Goal: Transaction & Acquisition: Purchase product/service

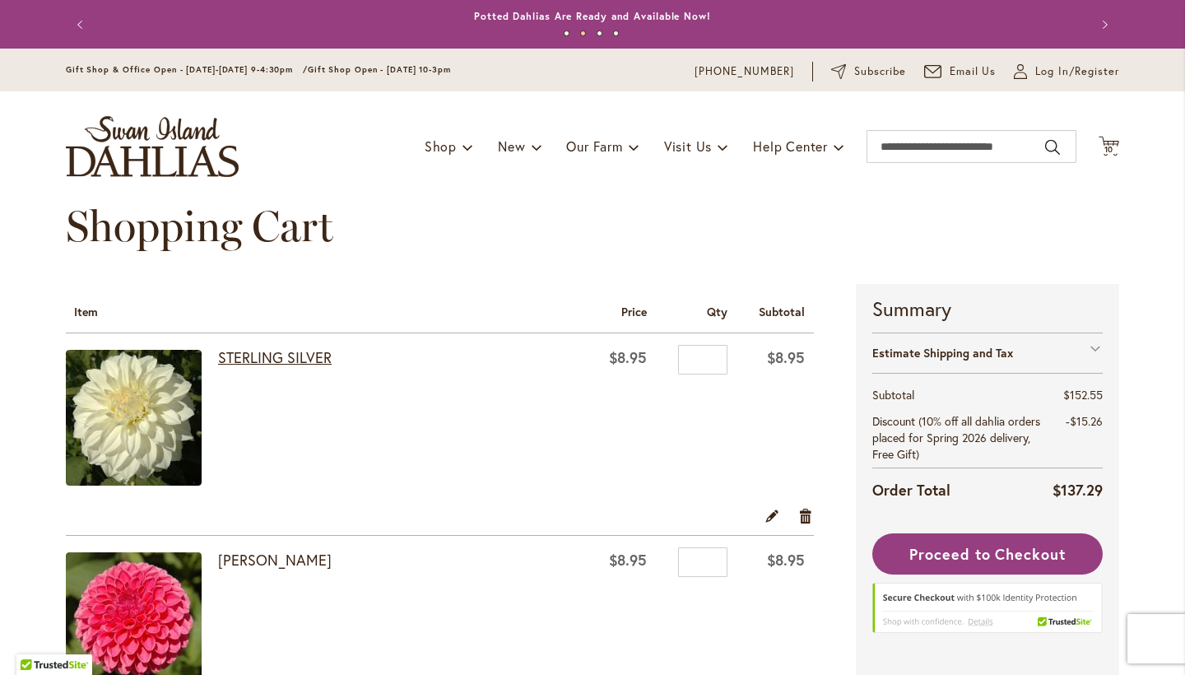
click at [301, 360] on link "STERLING SILVER" at bounding box center [275, 357] width 114 height 20
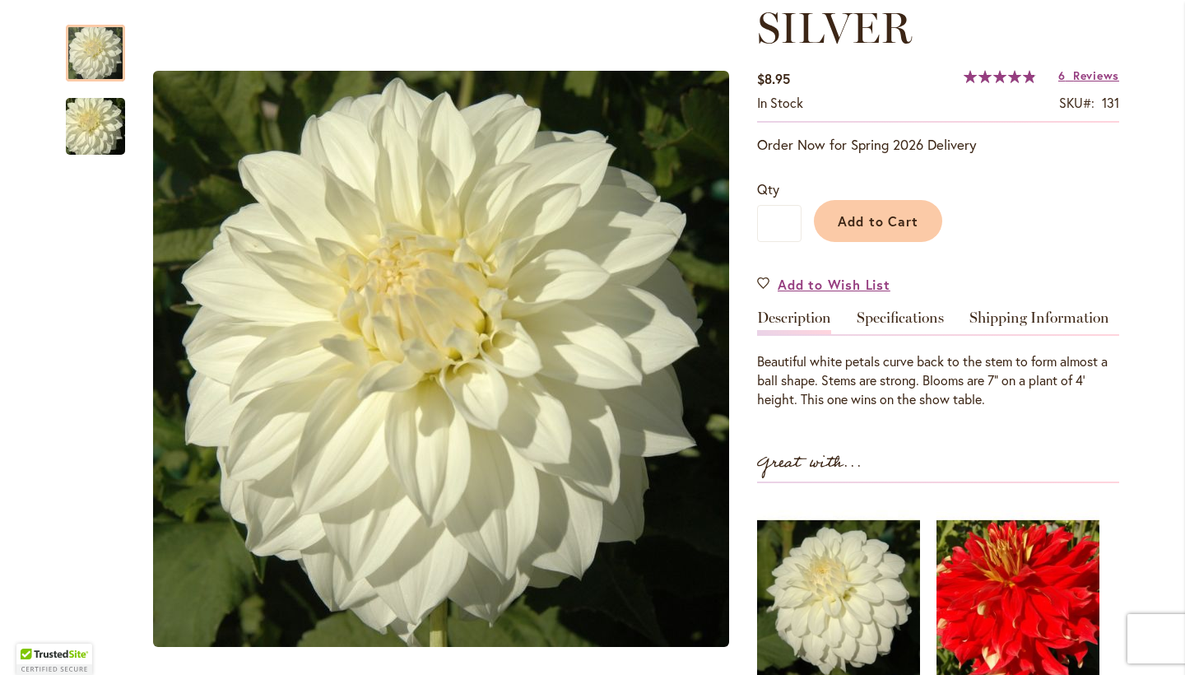
scroll to position [288, 0]
click at [911, 318] on link "Specifications" at bounding box center [900, 321] width 87 height 24
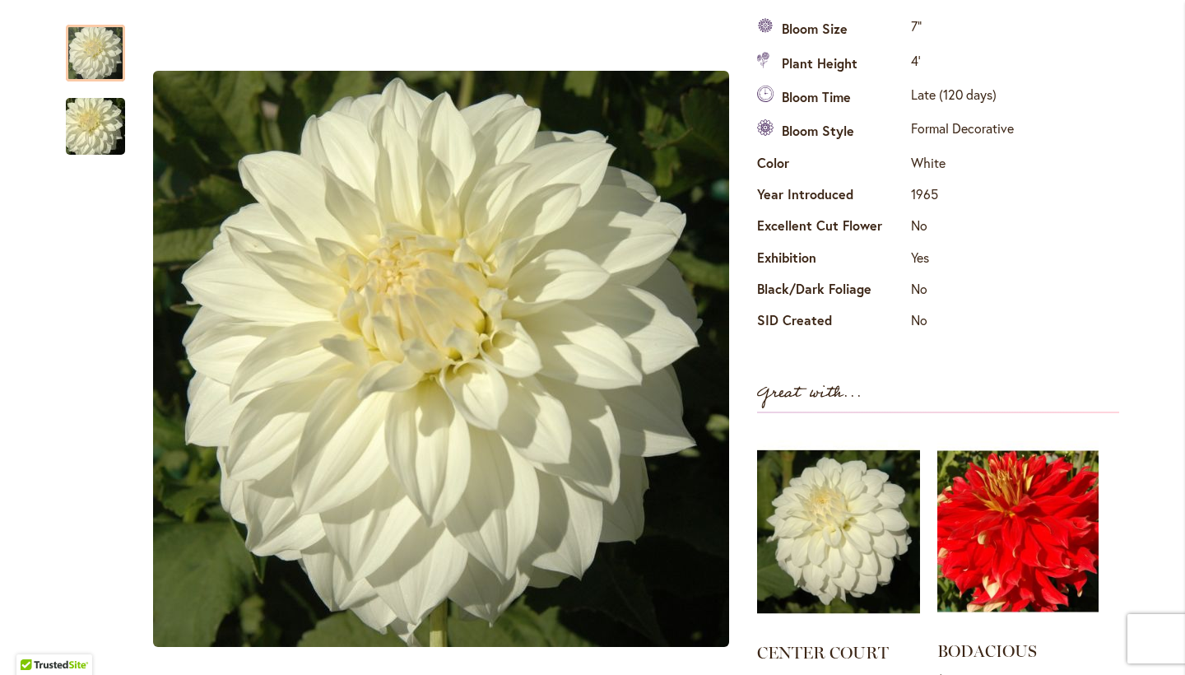
scroll to position [444, 0]
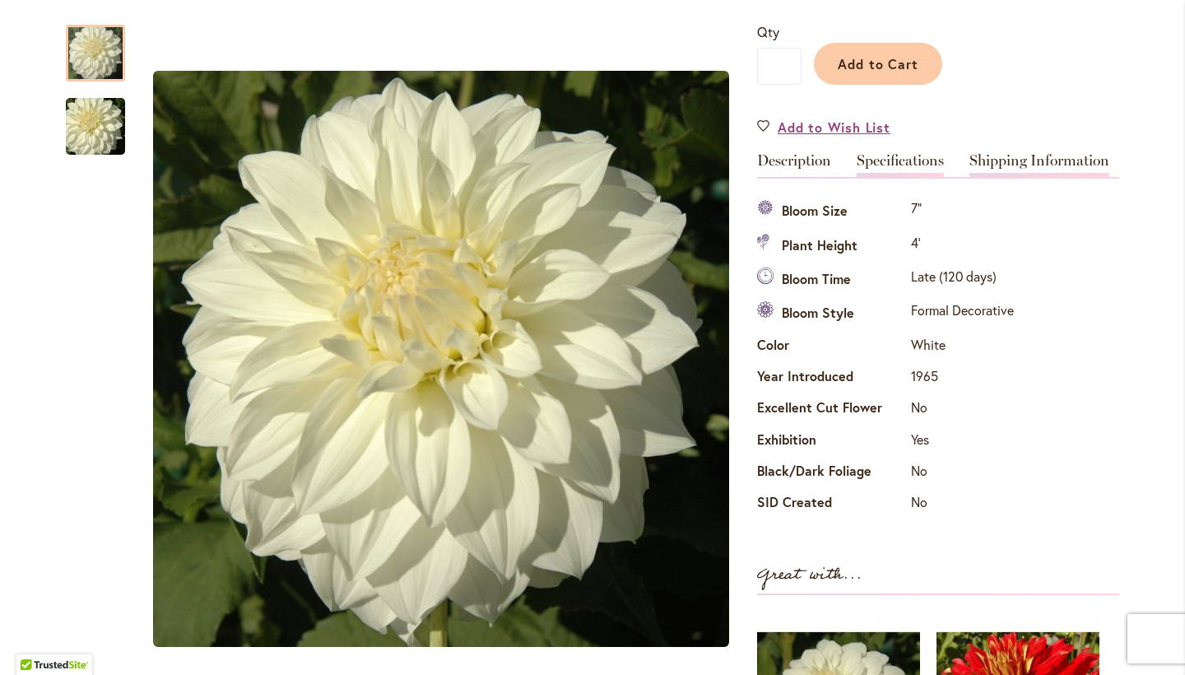
click at [1059, 162] on link "Shipping Information" at bounding box center [1039, 165] width 140 height 24
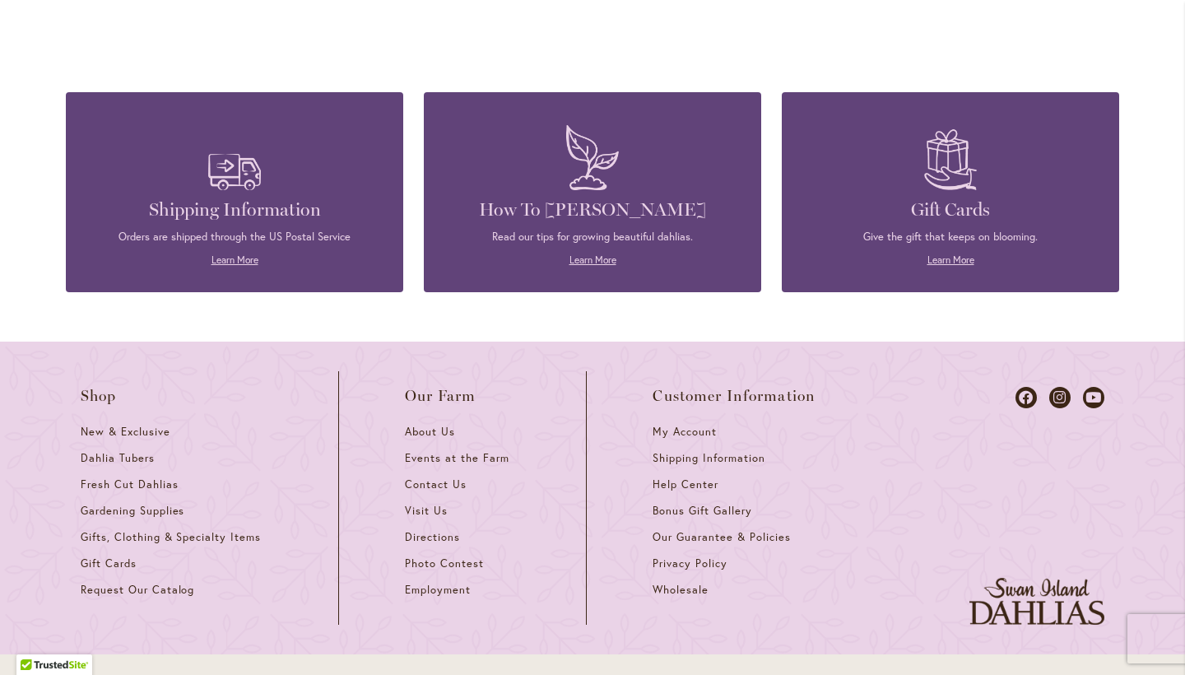
scroll to position [3118, 0]
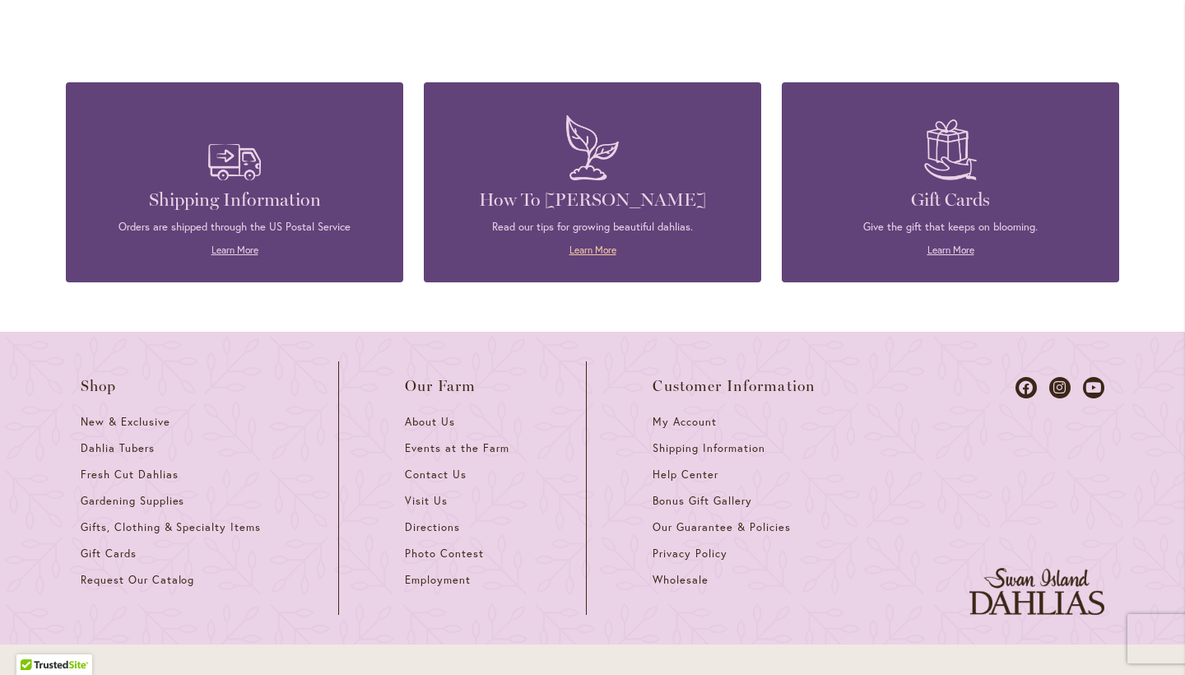
click at [580, 252] on link "Learn More" at bounding box center [592, 250] width 47 height 12
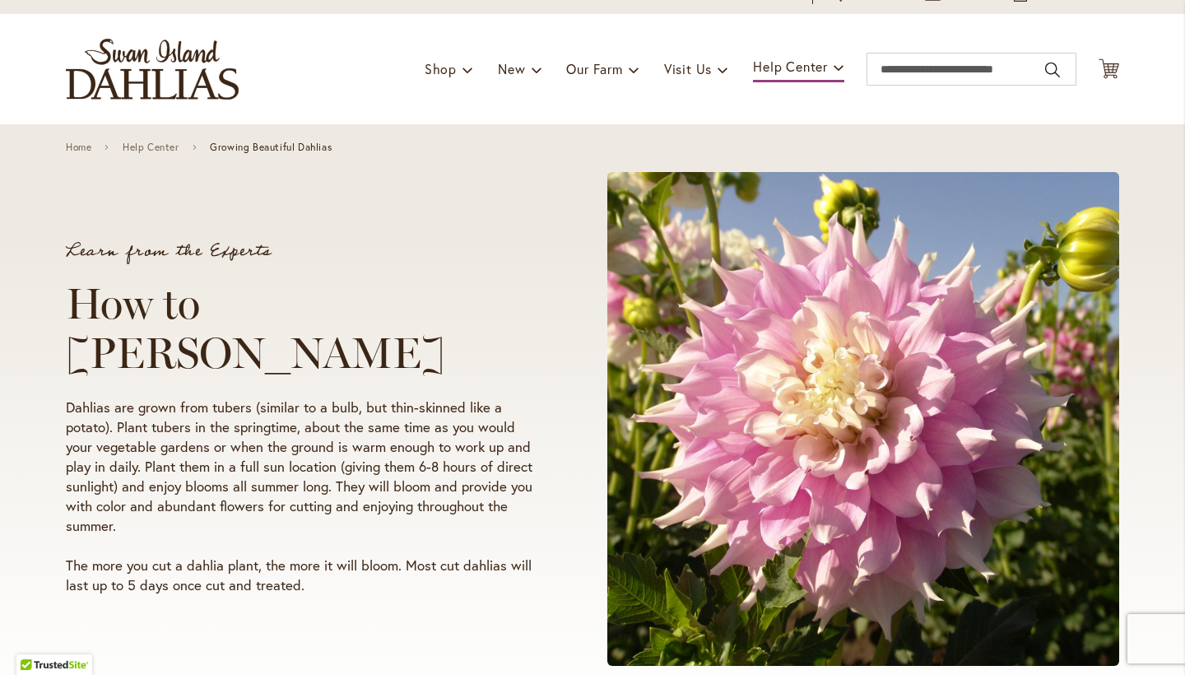
scroll to position [1, 0]
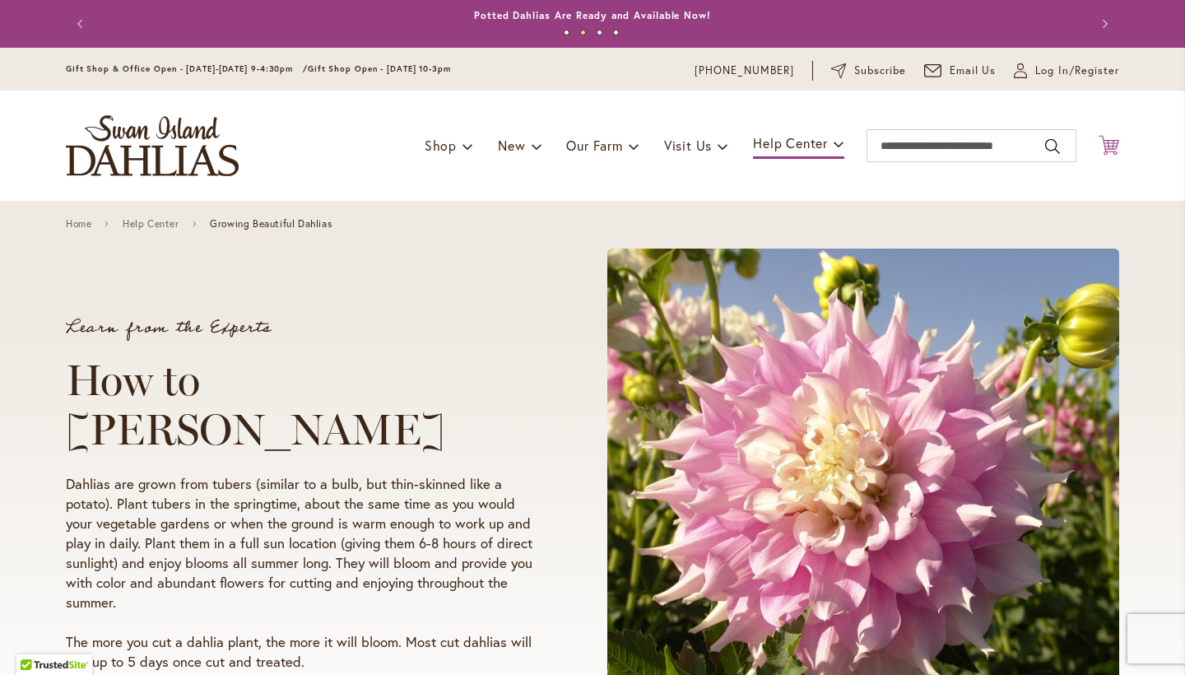
click at [1113, 146] on icon at bounding box center [1109, 145] width 21 height 20
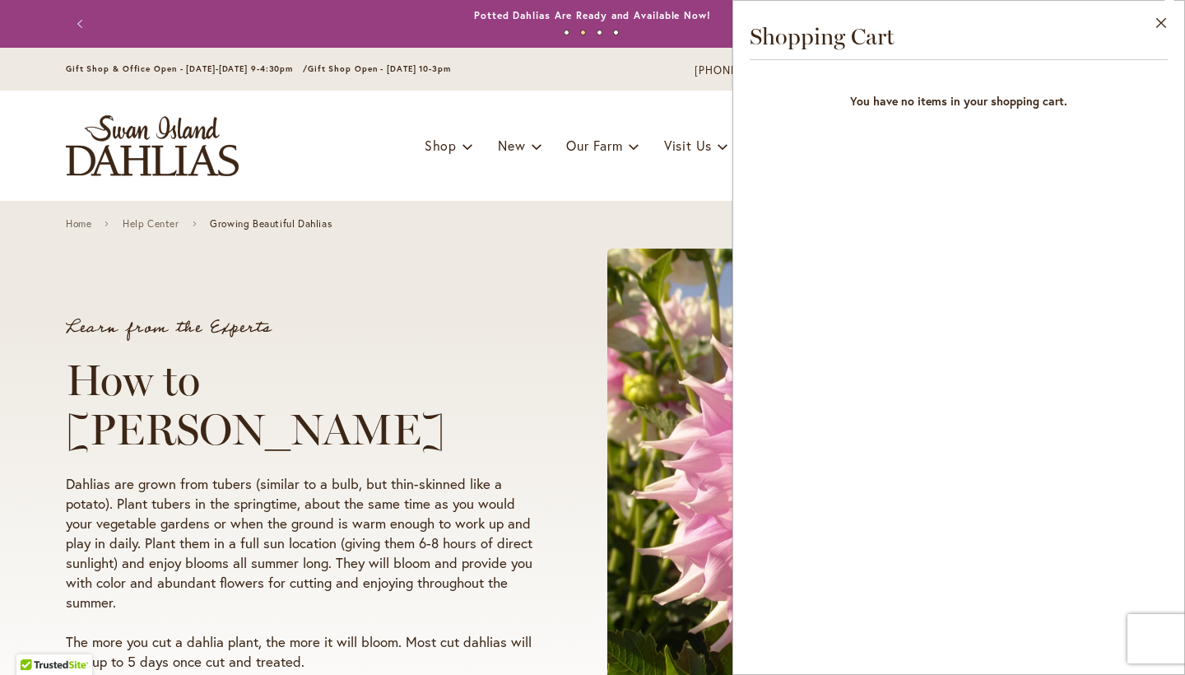
click at [666, 114] on div "Toggle Nav Shop Dahlia Tubers Collections Fresh Cut Dahlias Gardening Supplies …" at bounding box center [592, 146] width 1086 height 110
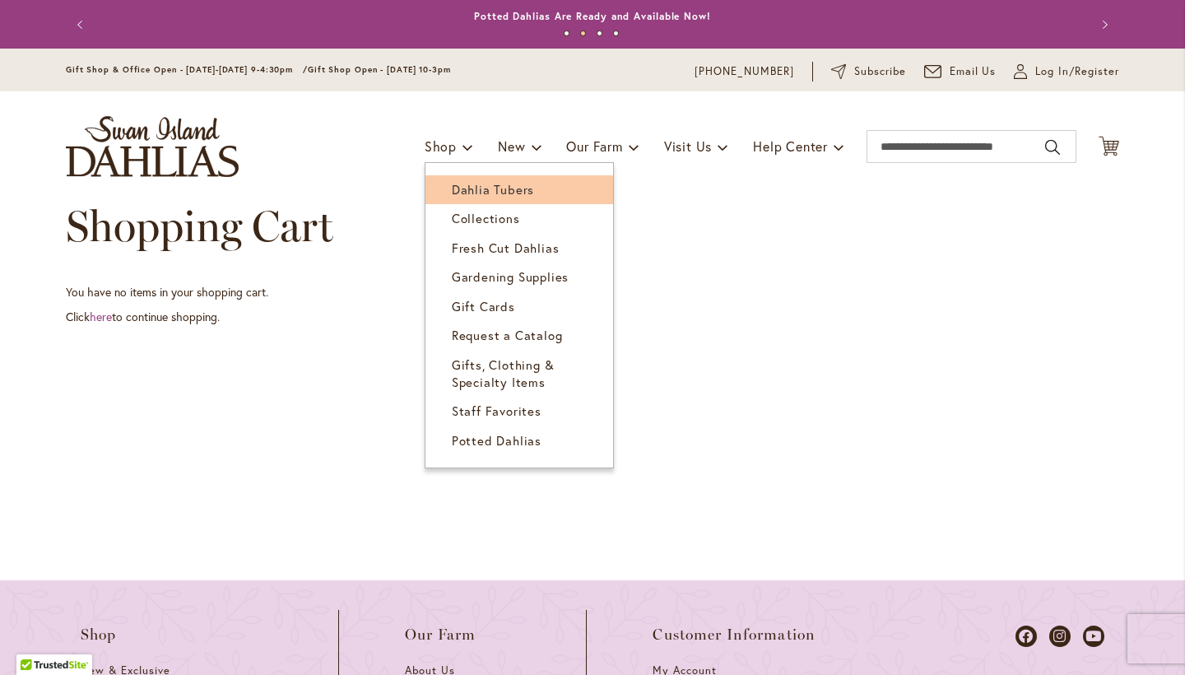
click at [491, 188] on span "Dahlia Tubers" at bounding box center [493, 189] width 82 height 16
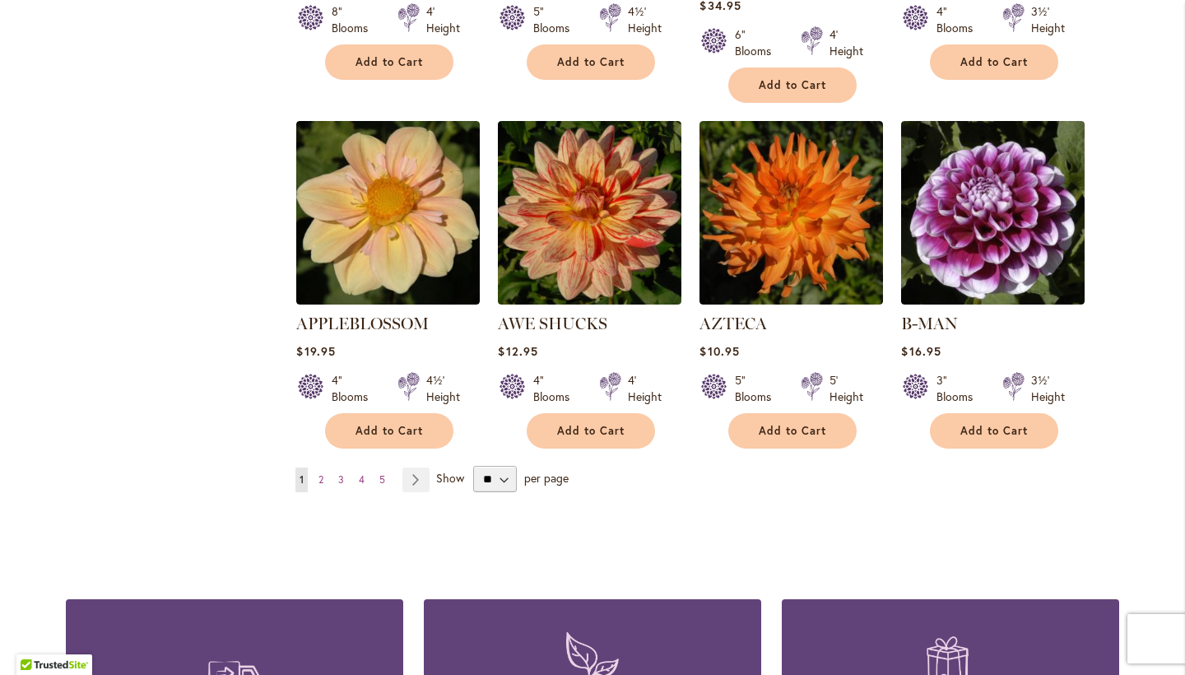
scroll to position [1378, 0]
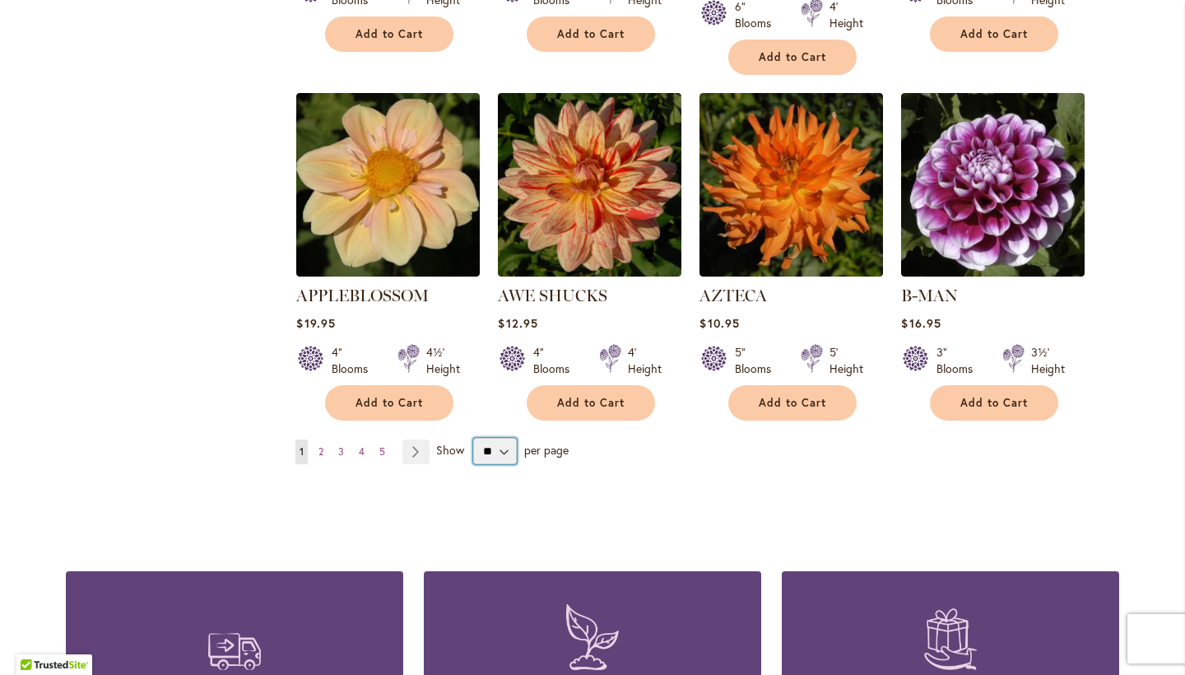
select select "**"
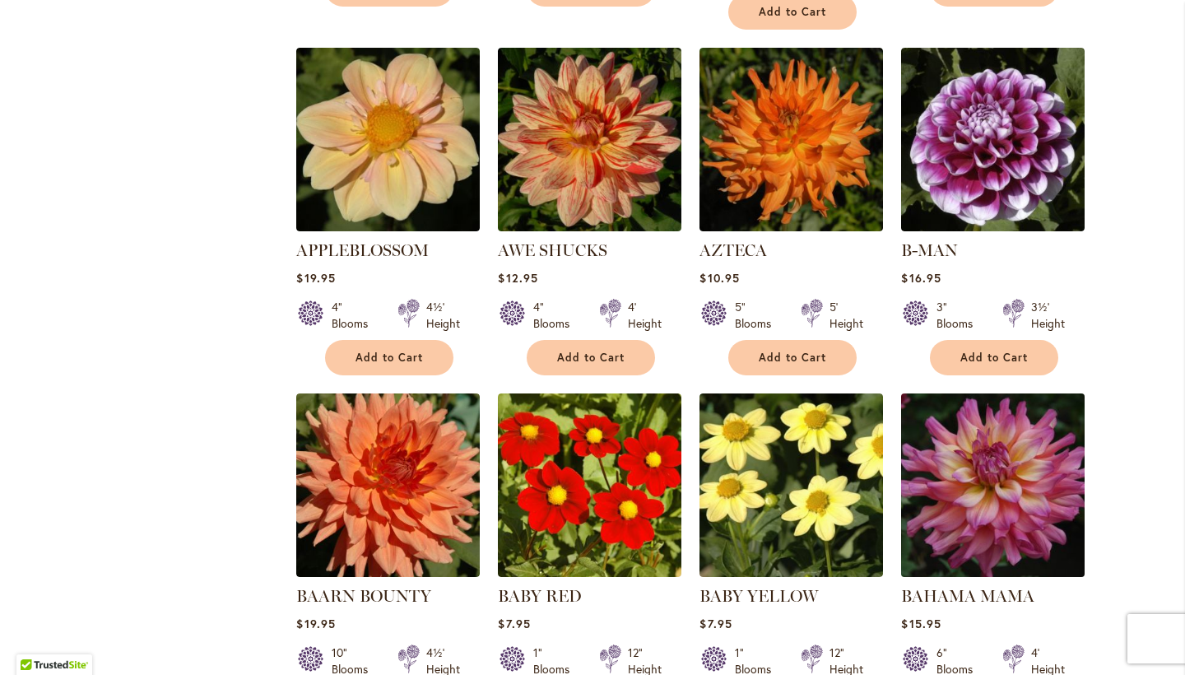
scroll to position [1421, 0]
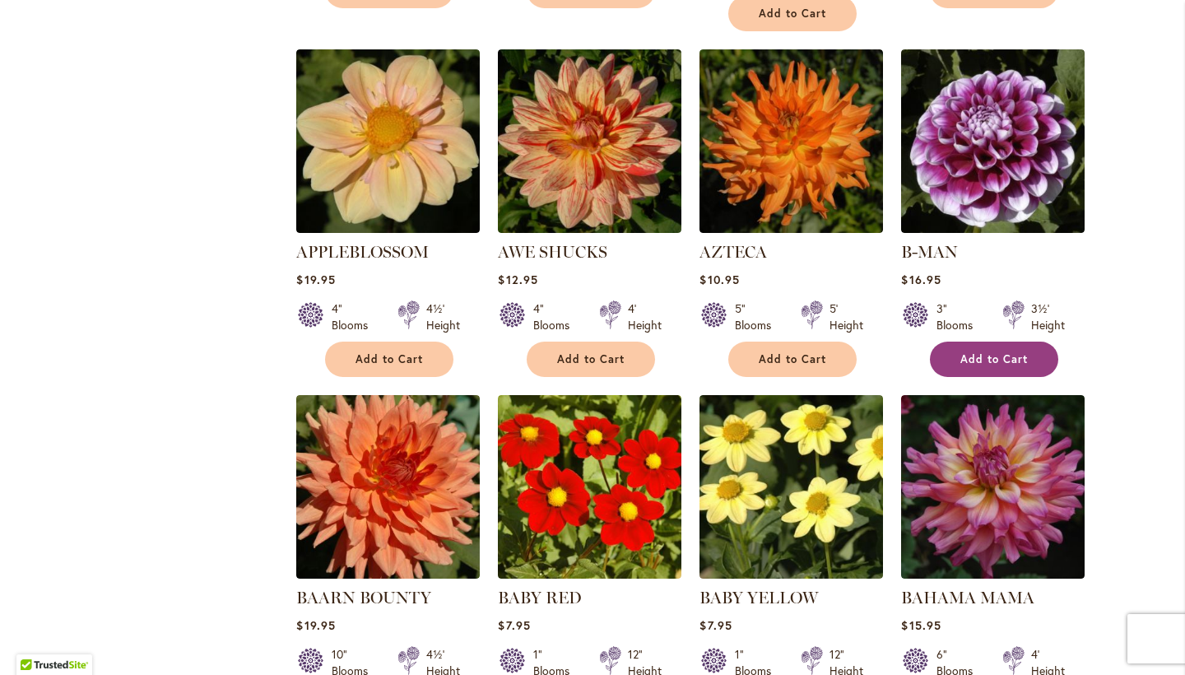
click at [988, 342] on button "Add to Cart" at bounding box center [994, 359] width 128 height 35
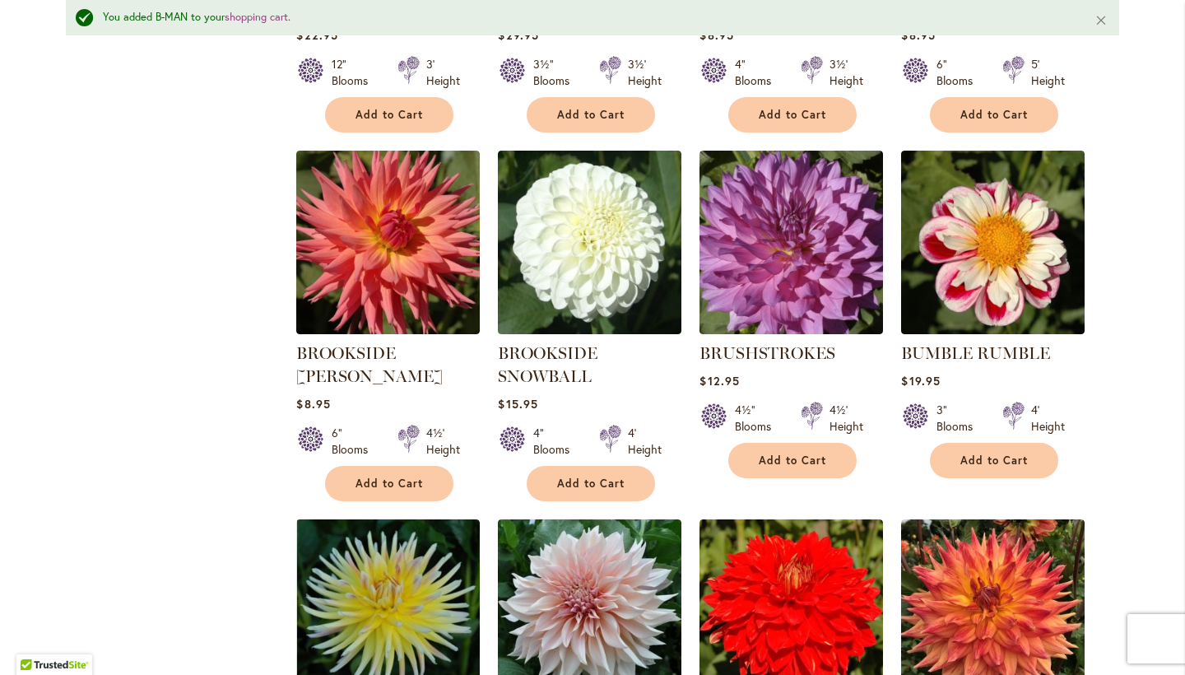
scroll to position [4871, 0]
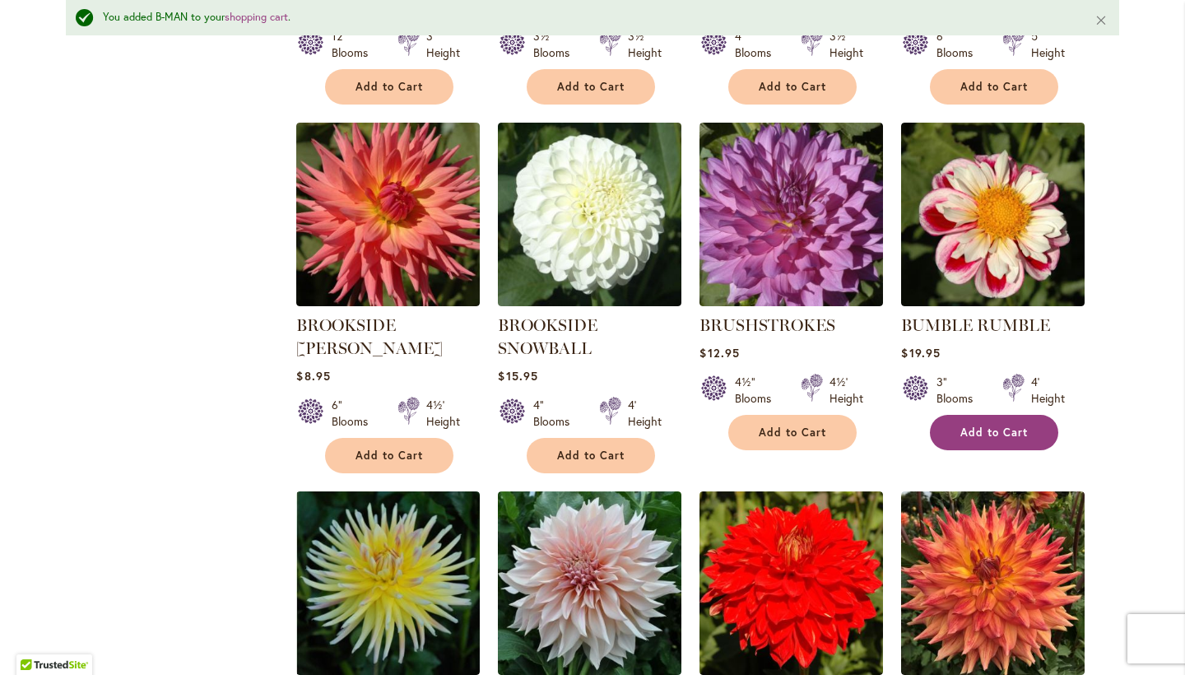
click at [1026, 425] on span "Add to Cart" at bounding box center [993, 432] width 67 height 14
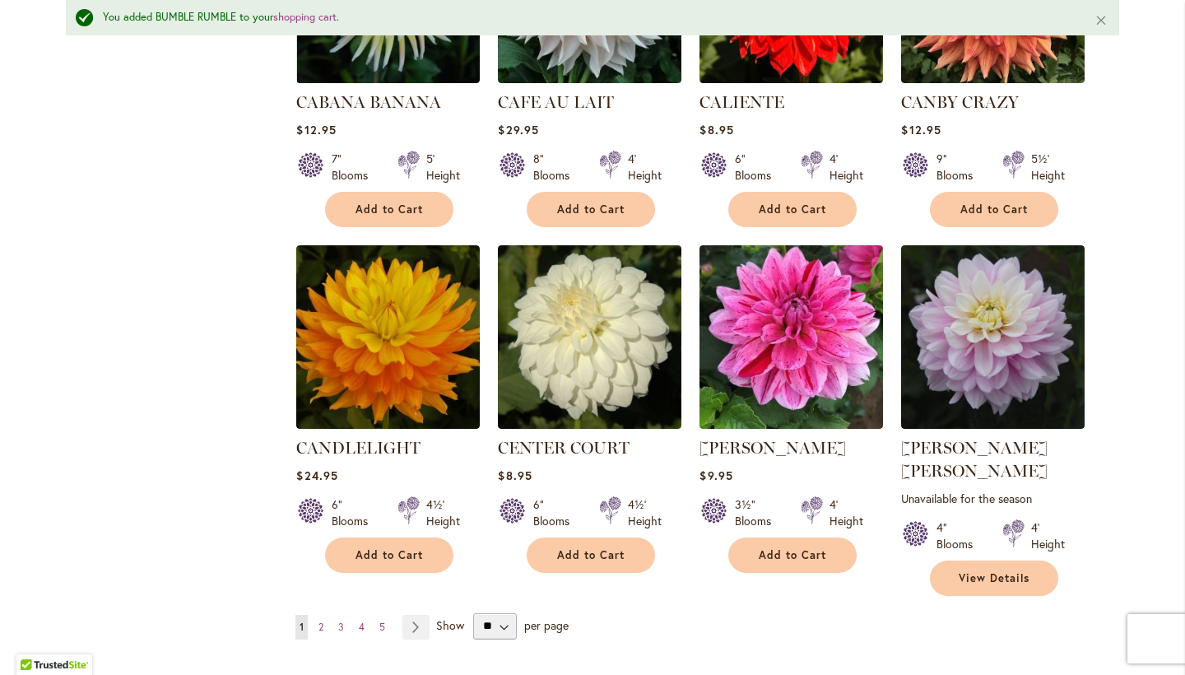
scroll to position [5473, 0]
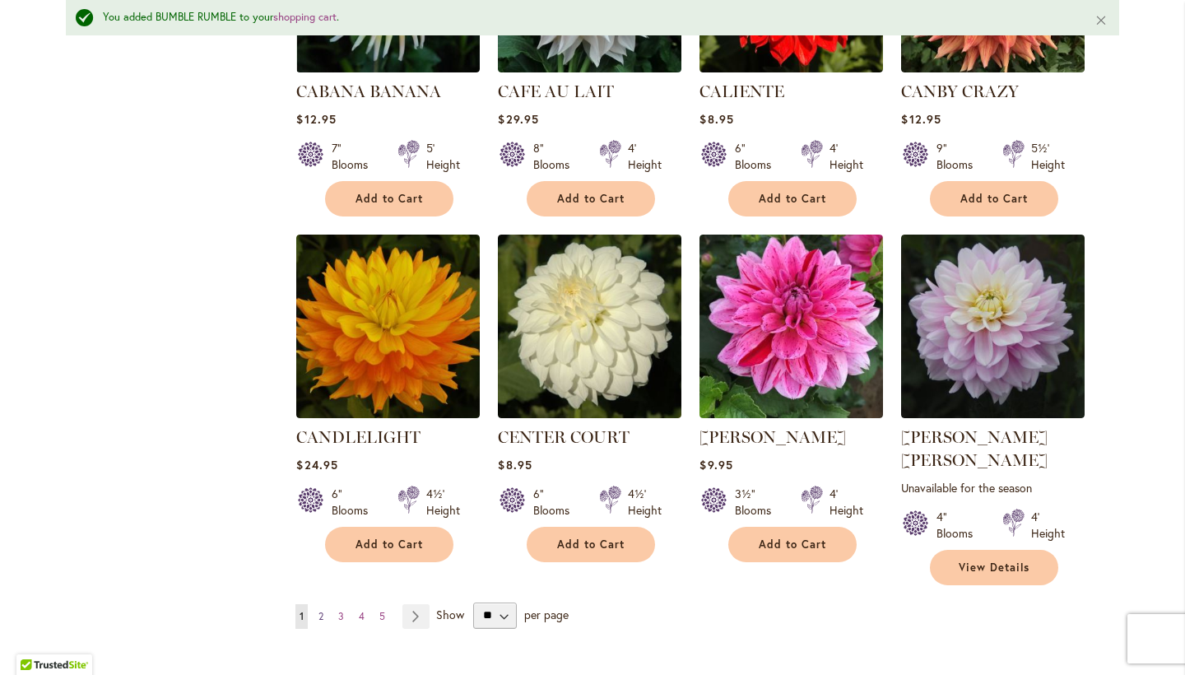
click at [320, 610] on span "2" at bounding box center [320, 616] width 5 height 12
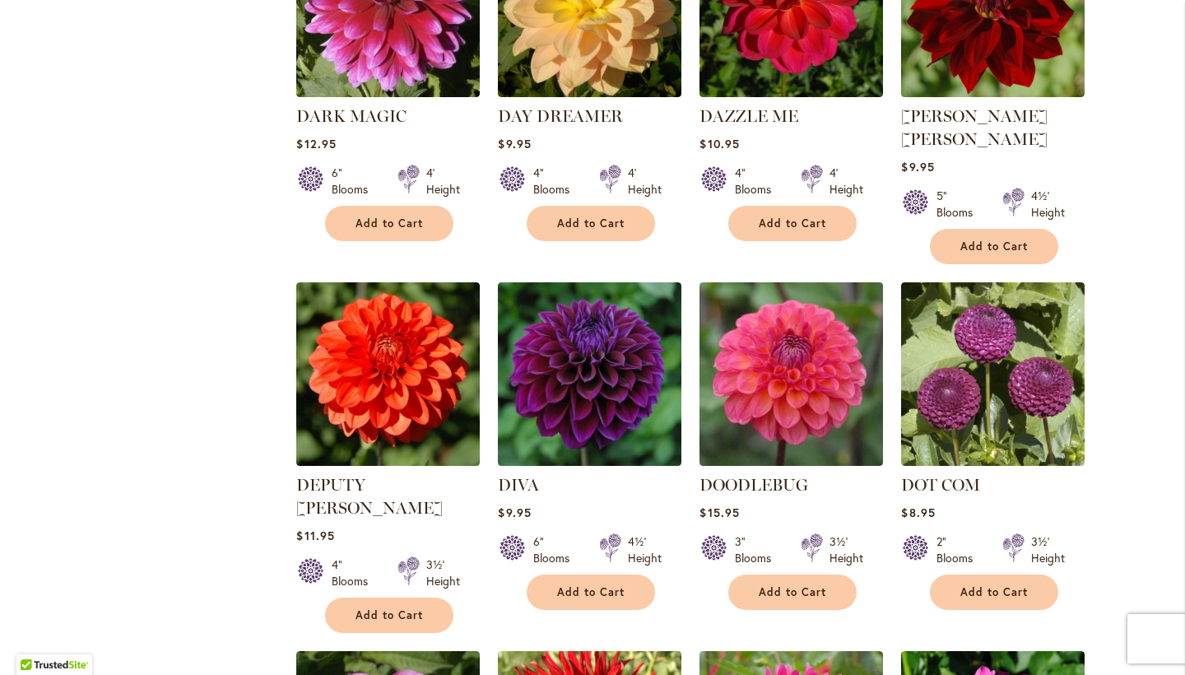
scroll to position [3453, 0]
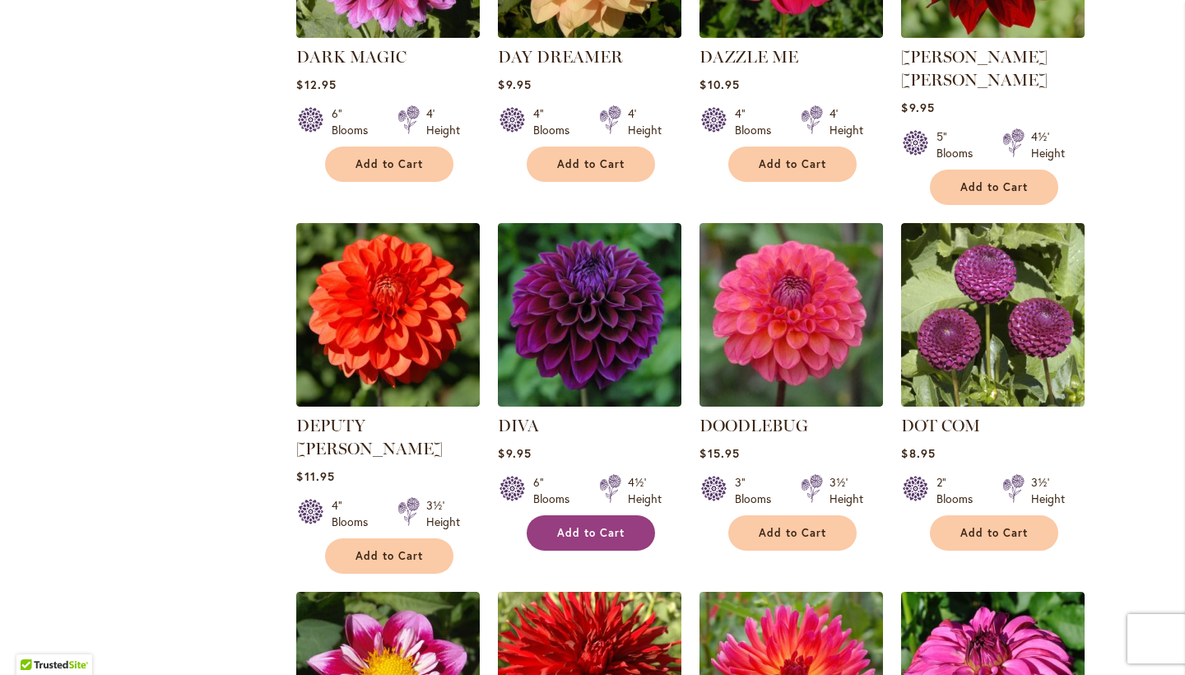
click at [621, 526] on span "Add to Cart" at bounding box center [590, 533] width 67 height 14
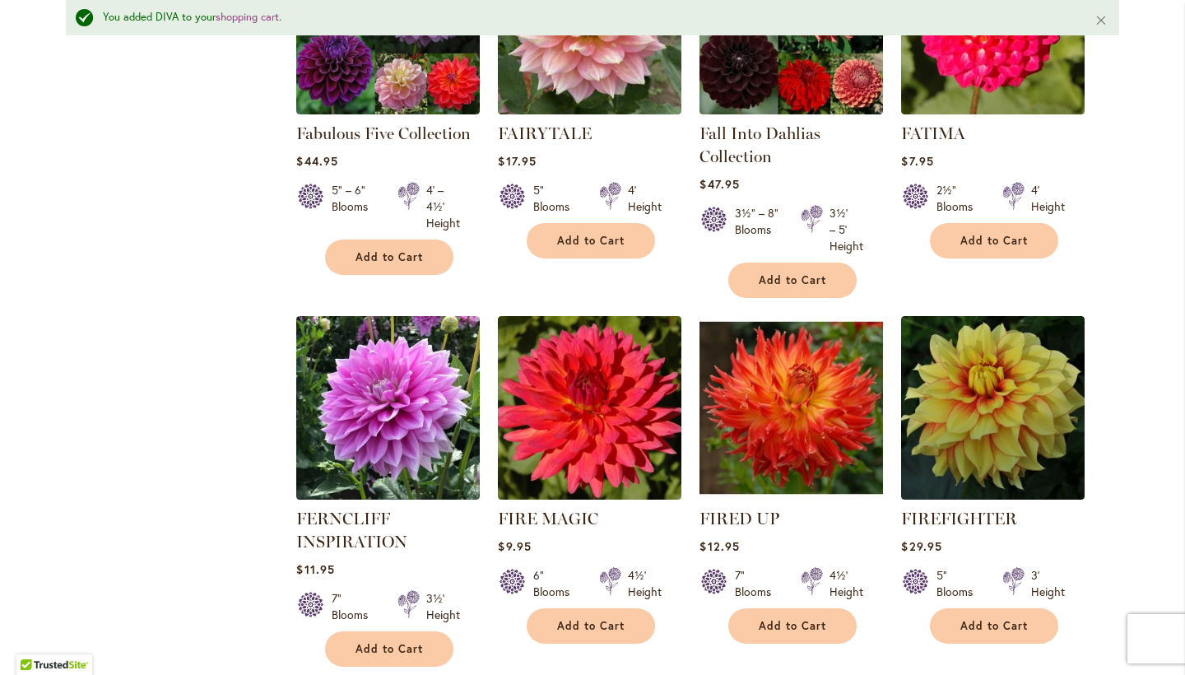
scroll to position [5585, 0]
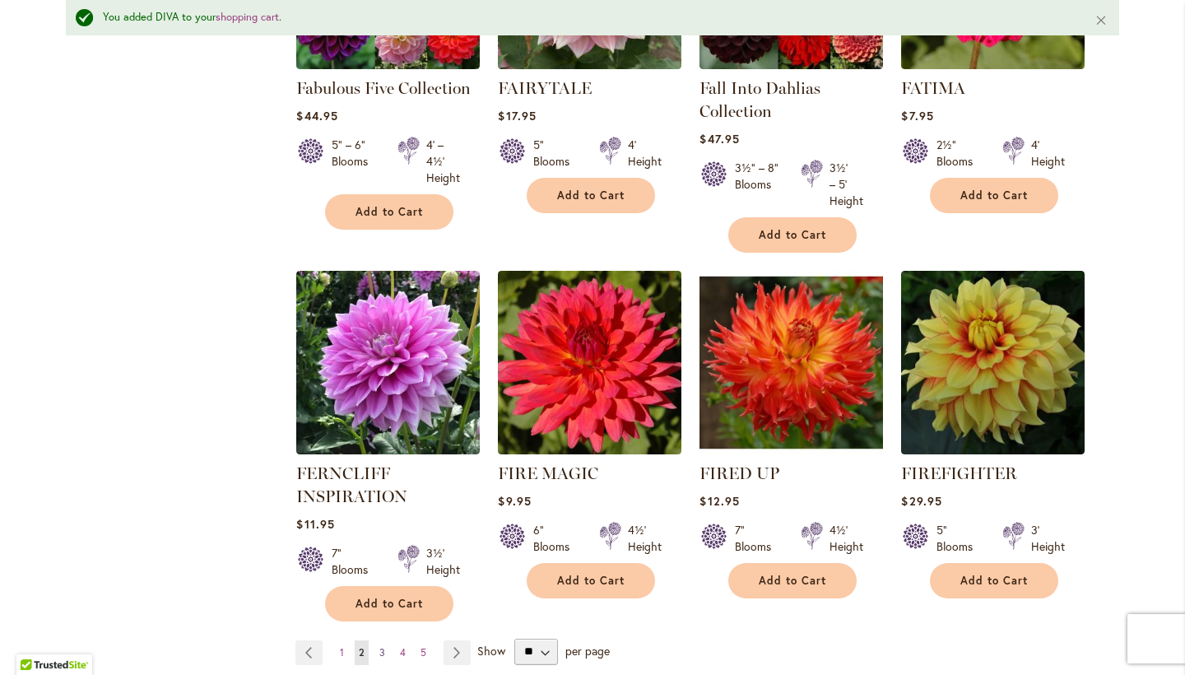
click at [386, 640] on link "Page 3" at bounding box center [382, 652] width 14 height 25
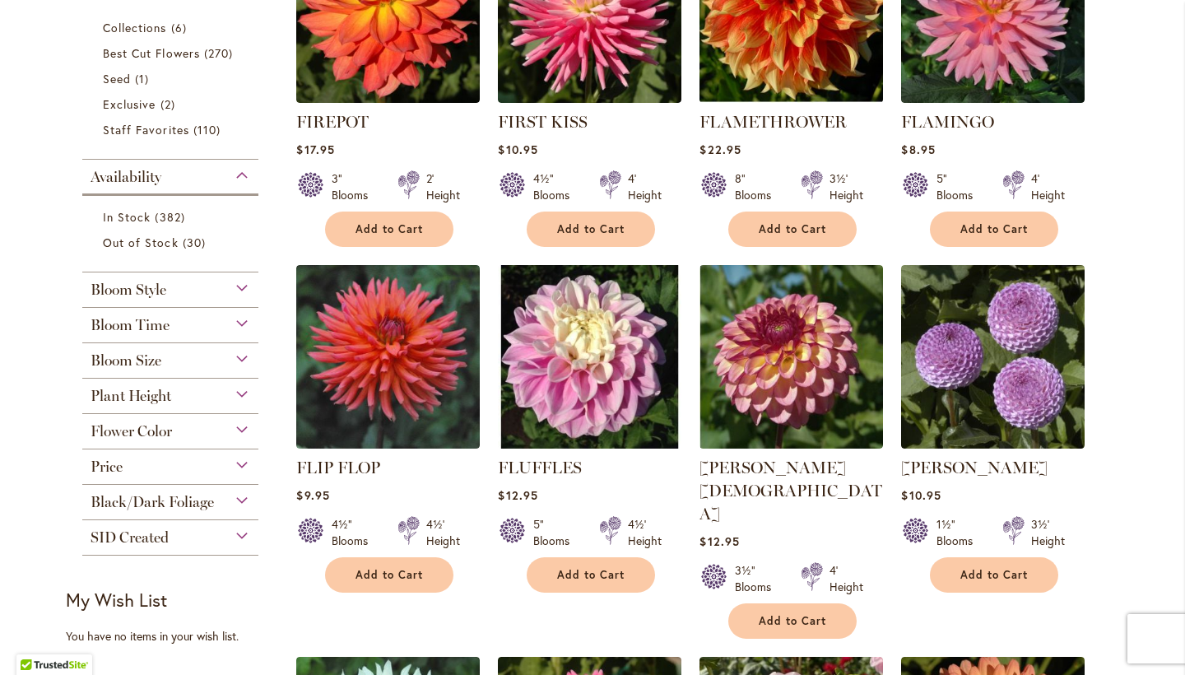
scroll to position [514, 0]
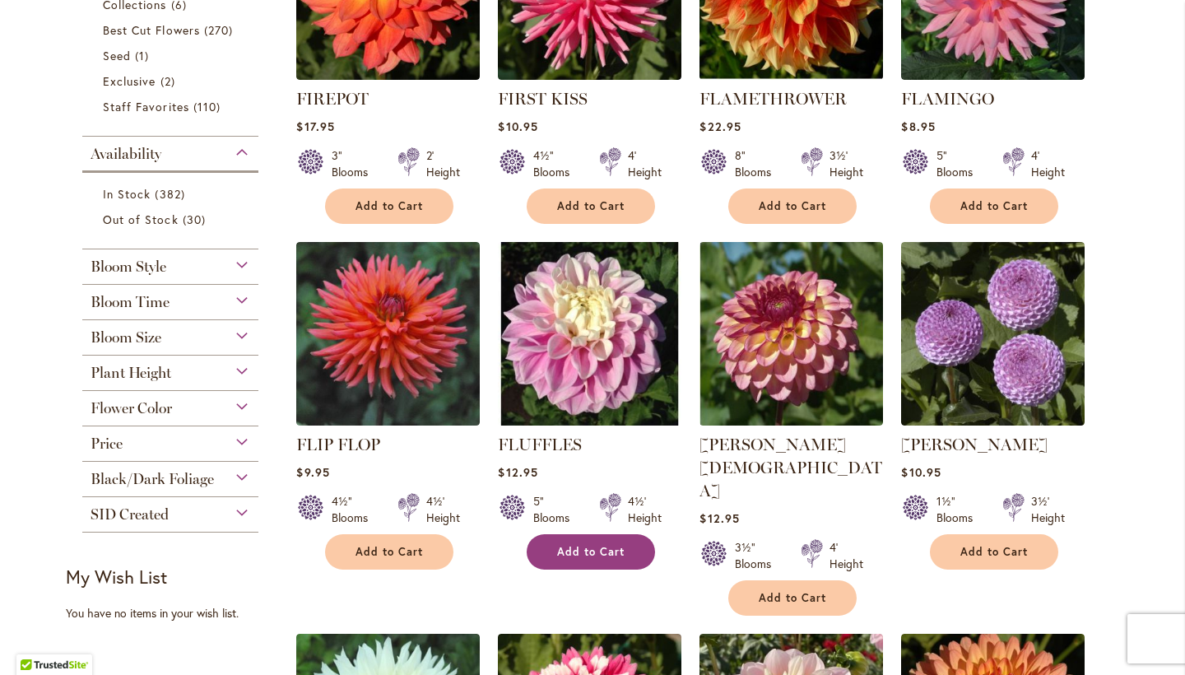
click at [583, 546] on span "Add to Cart" at bounding box center [590, 552] width 67 height 14
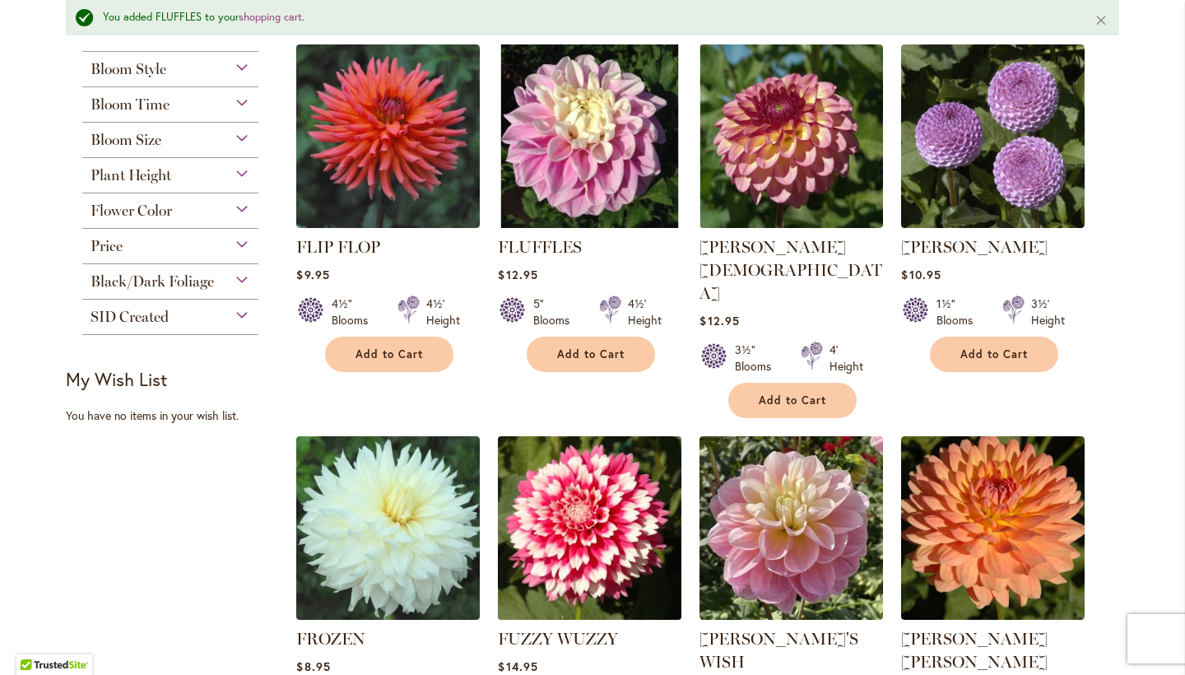
scroll to position [743, 0]
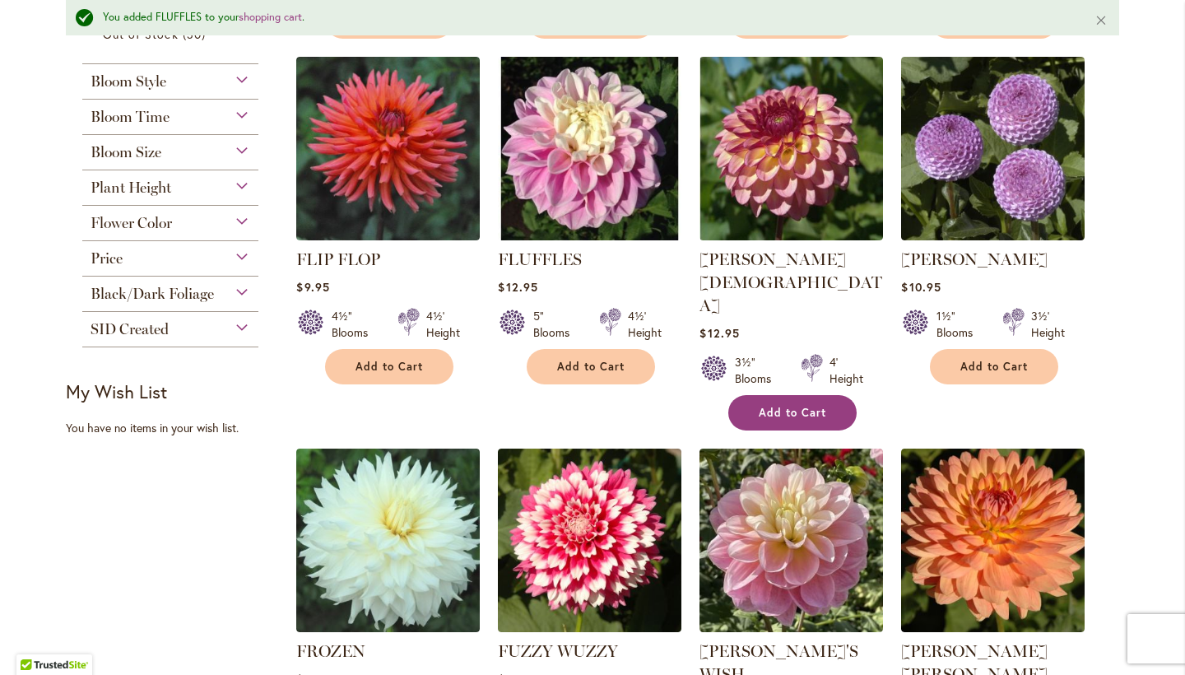
click at [811, 406] on span "Add to Cart" at bounding box center [792, 413] width 67 height 14
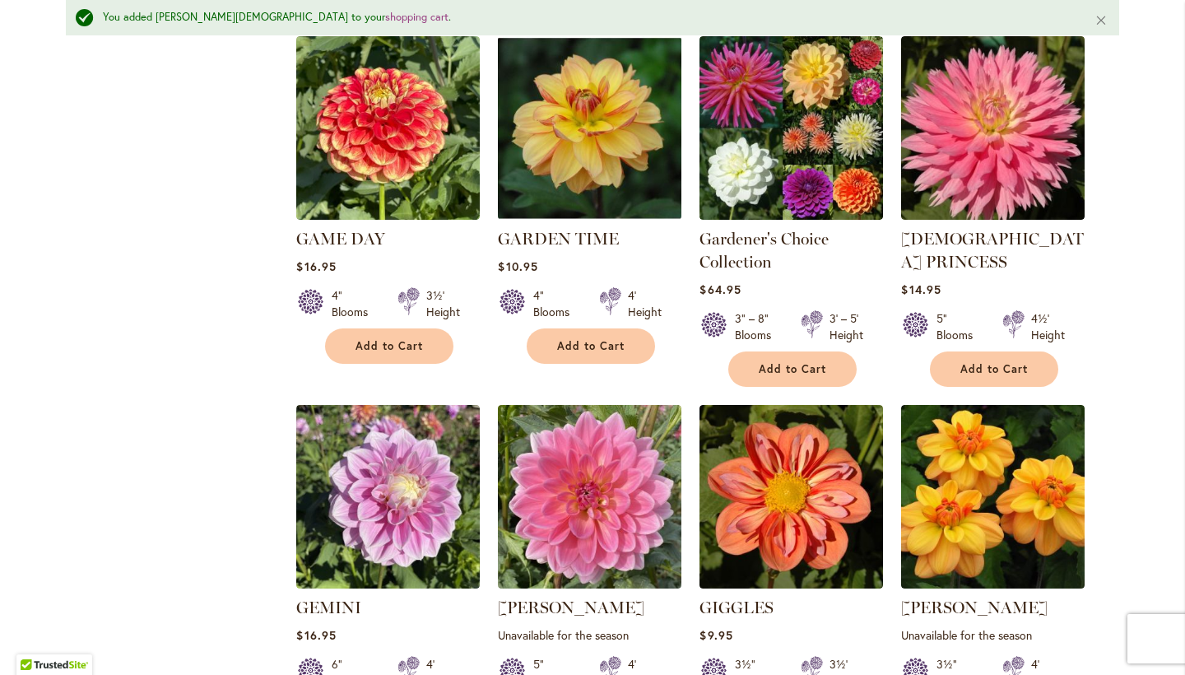
scroll to position [1546, 0]
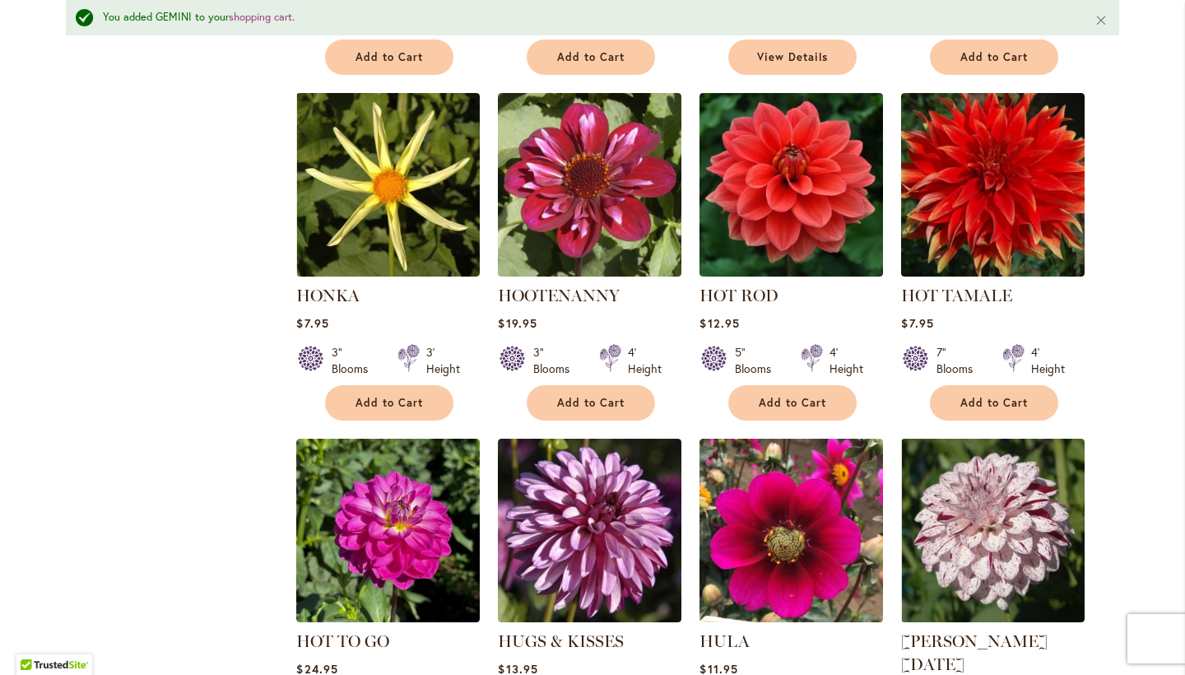
scroll to position [5070, 0]
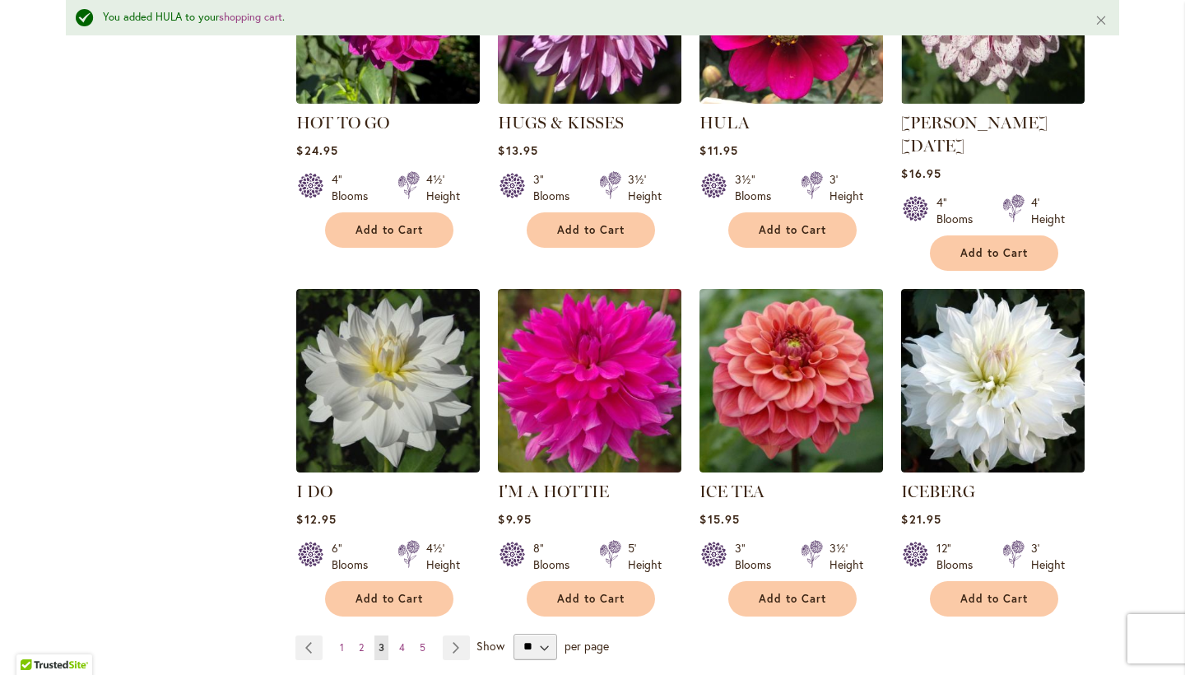
scroll to position [5581, 0]
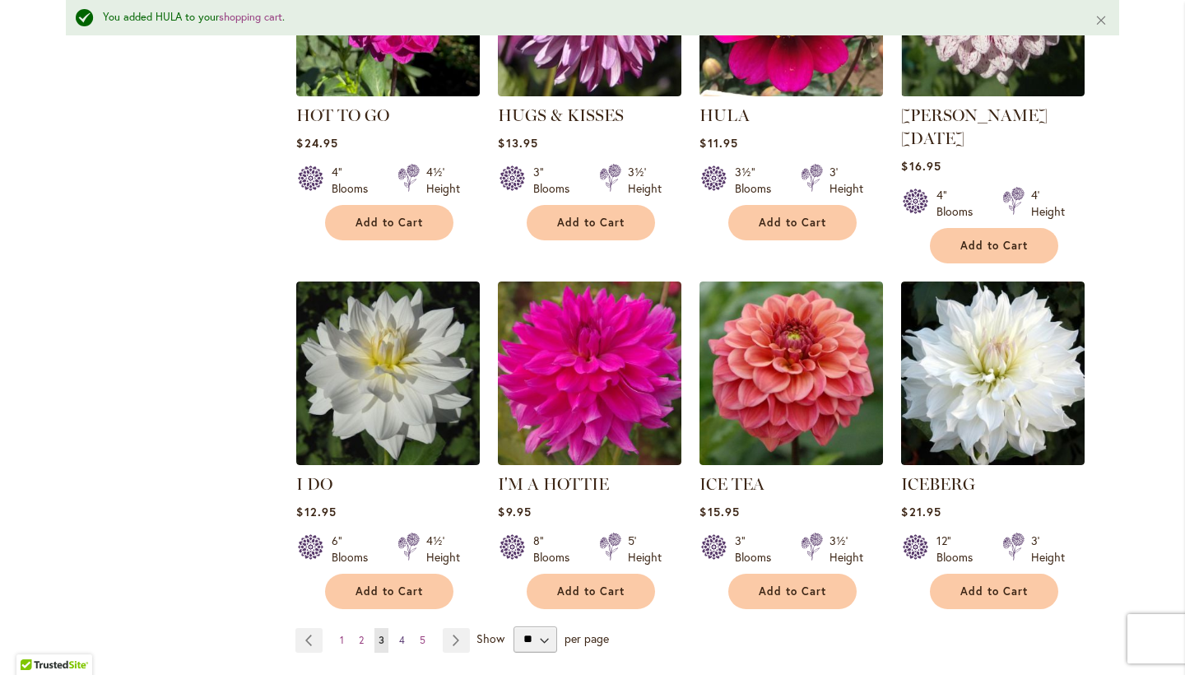
click at [405, 634] on span "4" at bounding box center [402, 640] width 6 height 12
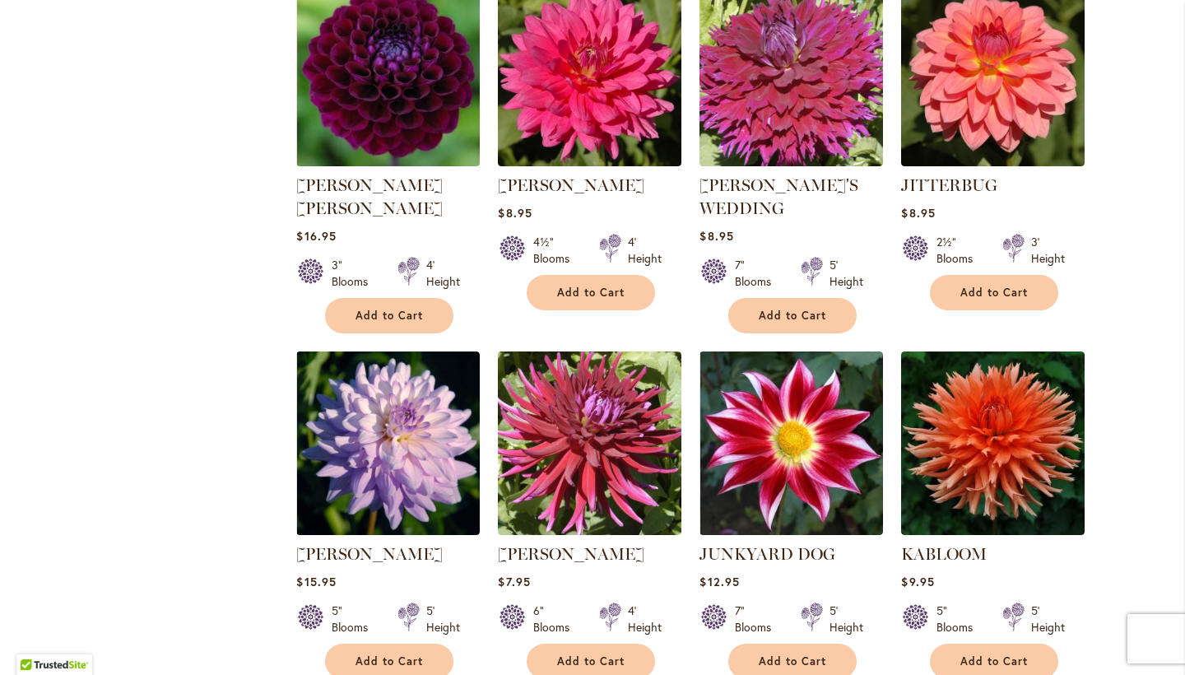
scroll to position [1532, 0]
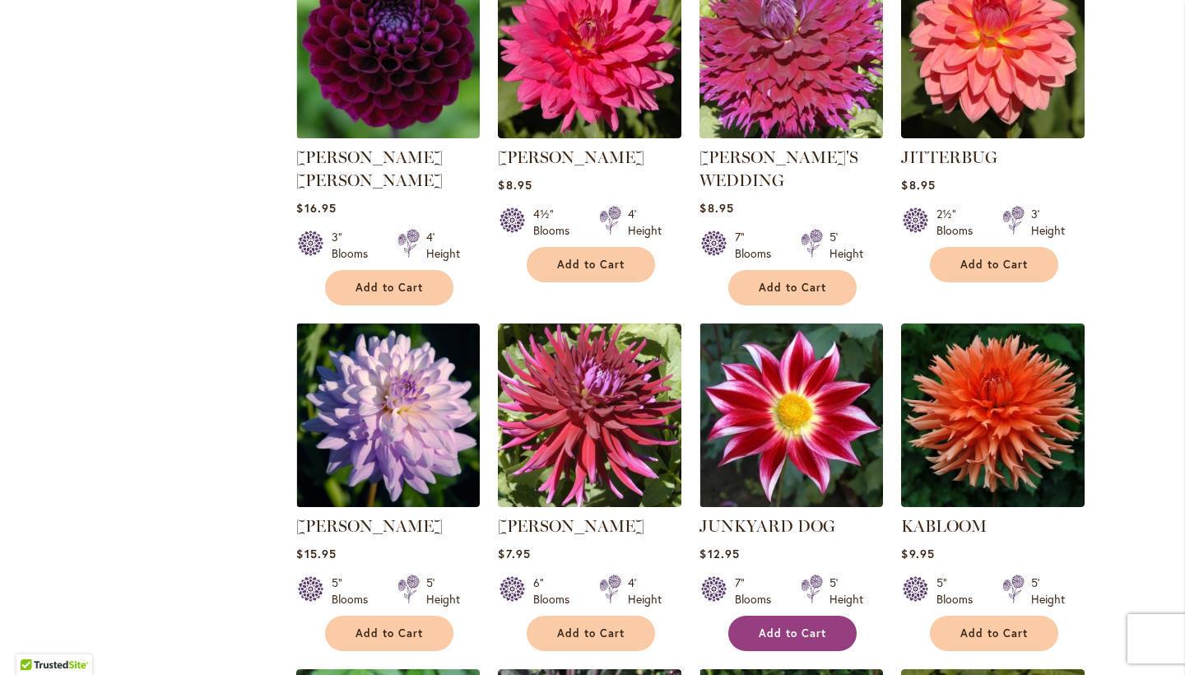
click at [797, 626] on span "Add to Cart" at bounding box center [792, 633] width 67 height 14
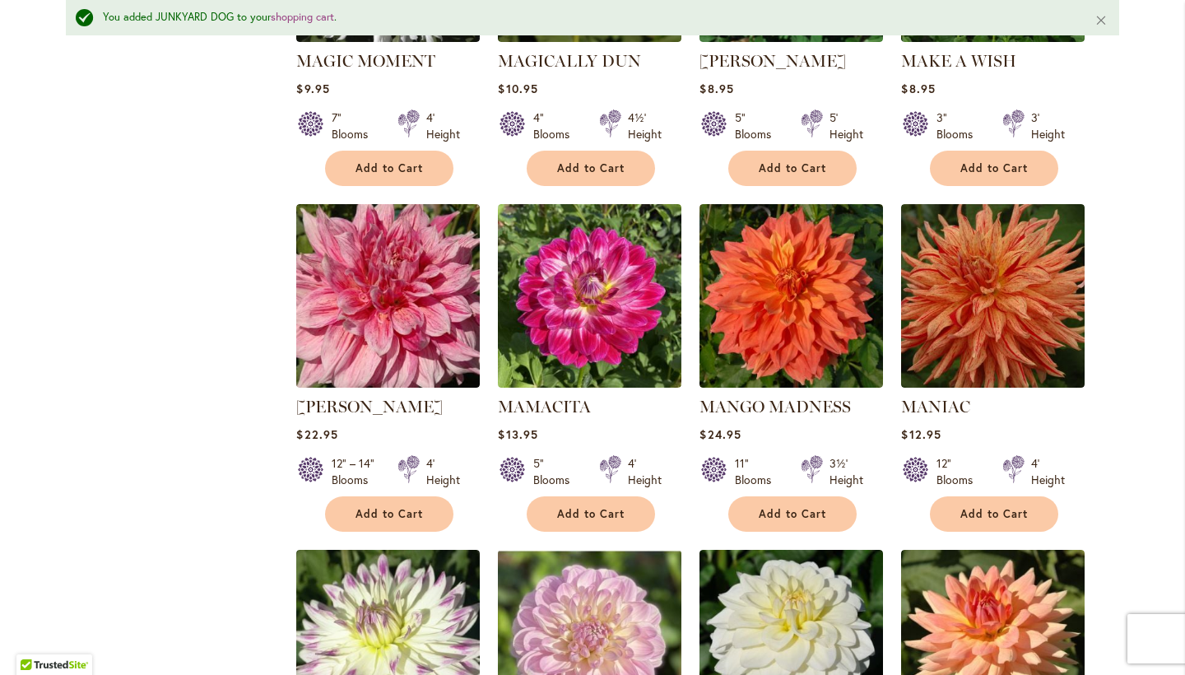
scroll to position [5243, 0]
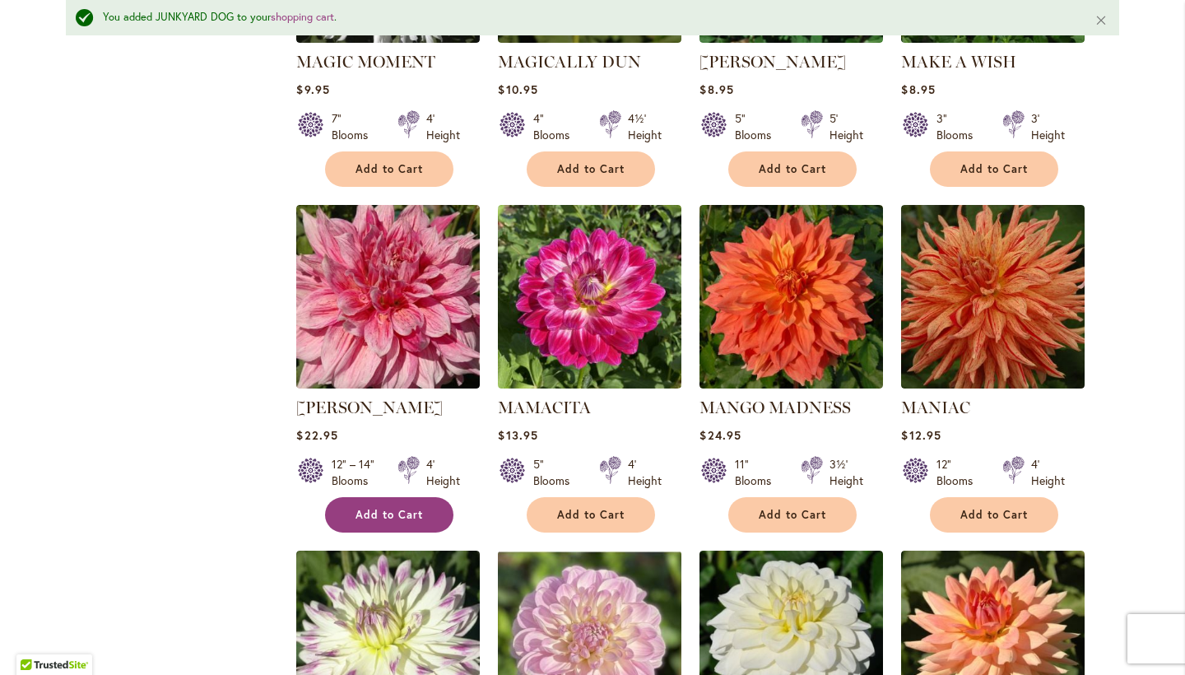
click at [374, 508] on span "Add to Cart" at bounding box center [388, 515] width 67 height 14
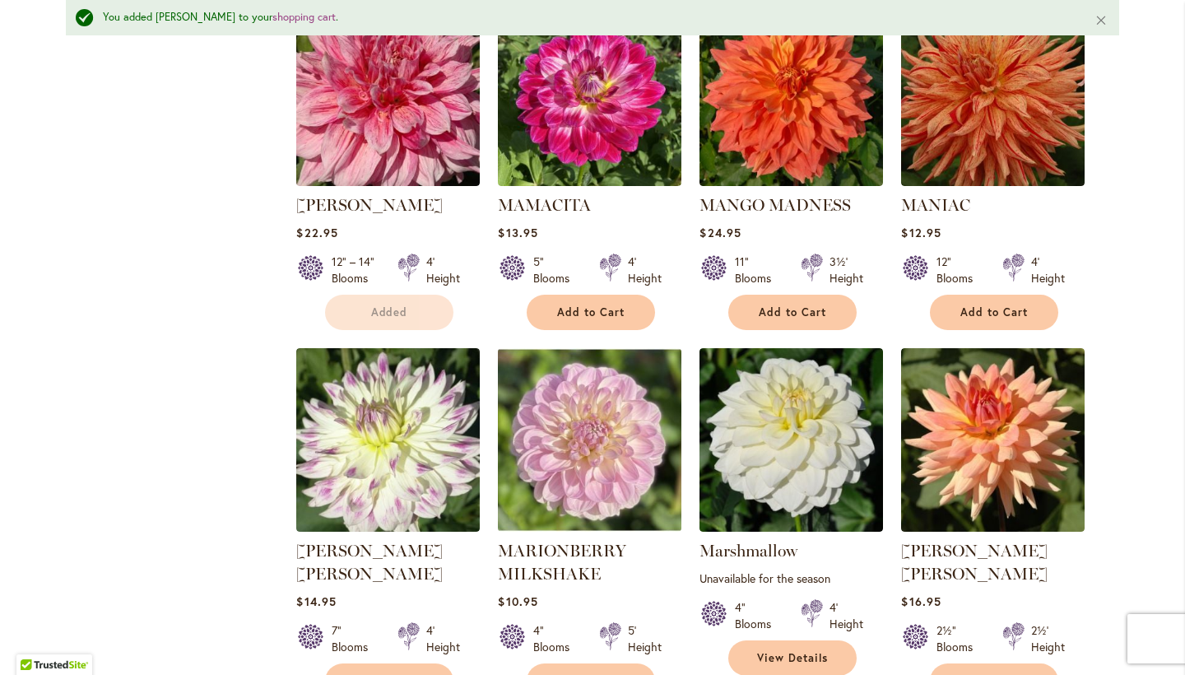
scroll to position [5465, 0]
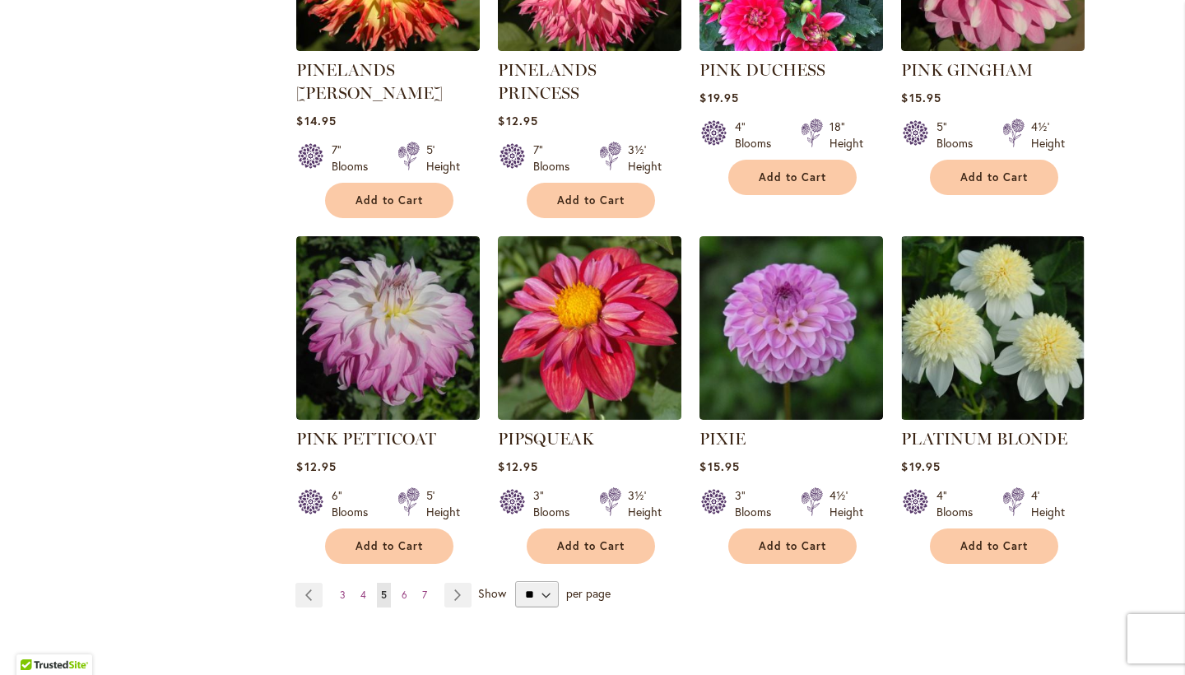
scroll to position [5528, 0]
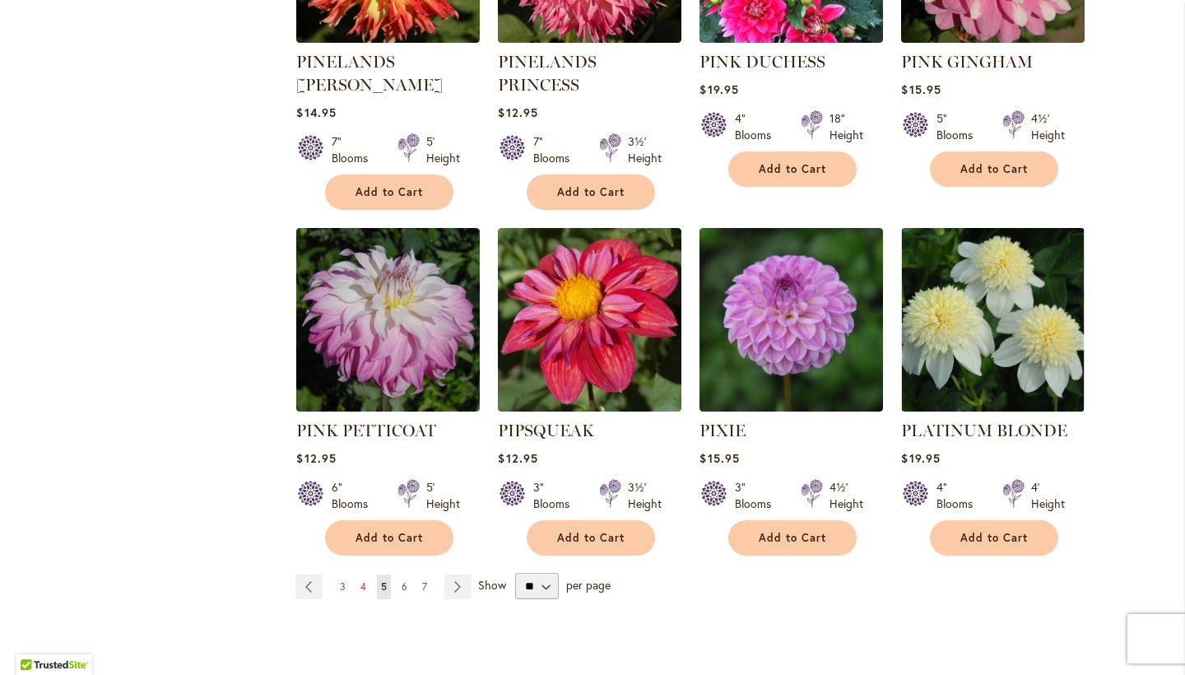
click at [406, 580] on span "6" at bounding box center [405, 586] width 6 height 12
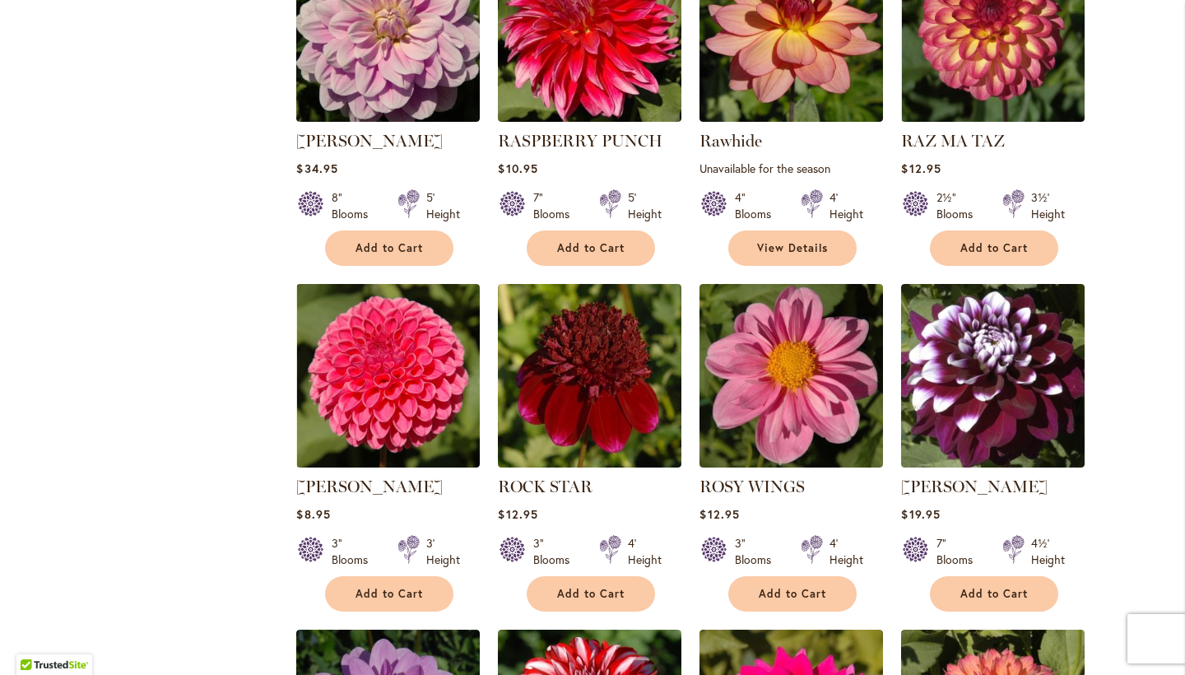
scroll to position [1206, 0]
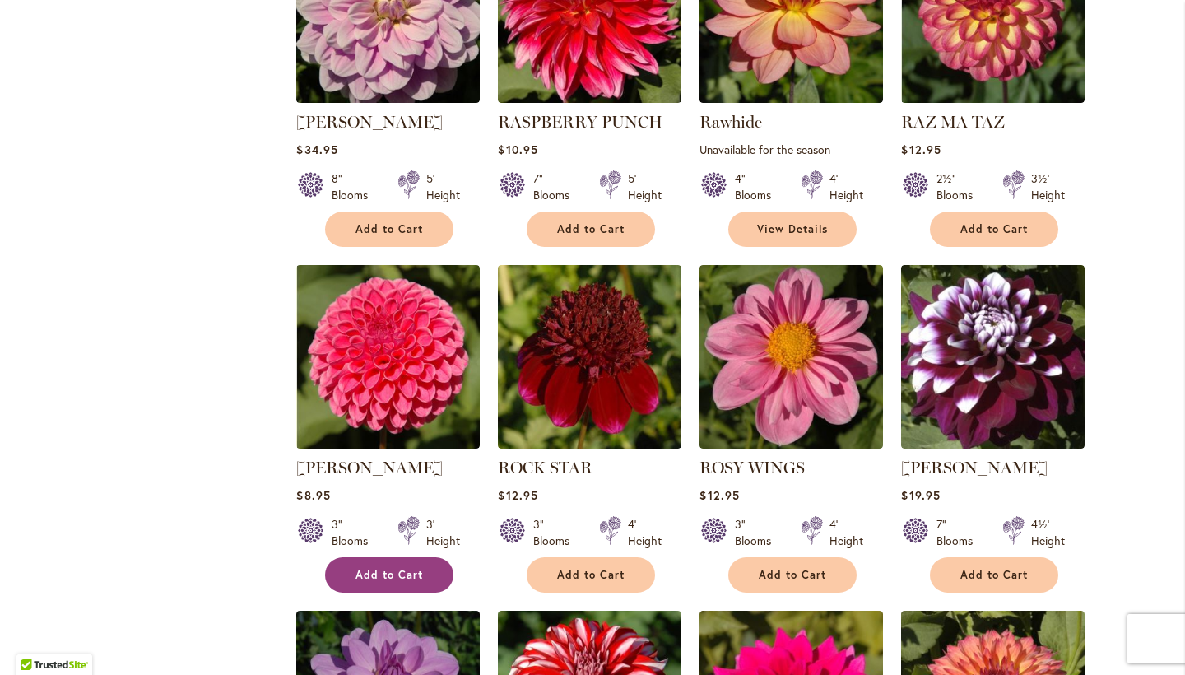
click at [385, 563] on button "Add to Cart" at bounding box center [389, 574] width 128 height 35
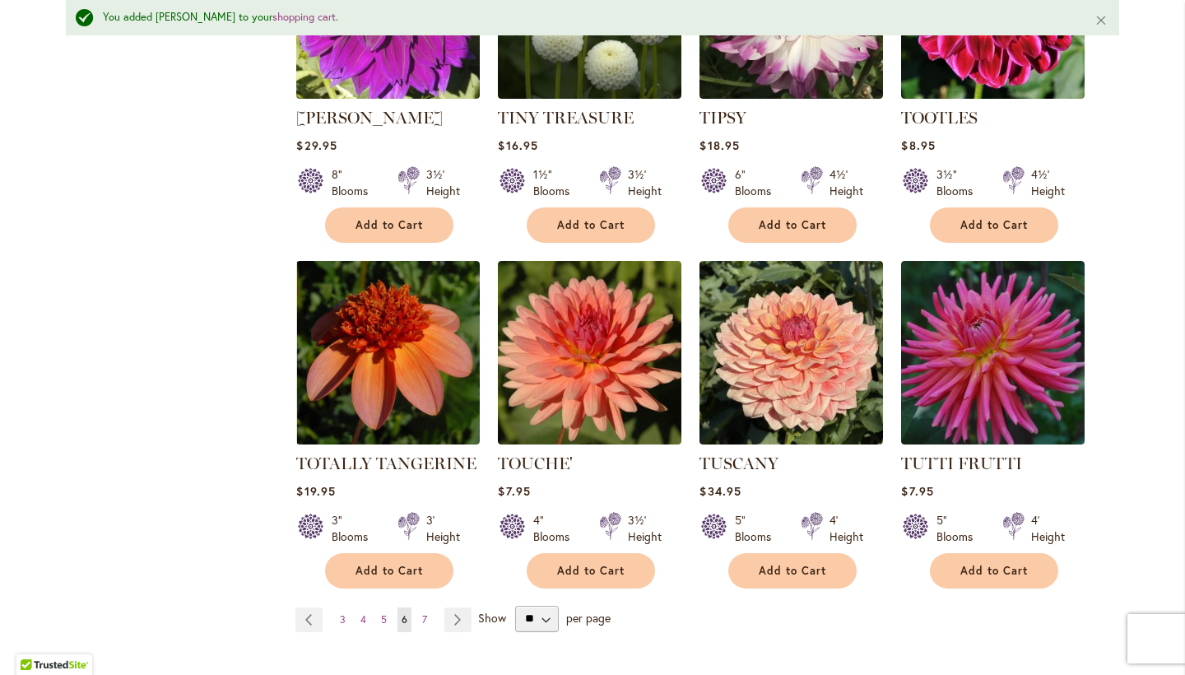
scroll to position [5477, 0]
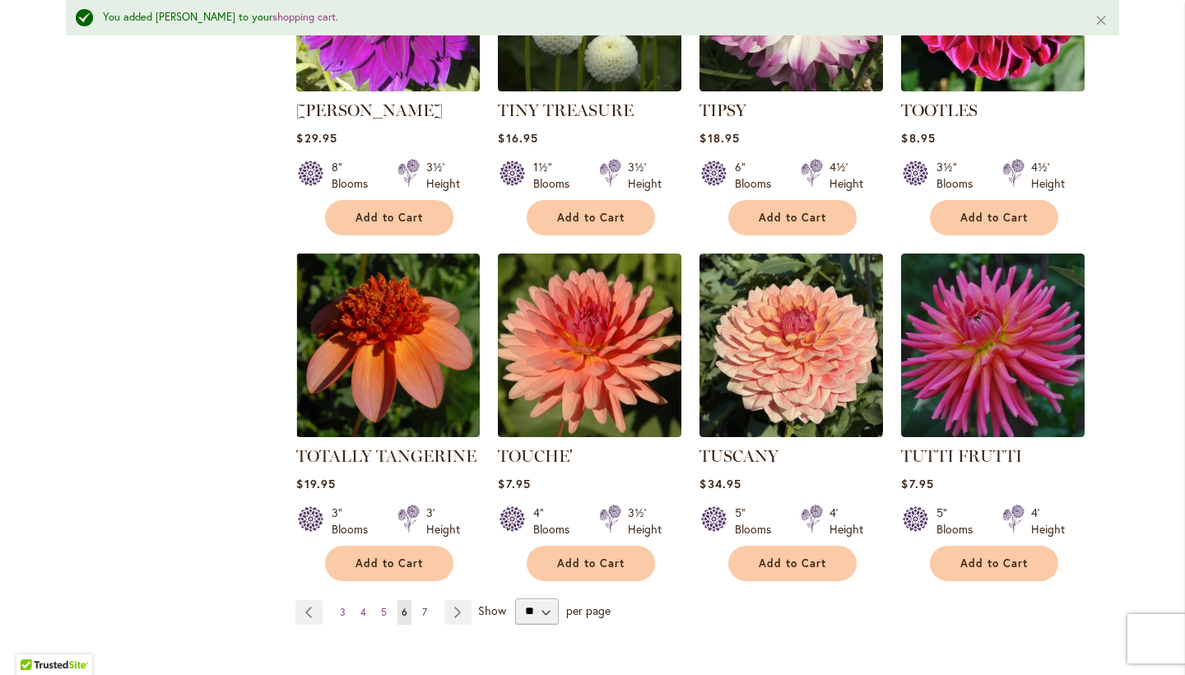
click at [424, 606] on span "7" at bounding box center [424, 612] width 5 height 12
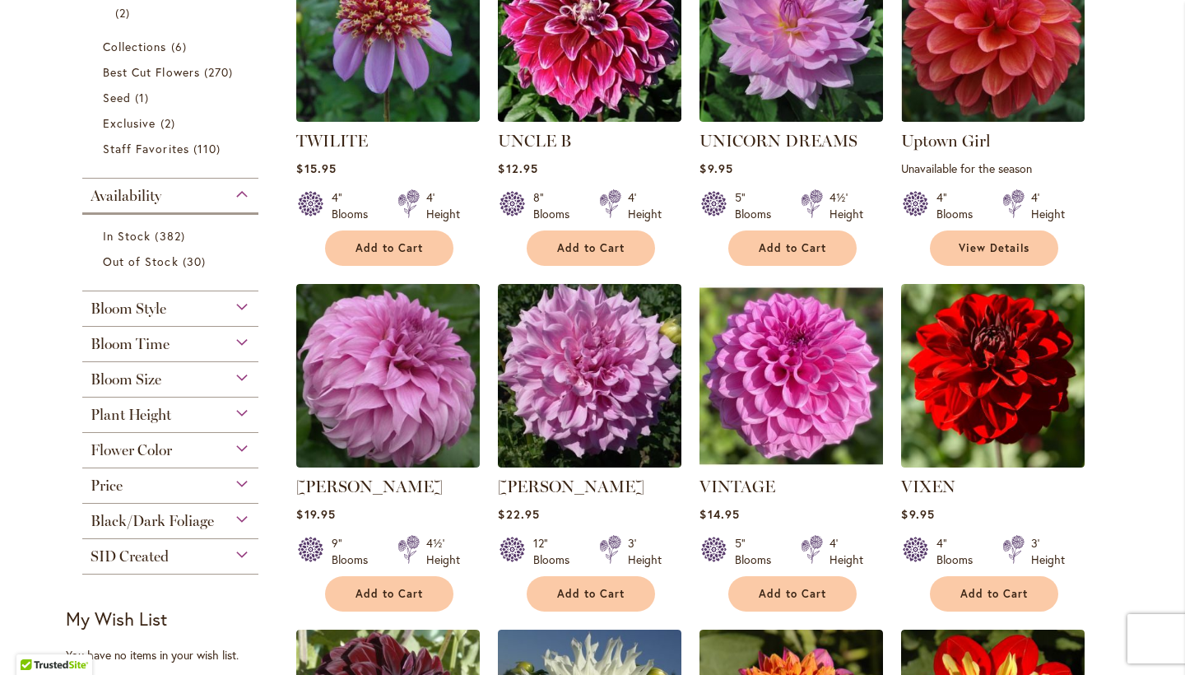
scroll to position [481, 0]
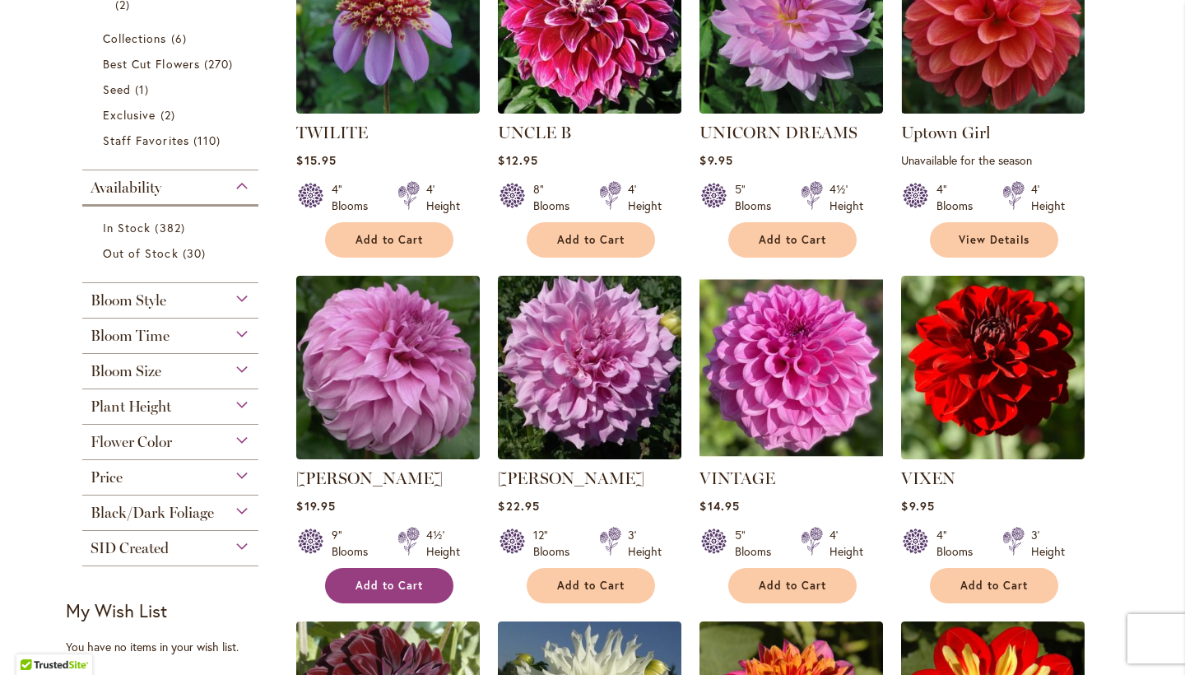
click at [408, 579] on span "Add to Cart" at bounding box center [388, 586] width 67 height 14
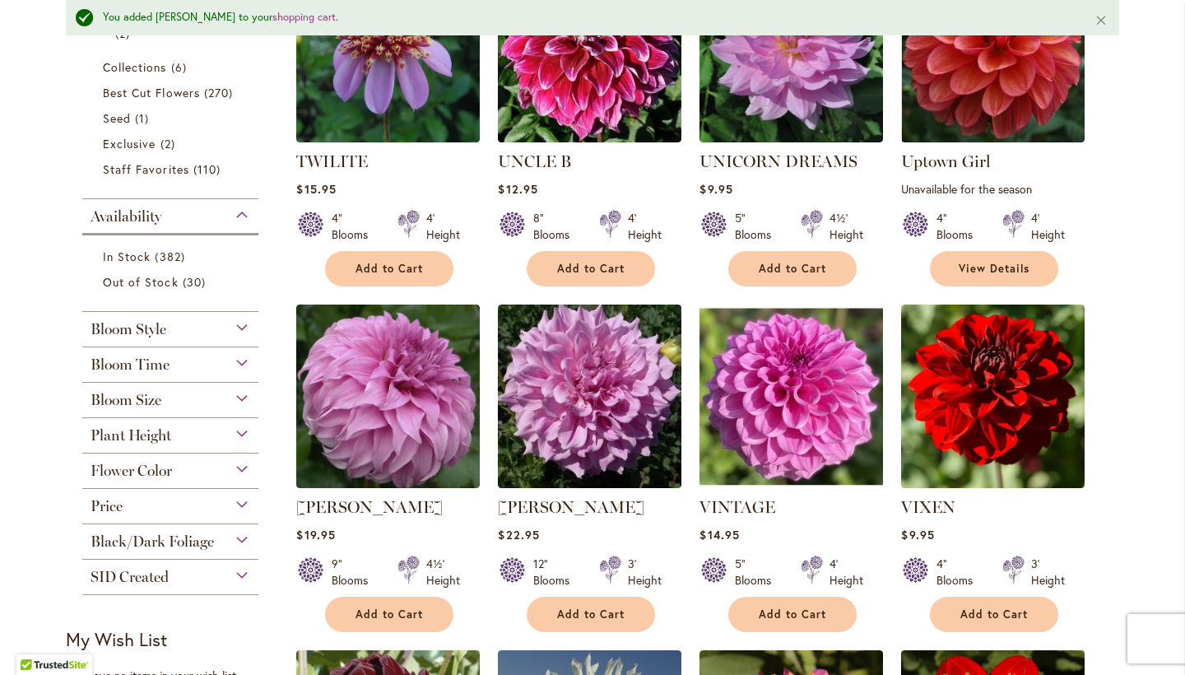
scroll to position [504, 0]
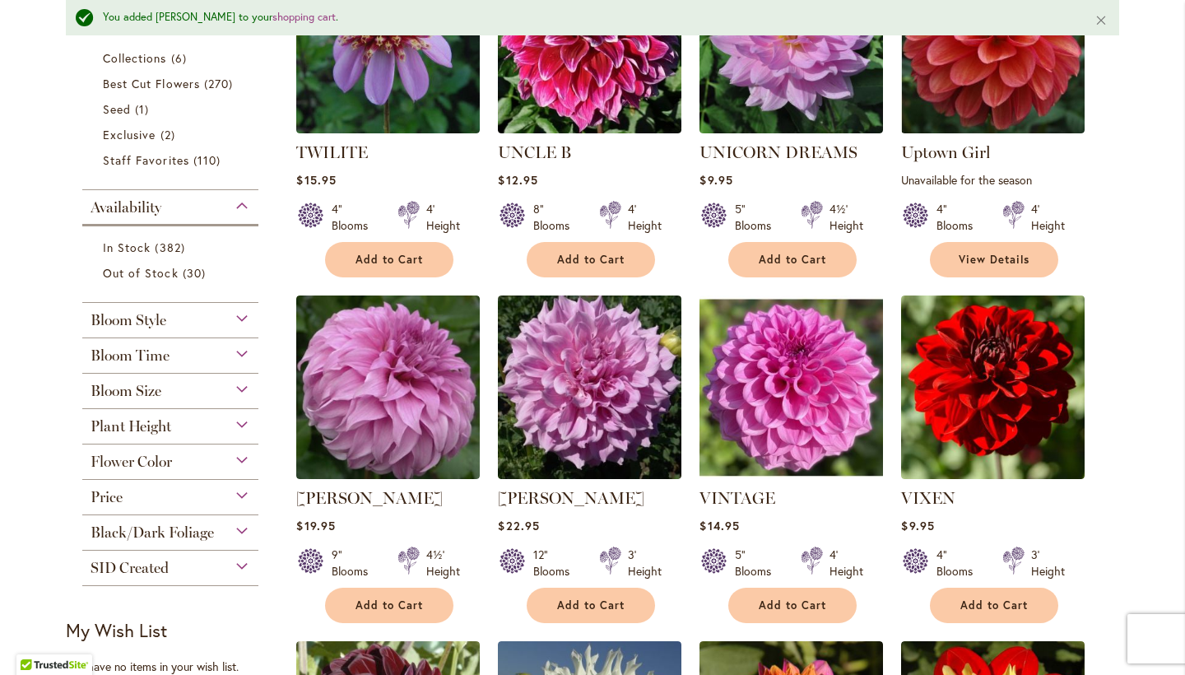
click at [249, 457] on div "Flower Color" at bounding box center [170, 457] width 176 height 26
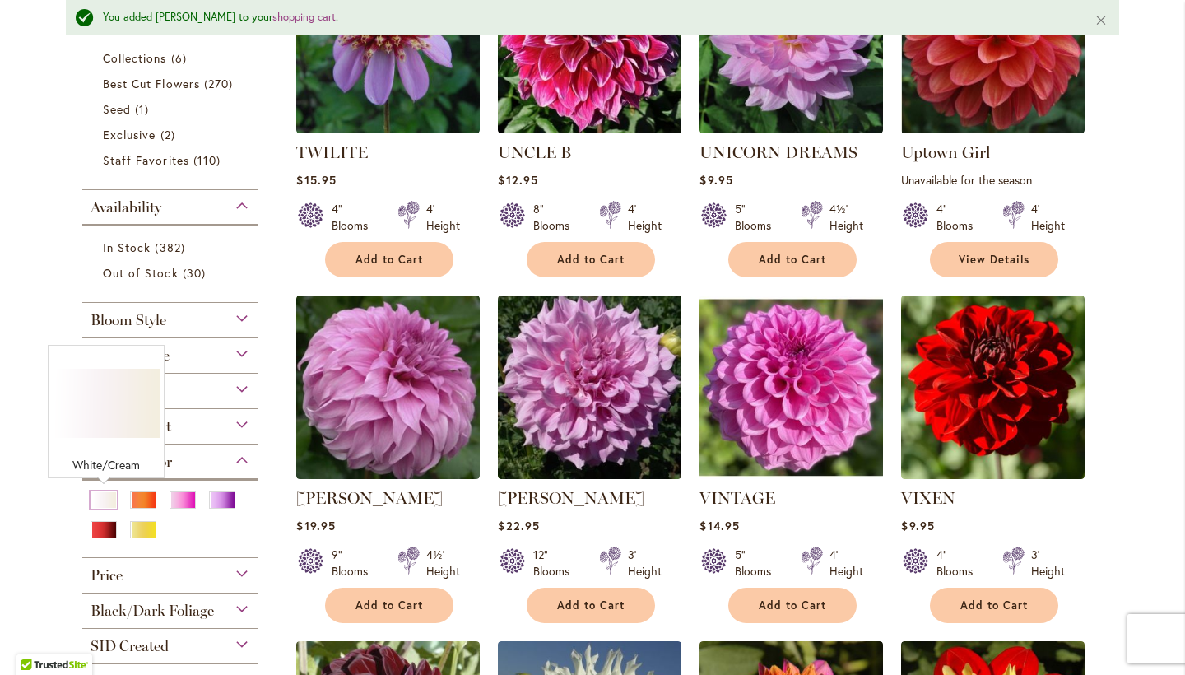
click at [109, 497] on div "White/Cream" at bounding box center [104, 499] width 26 height 17
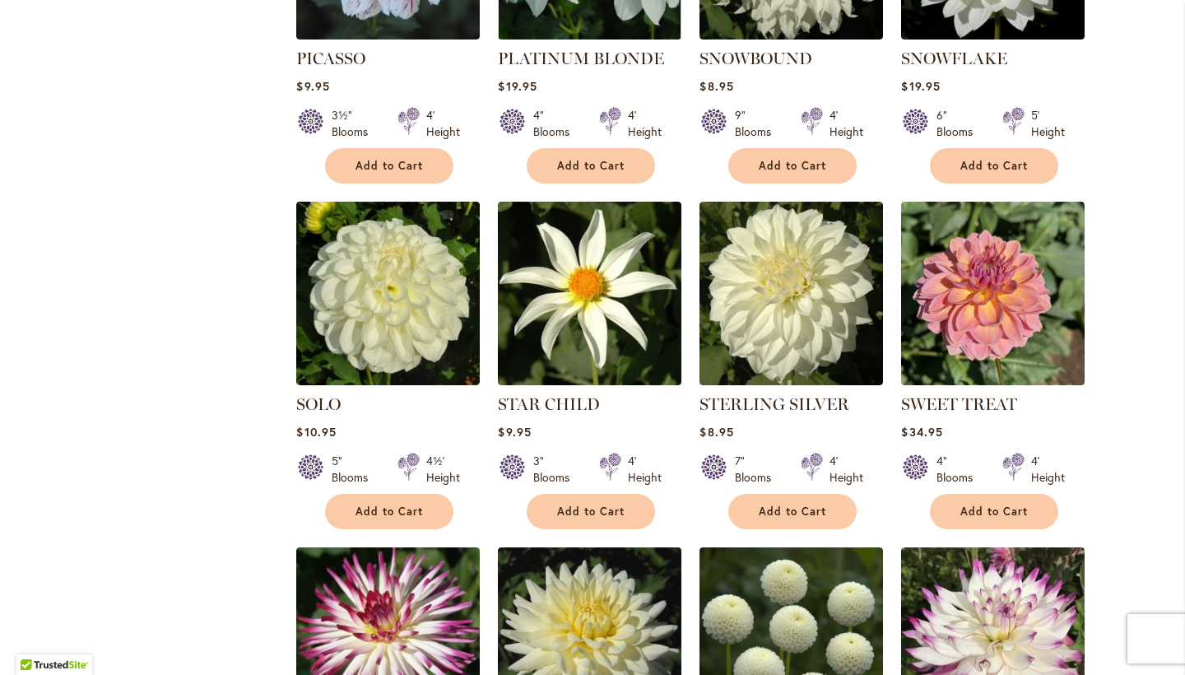
scroll to position [2327, 0]
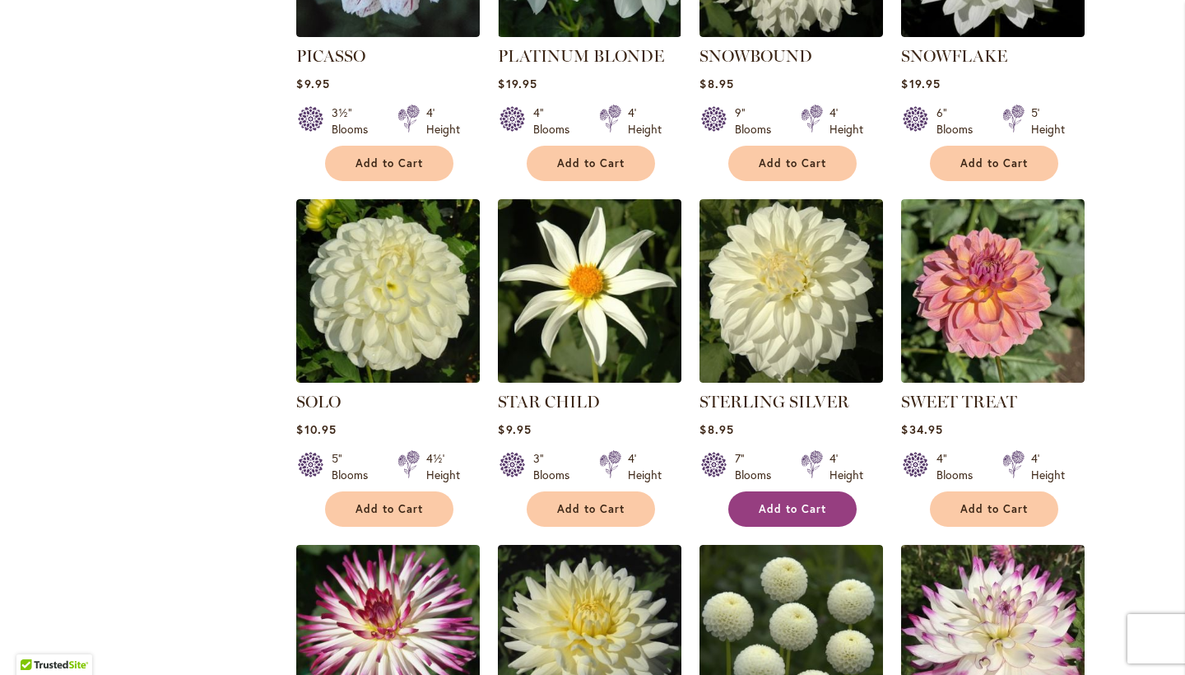
click at [794, 502] on span "Add to Cart" at bounding box center [792, 509] width 67 height 14
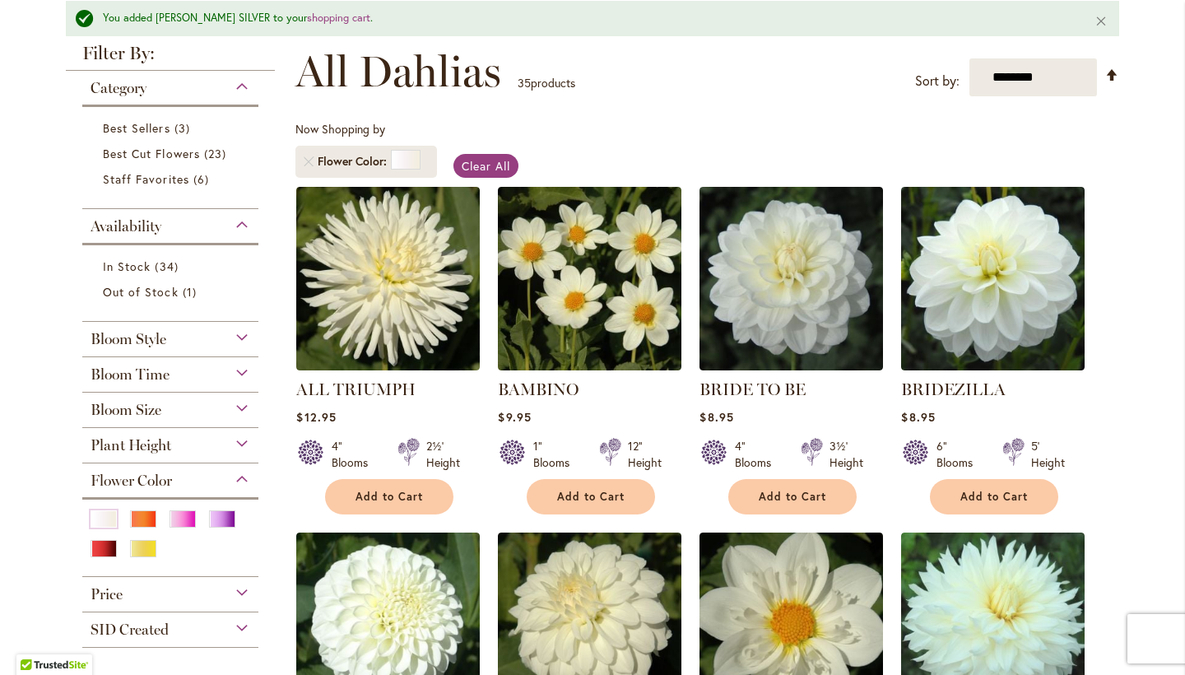
scroll to position [239, 0]
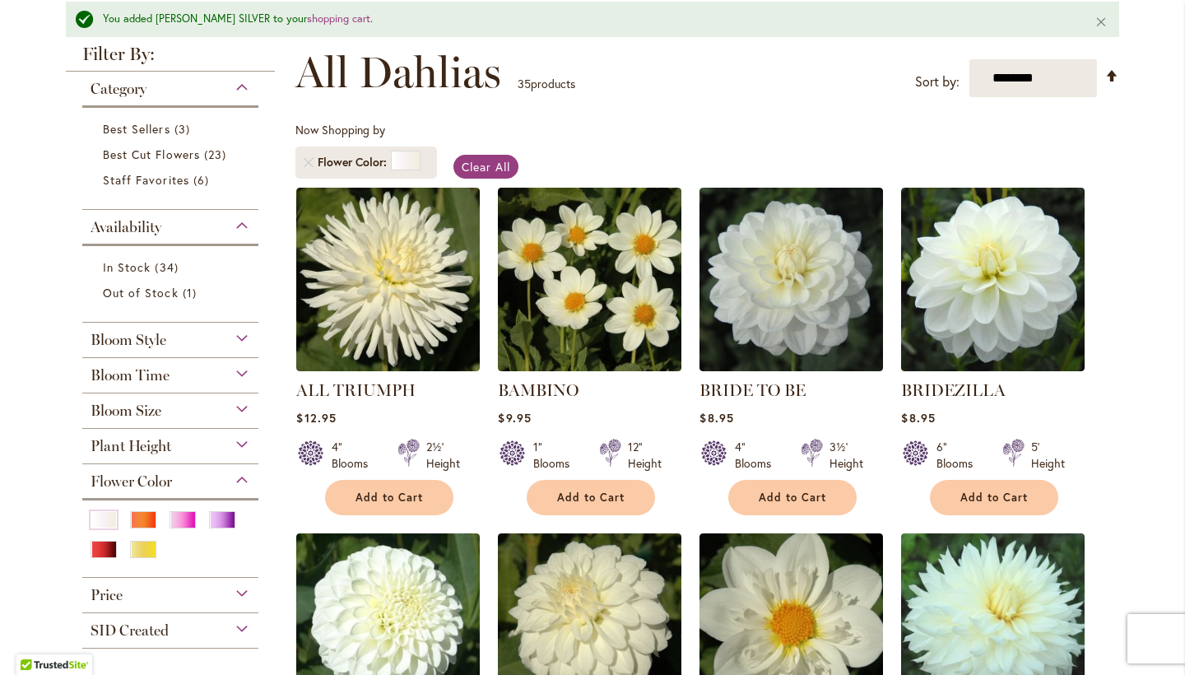
click at [249, 334] on div "Bloom Style" at bounding box center [170, 336] width 176 height 26
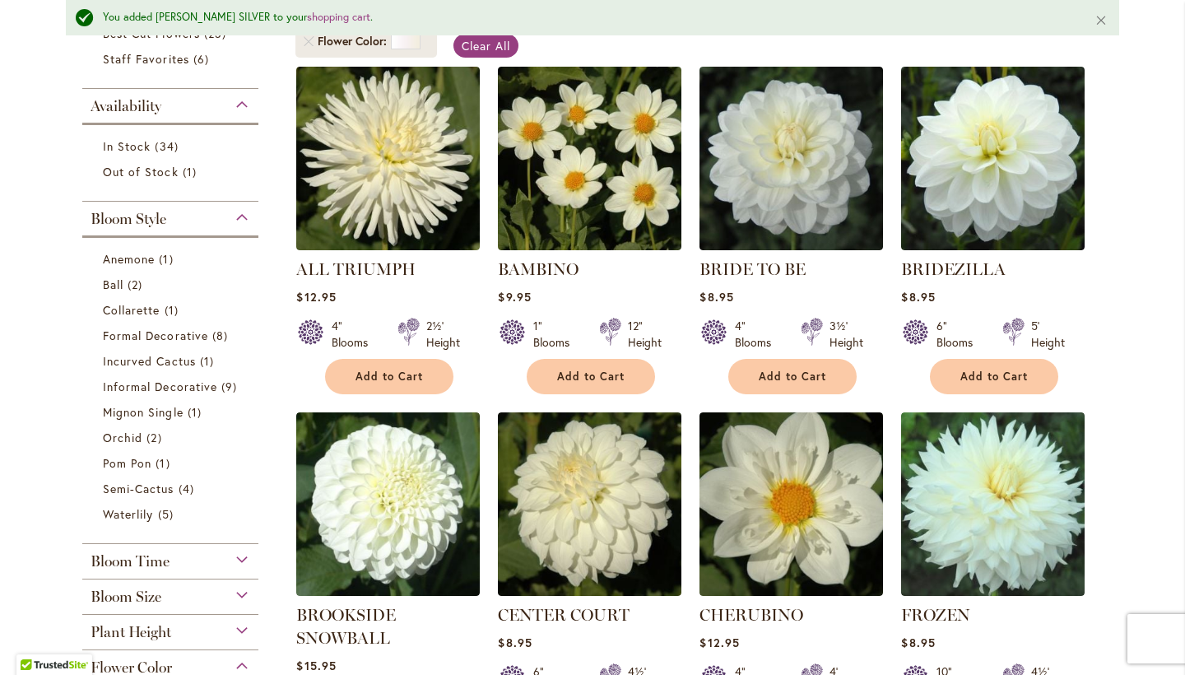
scroll to position [357, 0]
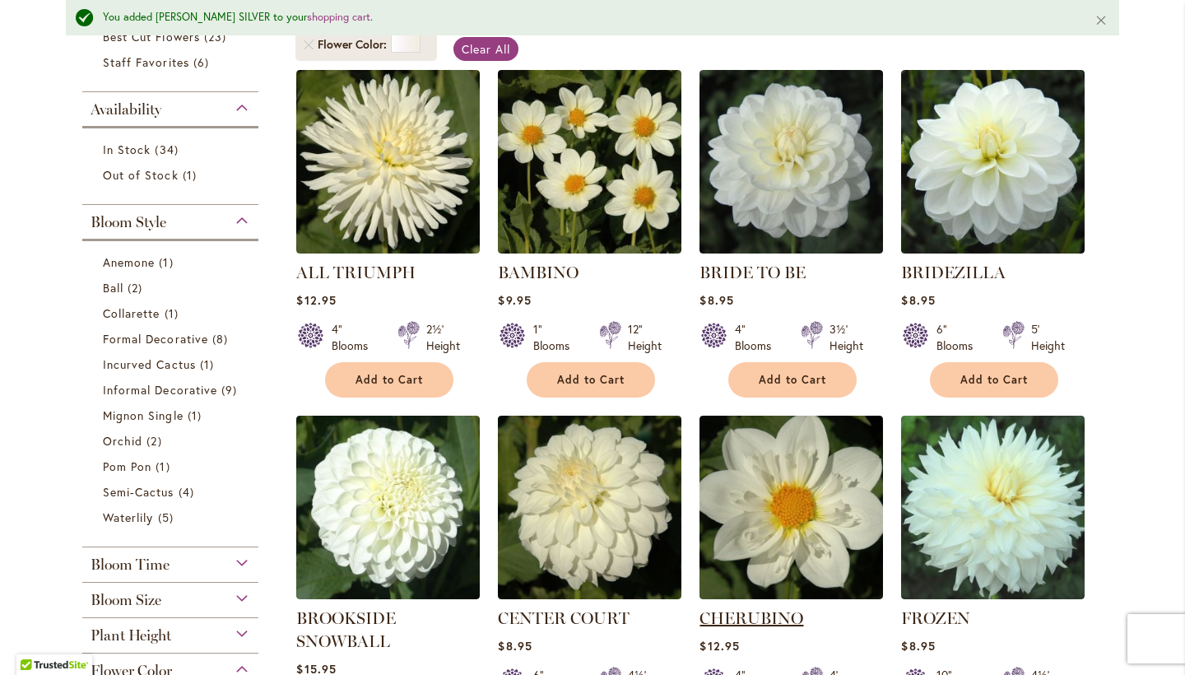
click at [750, 611] on link "CHERUBINO" at bounding box center [751, 618] width 104 height 20
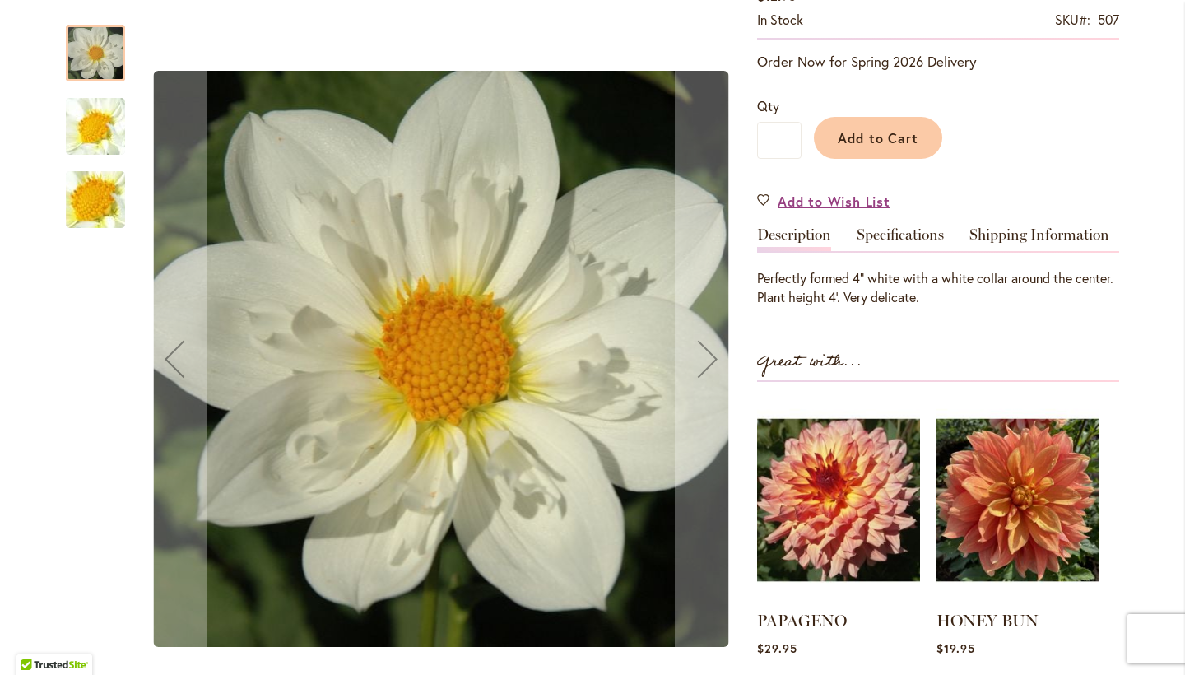
scroll to position [332, 0]
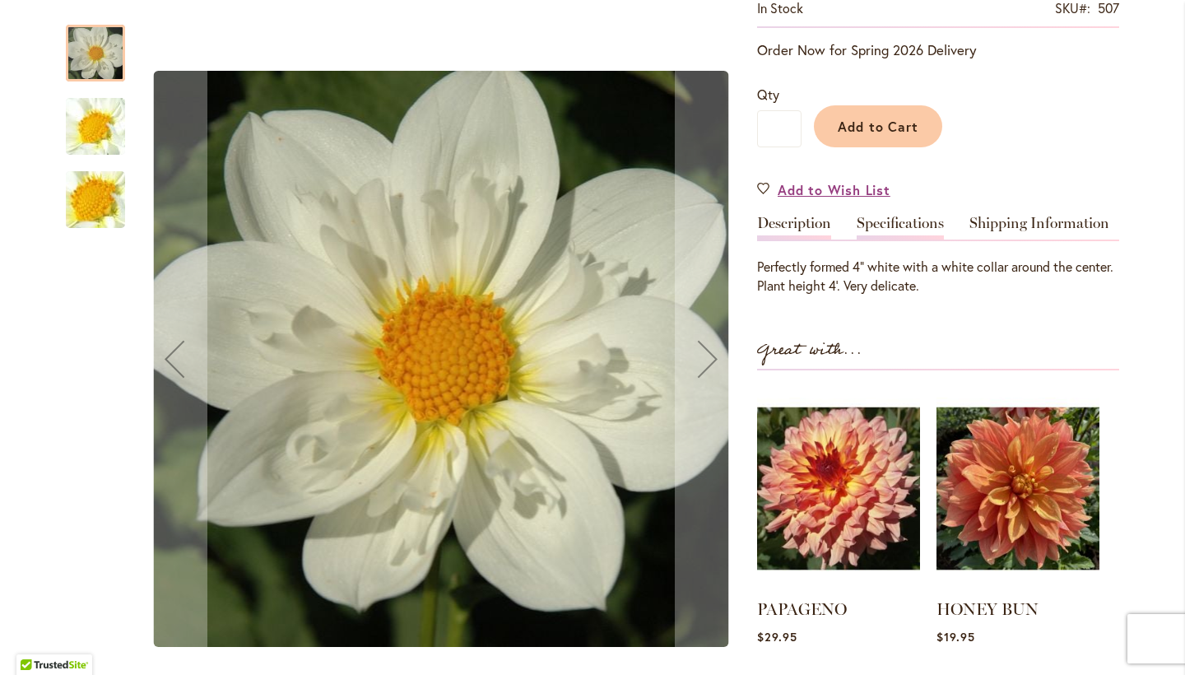
click at [891, 223] on link "Specifications" at bounding box center [900, 228] width 87 height 24
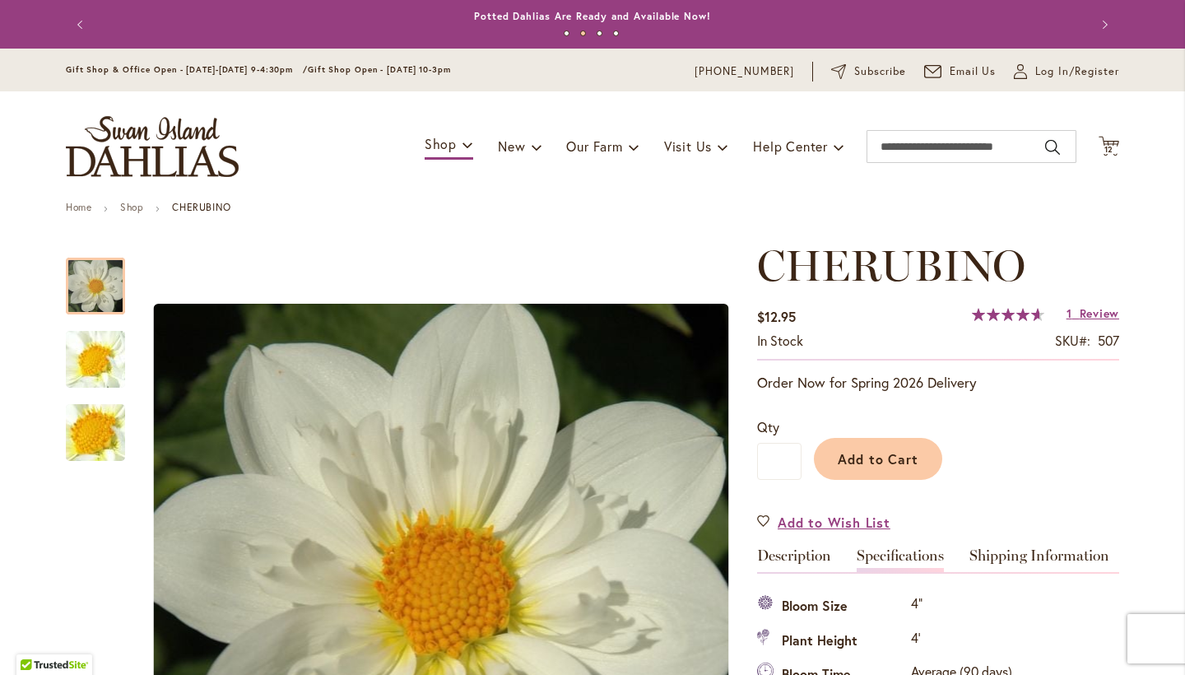
scroll to position [0, 0]
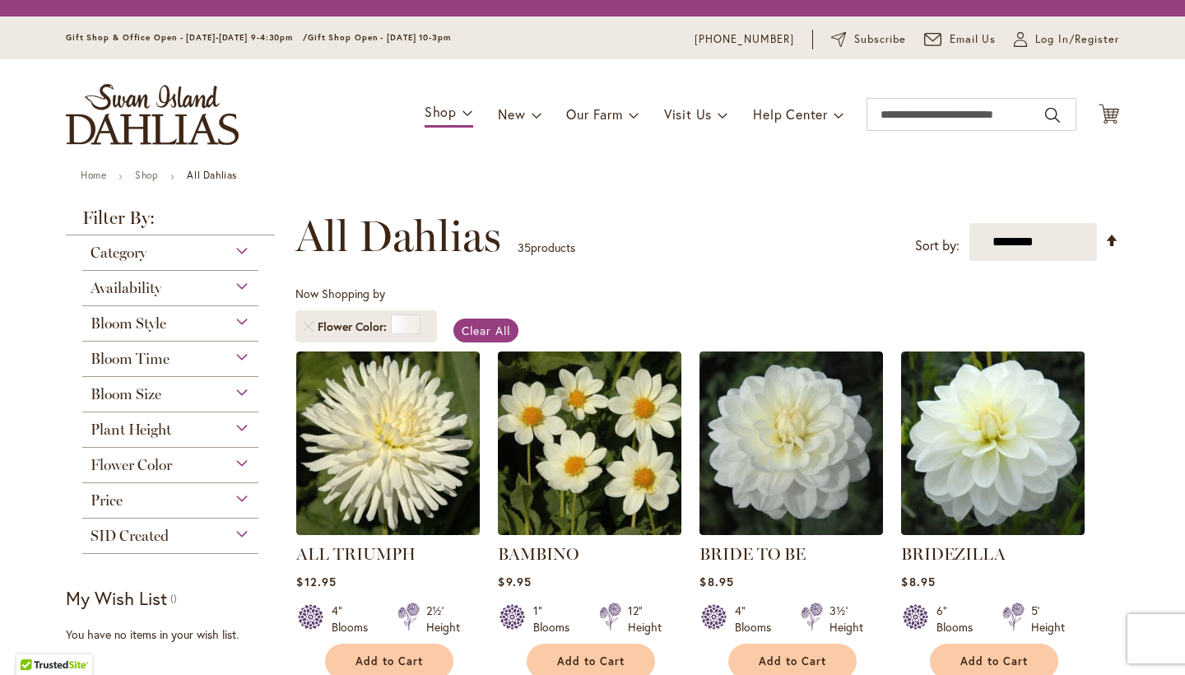
scroll to position [305, 0]
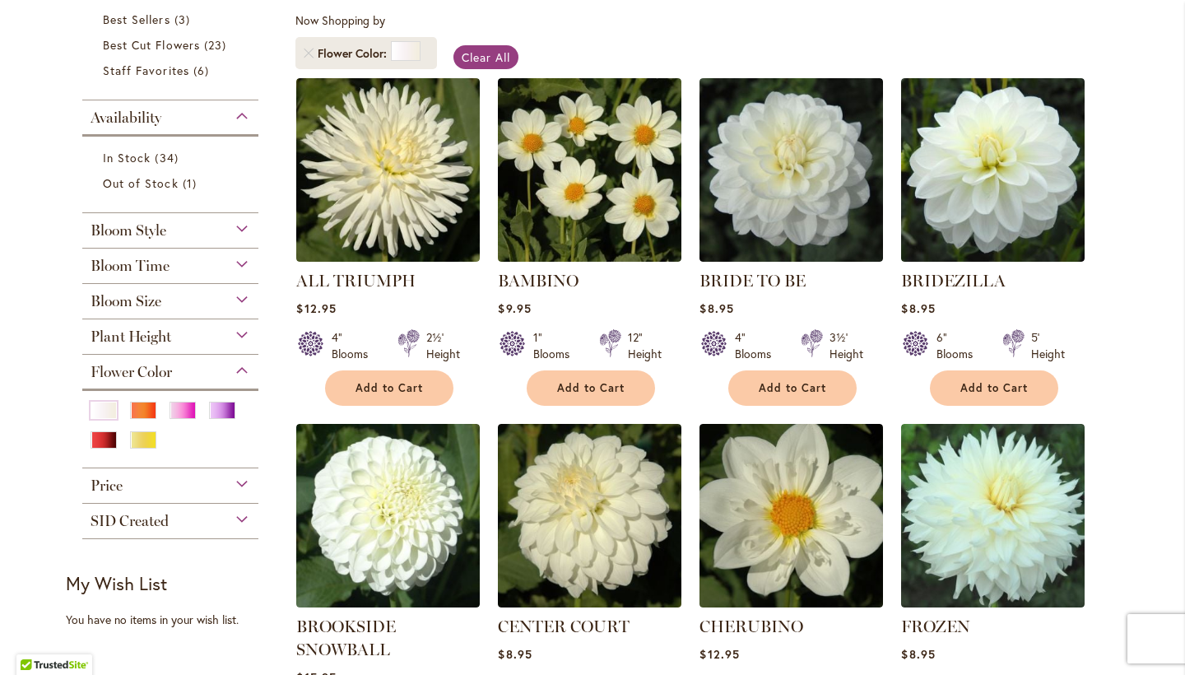
click at [244, 234] on div "Bloom Style" at bounding box center [170, 226] width 176 height 26
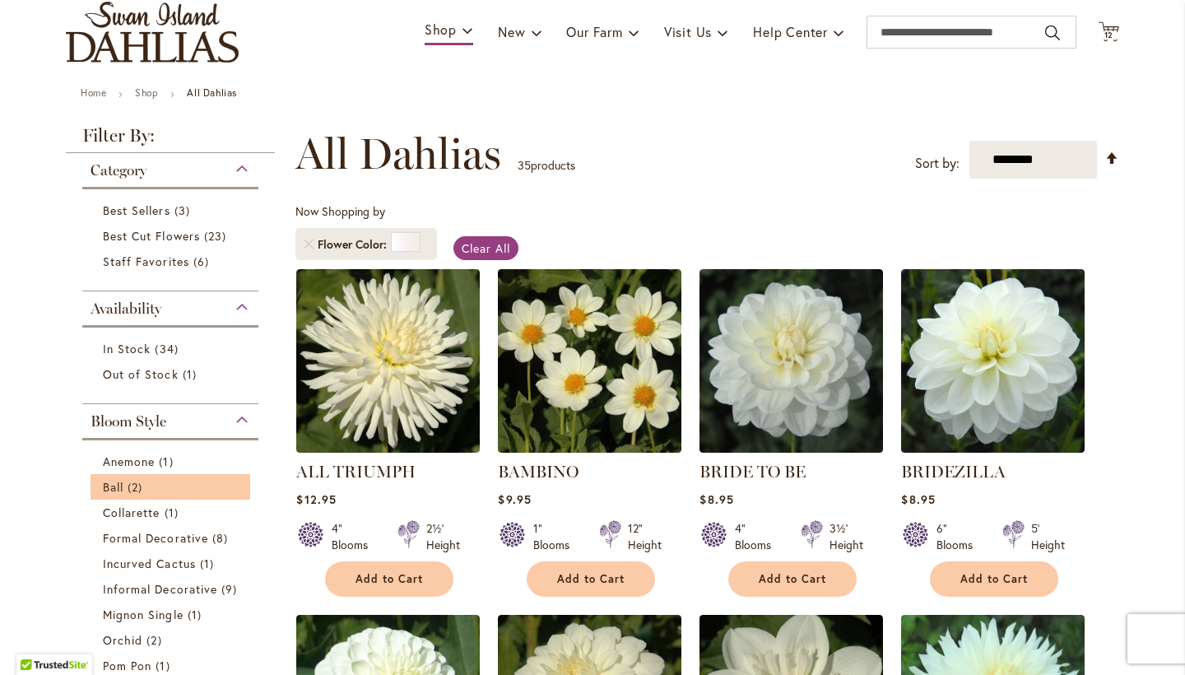
scroll to position [37, 0]
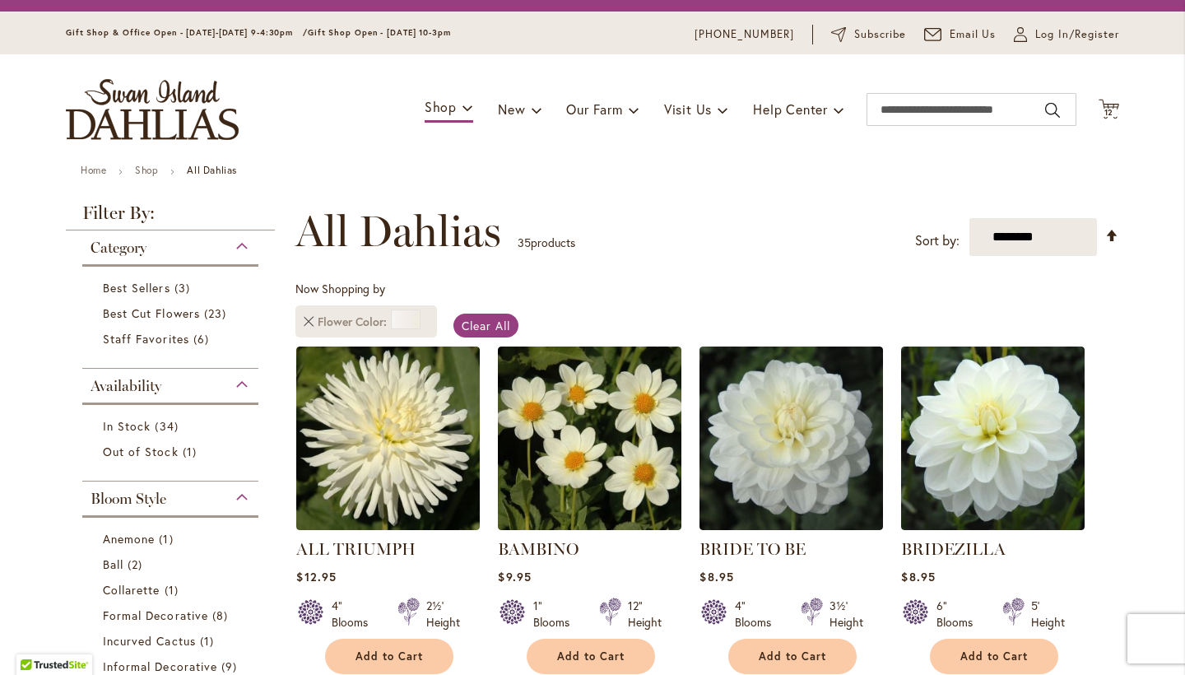
click at [309, 318] on link "Remove Flower Color White/Cream" at bounding box center [309, 322] width 10 height 10
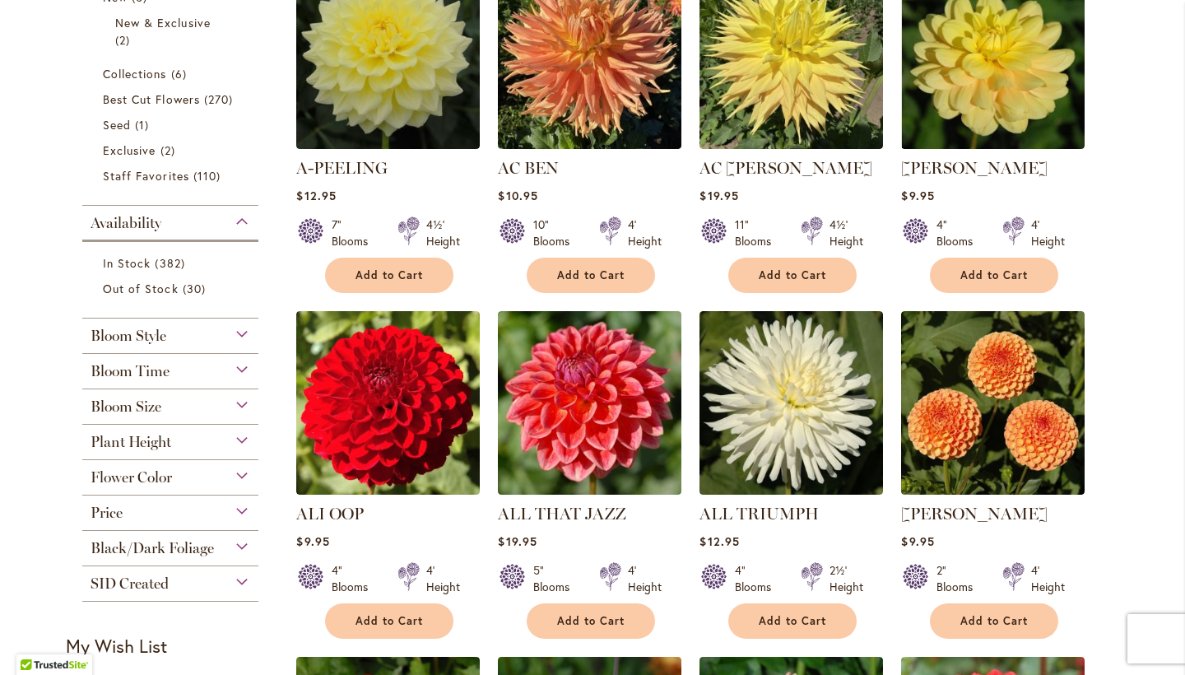
click at [244, 332] on div "Bloom Style" at bounding box center [170, 331] width 176 height 26
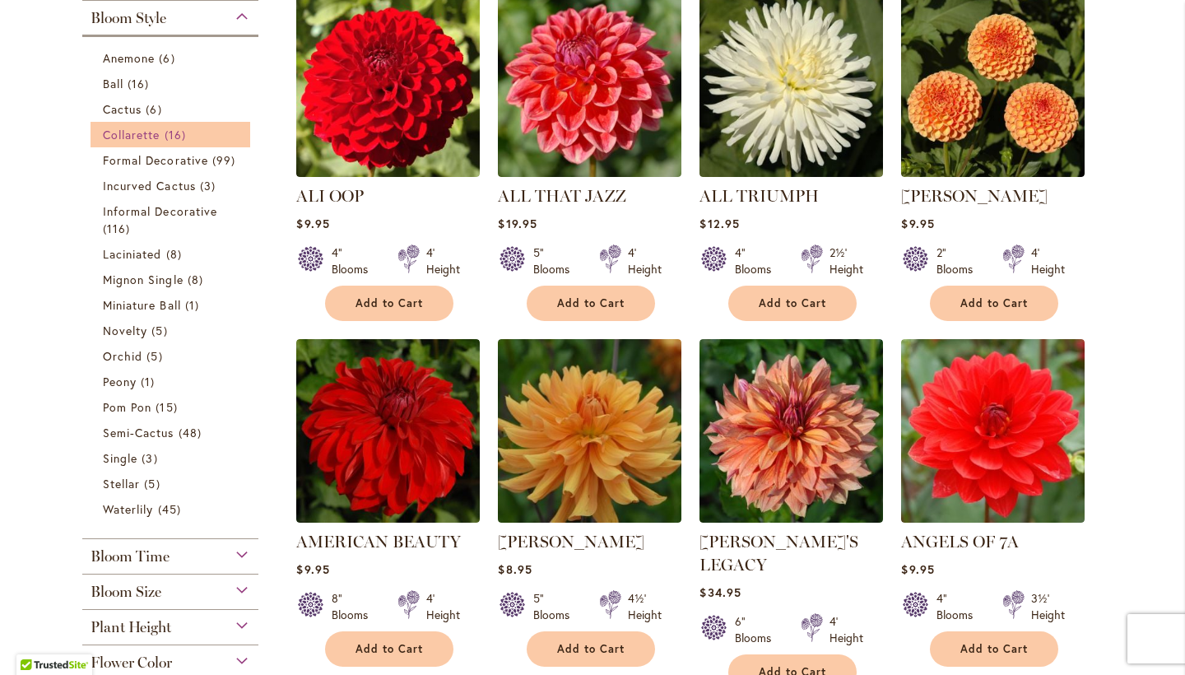
click at [153, 137] on span "Collarette" at bounding box center [132, 135] width 58 height 16
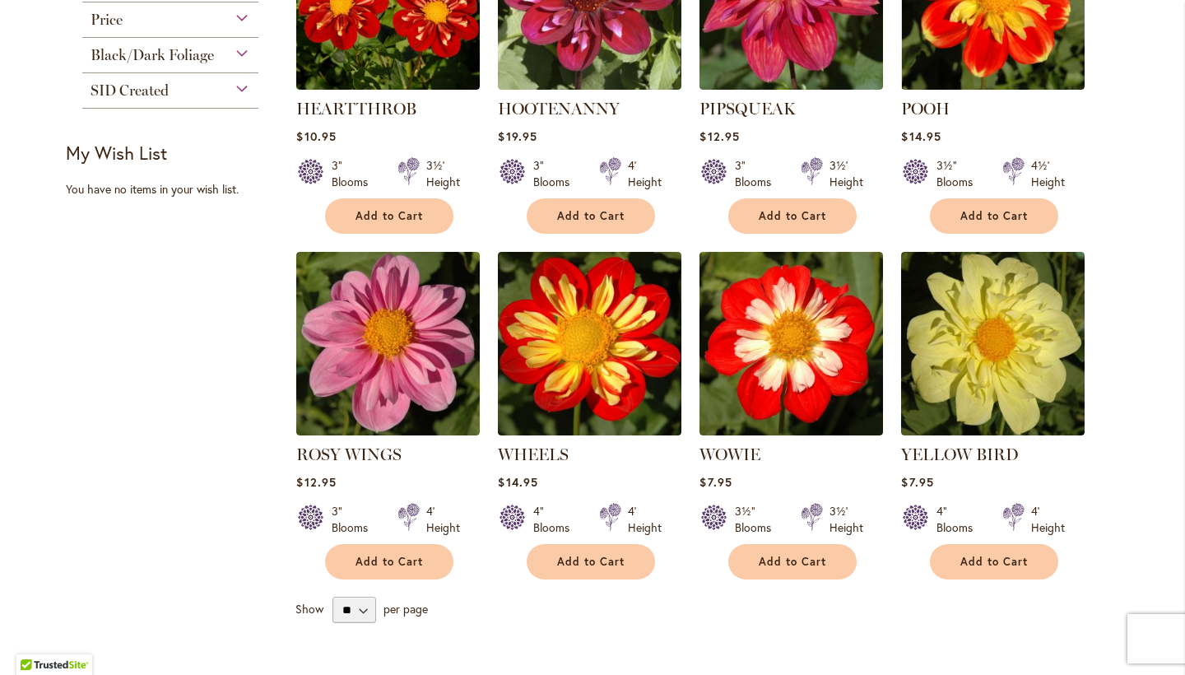
scroll to position [1179, 0]
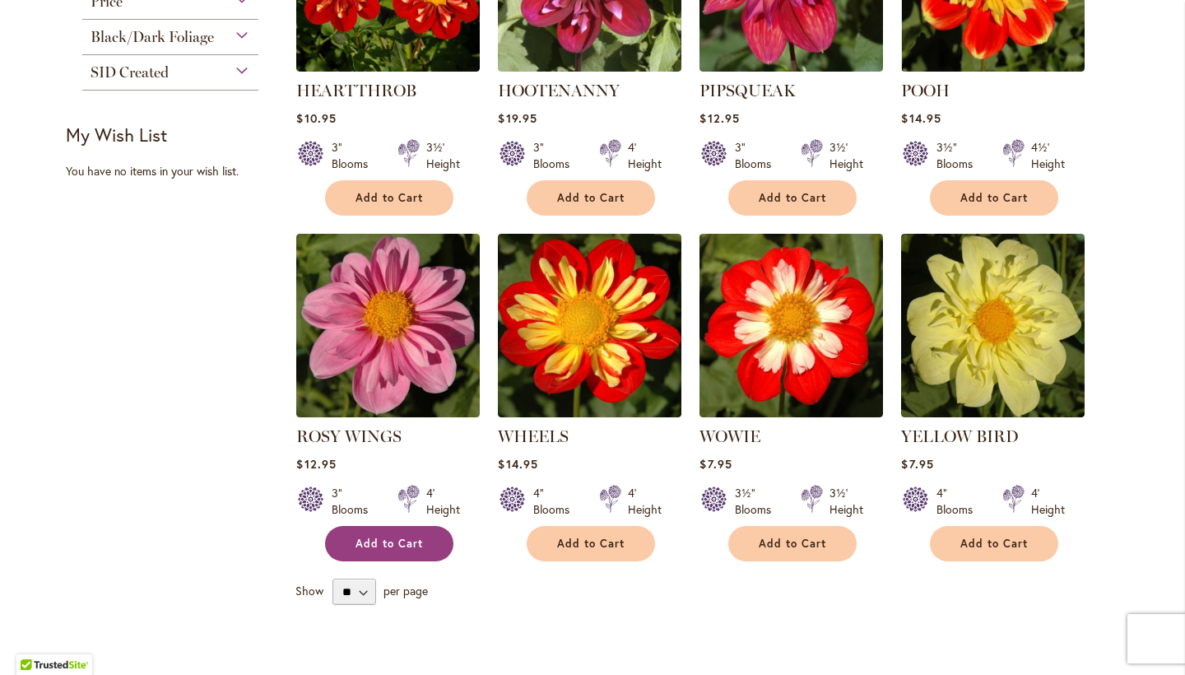
click at [425, 533] on button "Add to Cart" at bounding box center [389, 543] width 128 height 35
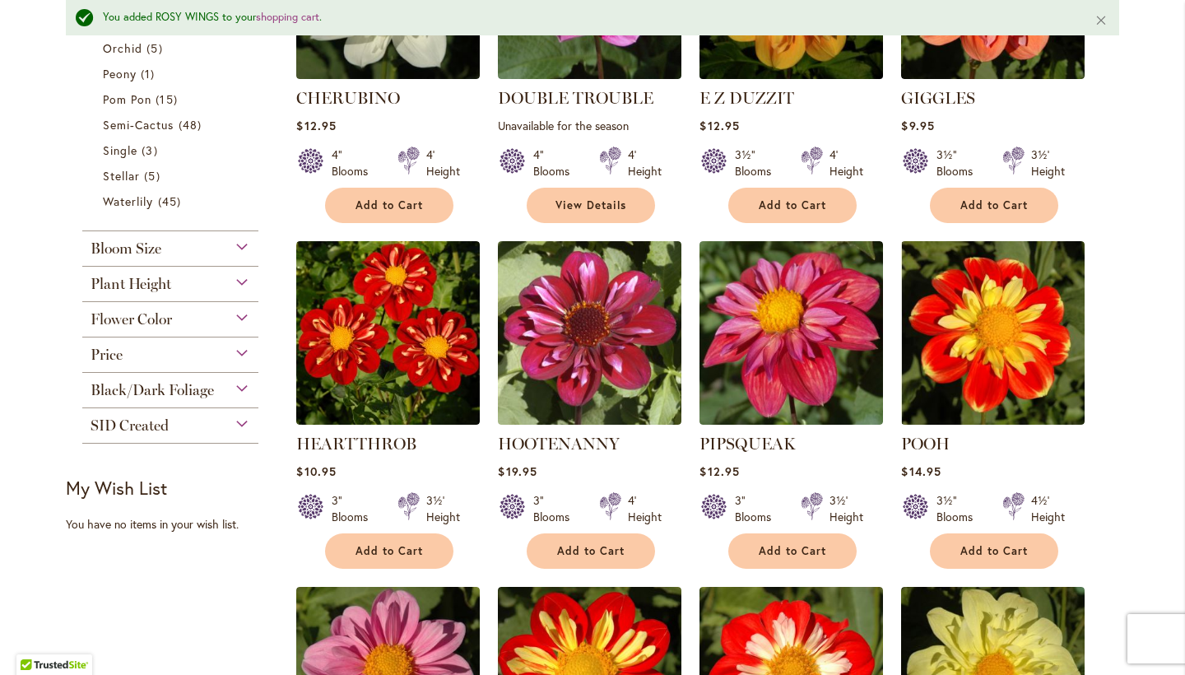
scroll to position [877, 0]
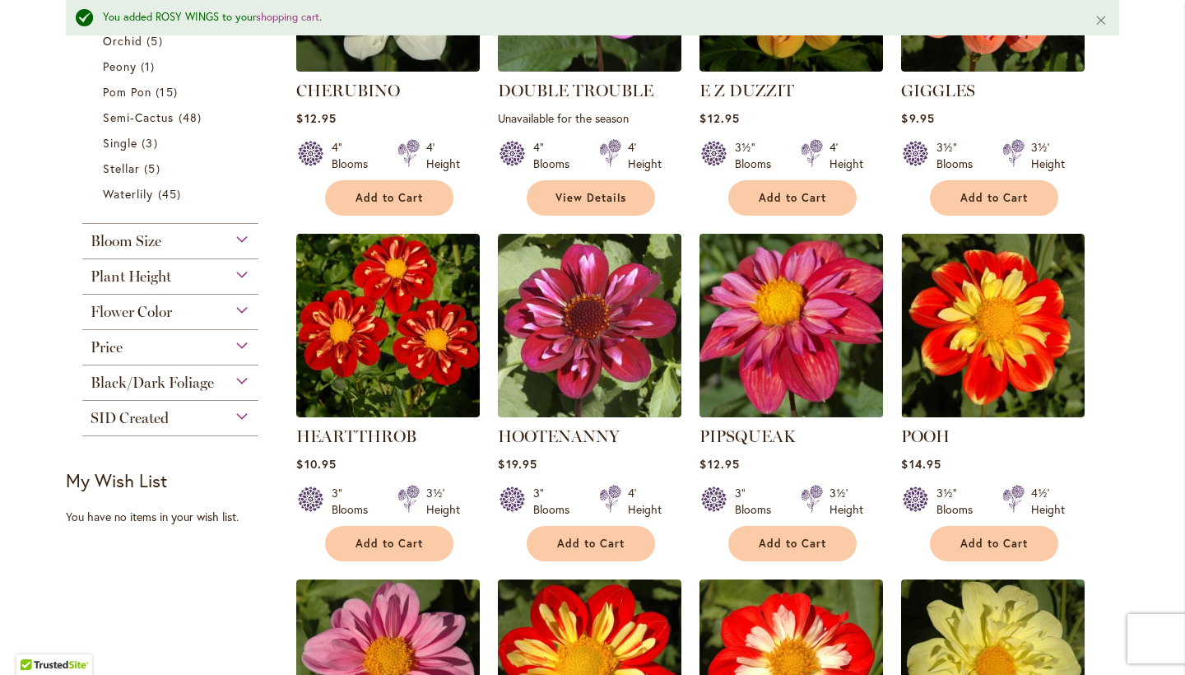
click at [792, 385] on img at bounding box center [791, 325] width 193 height 193
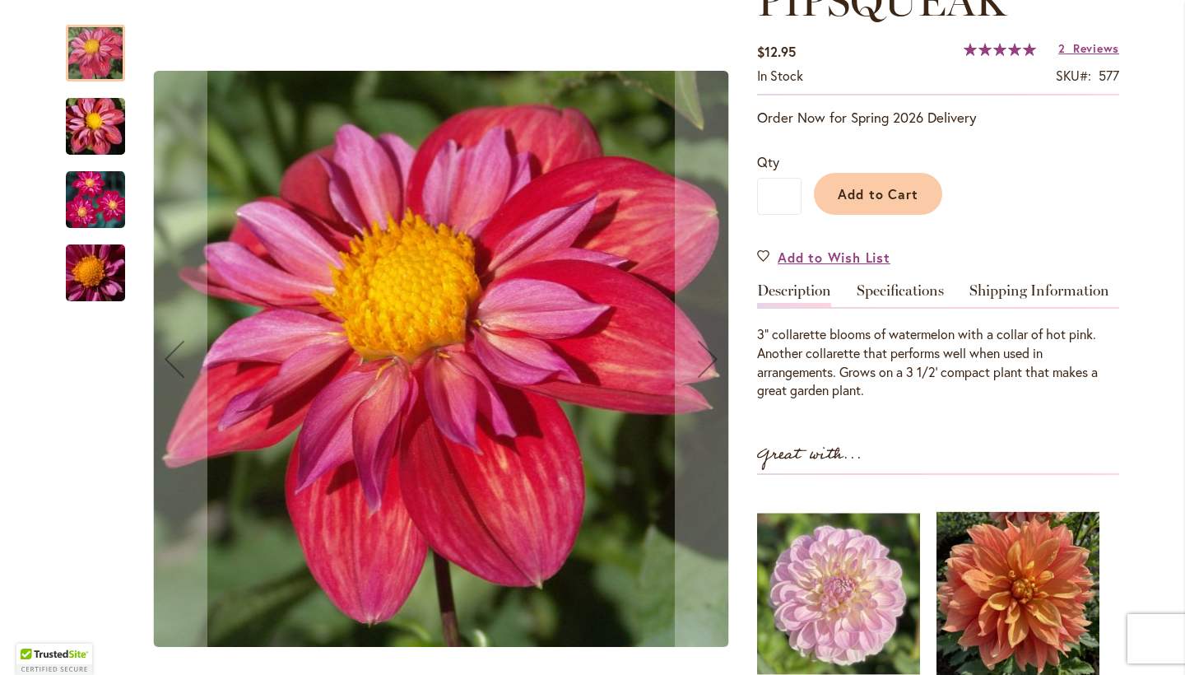
scroll to position [276, 0]
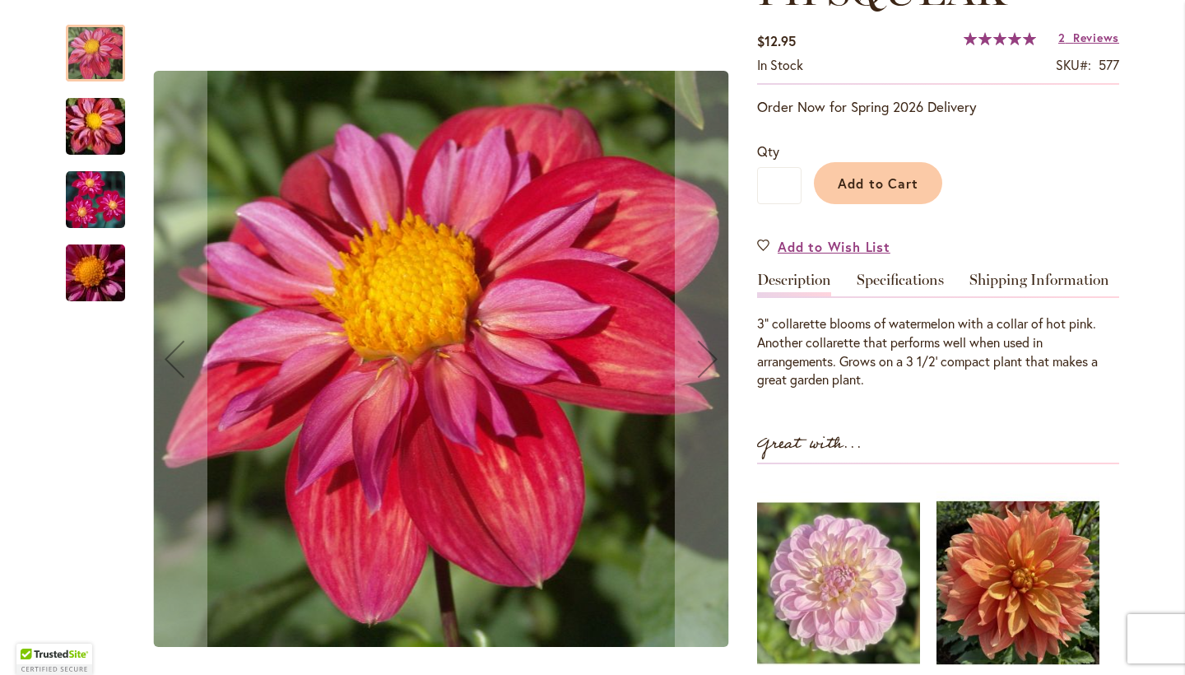
click at [102, 125] on img "PIPSQUEAK" at bounding box center [95, 126] width 118 height 79
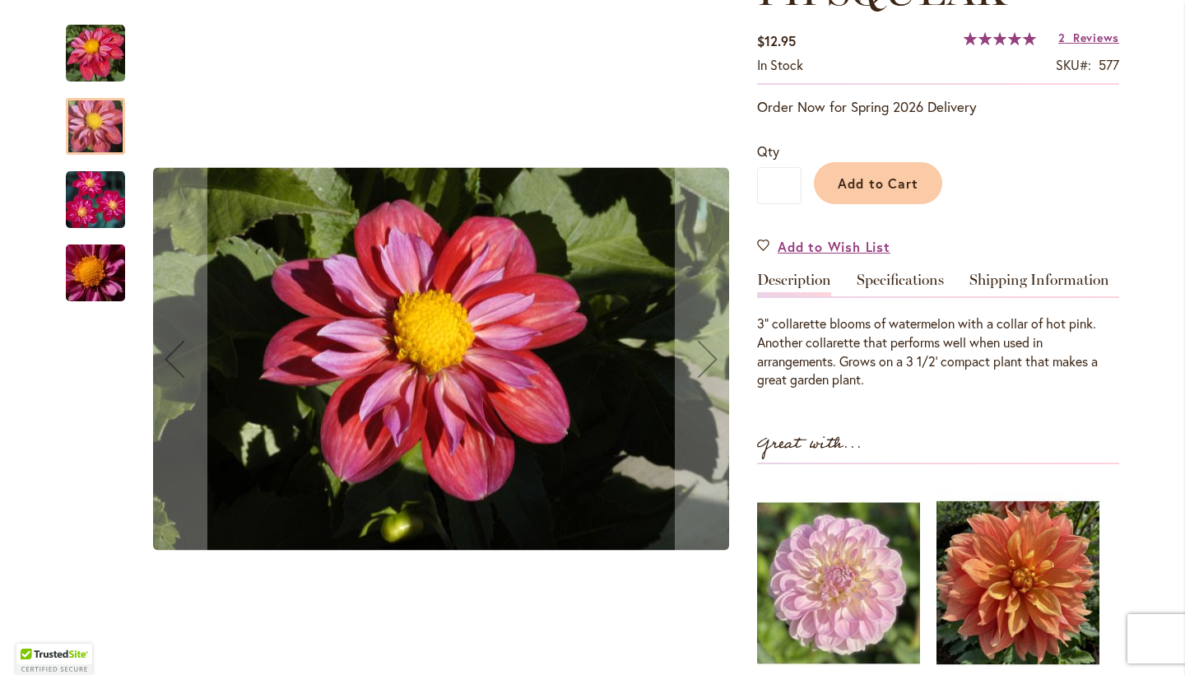
click at [101, 195] on img "PIPSQUEAK" at bounding box center [95, 199] width 59 height 59
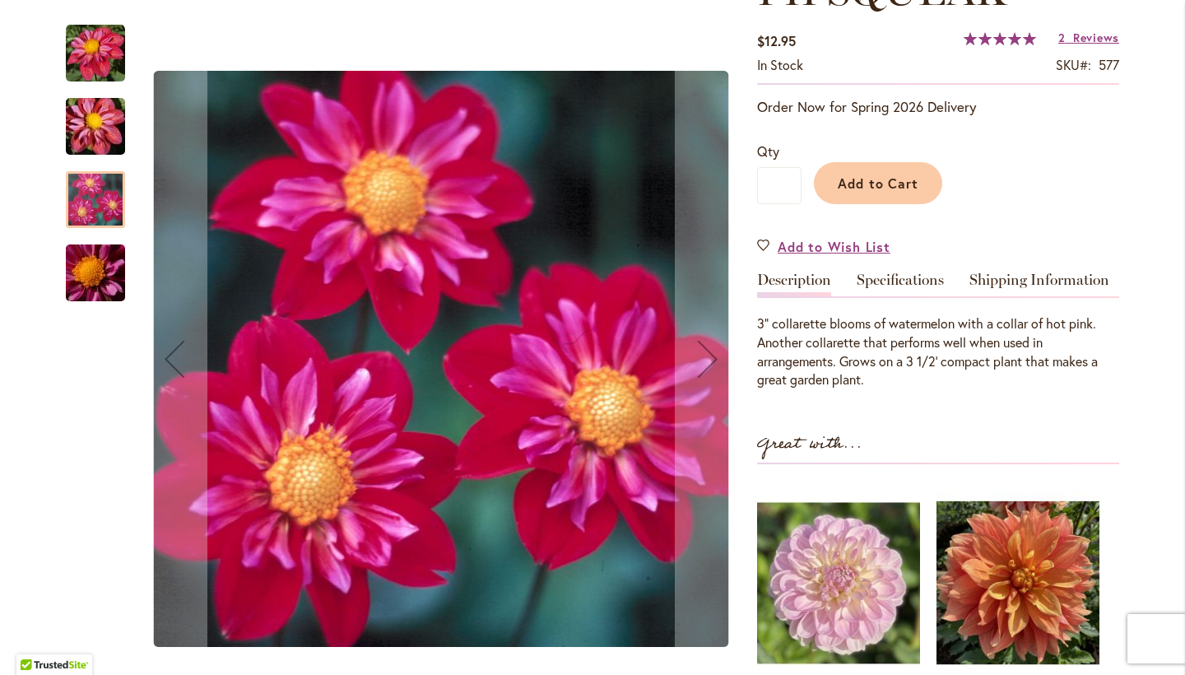
click at [95, 251] on img "PIPSQUEAK" at bounding box center [95, 273] width 118 height 79
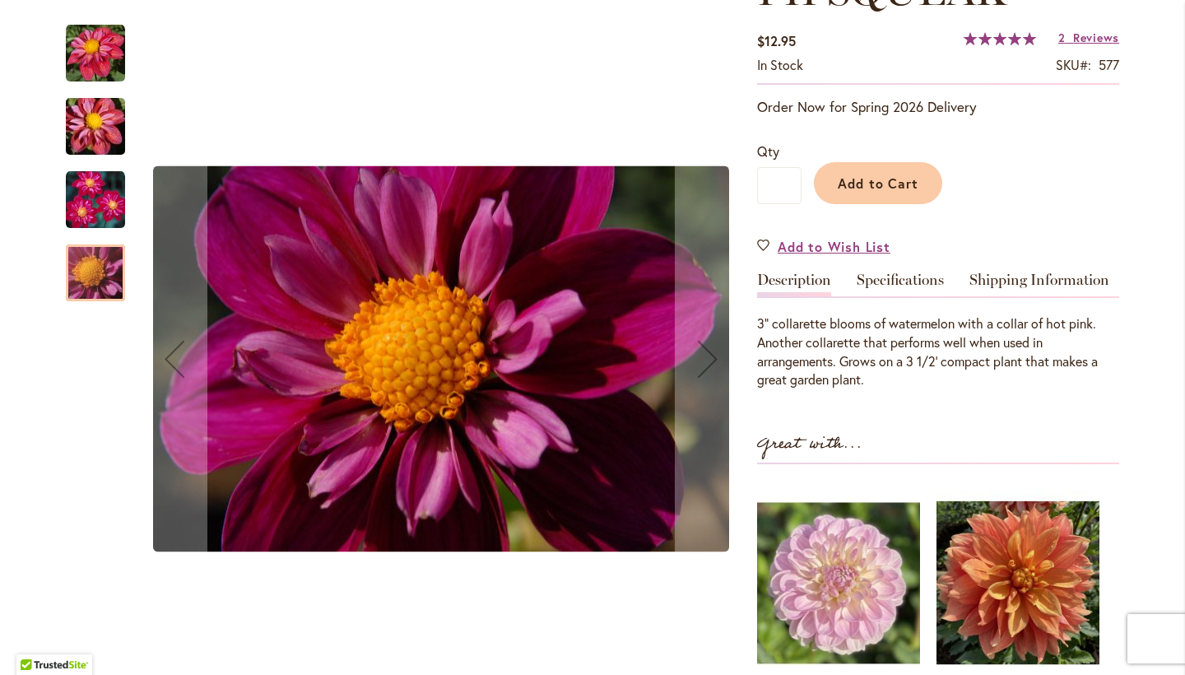
click at [108, 49] on img "PIPSQUEAK" at bounding box center [95, 53] width 59 height 59
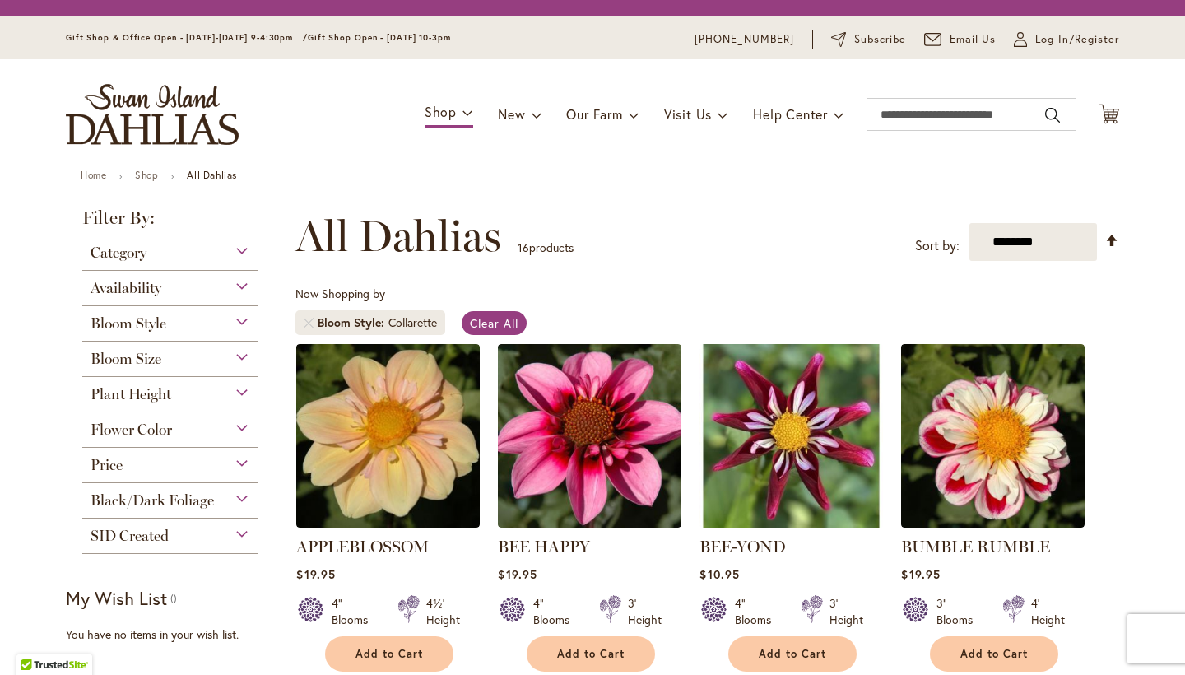
scroll to position [305, 0]
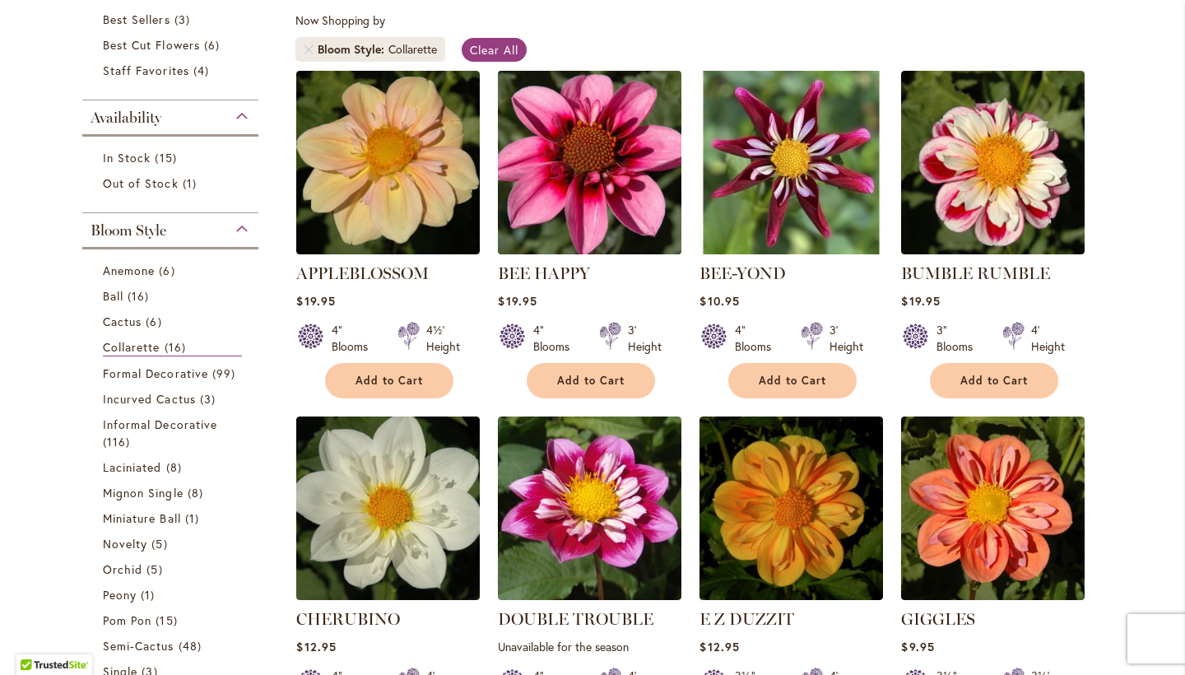
click at [606, 236] on img at bounding box center [590, 162] width 193 height 193
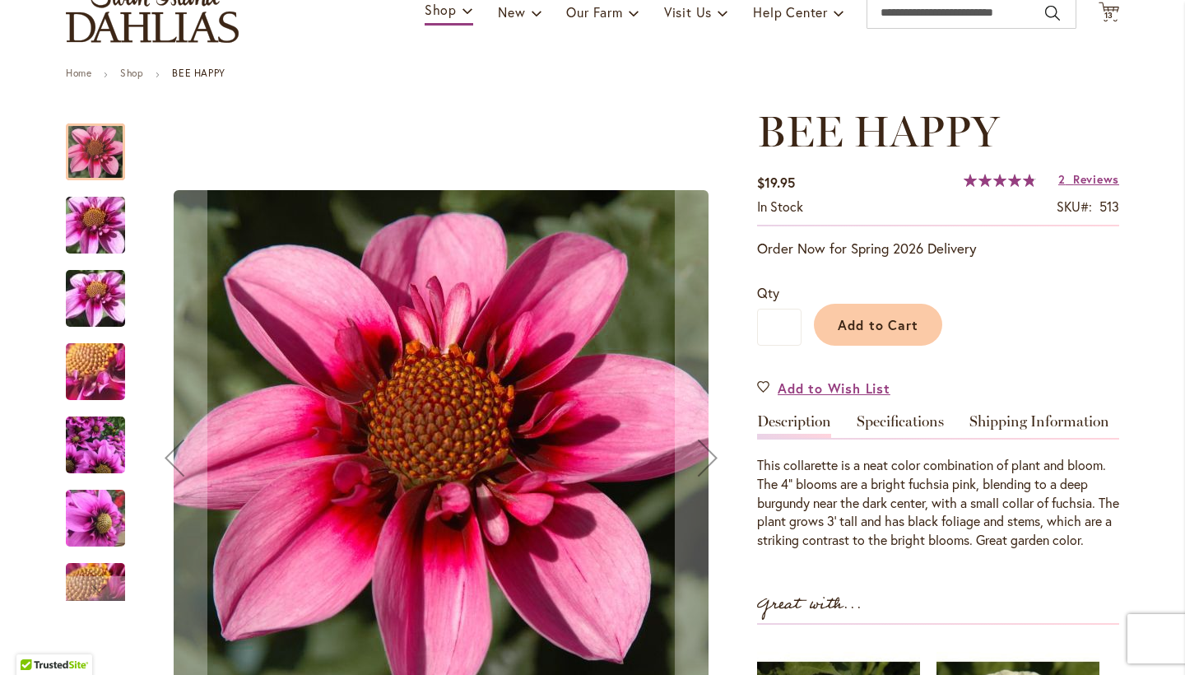
scroll to position [139, 0]
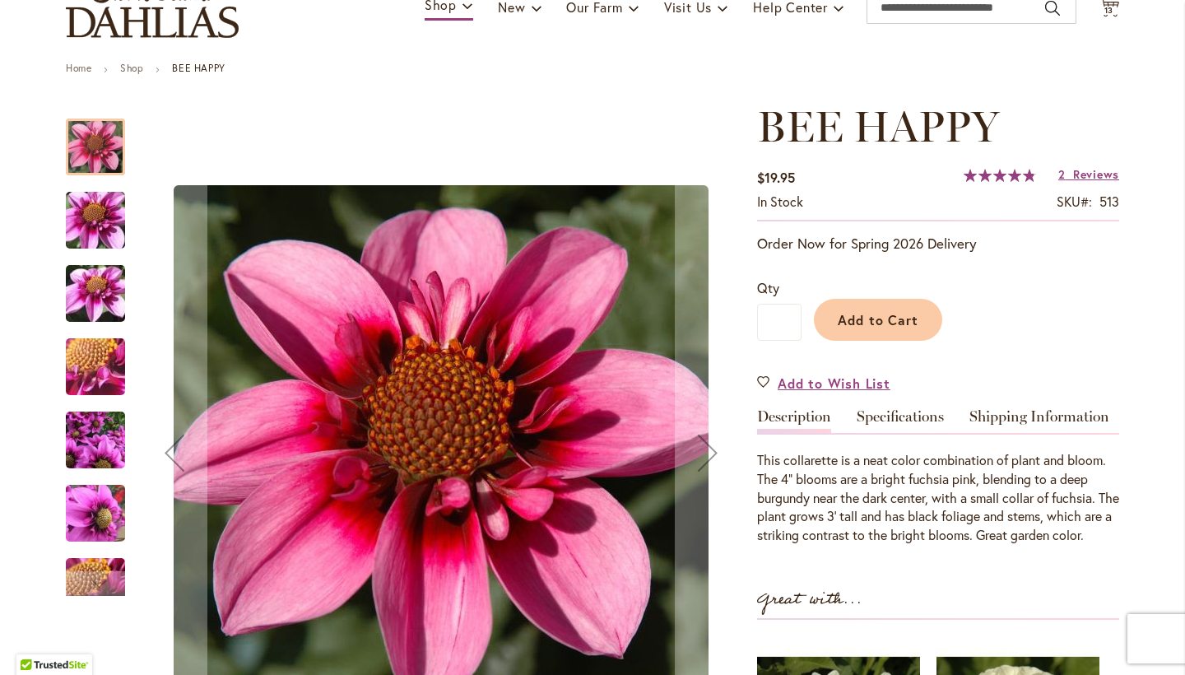
click at [95, 210] on img "BEE HAPPY" at bounding box center [95, 220] width 118 height 89
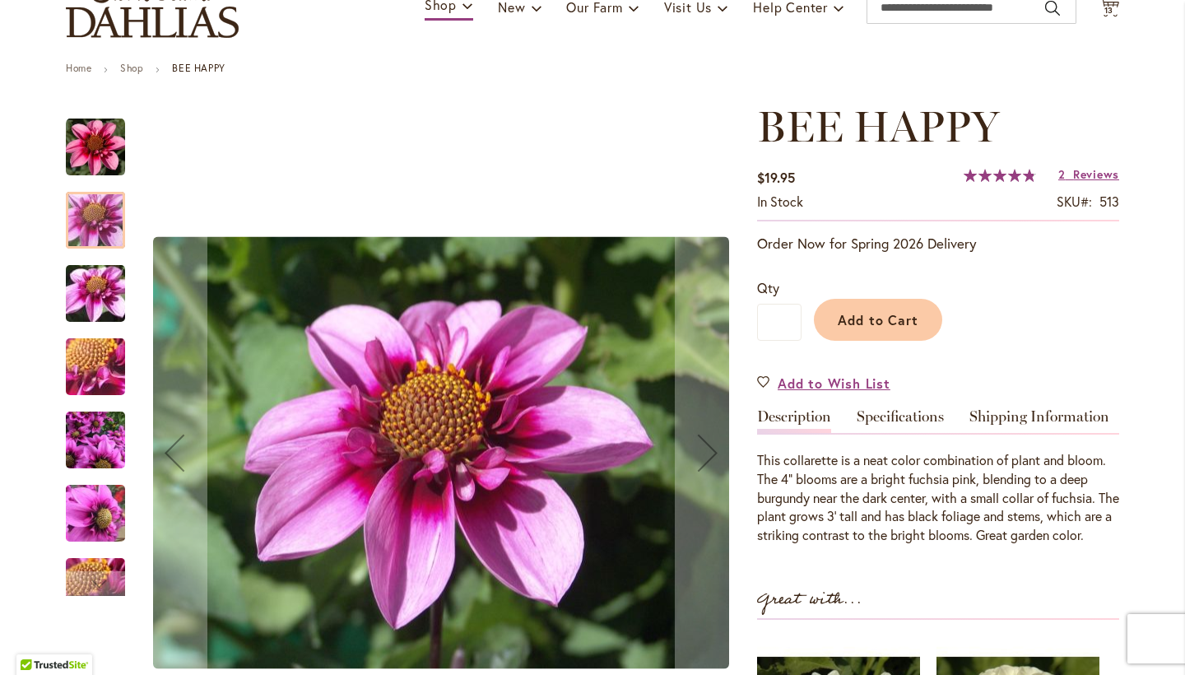
click at [104, 298] on img "BEE HAPPY" at bounding box center [95, 293] width 118 height 89
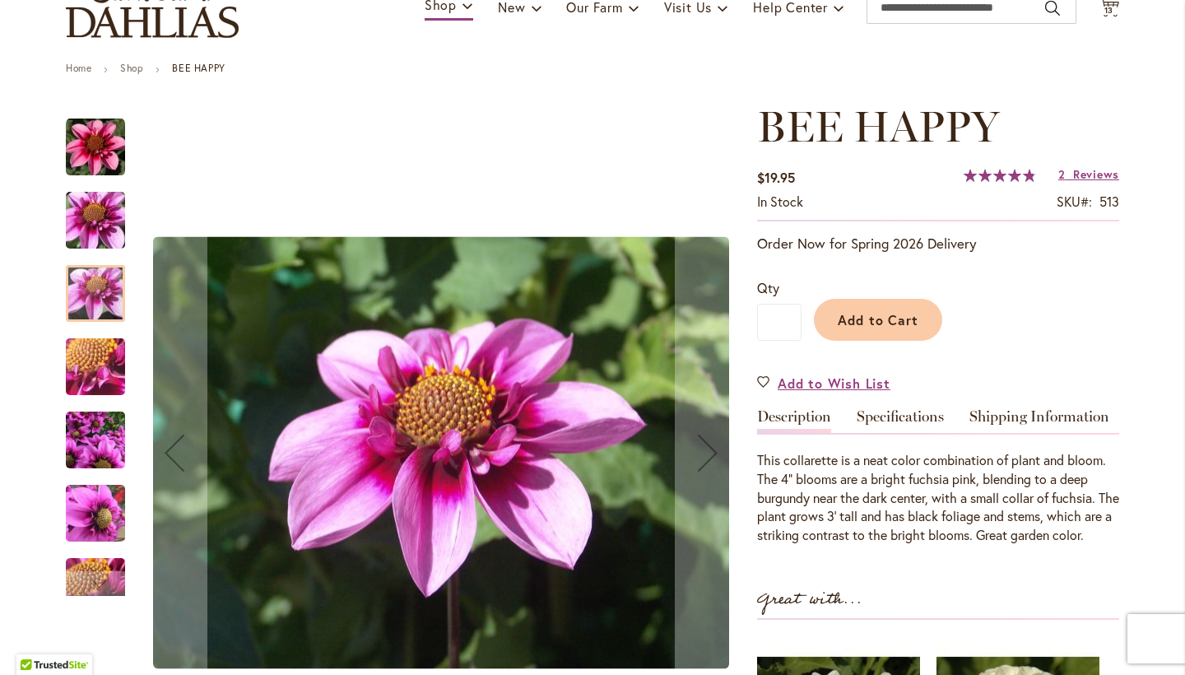
click at [110, 368] on img "BEE HAPPY" at bounding box center [95, 367] width 118 height 89
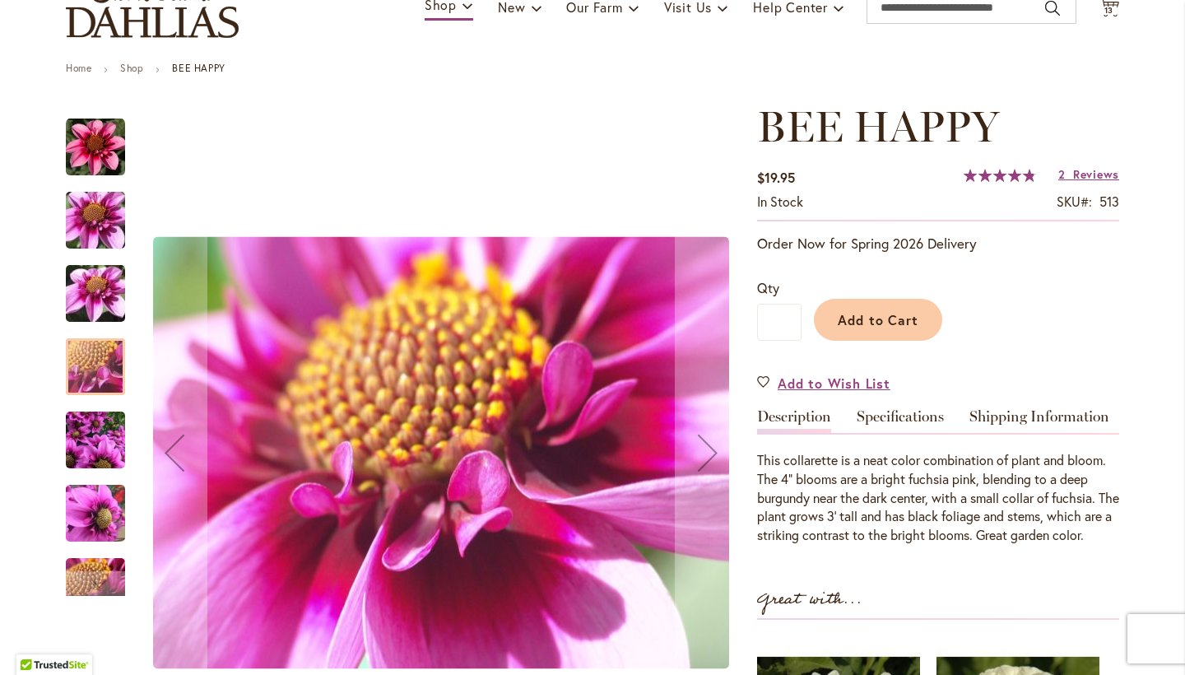
click at [109, 437] on img "BEE HAPPY" at bounding box center [95, 440] width 59 height 79
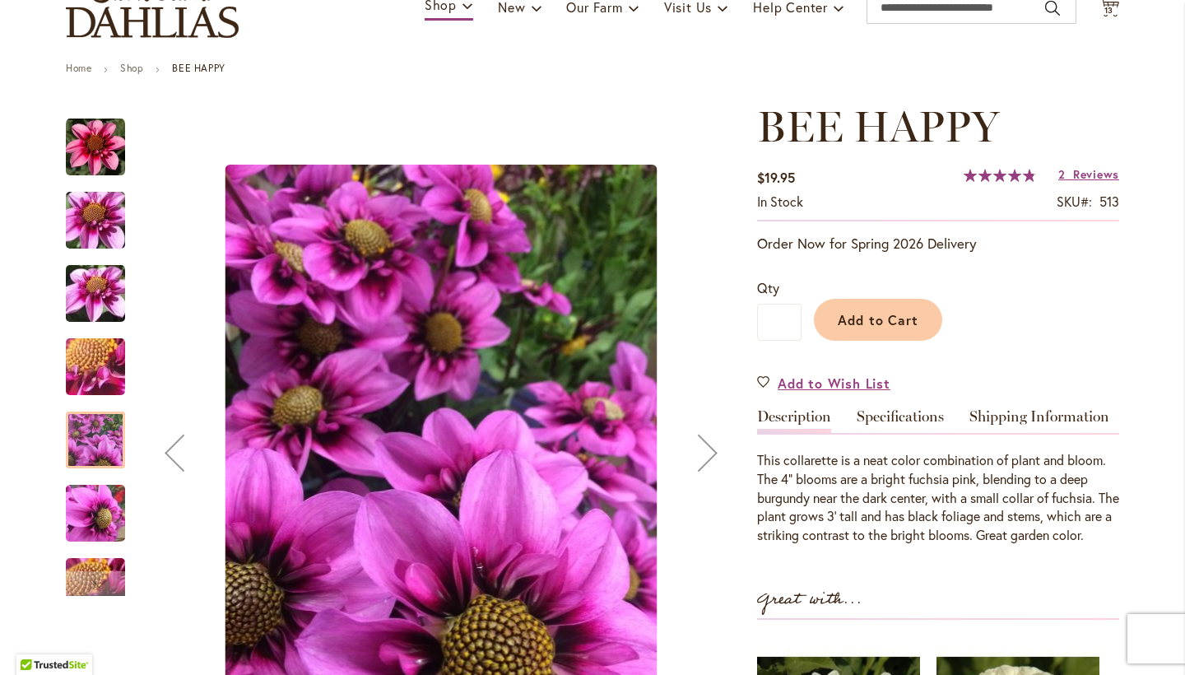
click at [108, 497] on img "BEE HAPPY" at bounding box center [95, 513] width 59 height 79
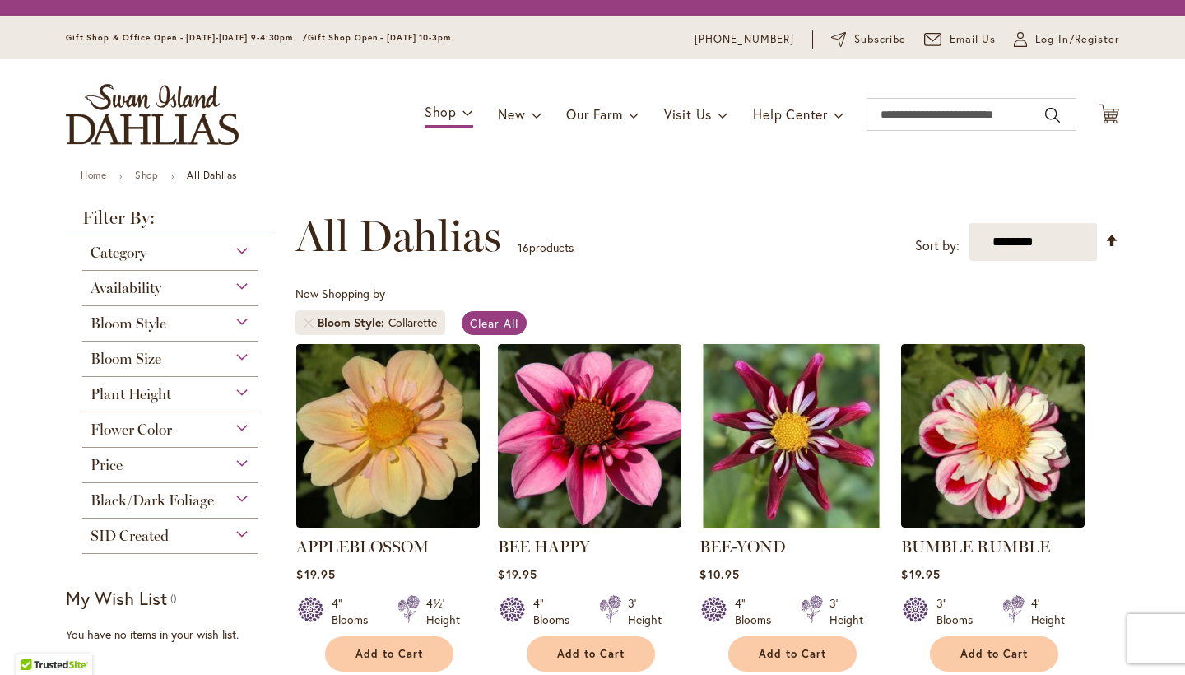
scroll to position [305, 0]
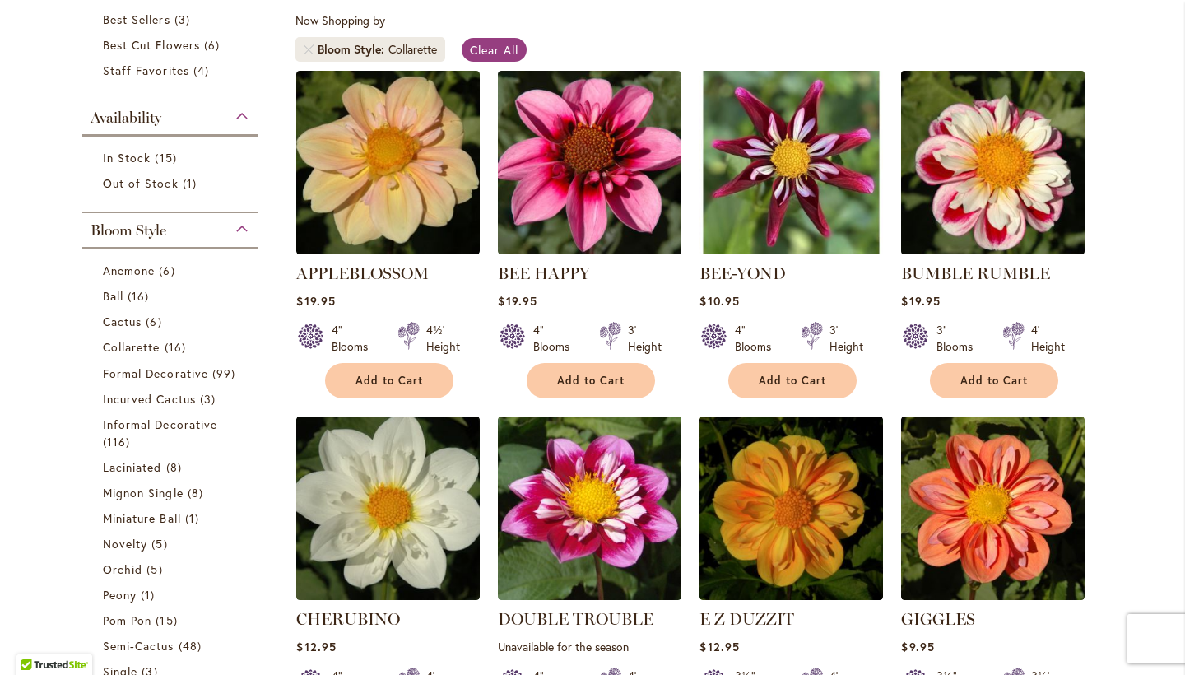
click at [1011, 171] on img at bounding box center [993, 162] width 193 height 193
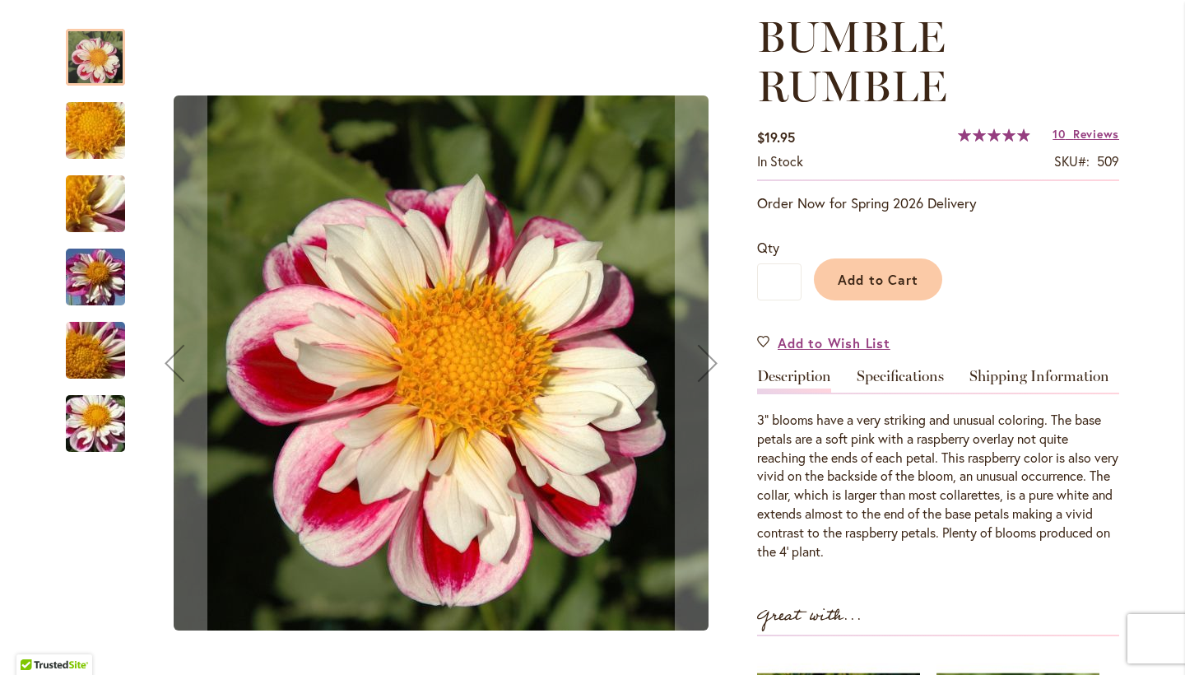
scroll to position [243, 0]
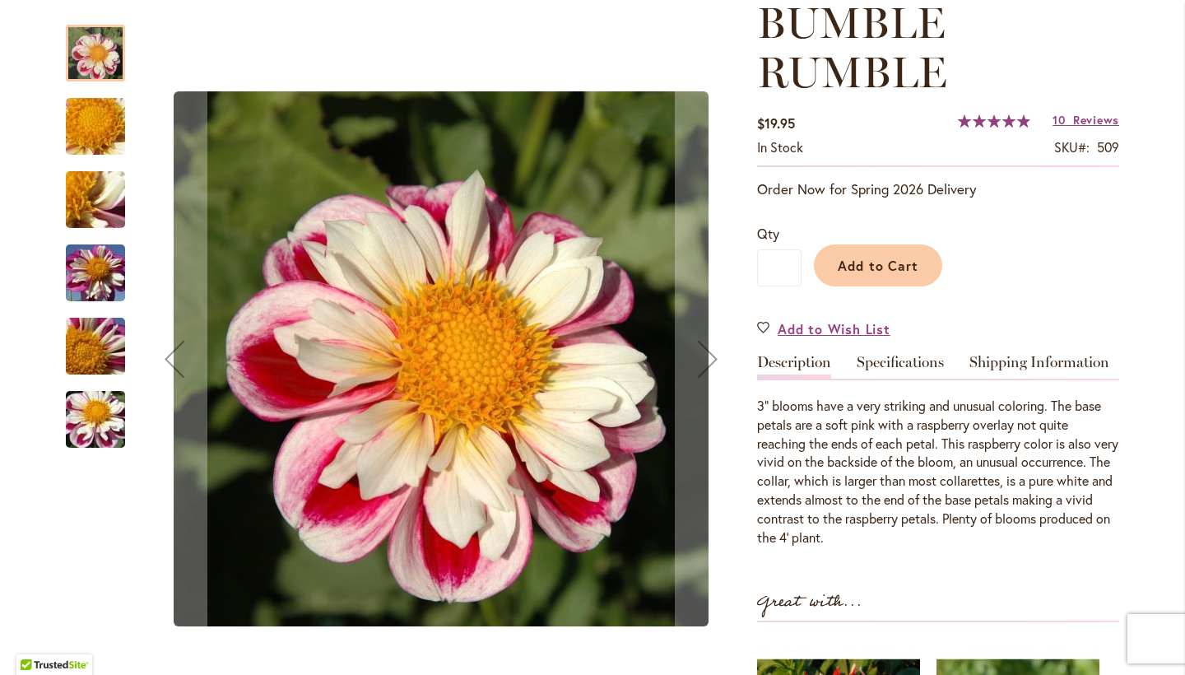
click at [107, 256] on img "BUMBLE RUMBLE" at bounding box center [95, 273] width 118 height 89
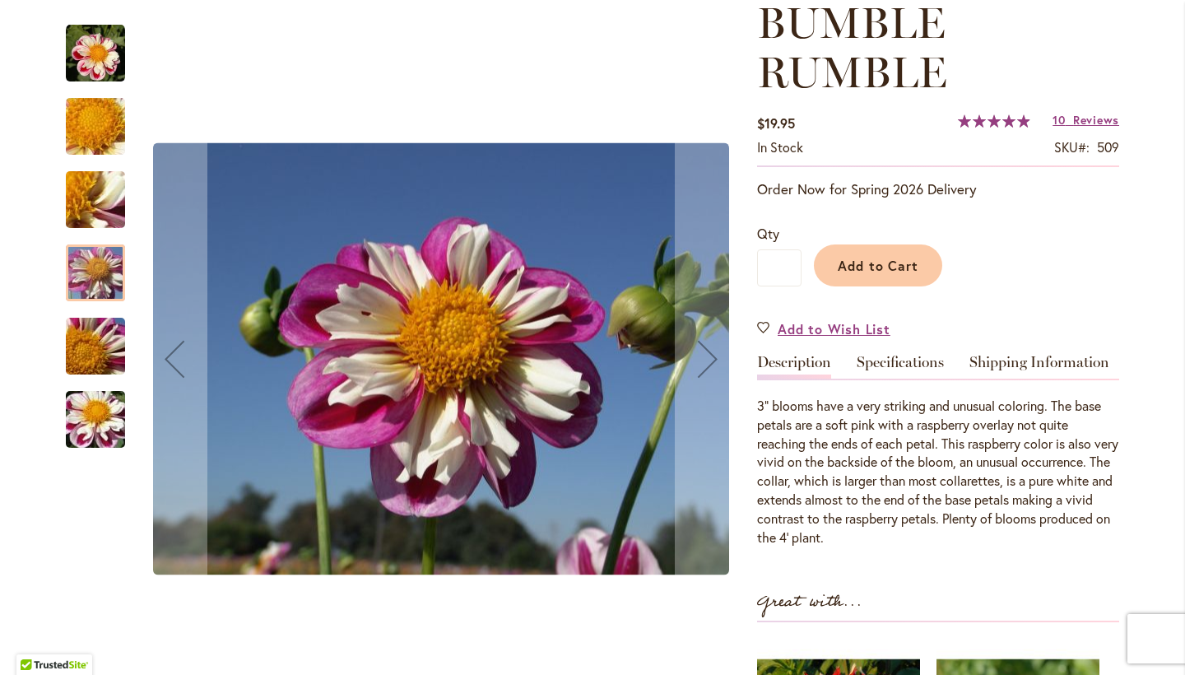
click at [84, 429] on img "BUMBLE RUMBLE" at bounding box center [95, 419] width 118 height 89
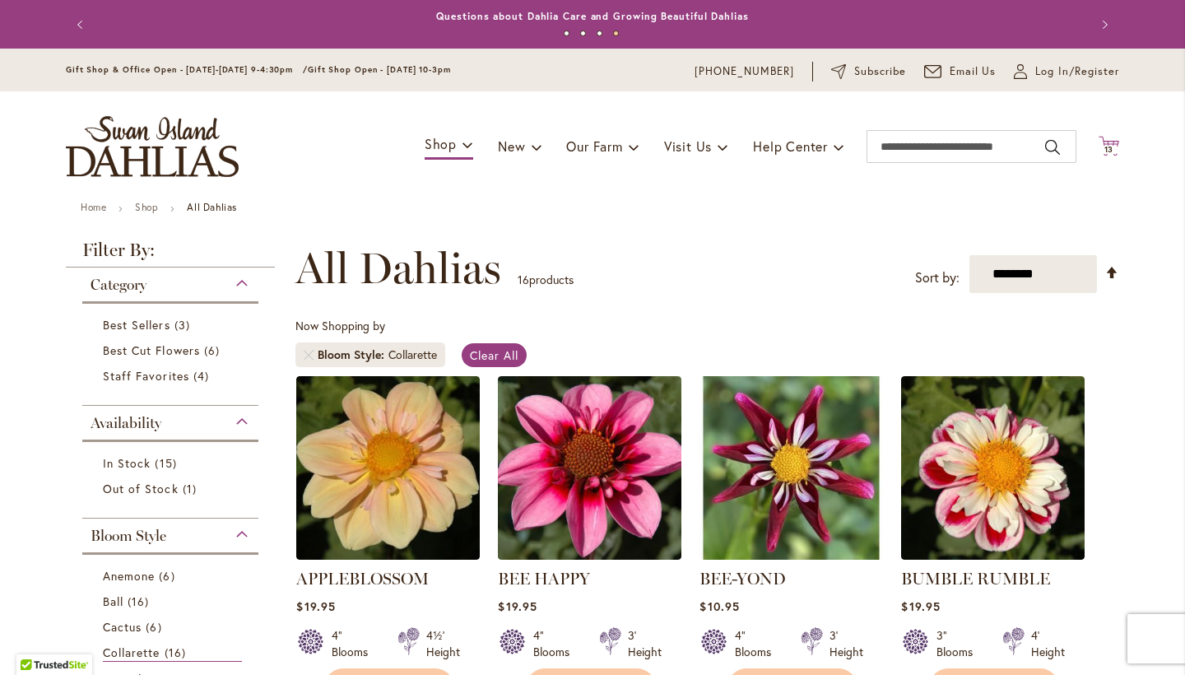
click at [1106, 147] on span "13" at bounding box center [1109, 149] width 10 height 11
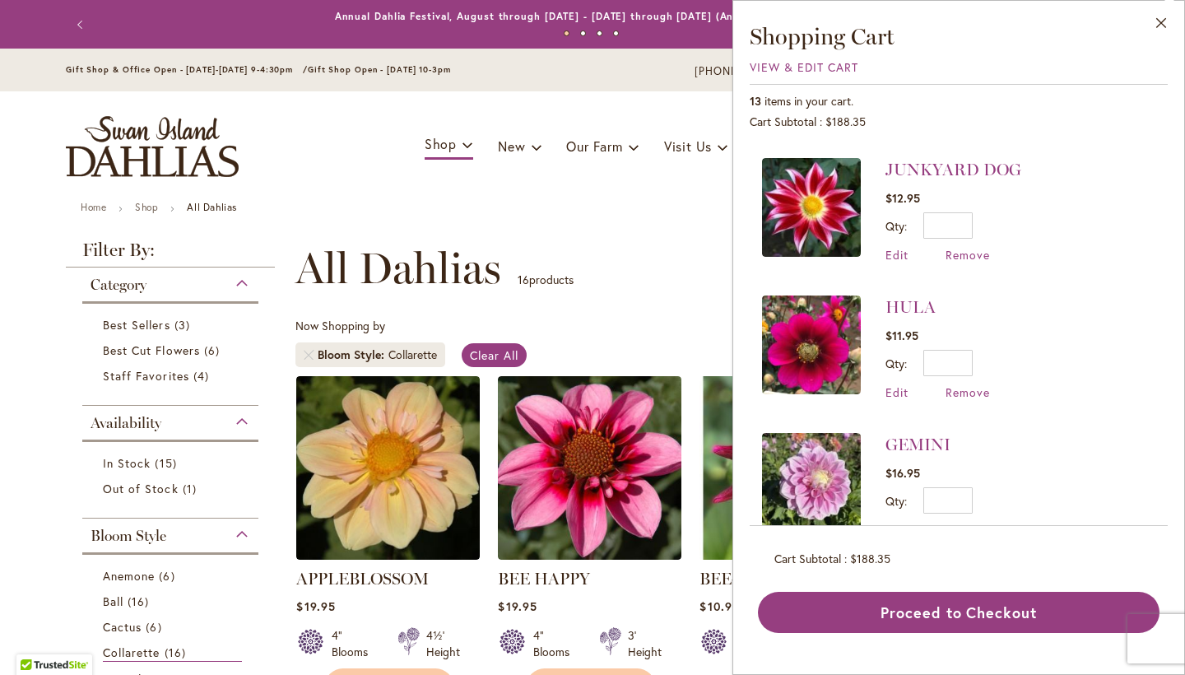
scroll to position [690, 0]
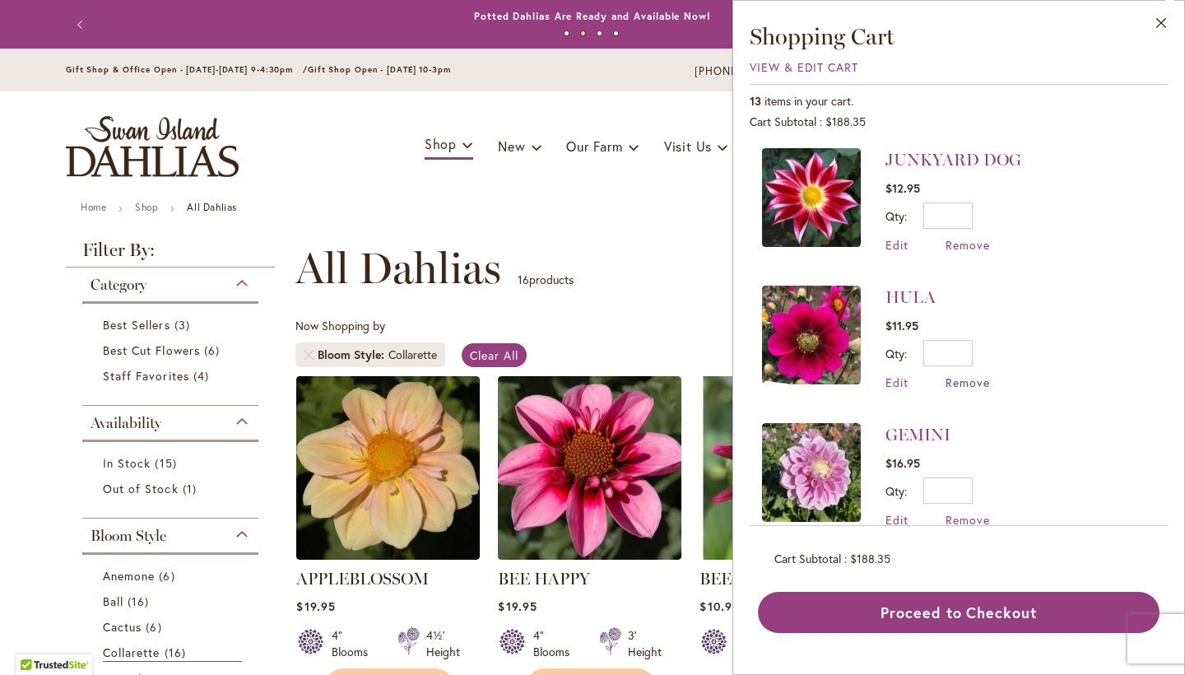
click at [973, 379] on span "Remove" at bounding box center [968, 382] width 44 height 16
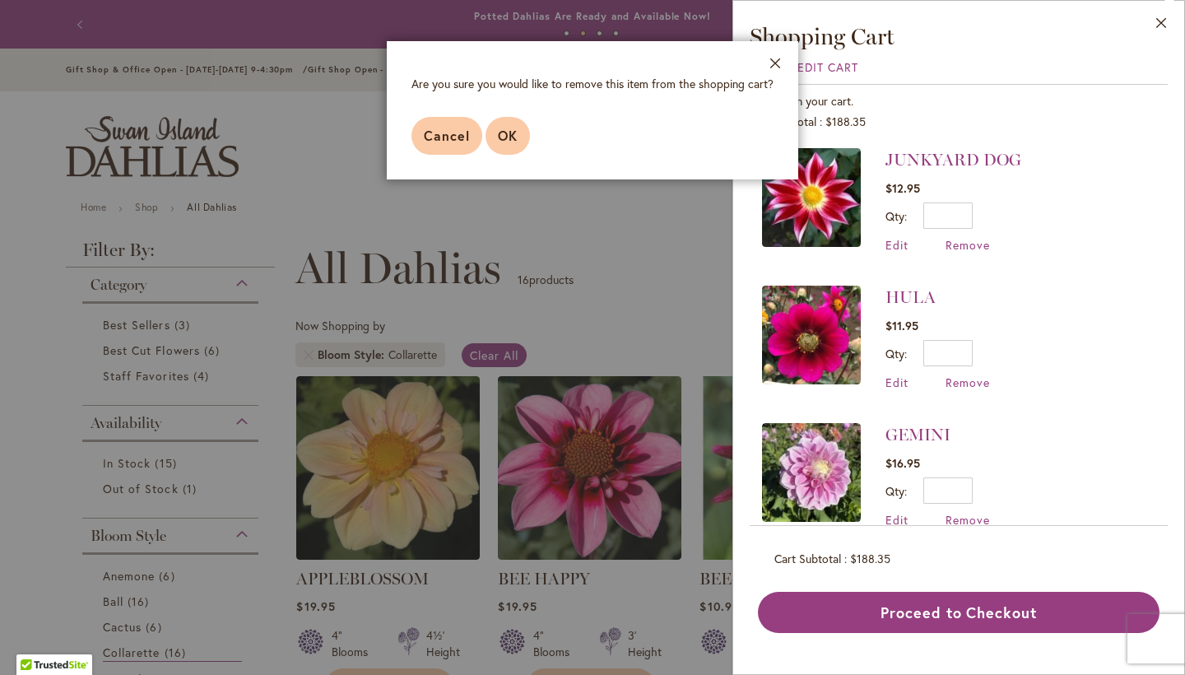
click at [511, 142] on span "OK" at bounding box center [508, 135] width 20 height 17
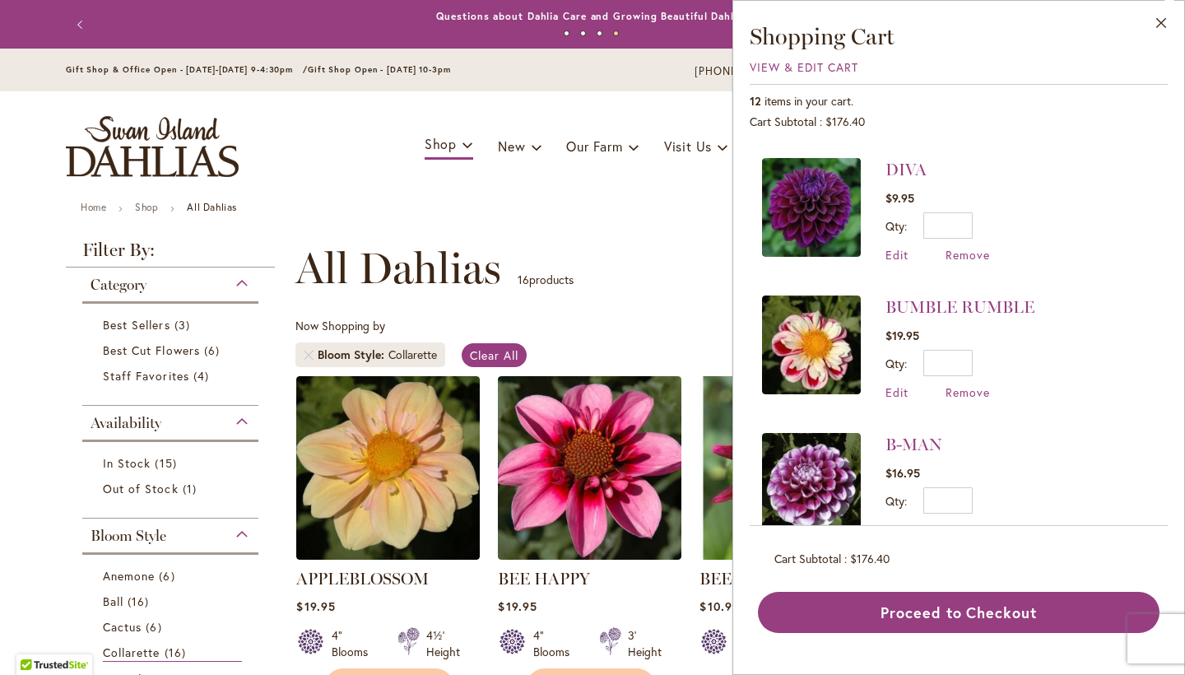
scroll to position [1255, 0]
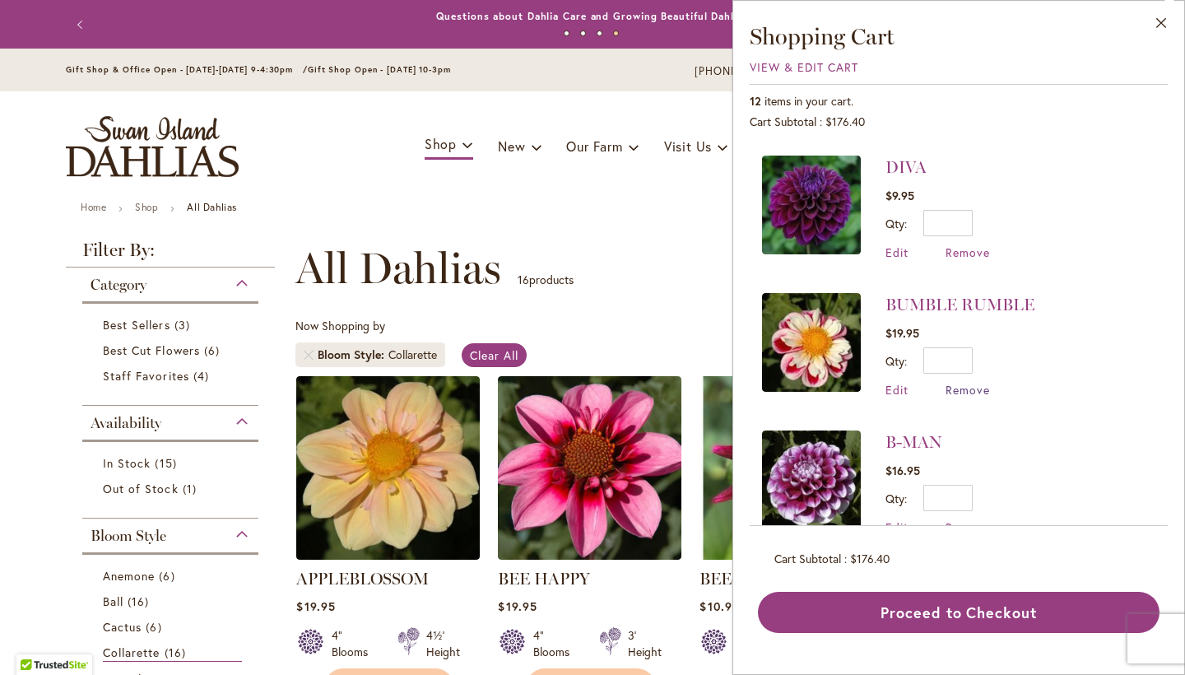
click at [973, 382] on span "Remove" at bounding box center [968, 390] width 44 height 16
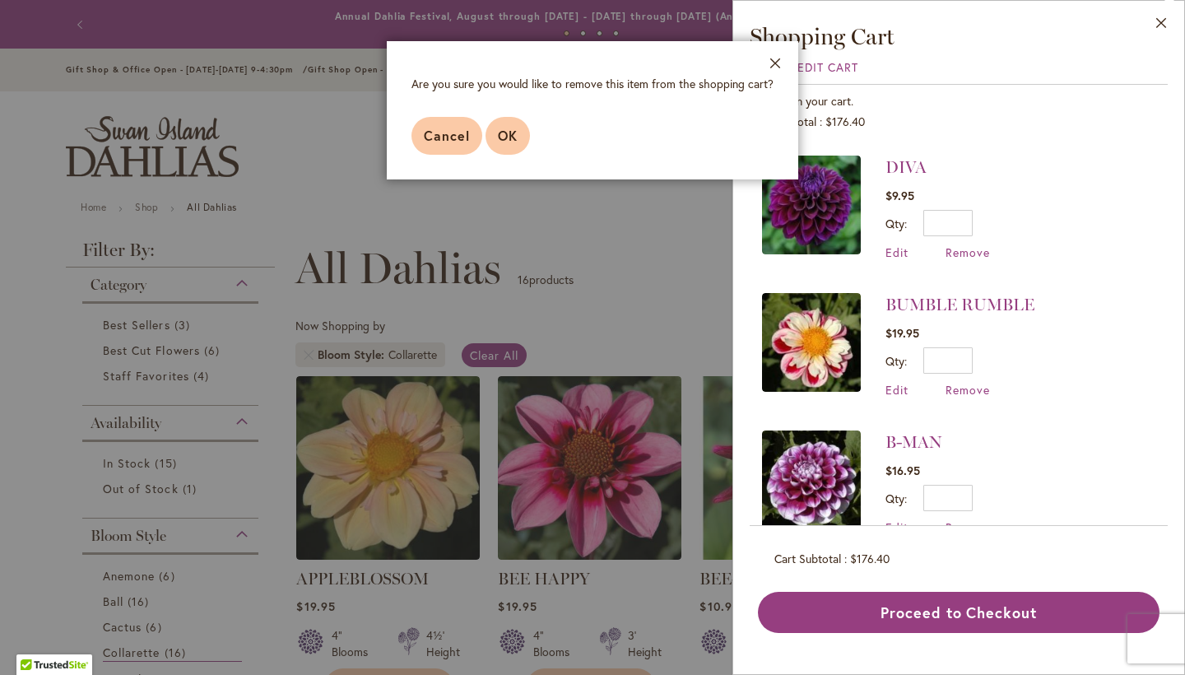
click at [507, 137] on span "OK" at bounding box center [508, 135] width 20 height 17
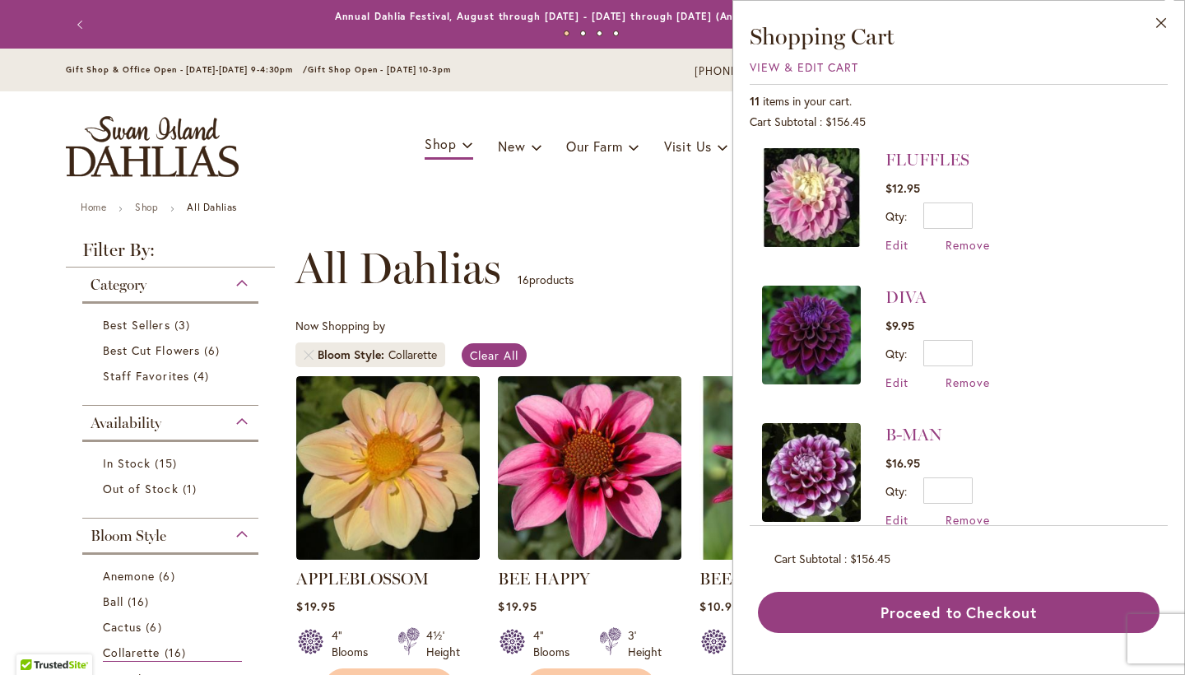
scroll to position [1124, 0]
click at [790, 300] on img at bounding box center [811, 335] width 99 height 99
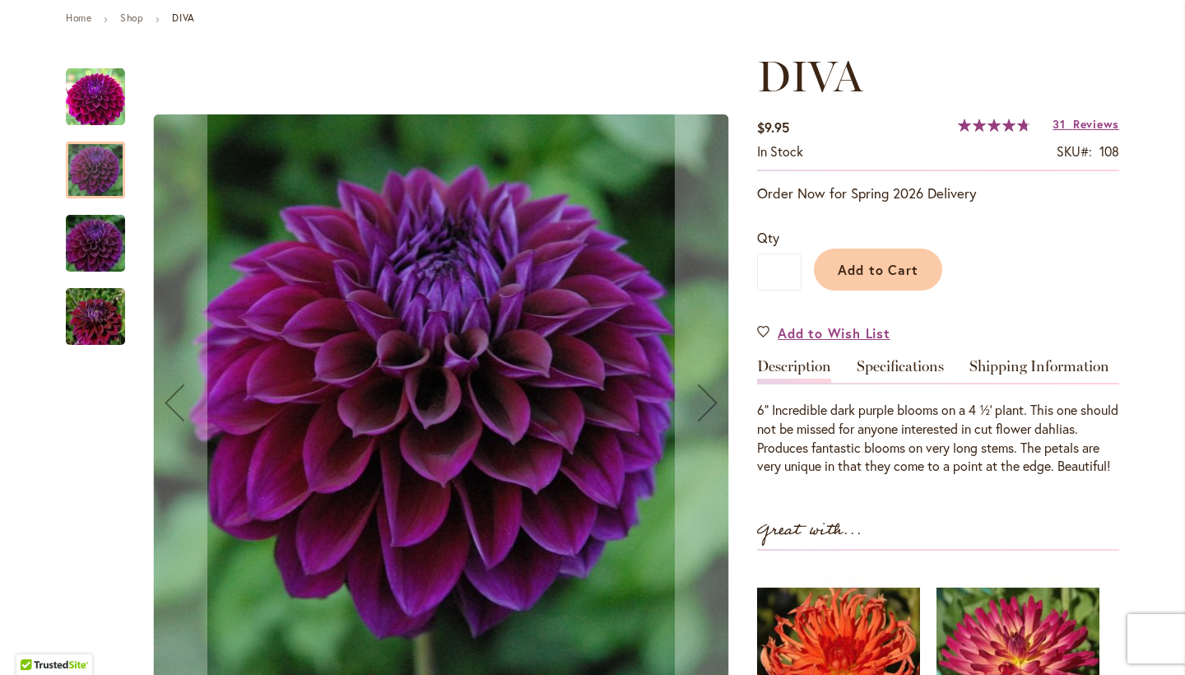
scroll to position [211, 0]
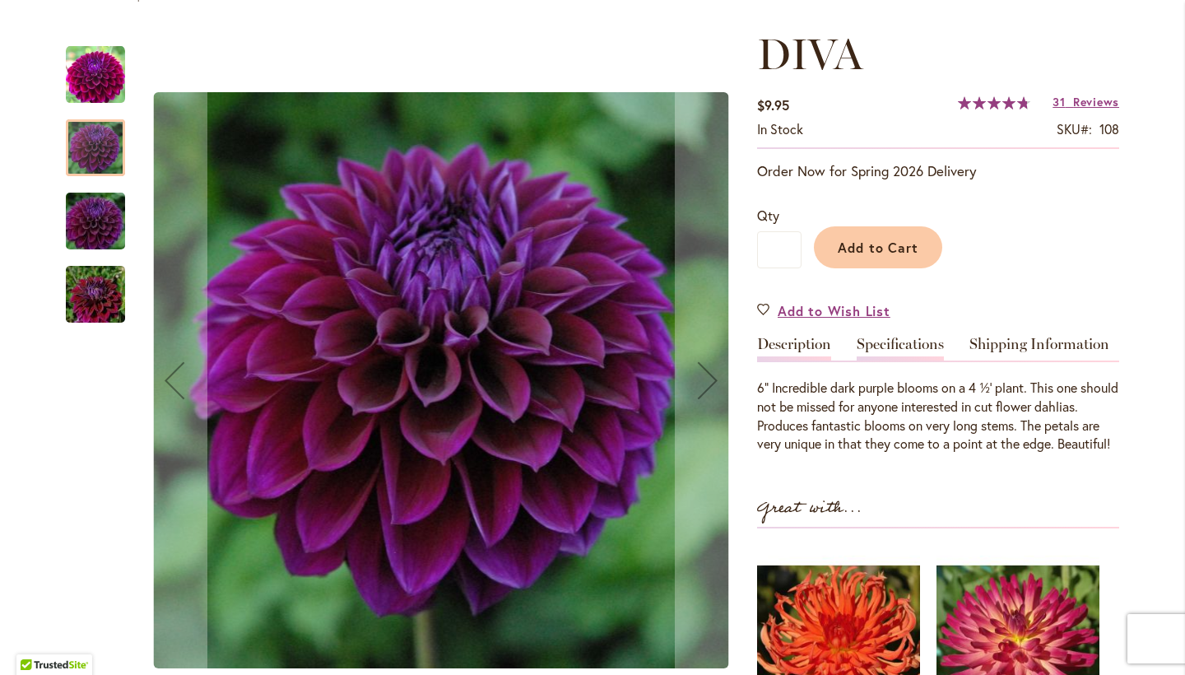
click at [896, 345] on link "Specifications" at bounding box center [900, 349] width 87 height 24
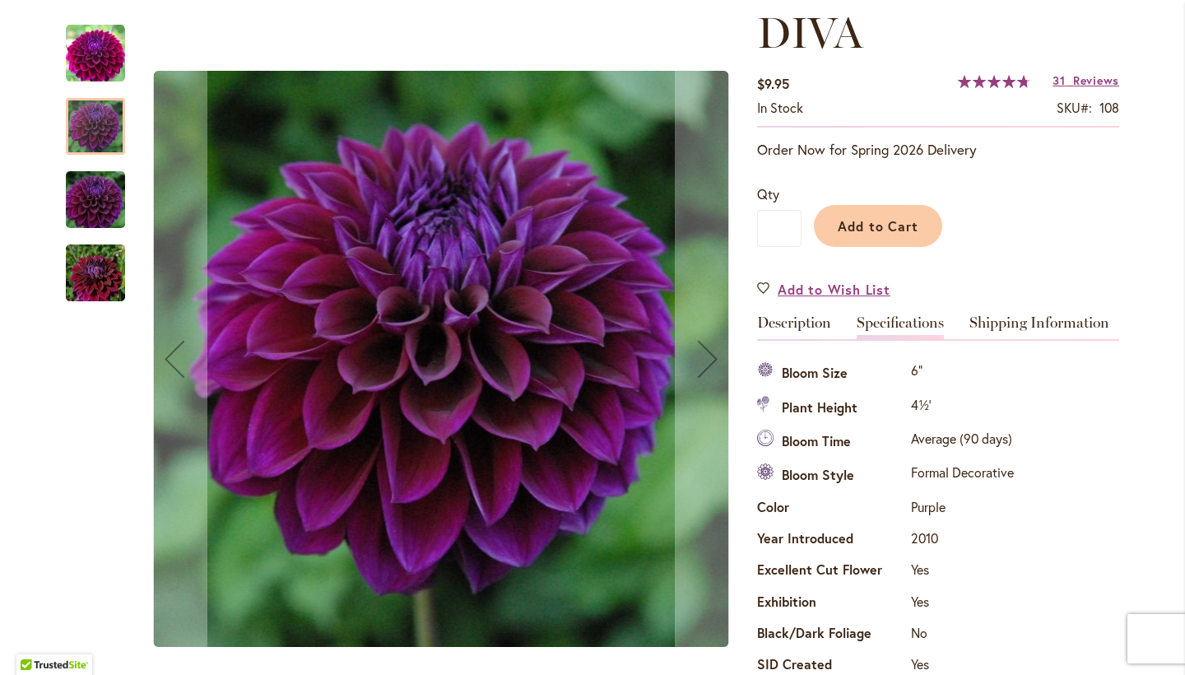
scroll to position [232, 0]
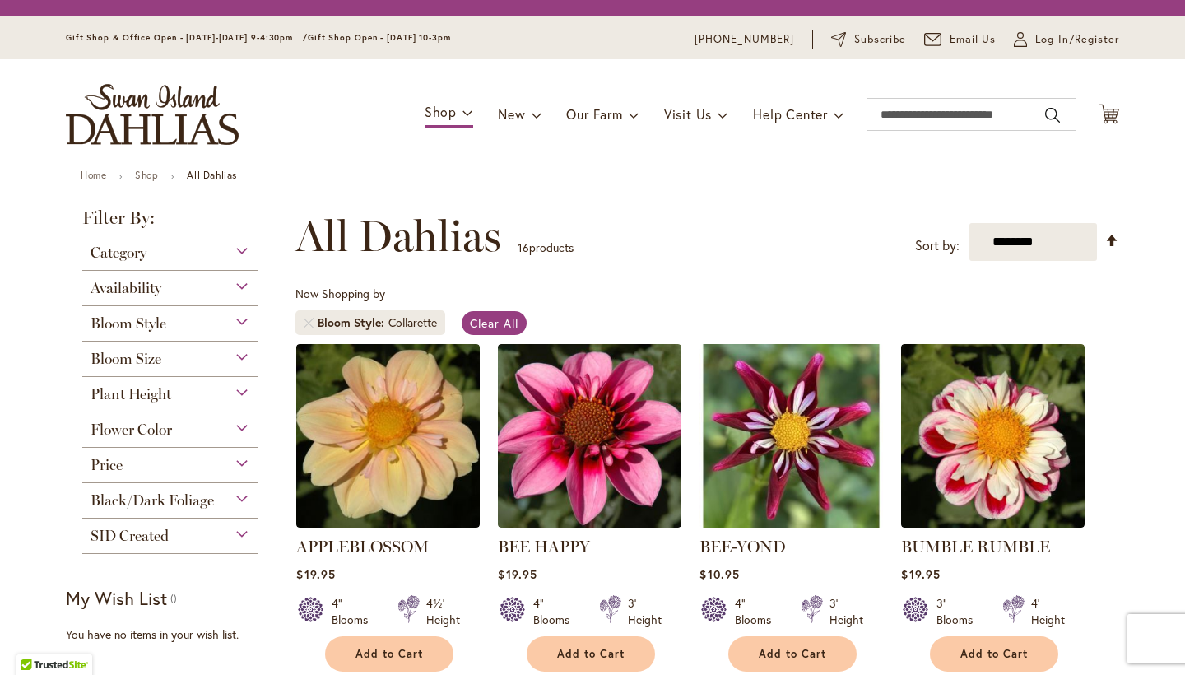
scroll to position [305, 0]
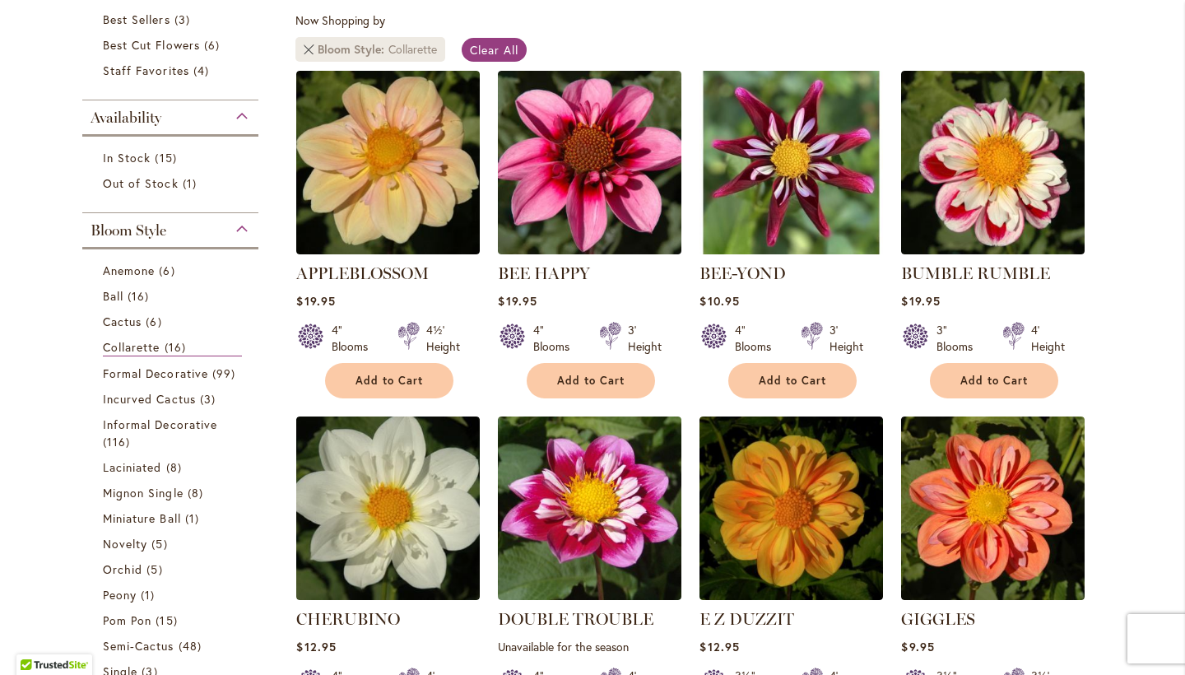
click at [310, 46] on link "Remove Bloom Style Collarette" at bounding box center [309, 49] width 10 height 10
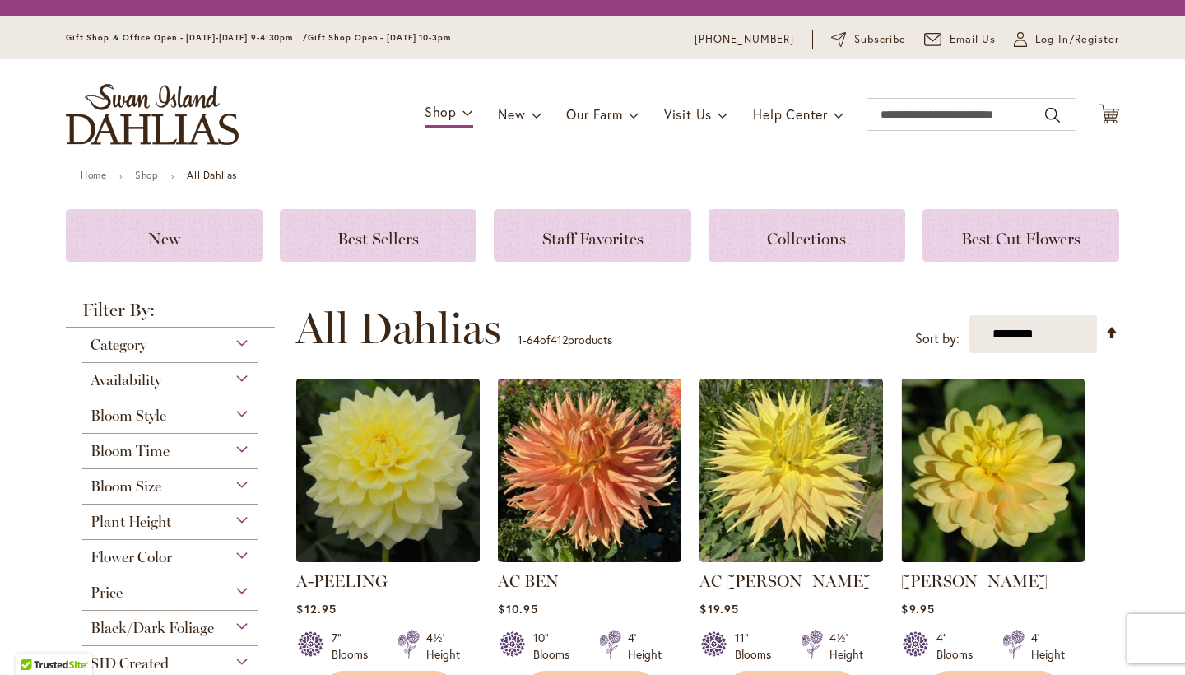
scroll to position [397, 0]
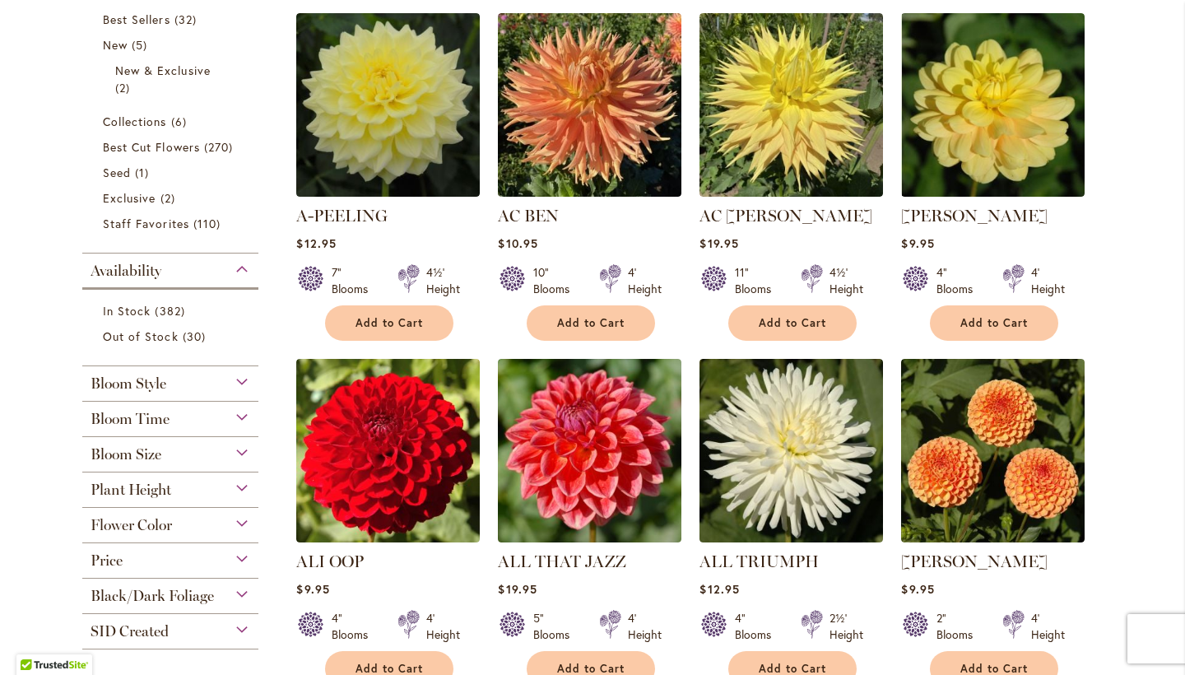
click at [246, 385] on div "Bloom Style" at bounding box center [170, 379] width 176 height 26
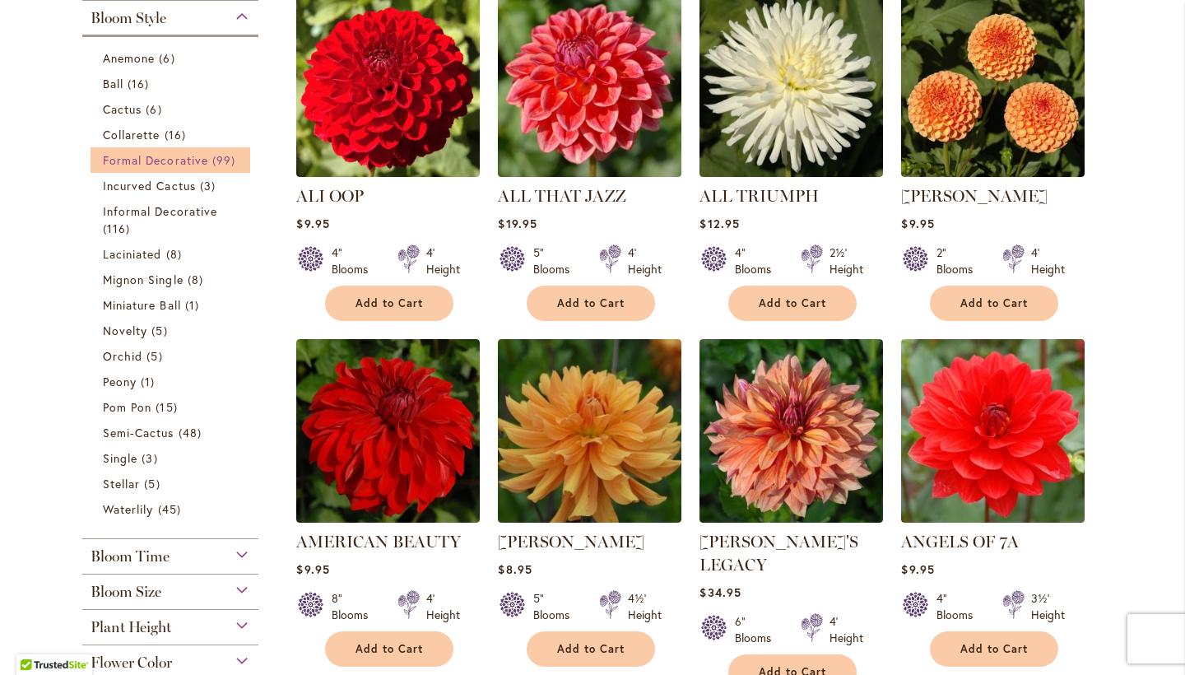
click at [215, 157] on span "99 items" at bounding box center [225, 159] width 27 height 17
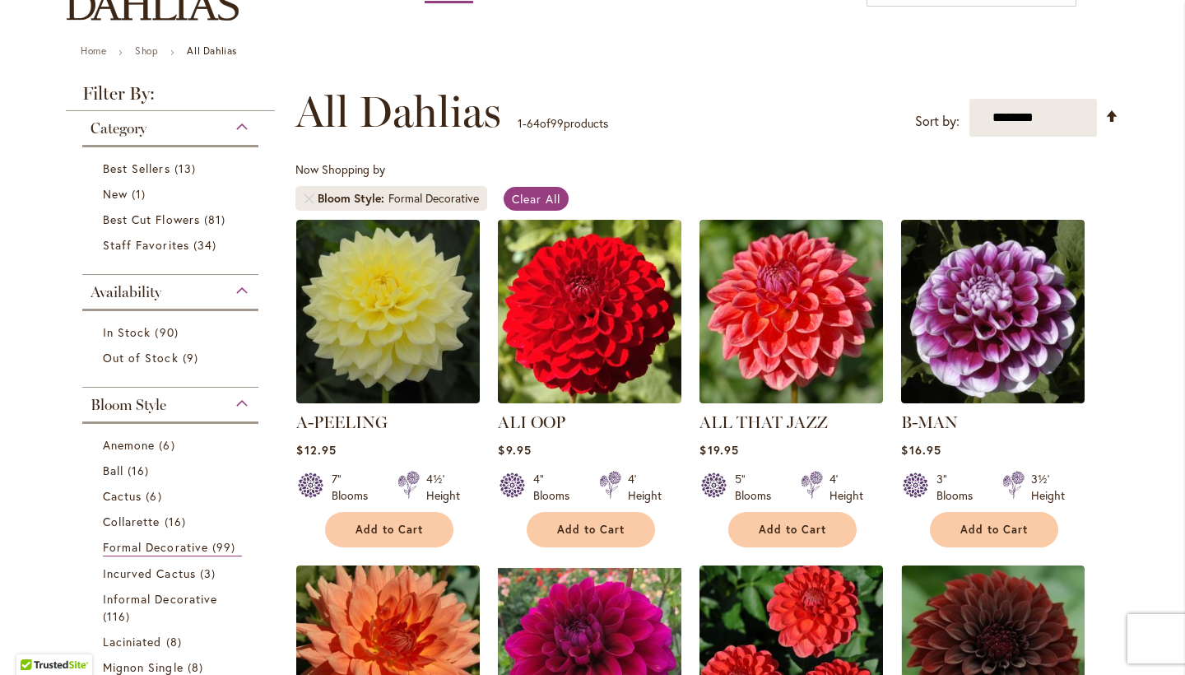
scroll to position [176, 0]
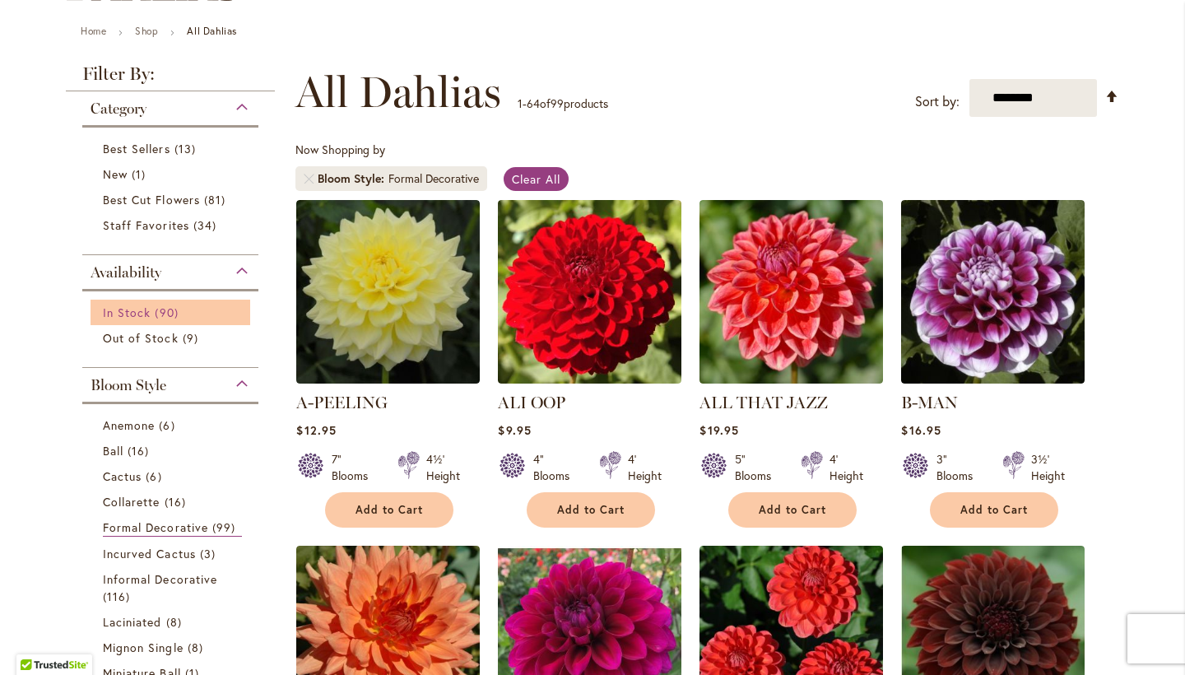
click at [147, 316] on span "In Stock" at bounding box center [127, 312] width 48 height 16
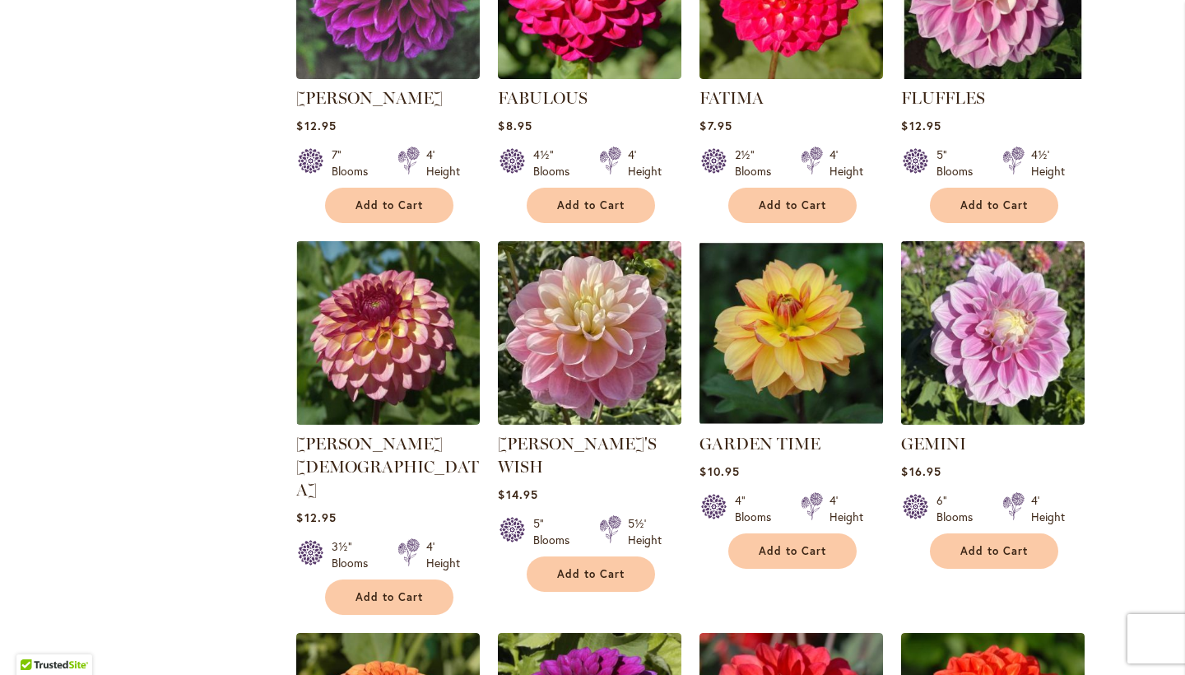
scroll to position [2558, 0]
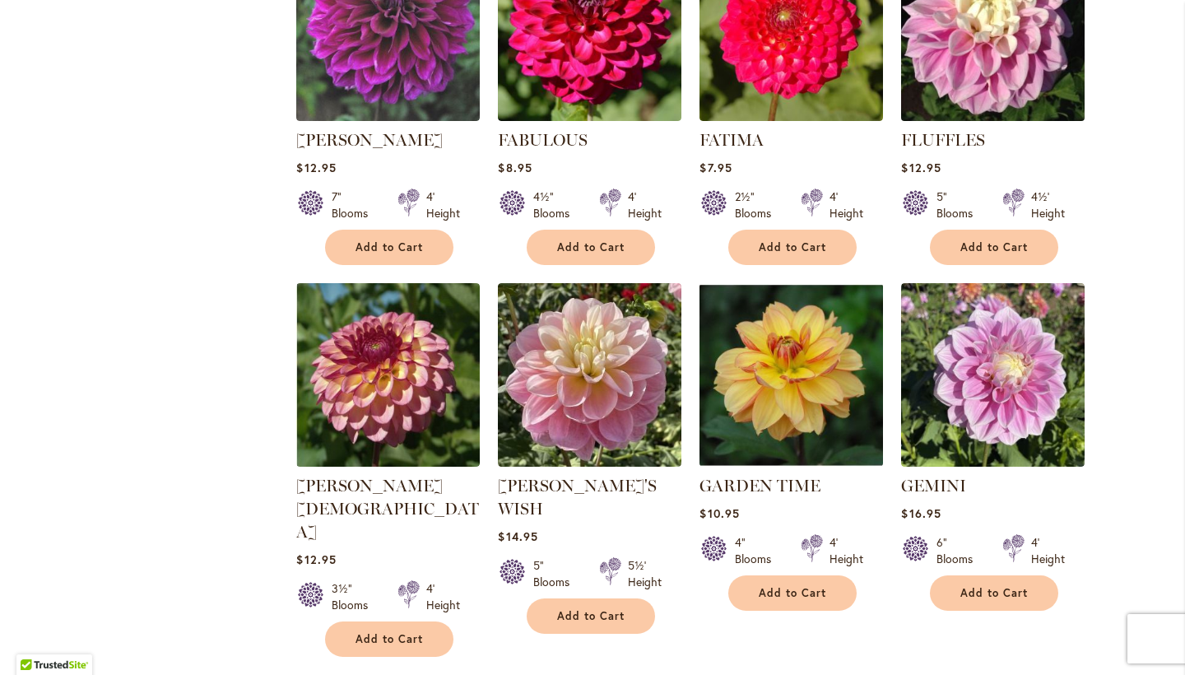
click at [994, 49] on img at bounding box center [993, 29] width 193 height 193
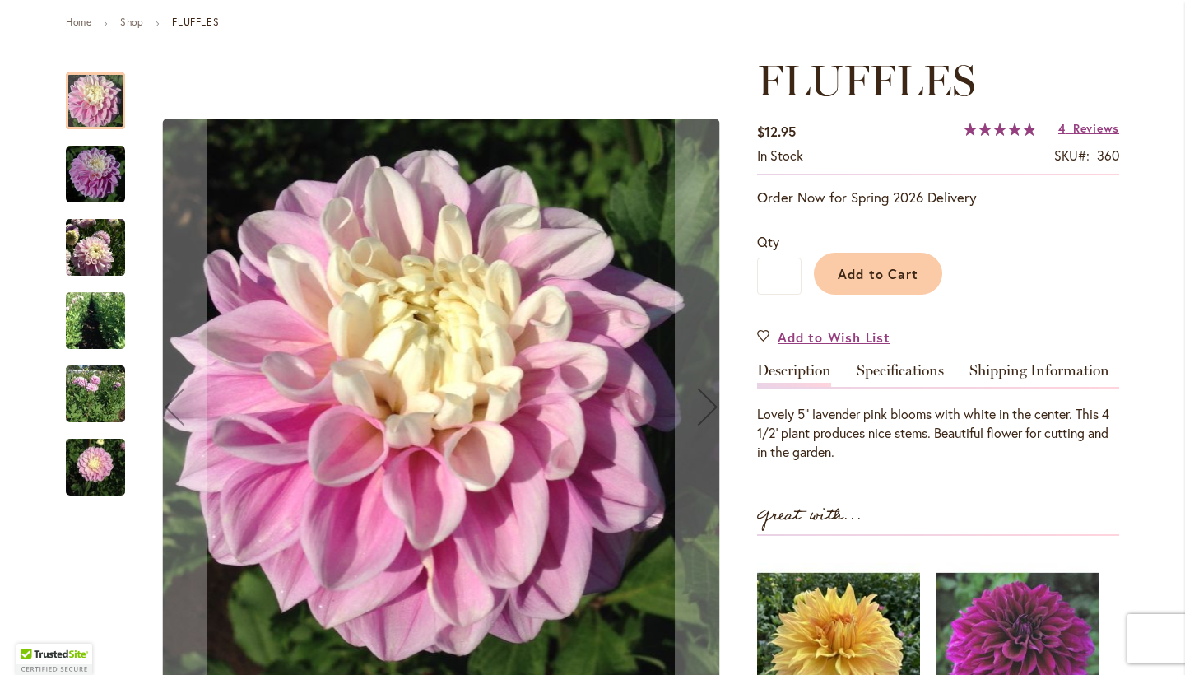
scroll to position [192, 0]
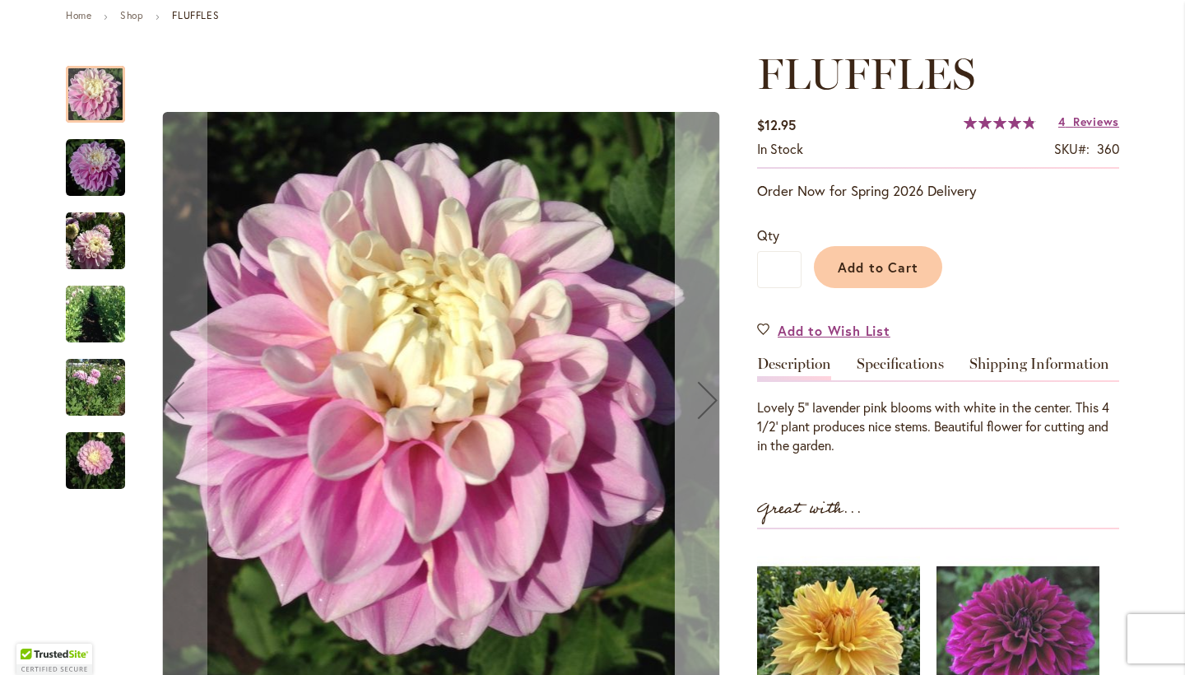
click at [688, 407] on div "Next" at bounding box center [708, 400] width 66 height 66
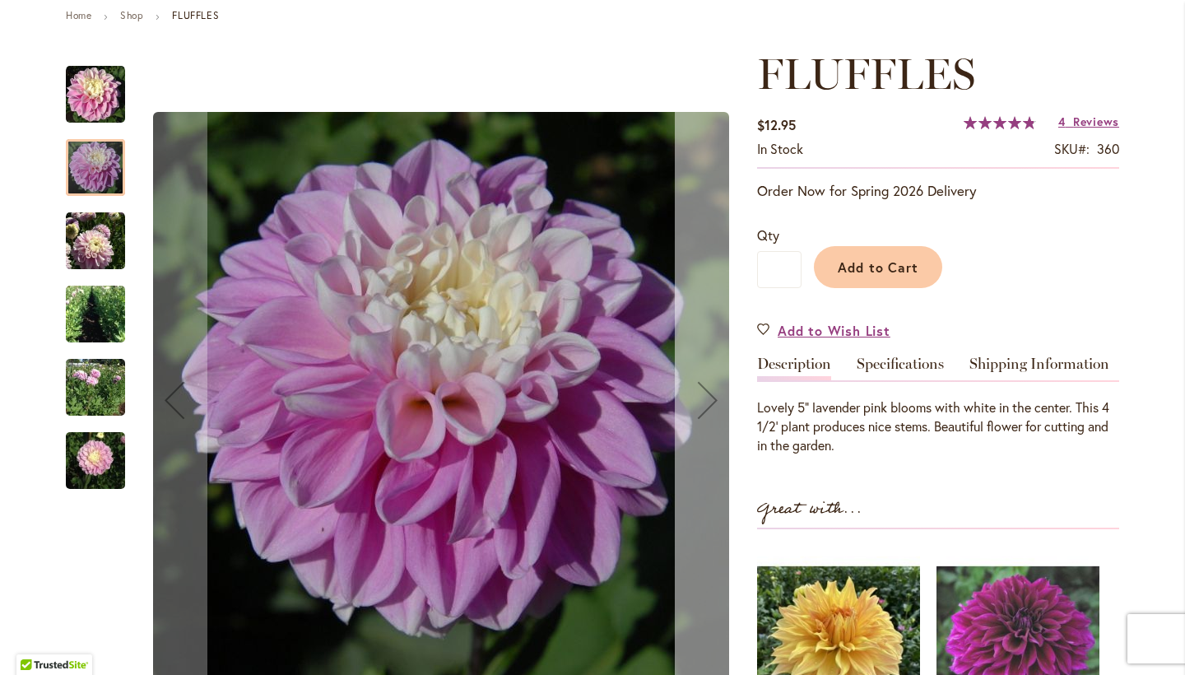
click at [688, 407] on div "Next" at bounding box center [708, 400] width 66 height 66
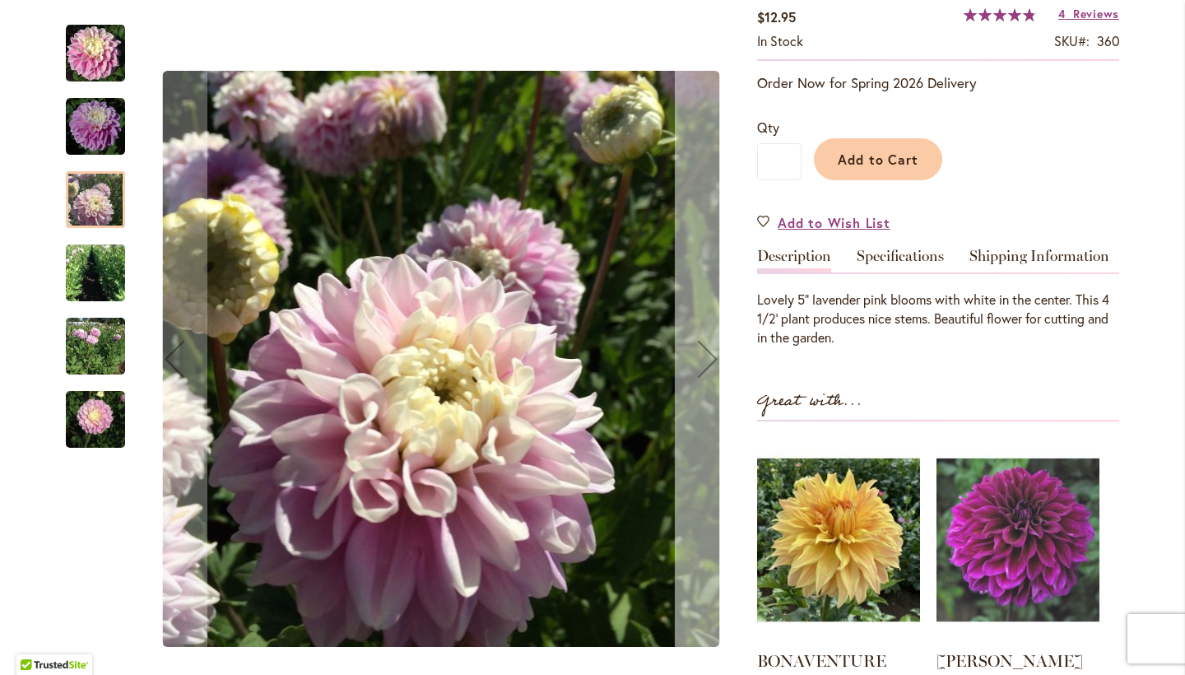
scroll to position [302, 0]
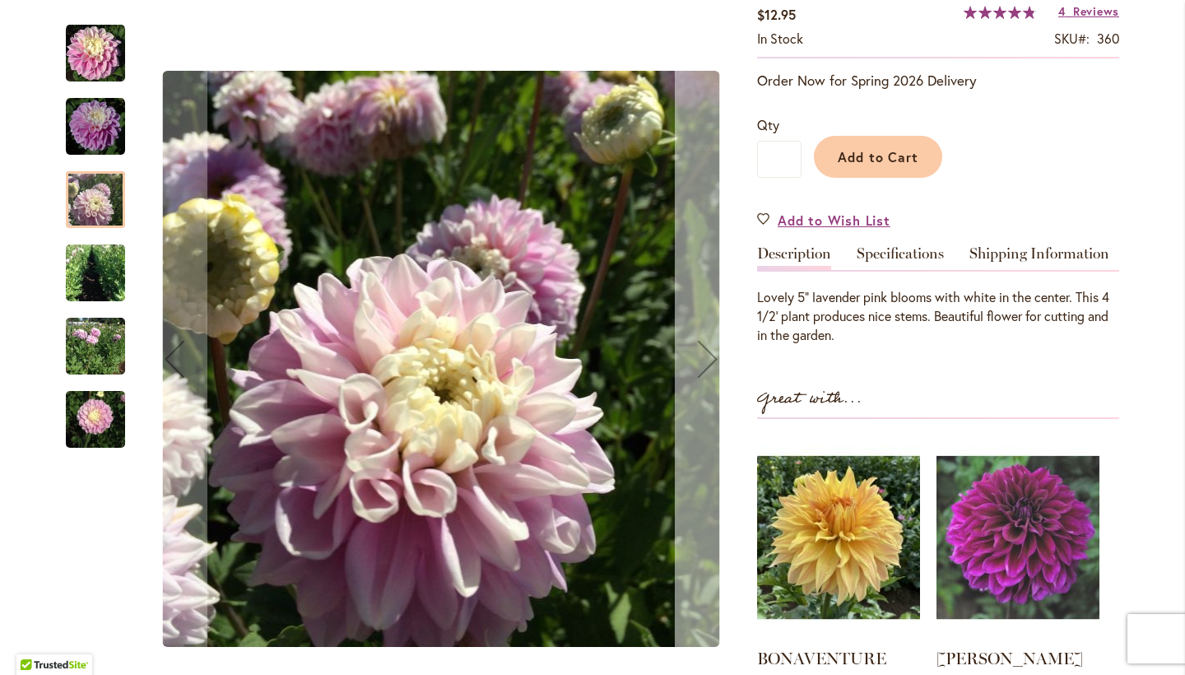
click at [705, 355] on div "Next" at bounding box center [708, 359] width 66 height 66
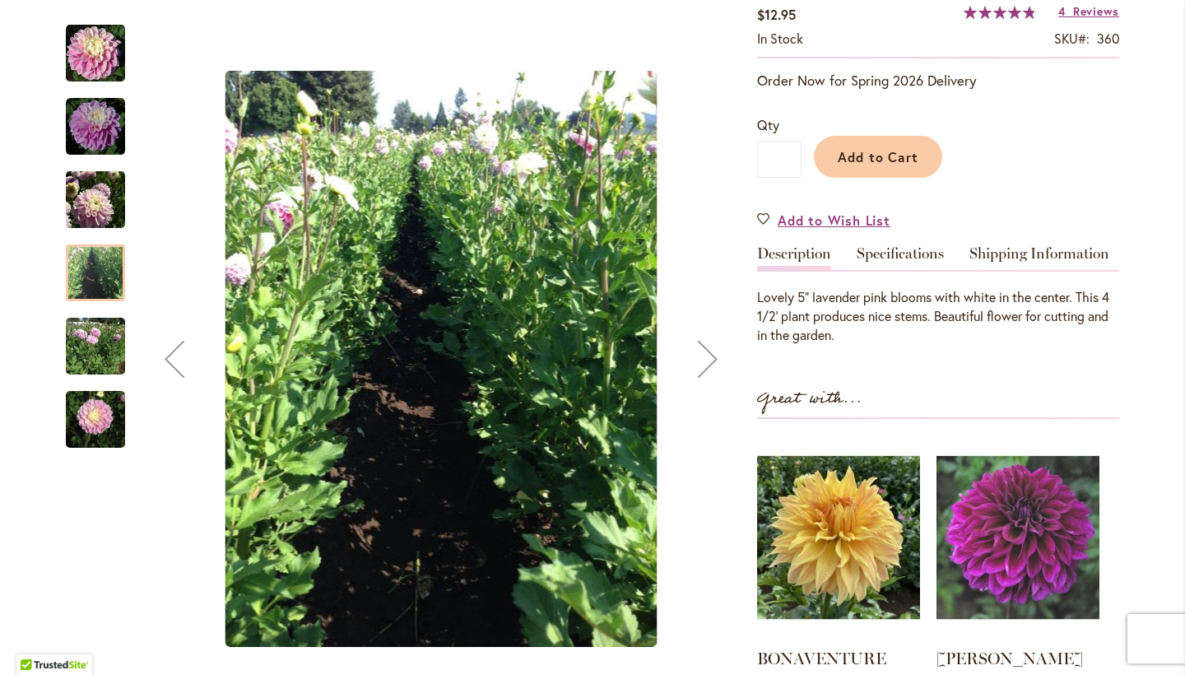
click at [705, 355] on div "Next" at bounding box center [708, 359] width 66 height 66
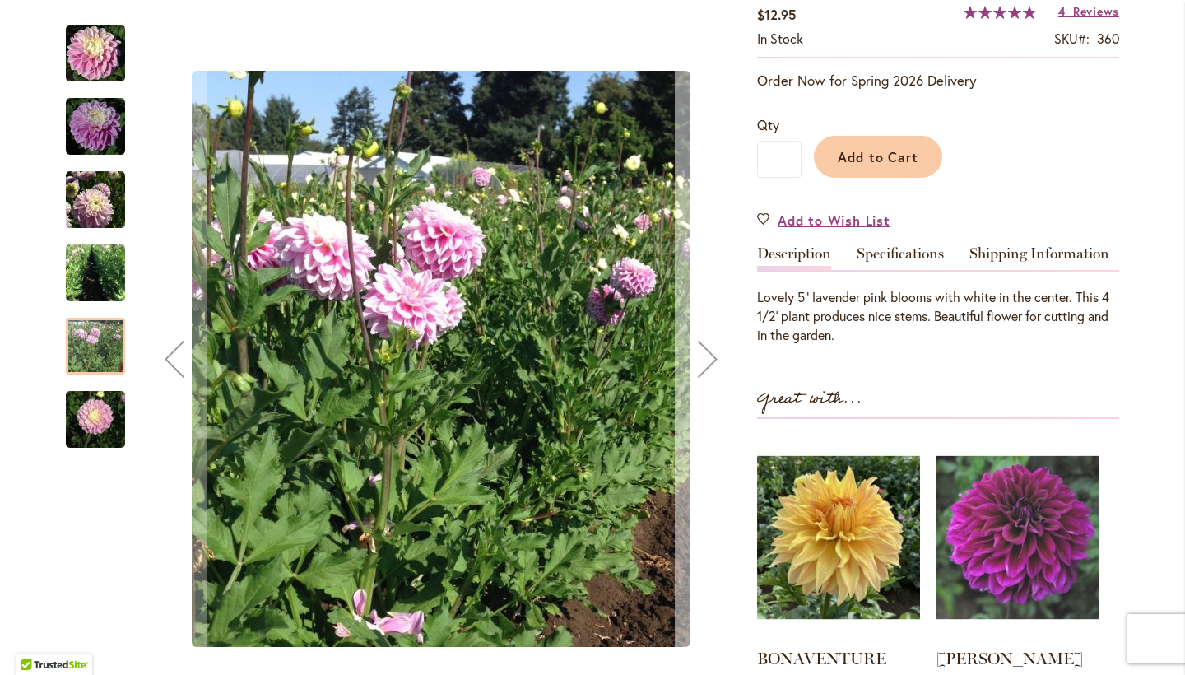
click at [705, 355] on div "Next" at bounding box center [708, 359] width 66 height 66
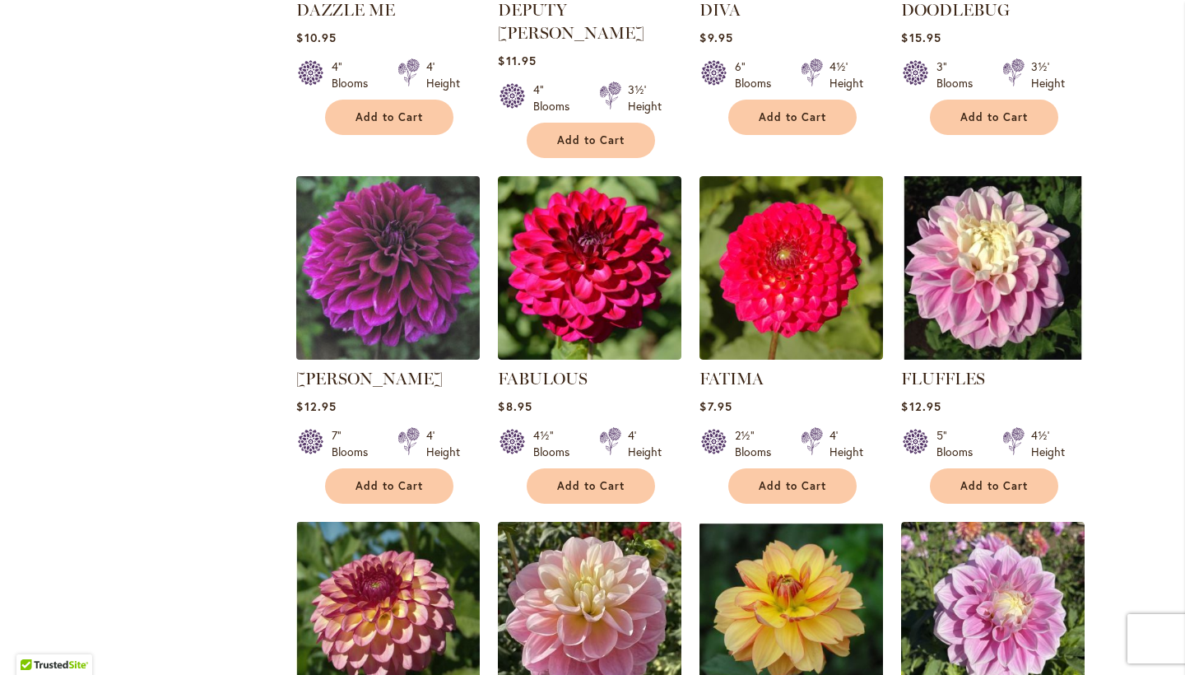
scroll to position [2342, 0]
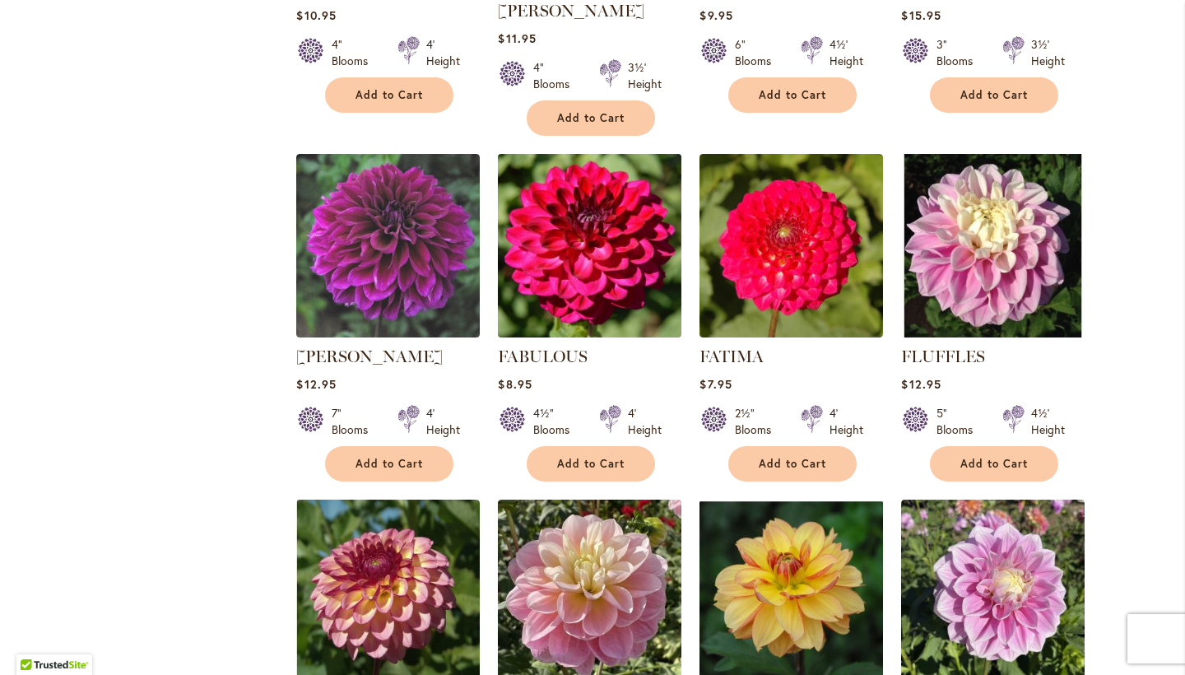
click at [609, 220] on img at bounding box center [590, 245] width 193 height 193
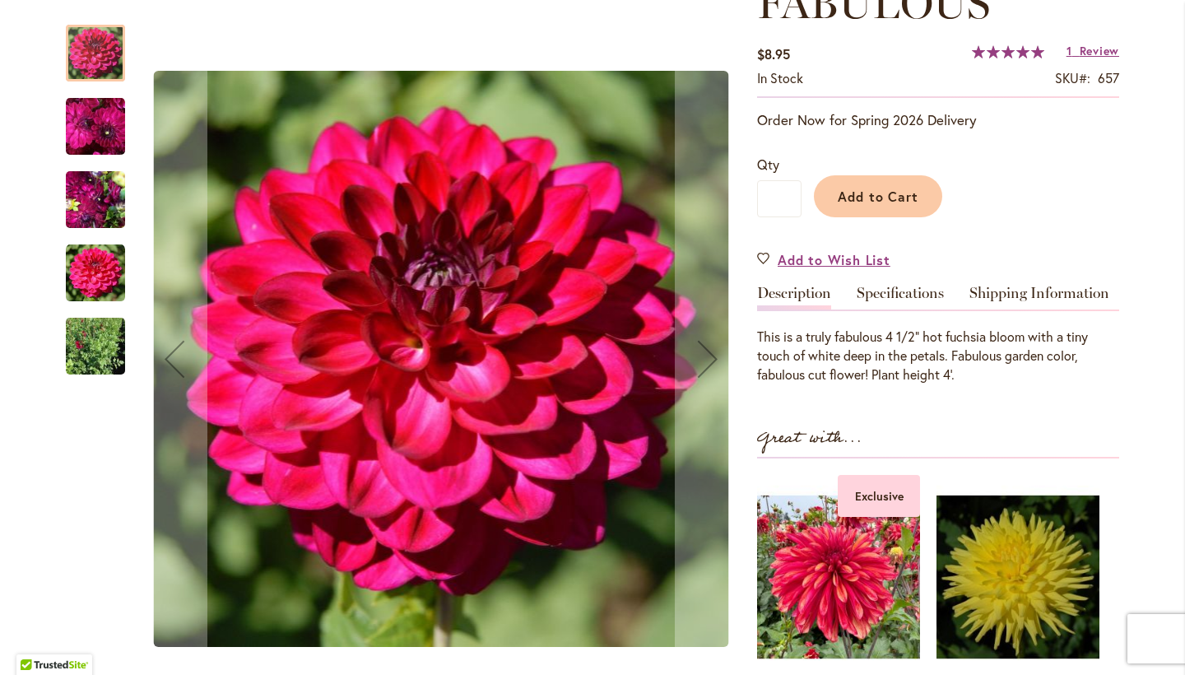
scroll to position [272, 0]
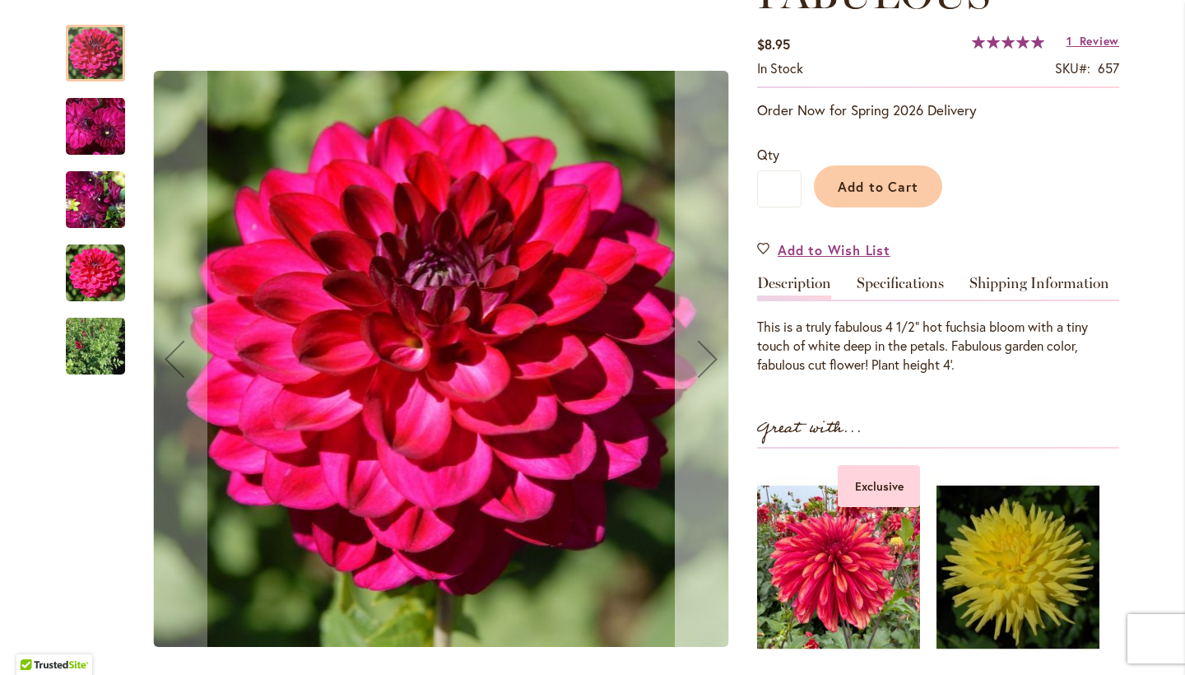
click at [714, 361] on div "Next" at bounding box center [708, 359] width 66 height 66
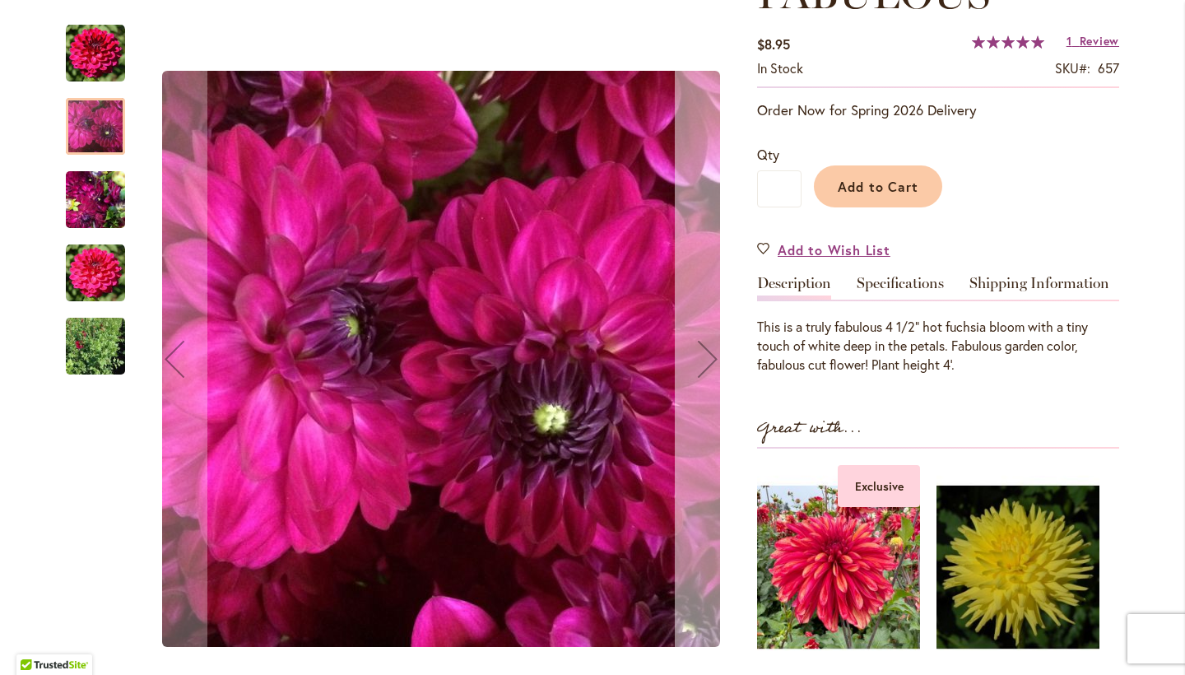
click at [714, 361] on div "Next" at bounding box center [708, 359] width 66 height 66
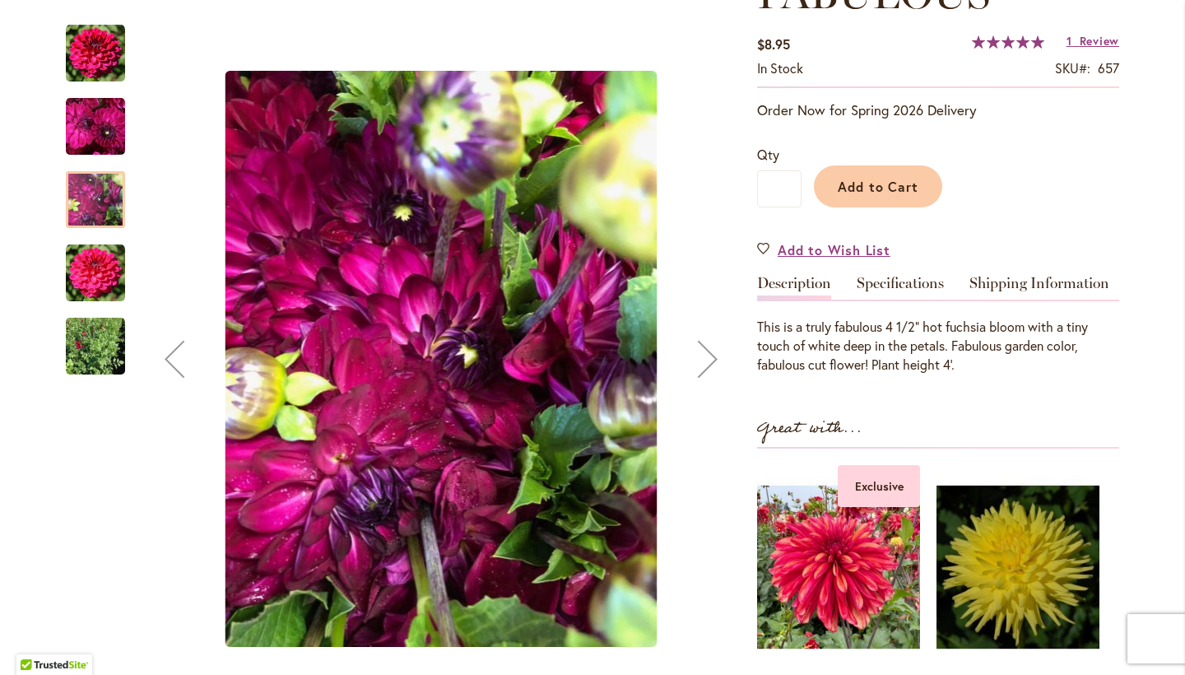
click at [714, 361] on div "Next" at bounding box center [708, 359] width 66 height 66
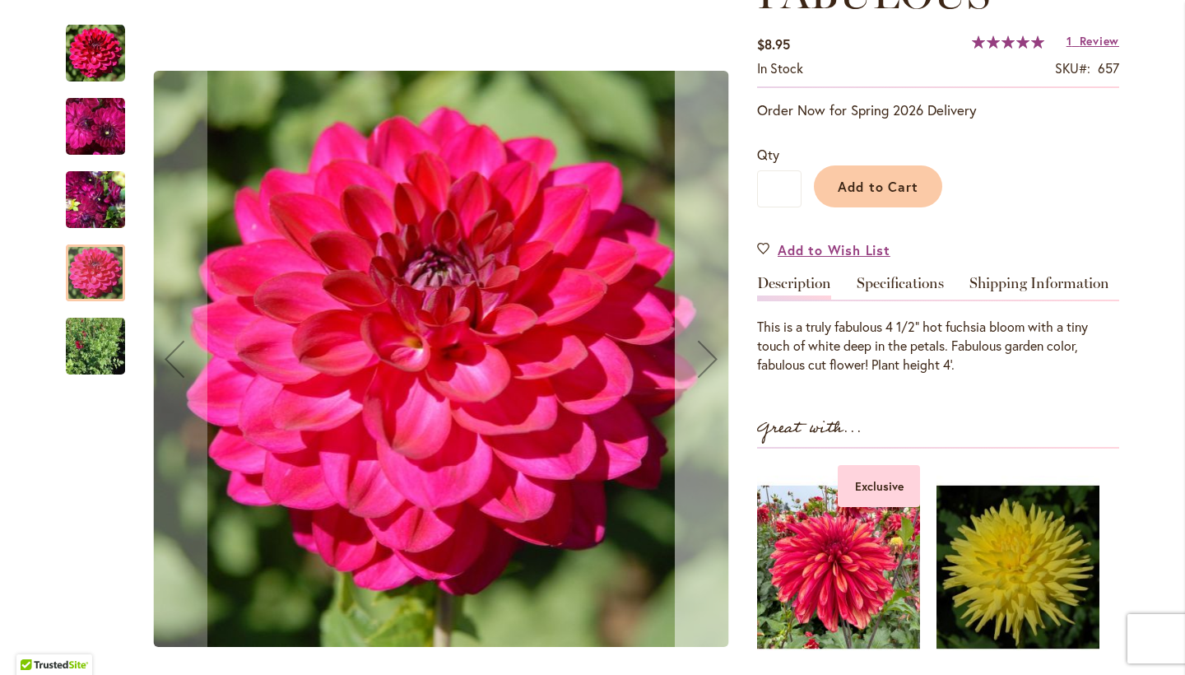
click at [714, 361] on div "Next" at bounding box center [708, 359] width 66 height 66
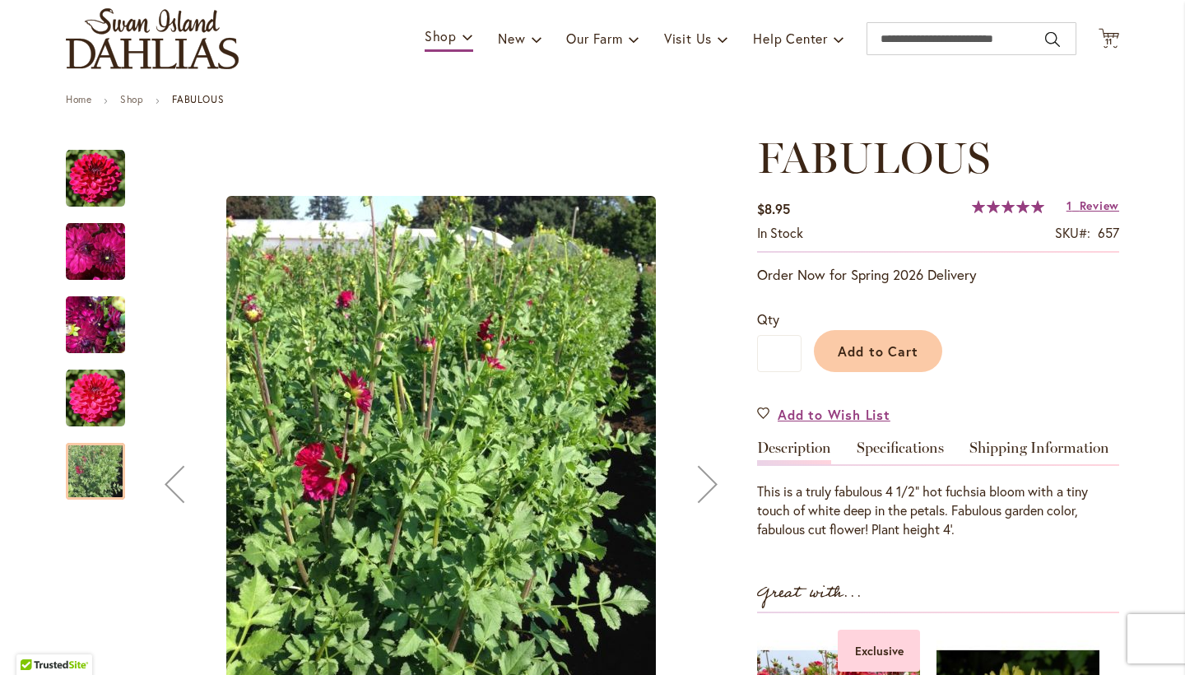
scroll to position [107, 0]
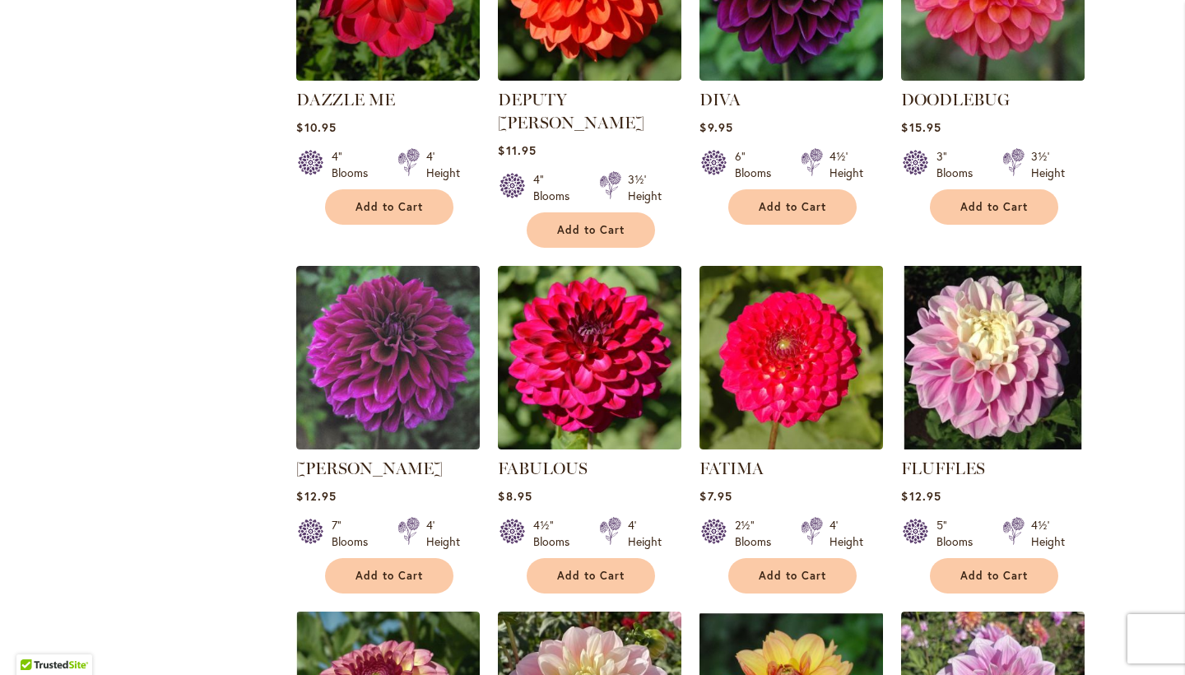
scroll to position [2231, 0]
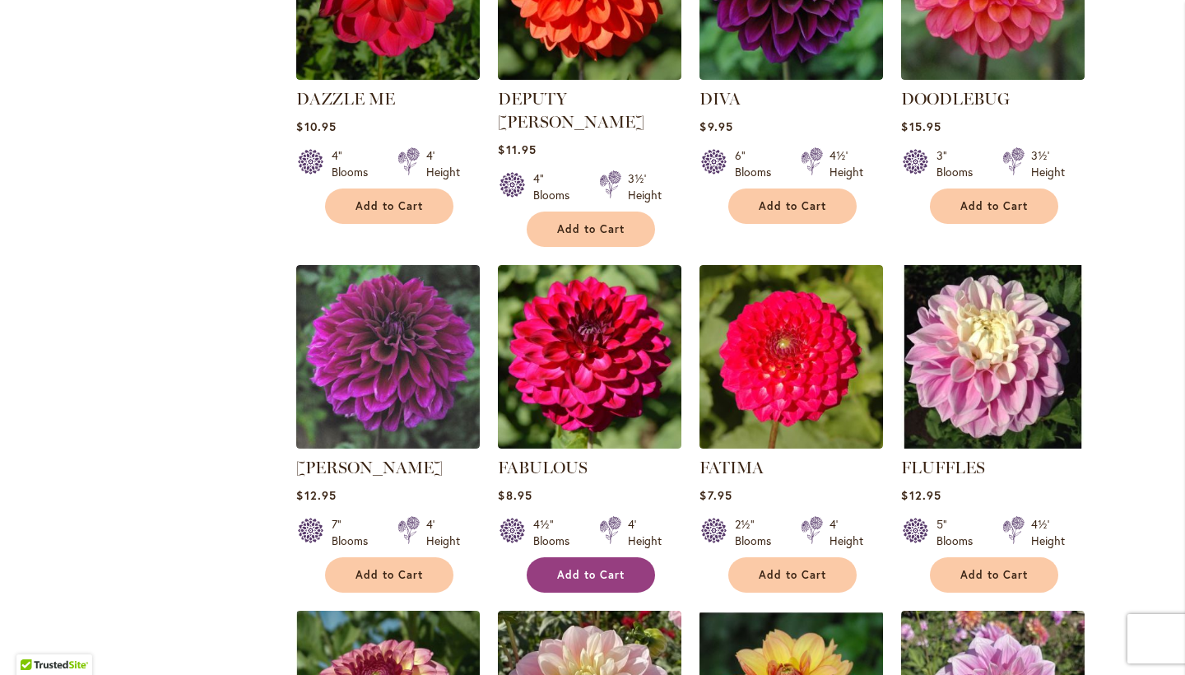
click at [618, 568] on span "Add to Cart" at bounding box center [590, 575] width 67 height 14
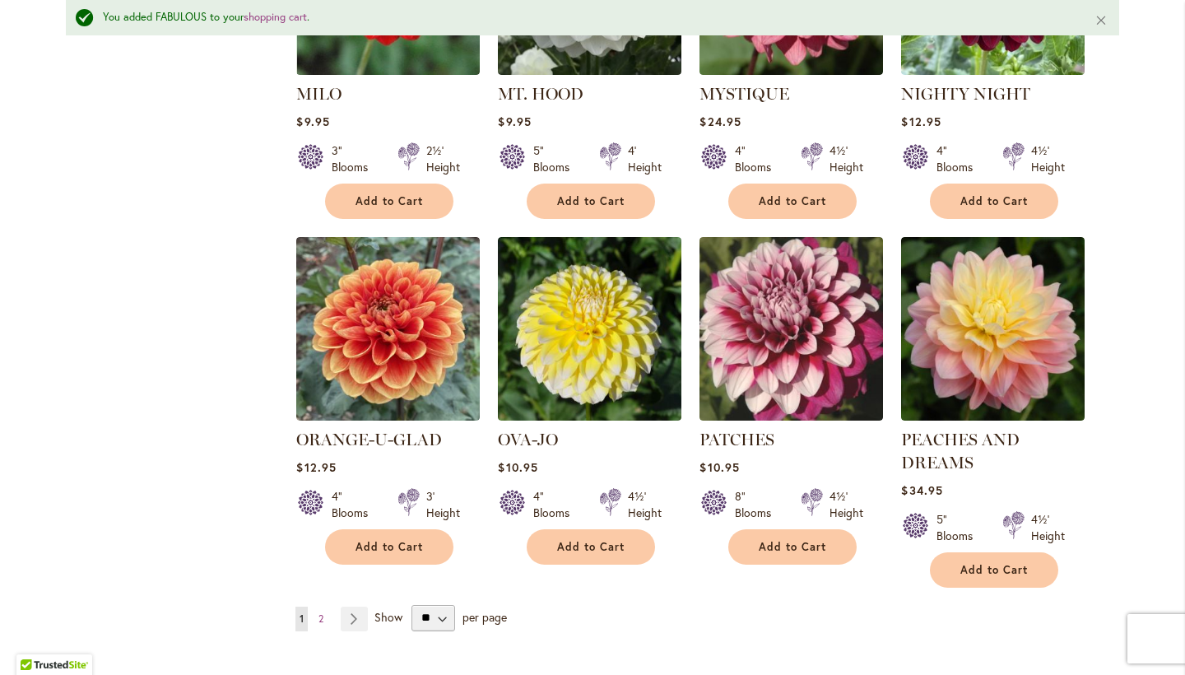
scroll to position [5575, 0]
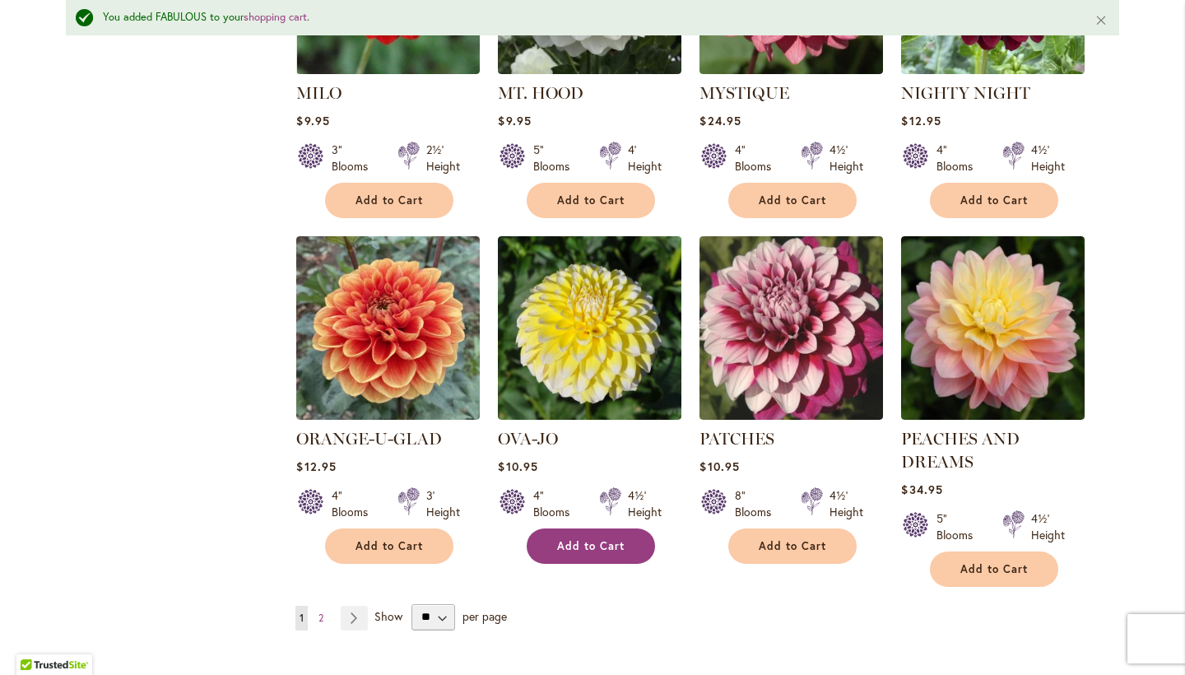
click at [600, 539] on span "Add to Cart" at bounding box center [590, 546] width 67 height 14
click at [322, 611] on span "2" at bounding box center [320, 617] width 5 height 12
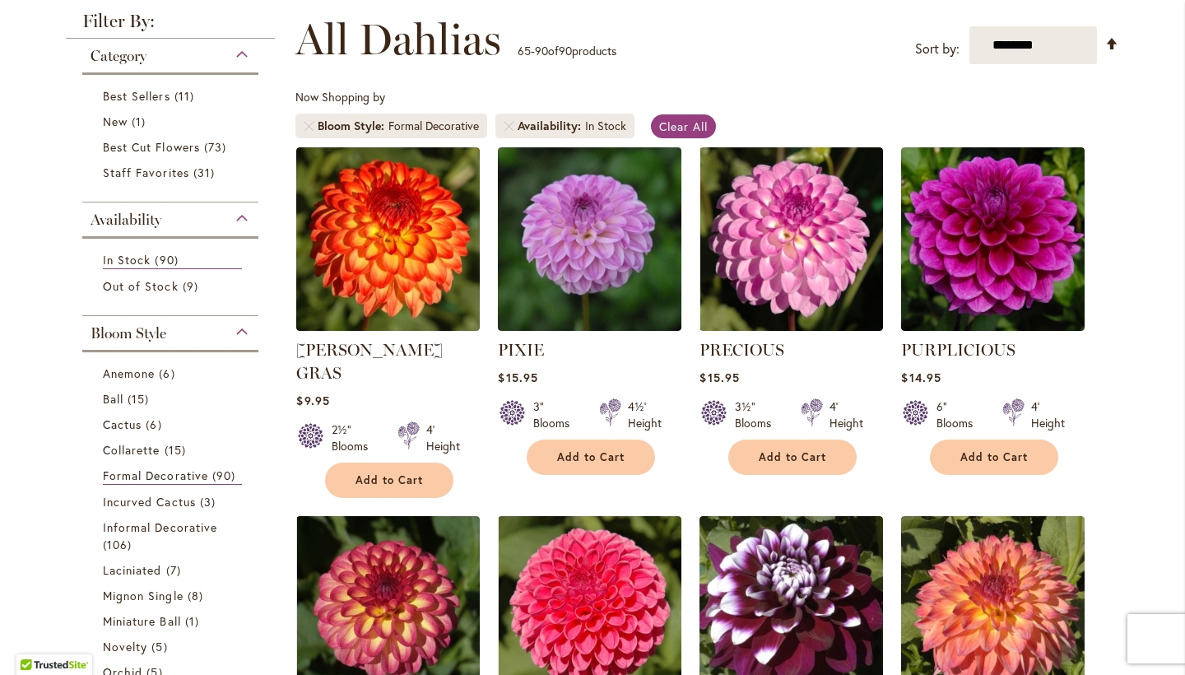
scroll to position [273, 0]
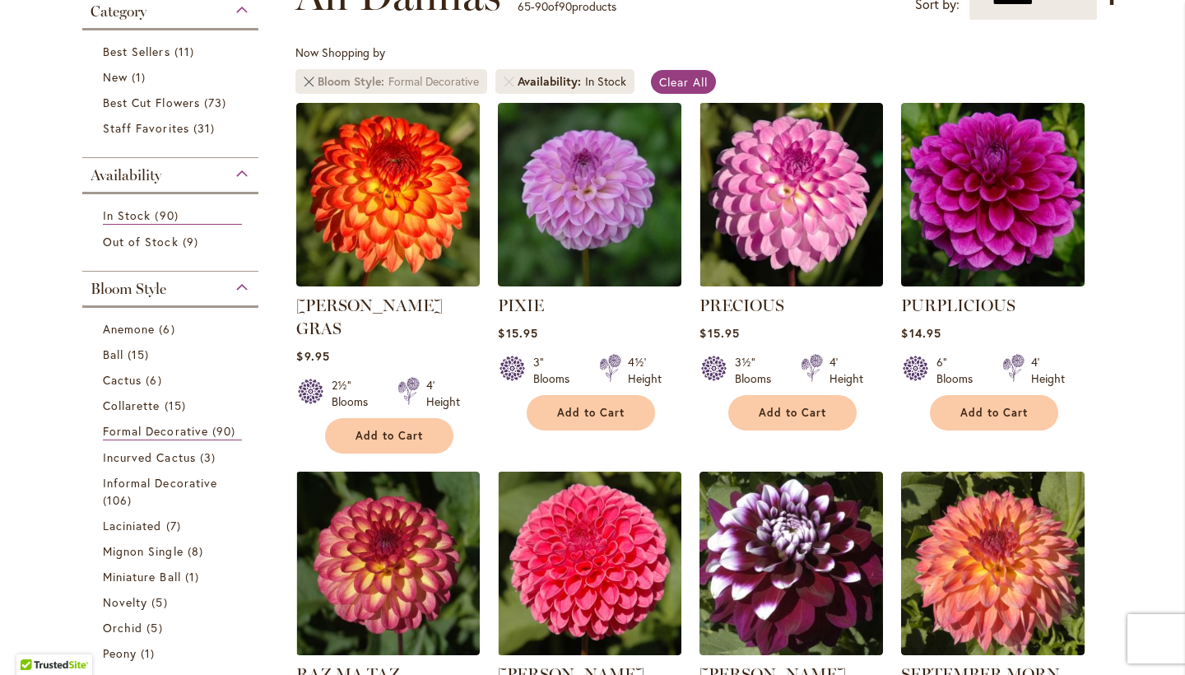
click at [309, 81] on link "Remove Bloom Style Formal Decorative" at bounding box center [309, 82] width 10 height 10
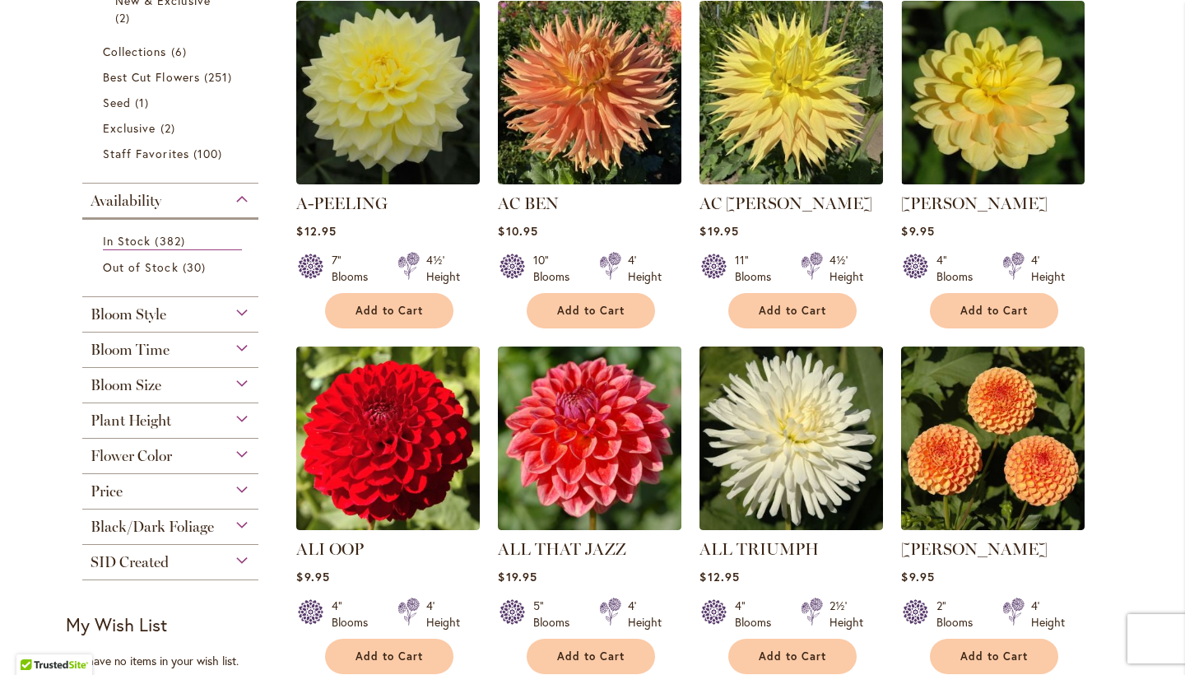
scroll to position [378, 0]
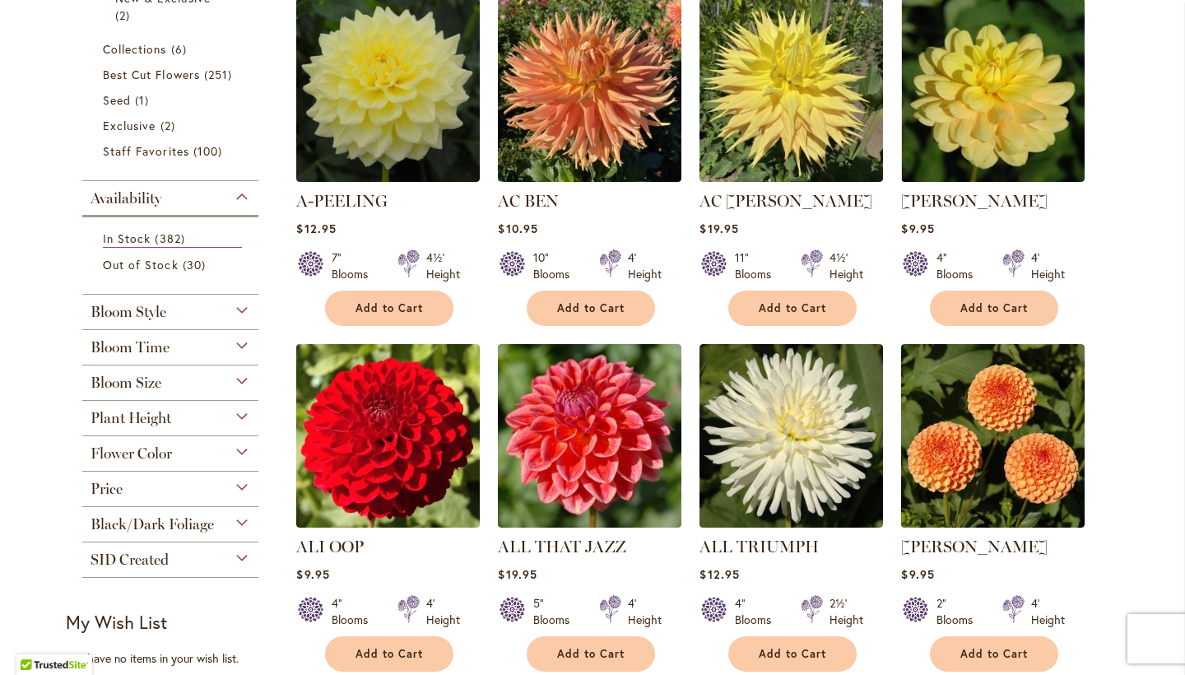
click at [144, 448] on span "Flower Color" at bounding box center [131, 453] width 81 height 18
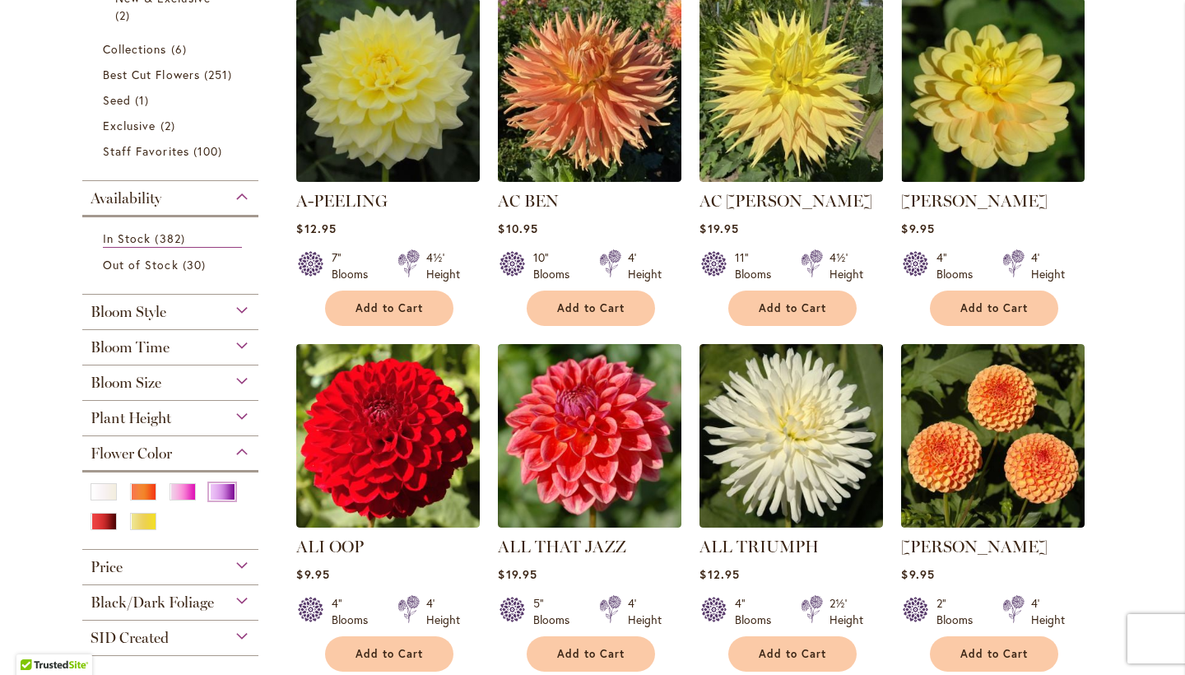
click at [229, 483] on div "Purple" at bounding box center [222, 491] width 26 height 17
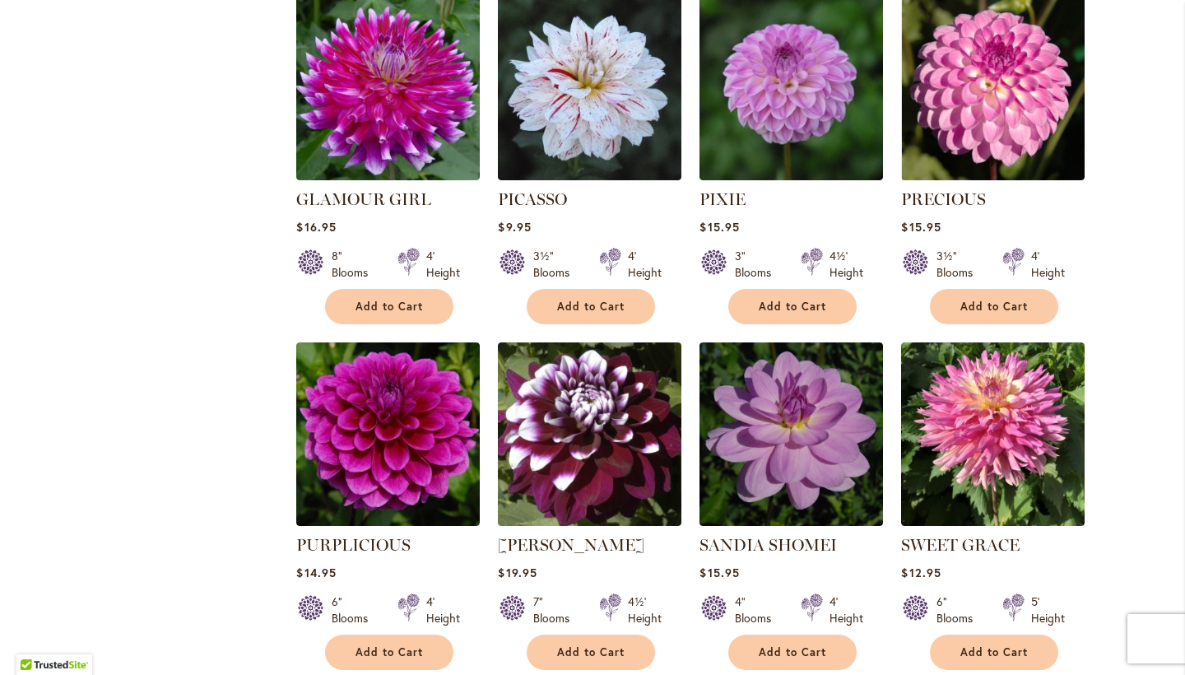
scroll to position [5368, 0]
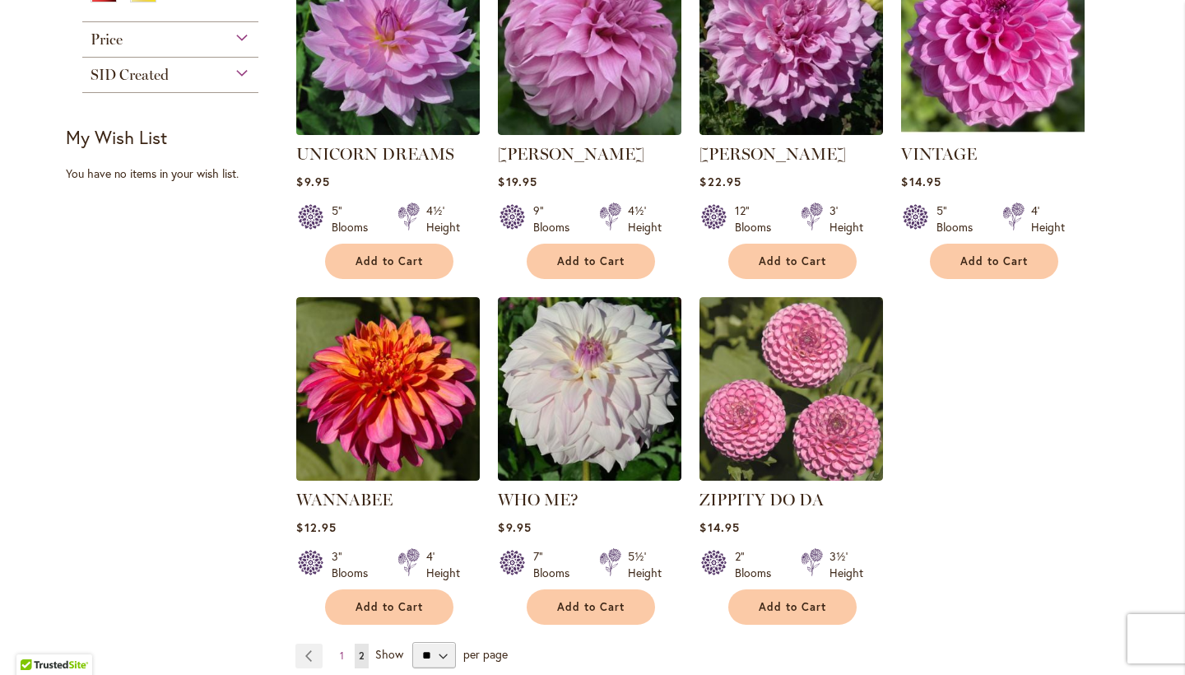
scroll to position [779, 0]
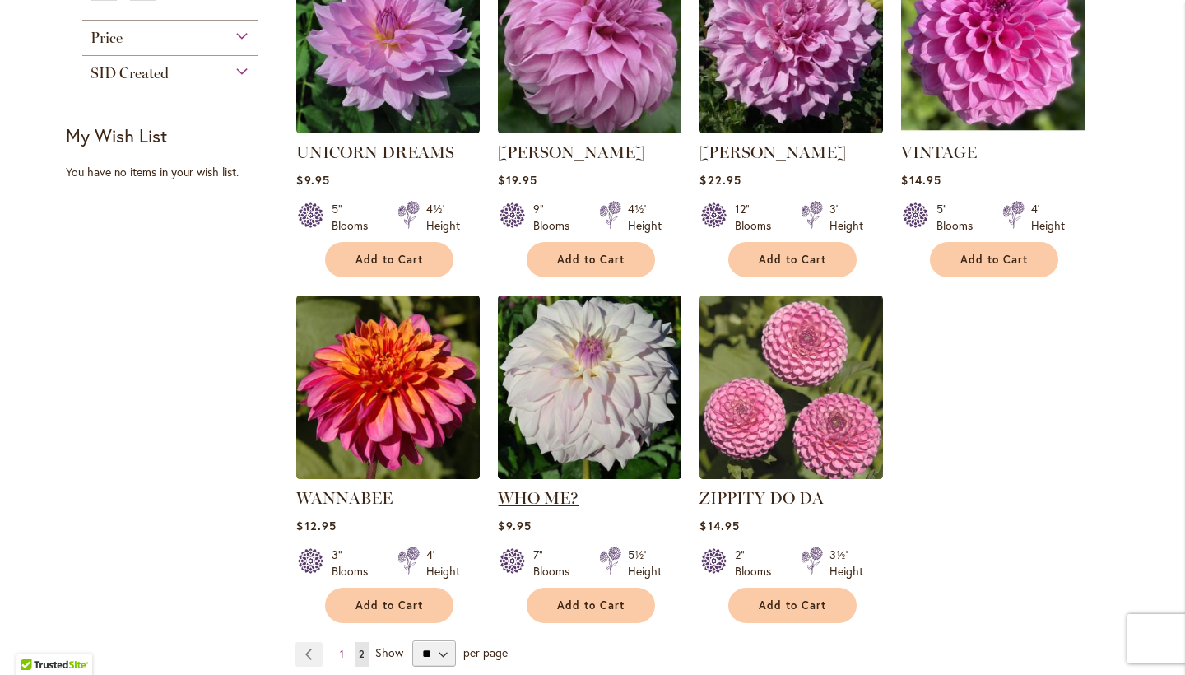
click at [557, 496] on link "WHO ME?" at bounding box center [538, 498] width 81 height 20
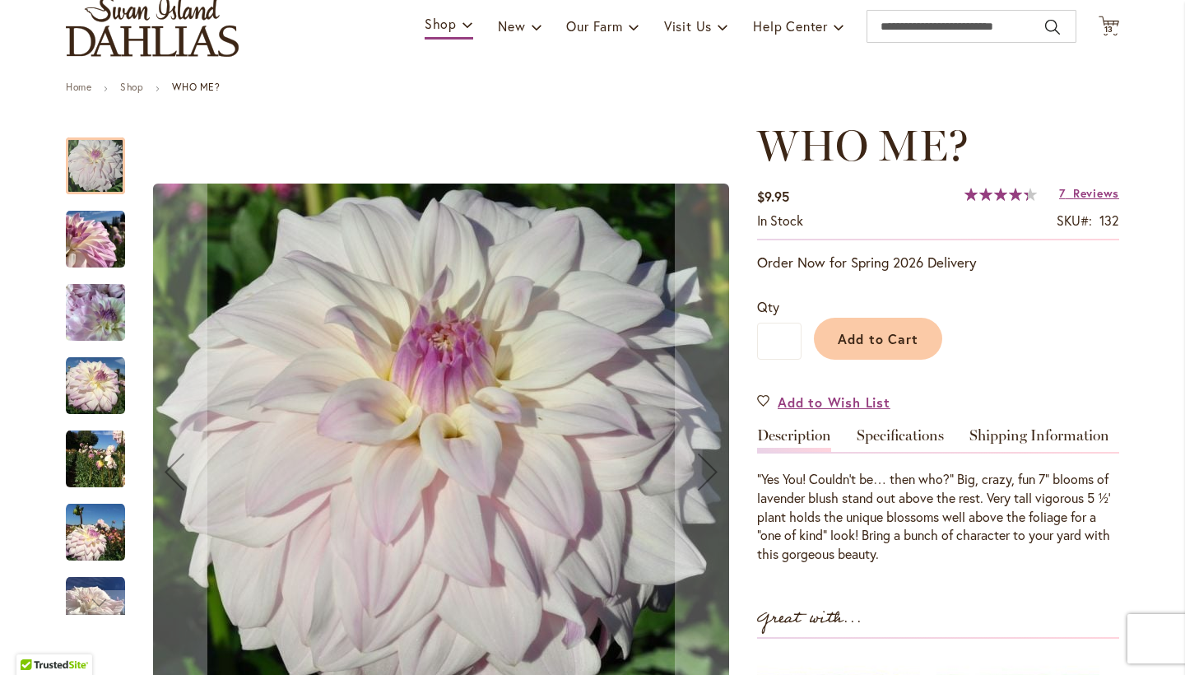
scroll to position [123, 0]
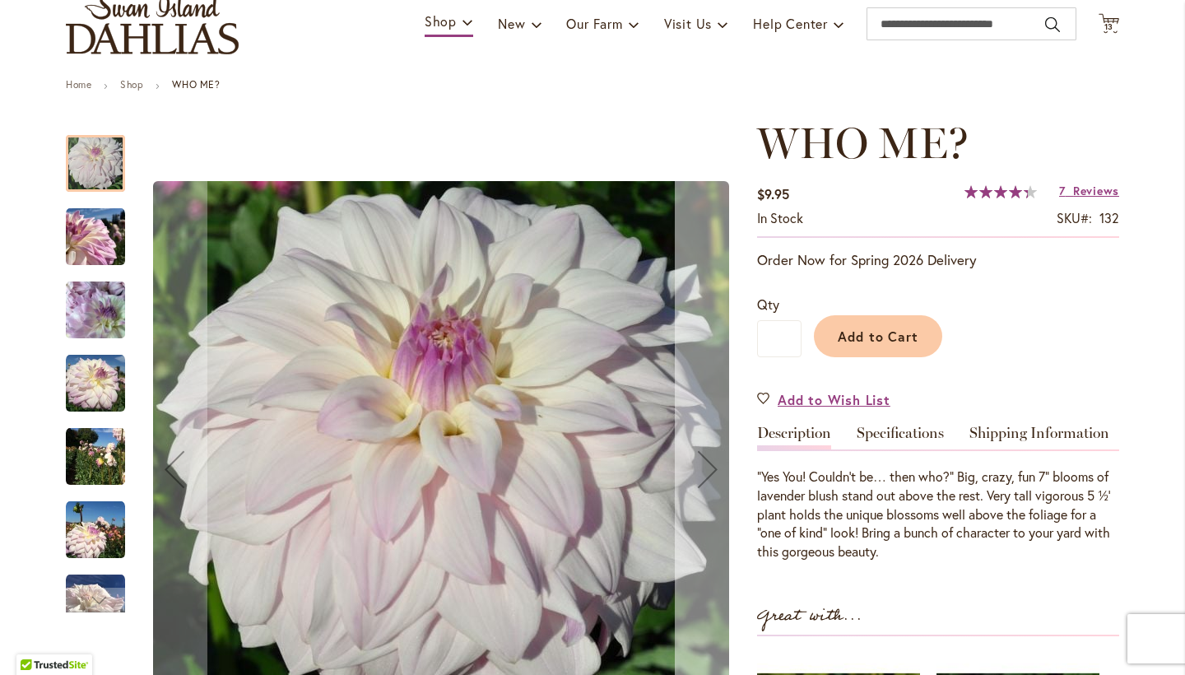
click at [710, 476] on div "Next" at bounding box center [708, 469] width 66 height 66
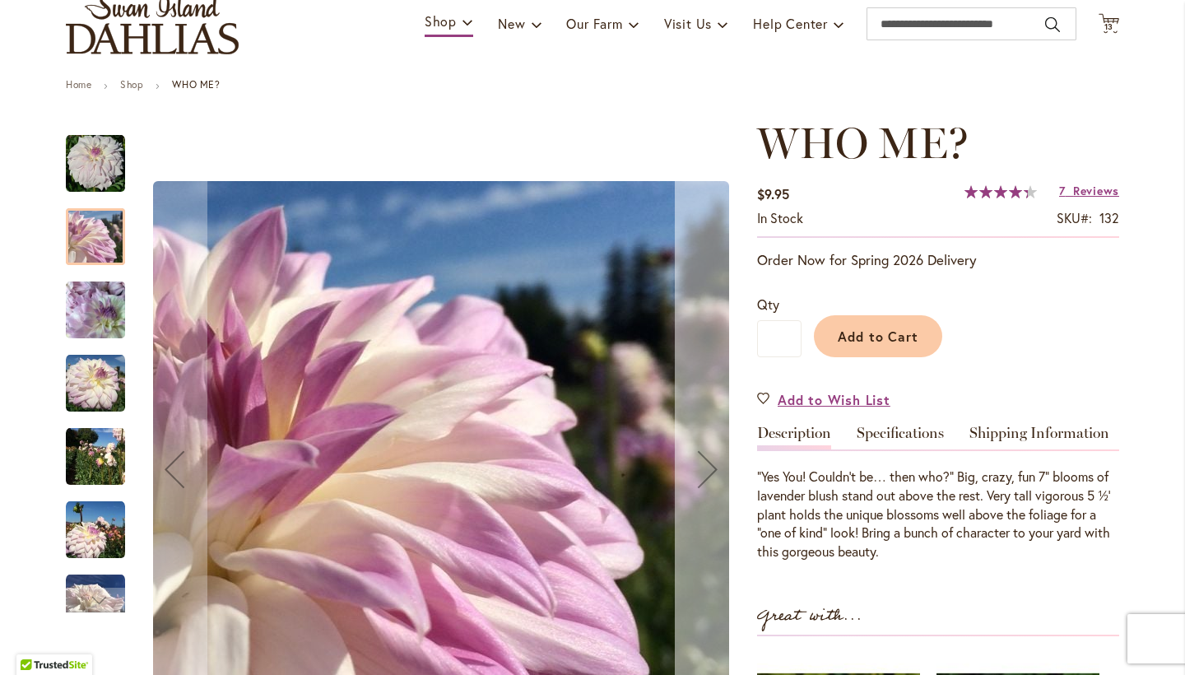
click at [710, 476] on div "Next" at bounding box center [708, 469] width 66 height 66
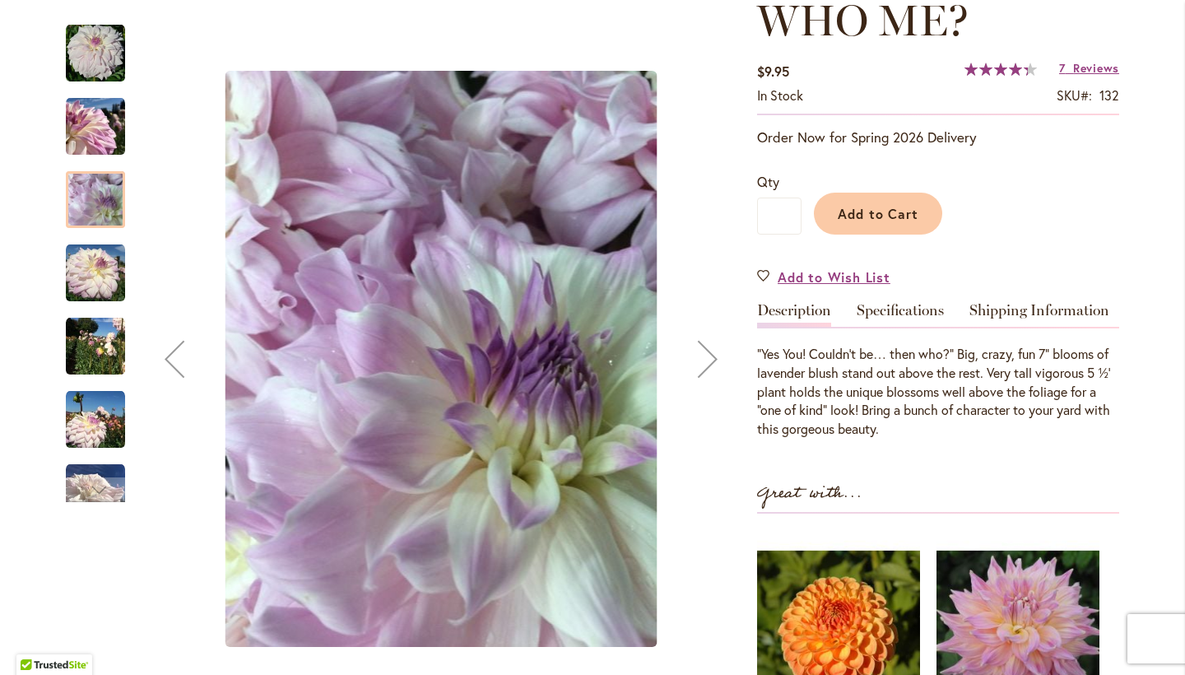
scroll to position [258, 0]
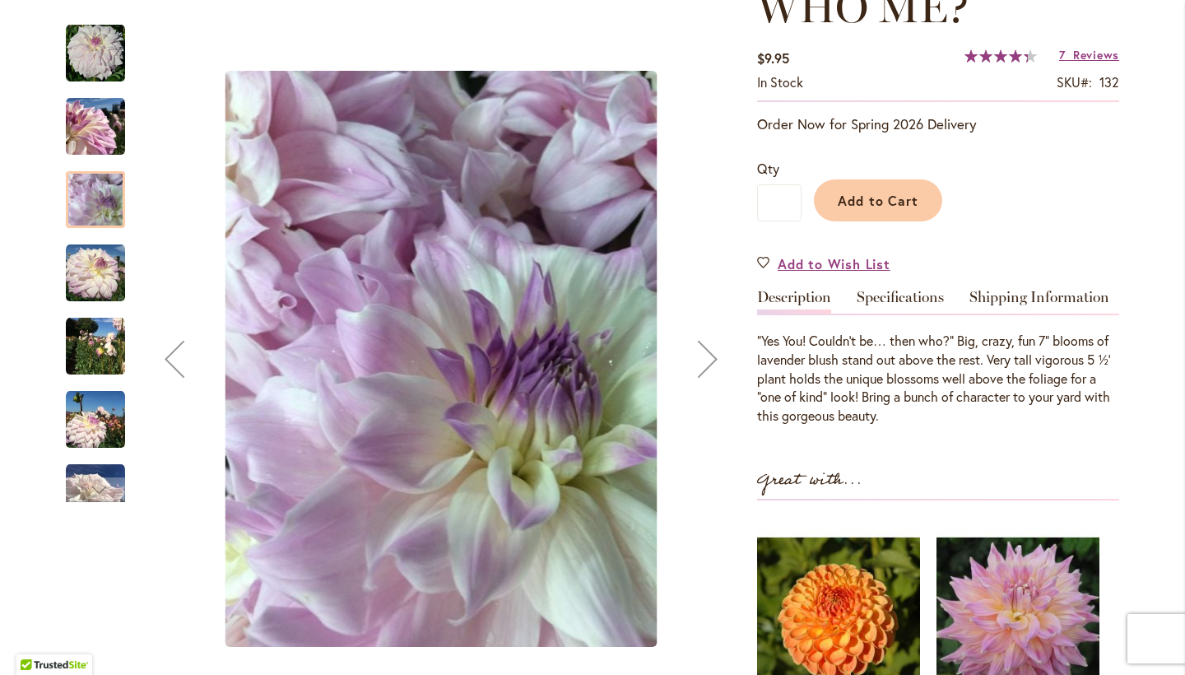
click at [702, 373] on div "Next" at bounding box center [708, 359] width 66 height 66
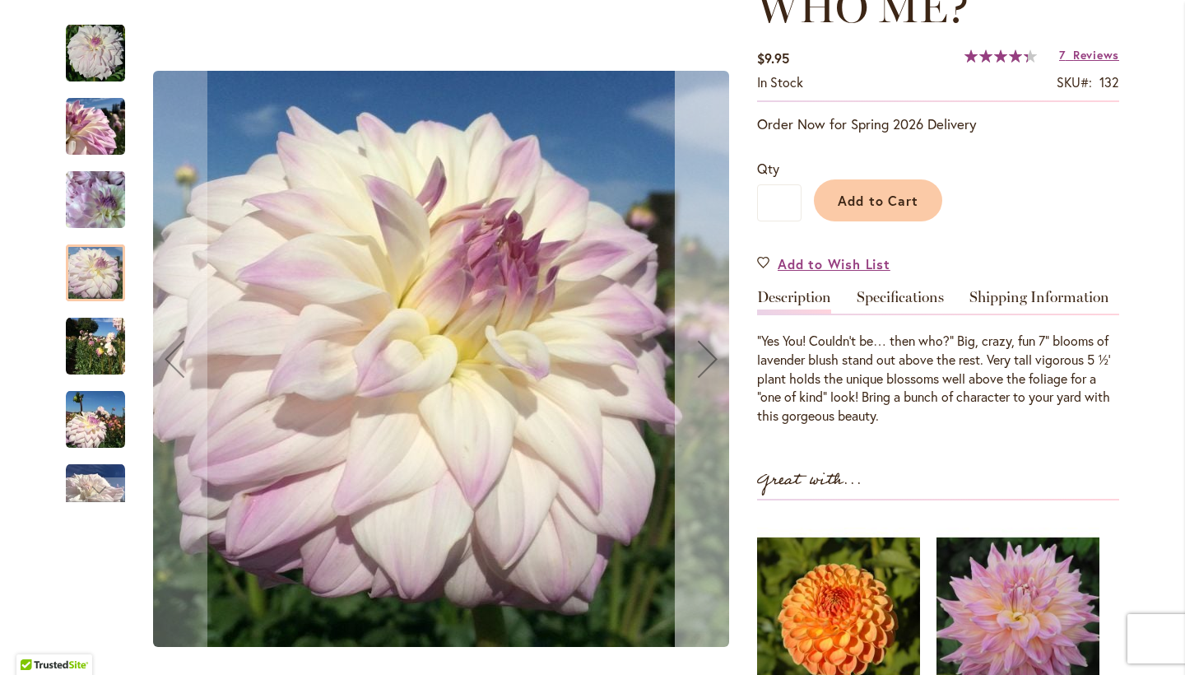
click at [702, 373] on div "Next" at bounding box center [708, 359] width 66 height 66
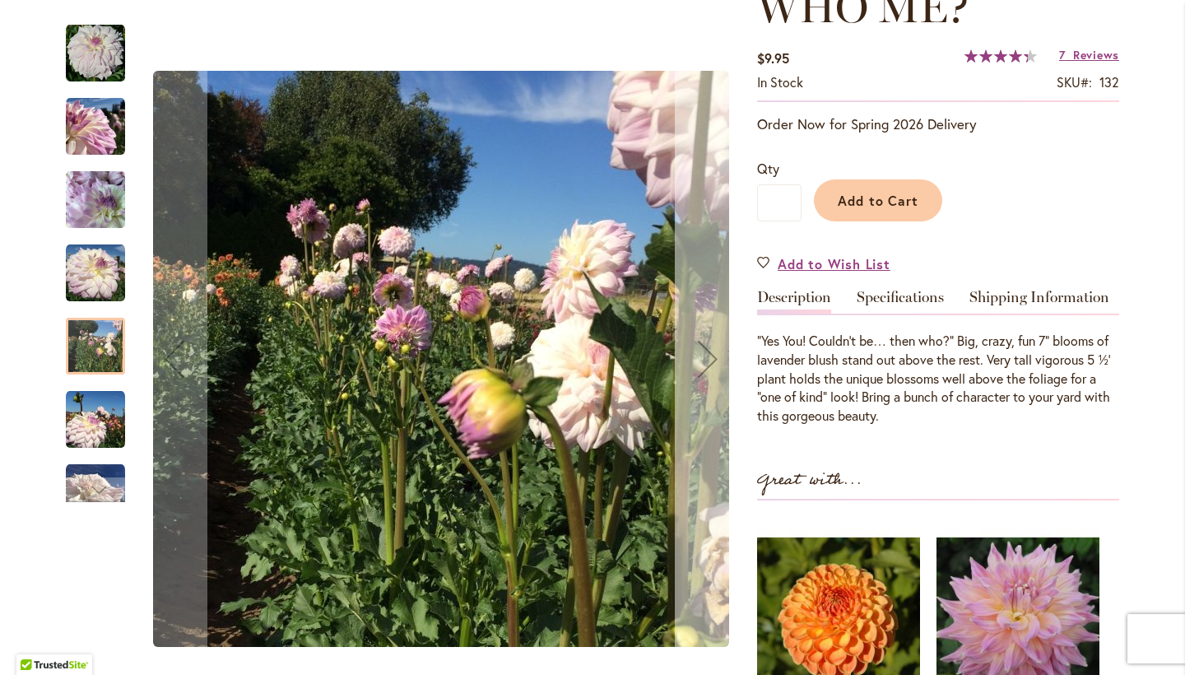
click at [702, 373] on div "Next" at bounding box center [708, 359] width 66 height 66
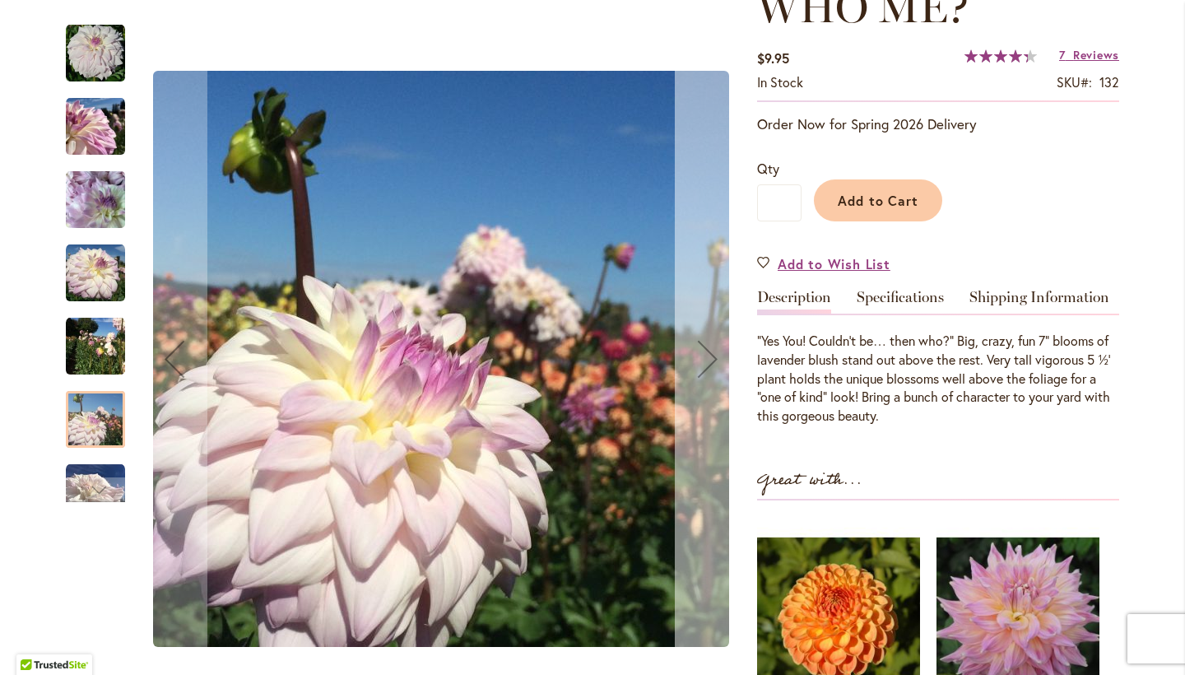
click at [702, 373] on div "Next" at bounding box center [708, 359] width 66 height 66
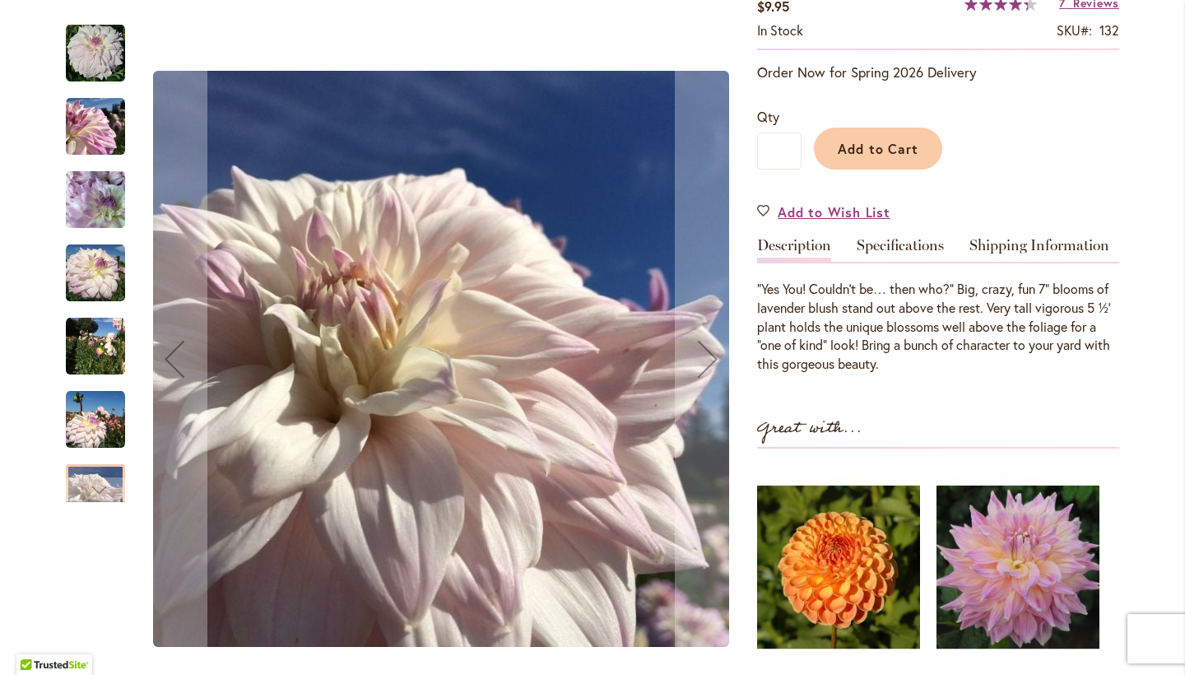
scroll to position [311, 0]
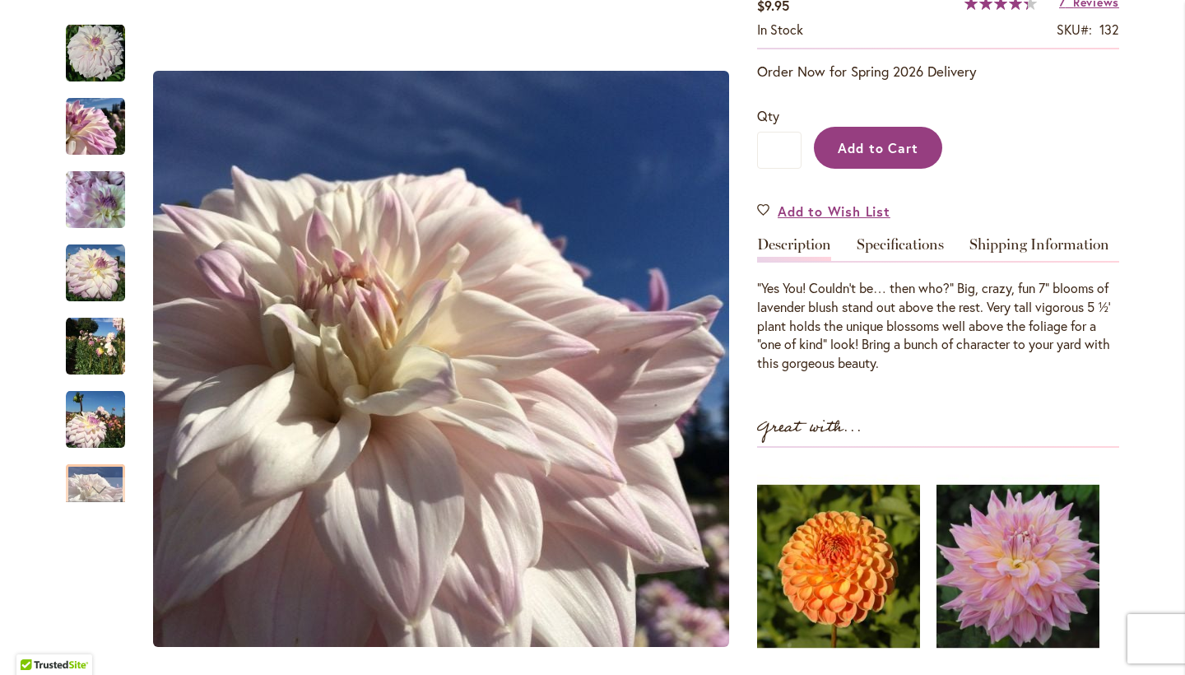
click at [862, 148] on span "Add to Cart" at bounding box center [878, 147] width 81 height 17
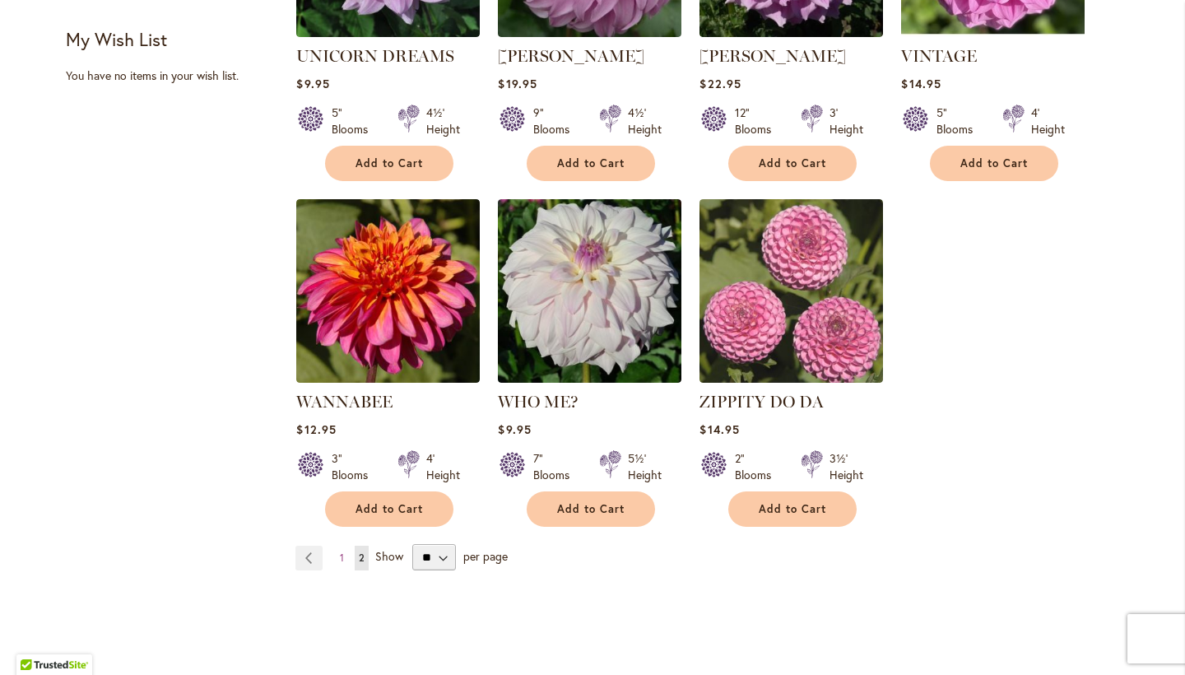
scroll to position [899, 0]
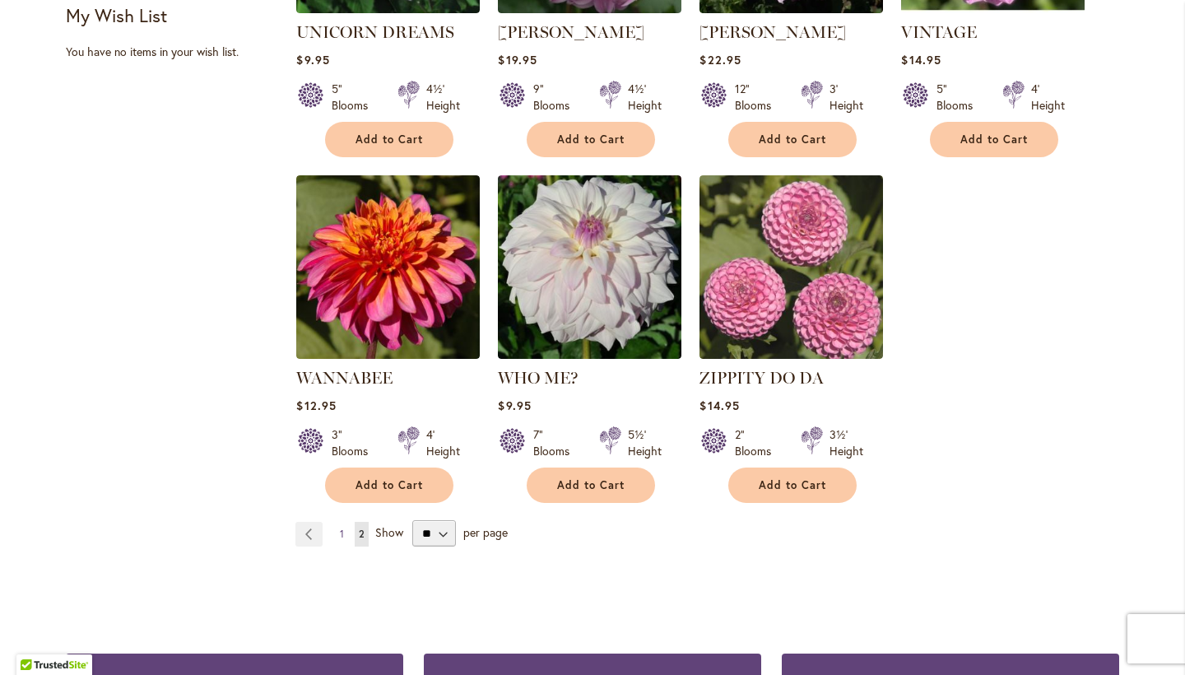
click at [346, 534] on link "Page 1" at bounding box center [342, 534] width 12 height 25
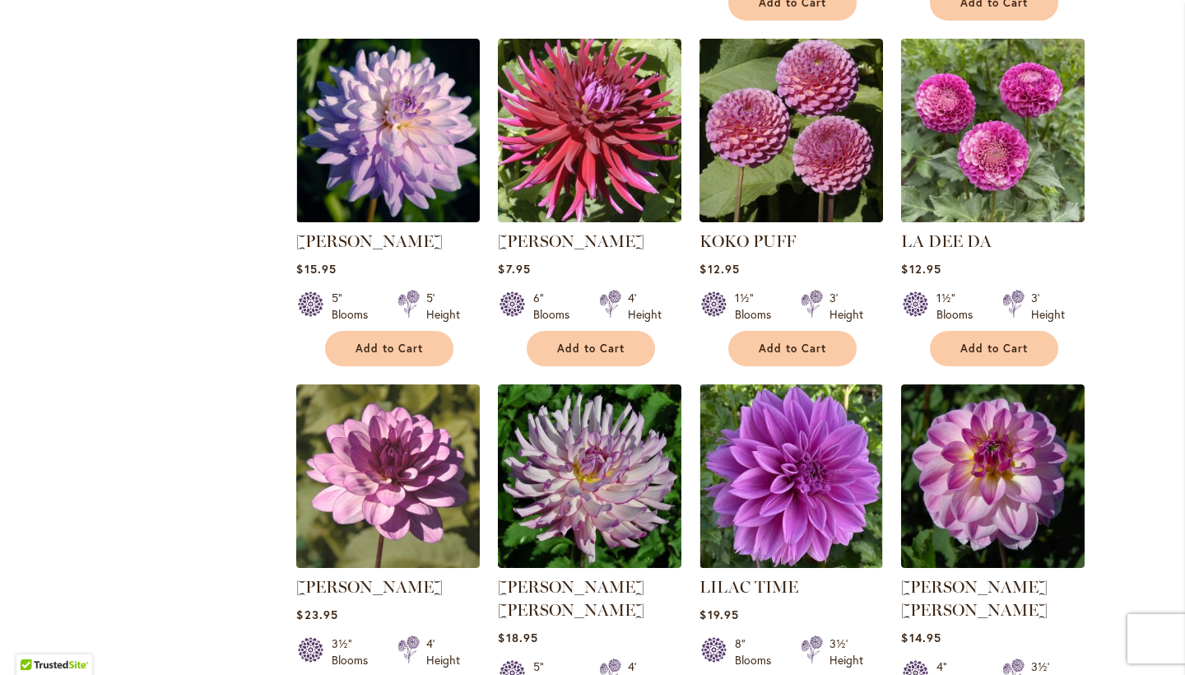
scroll to position [3183, 0]
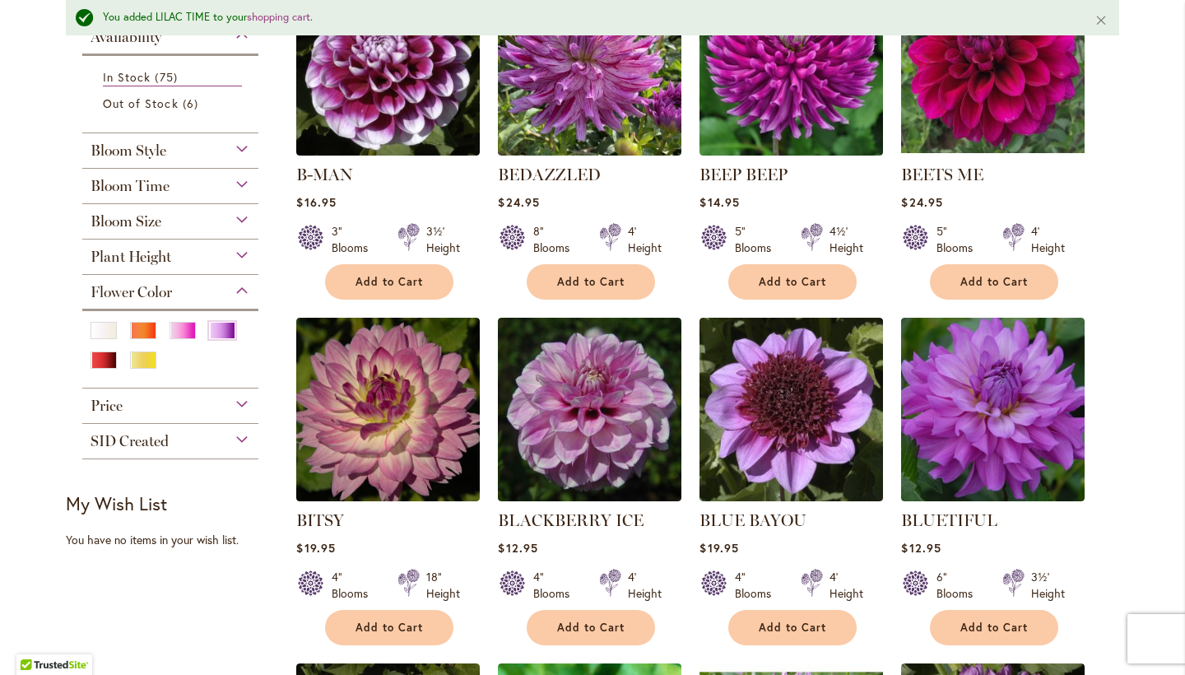
scroll to position [469, 0]
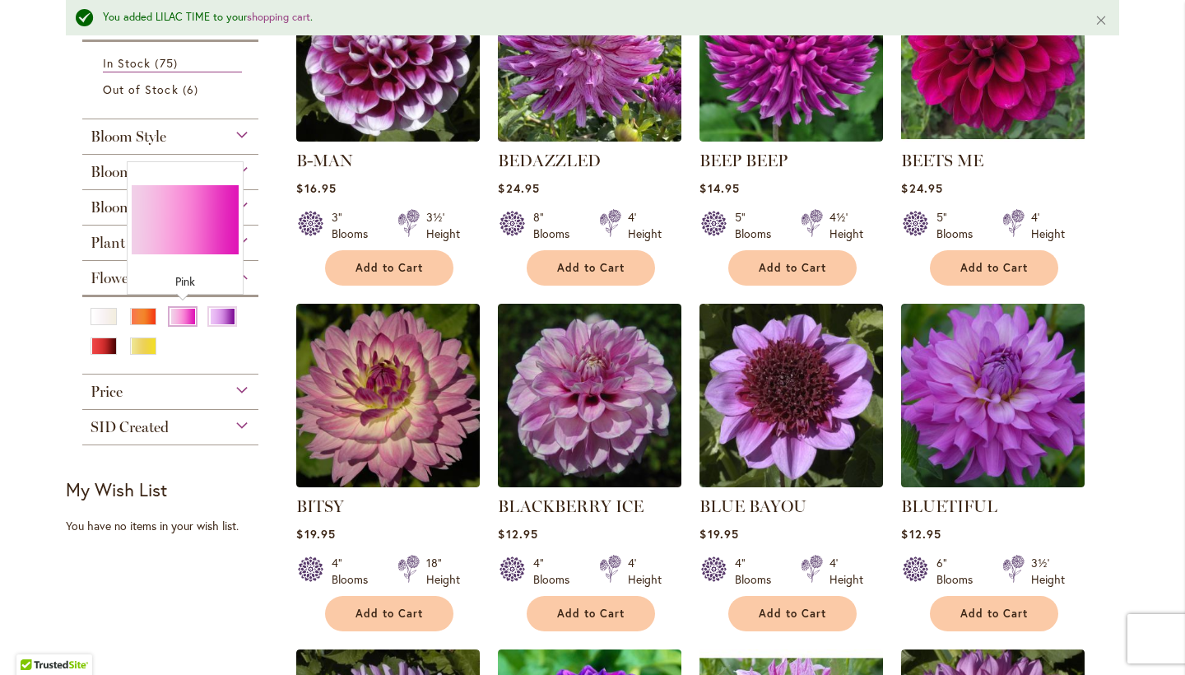
click at [184, 310] on div "Pink" at bounding box center [183, 316] width 26 height 17
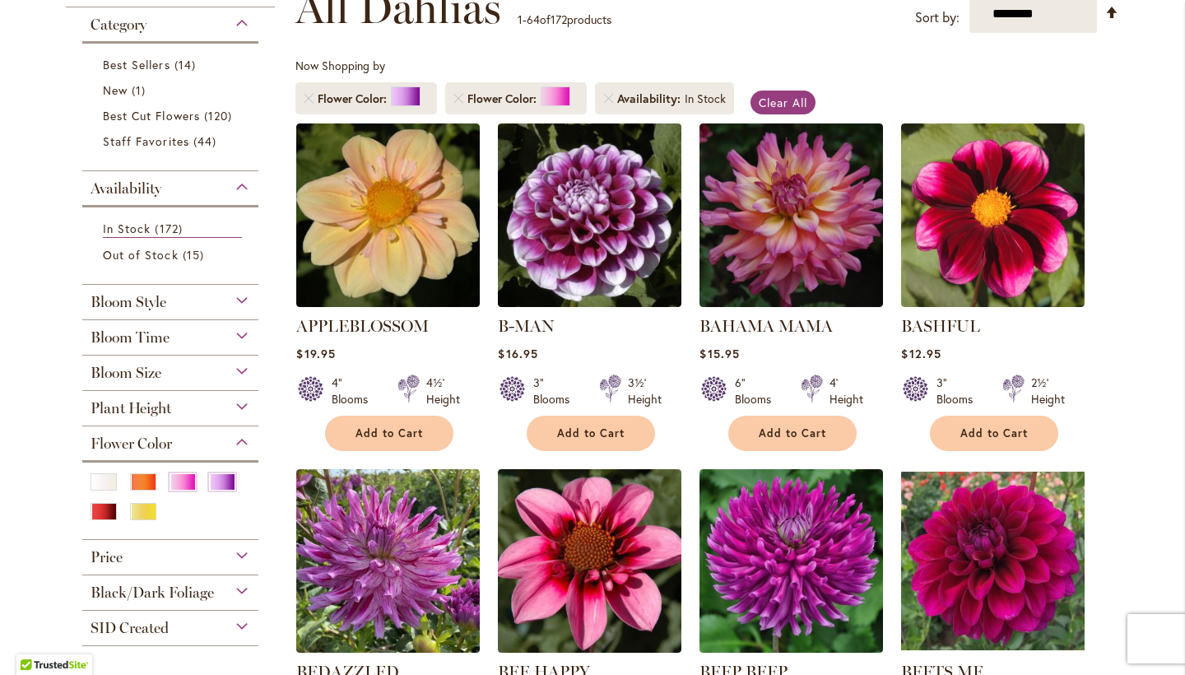
scroll to position [240, 0]
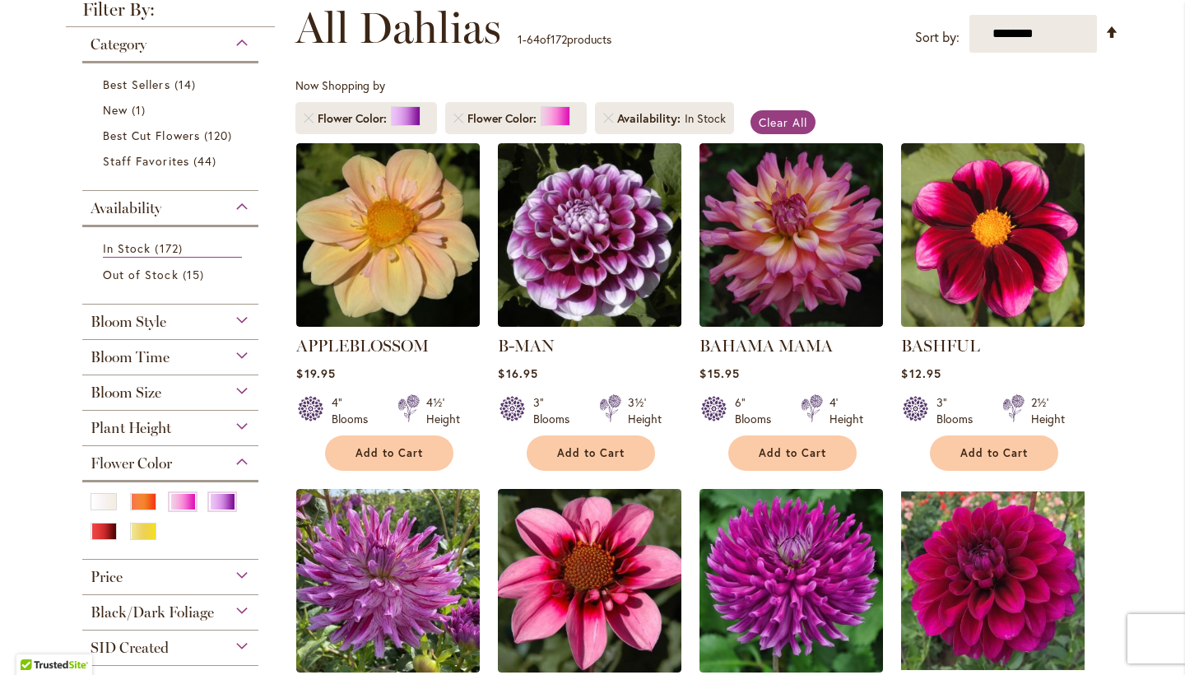
click at [236, 319] on div "Bloom Style" at bounding box center [170, 317] width 176 height 26
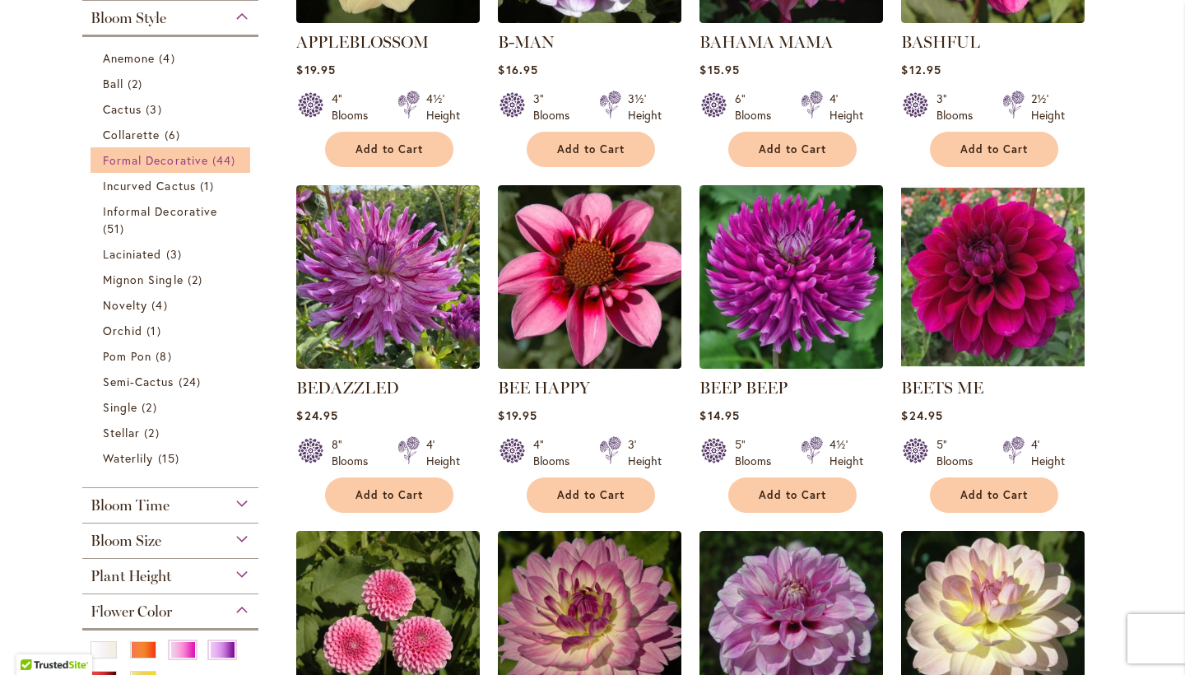
click at [189, 156] on span "Formal Decorative" at bounding box center [155, 160] width 105 height 16
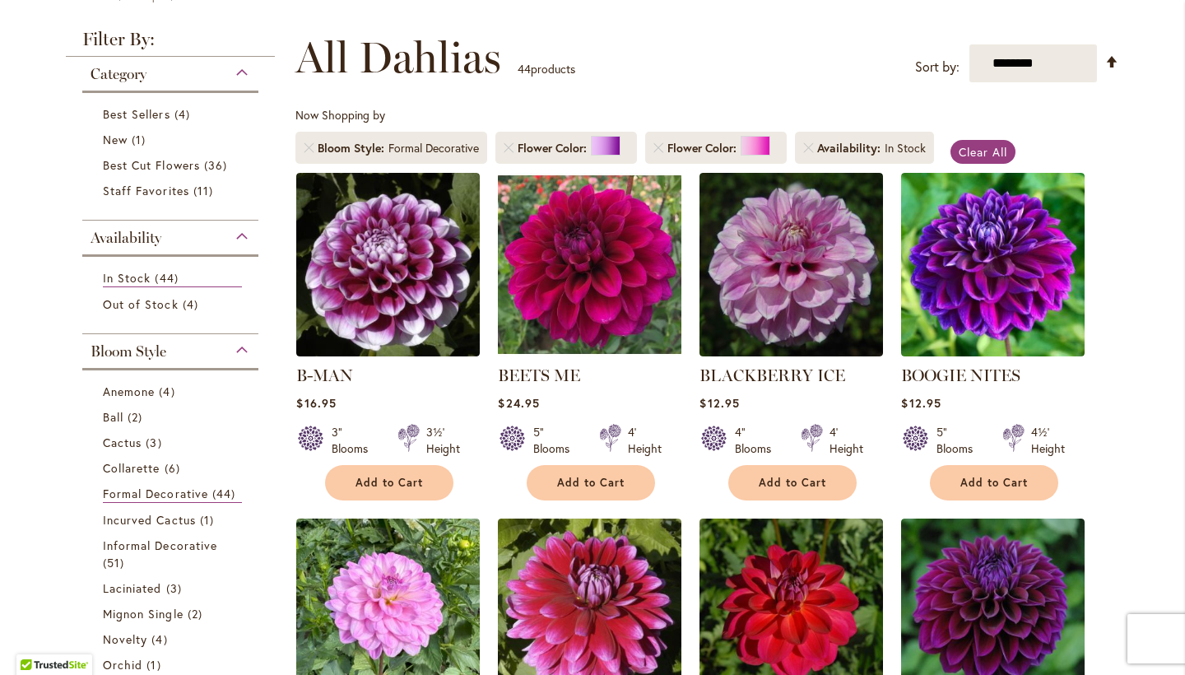
scroll to position [210, 0]
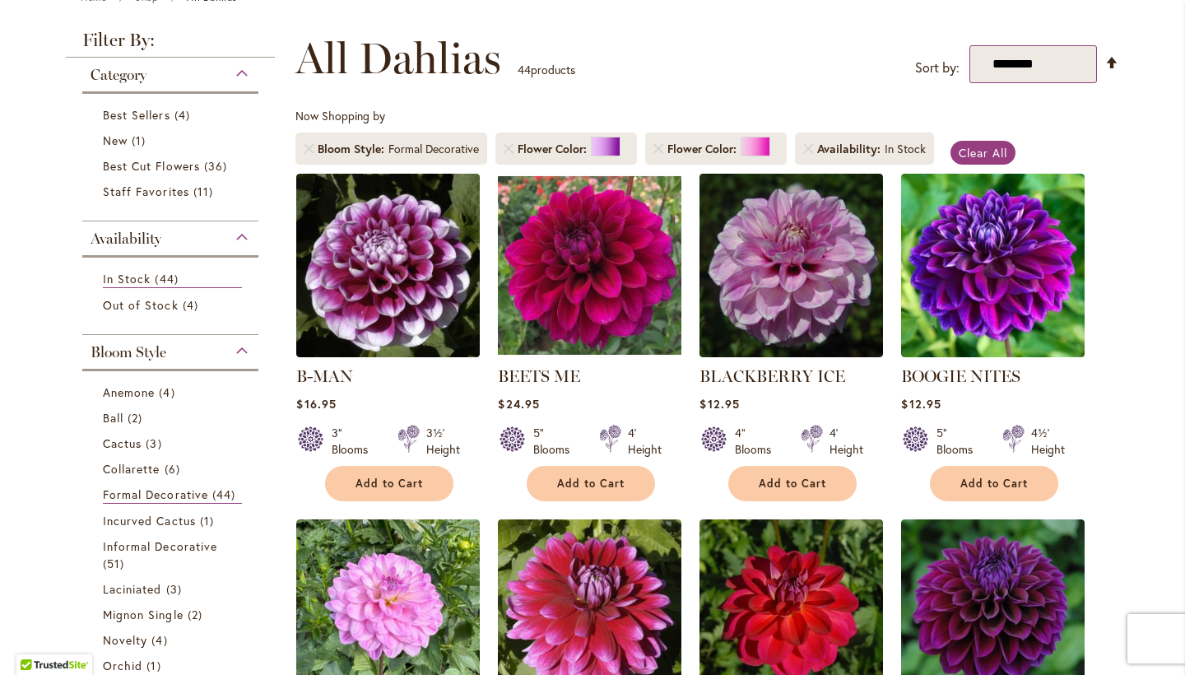
select select "*****"
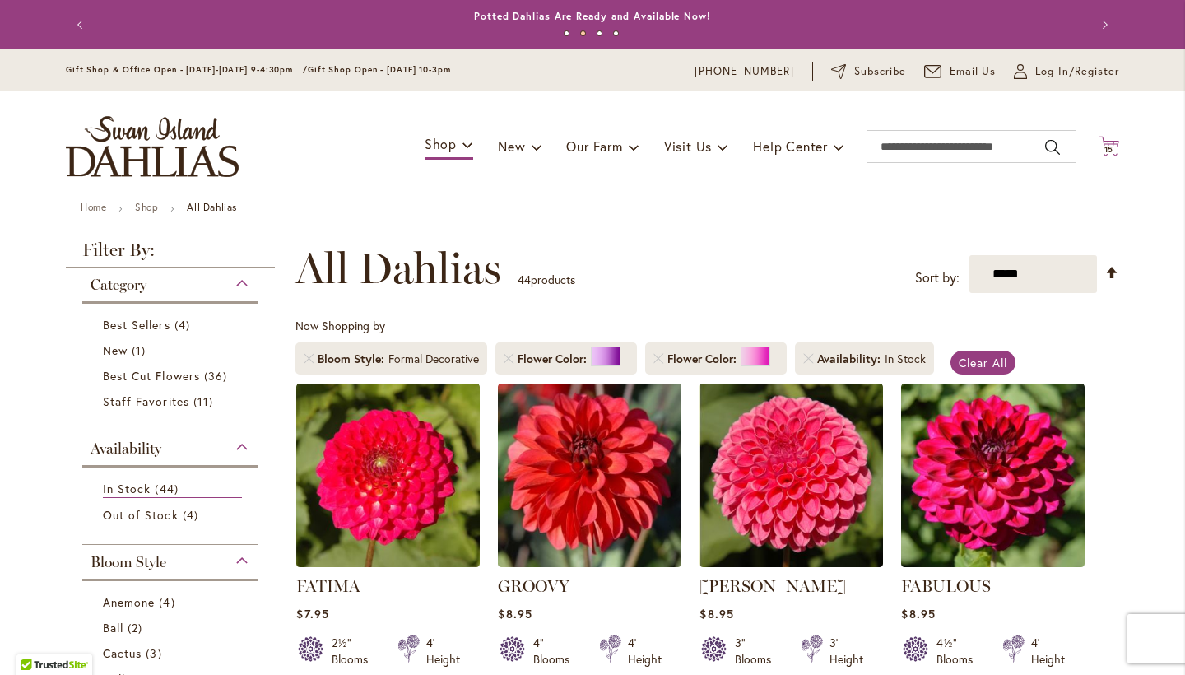
click at [1113, 146] on span "15" at bounding box center [1109, 149] width 10 height 11
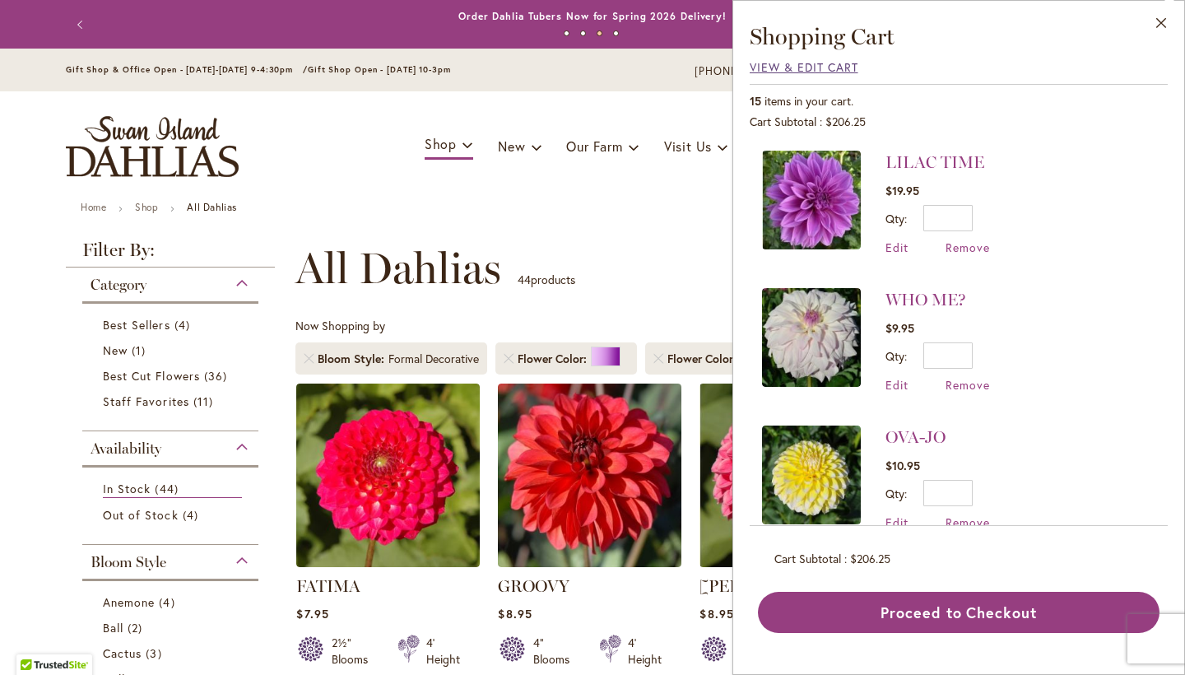
click at [843, 68] on span "View & Edit Cart" at bounding box center [804, 67] width 109 height 16
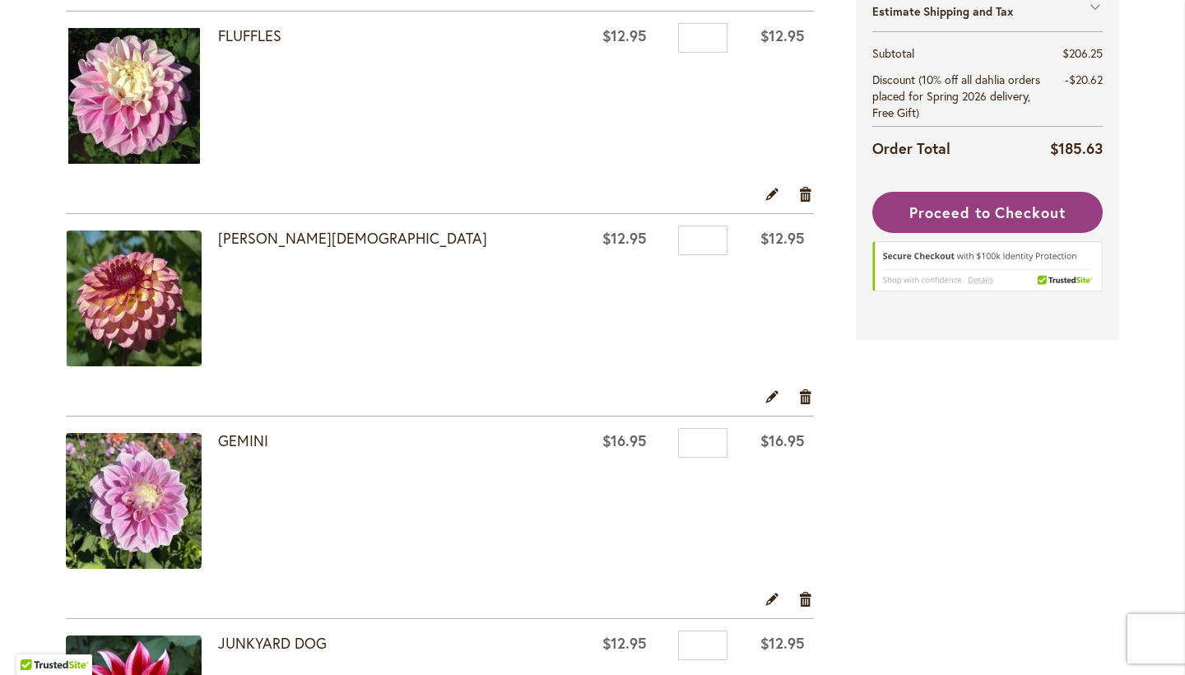
scroll to position [735, 0]
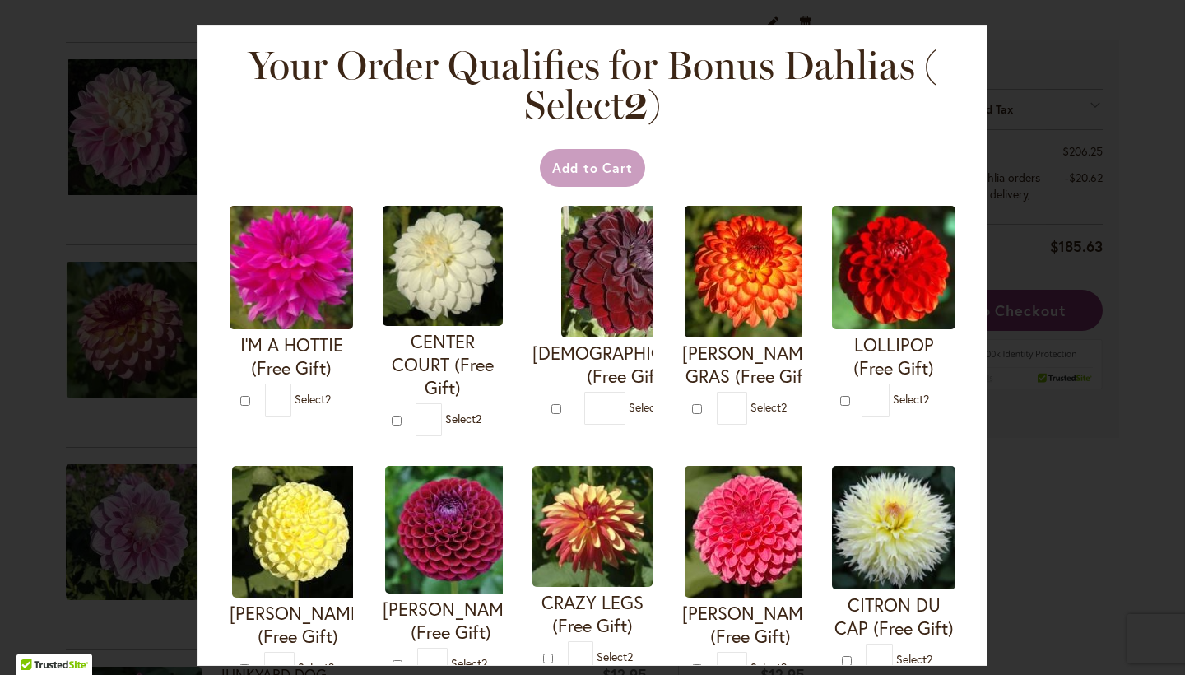
click at [806, 388] on div "[PERSON_NAME] GRAS (Free Gift) * 2" at bounding box center [742, 321] width 142 height 252
type input "*"
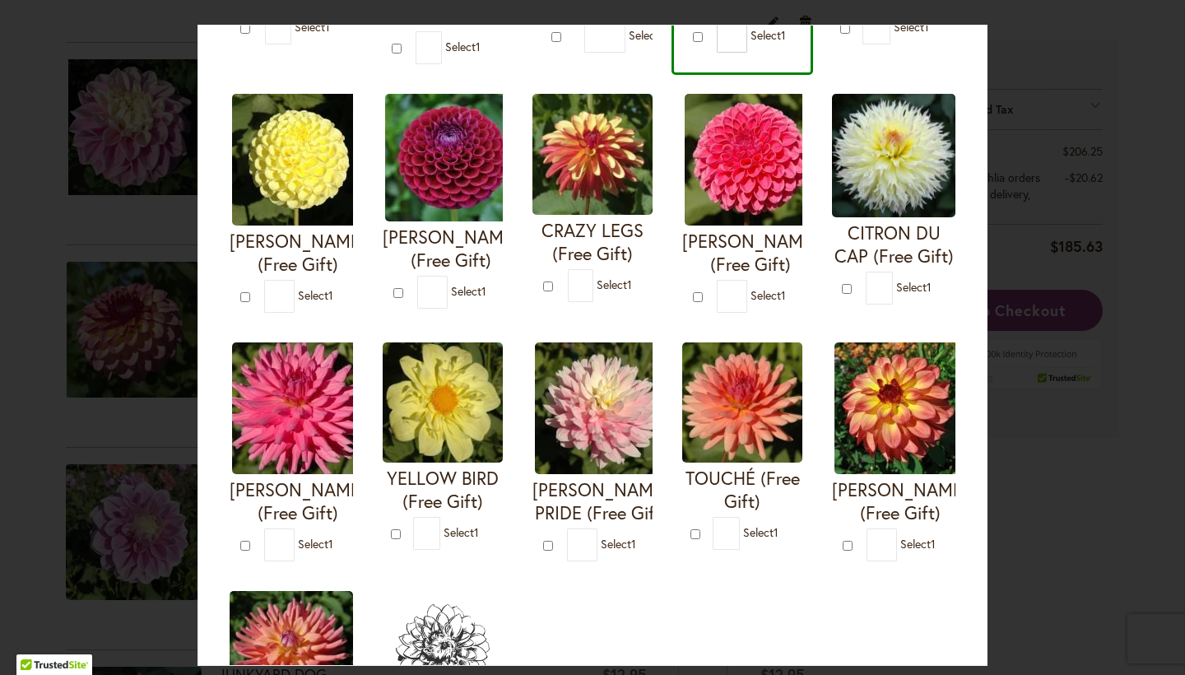
scroll to position [371, 0]
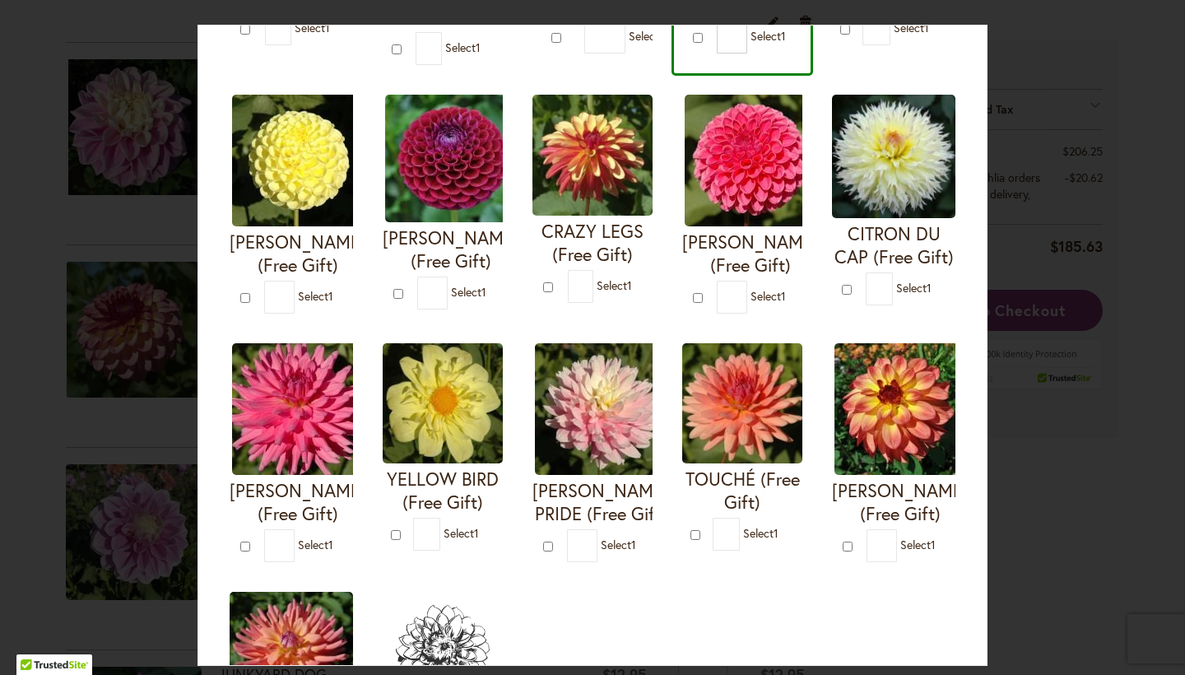
type input "*"
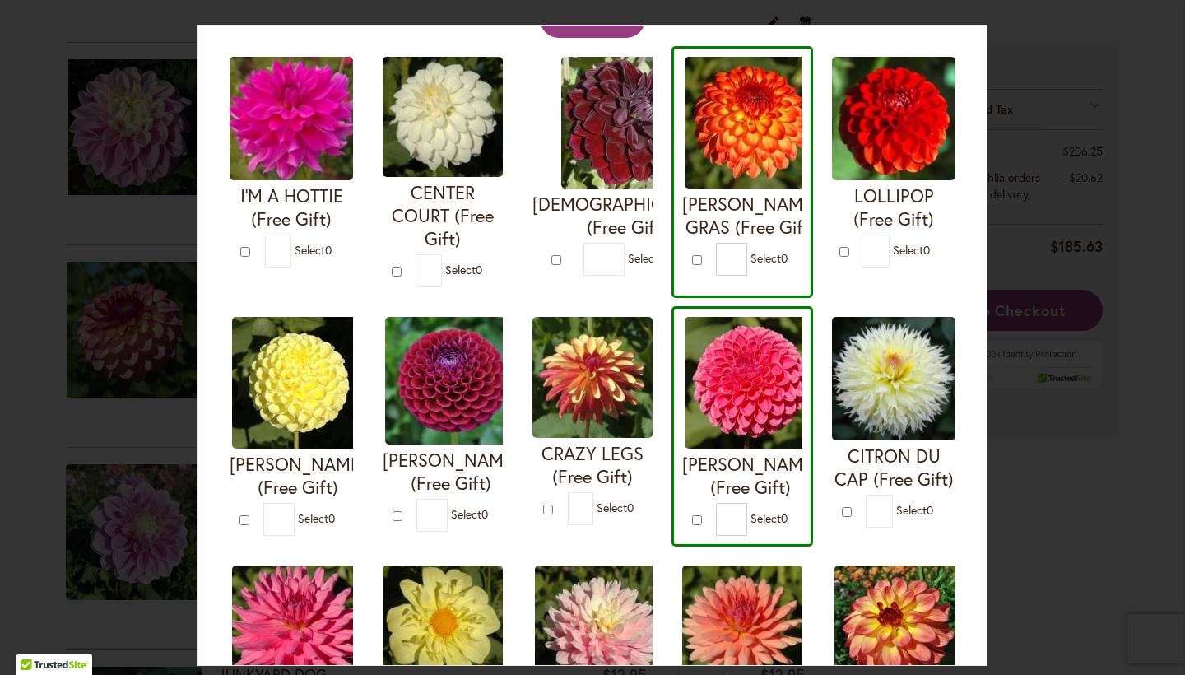
scroll to position [114, 0]
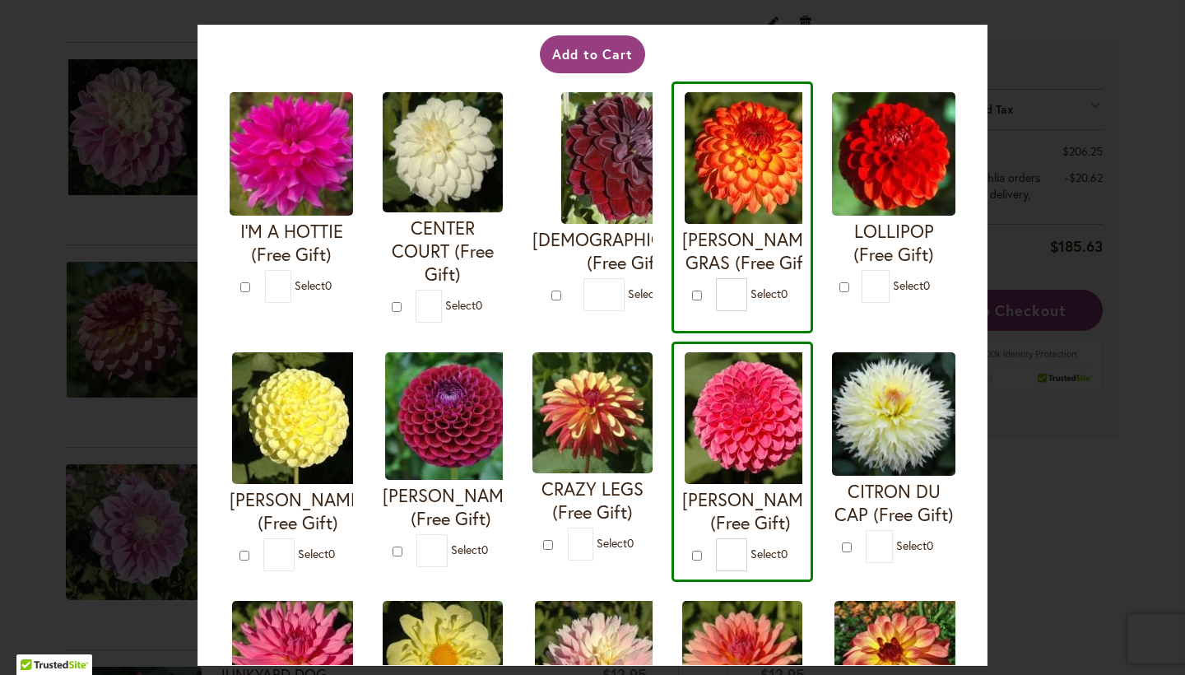
type input "*"
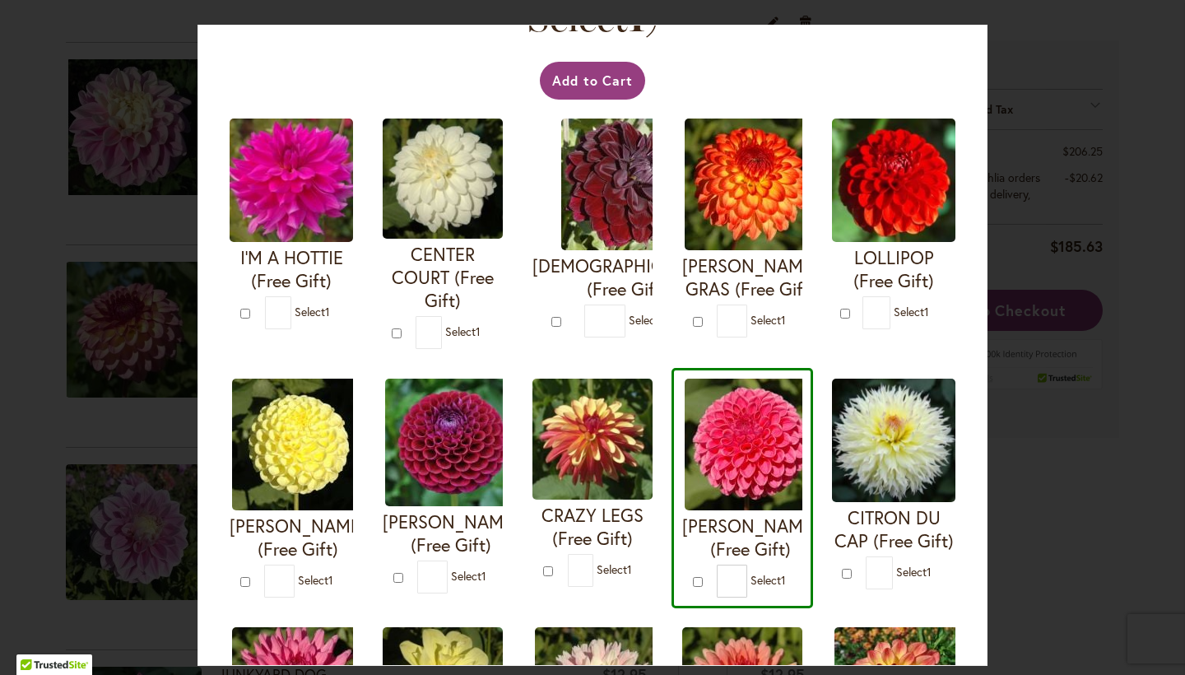
scroll to position [50, 0]
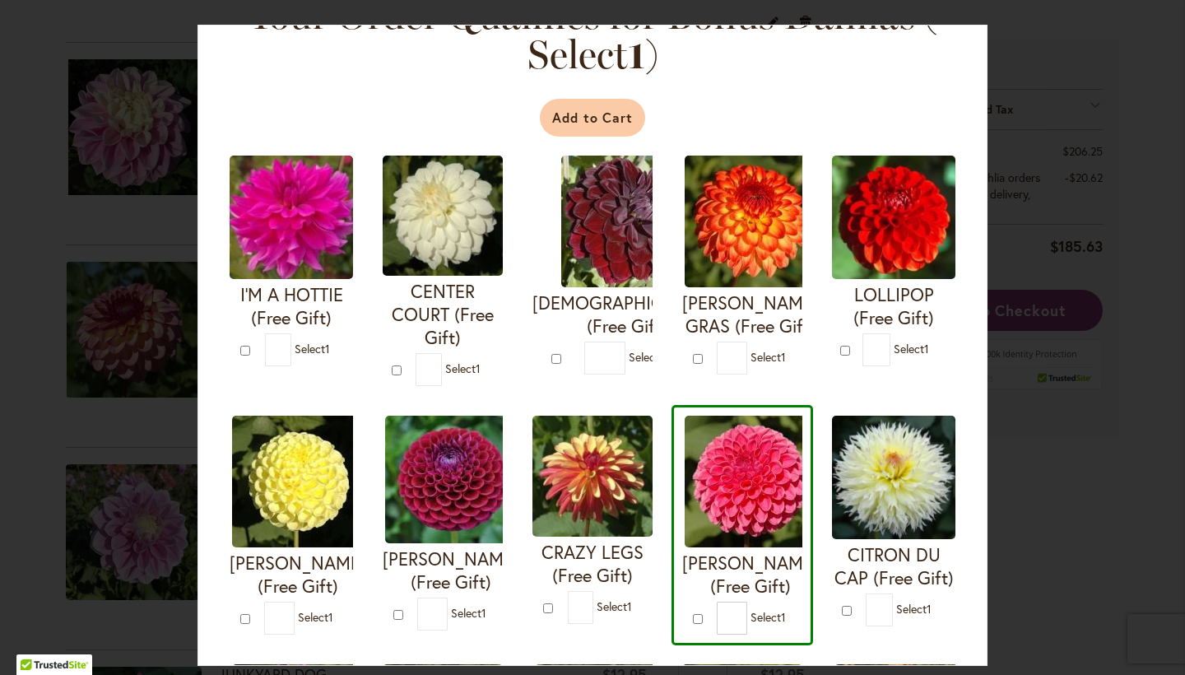
click at [583, 113] on button "Add to Cart" at bounding box center [593, 118] width 106 height 38
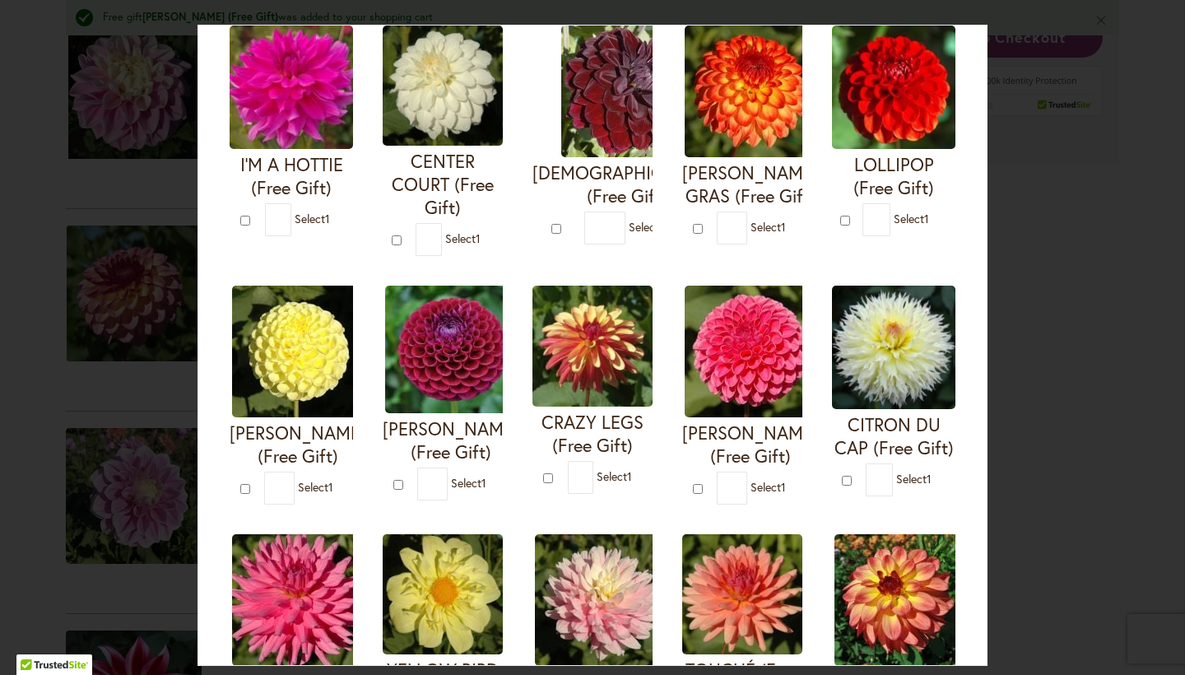
scroll to position [188, 0]
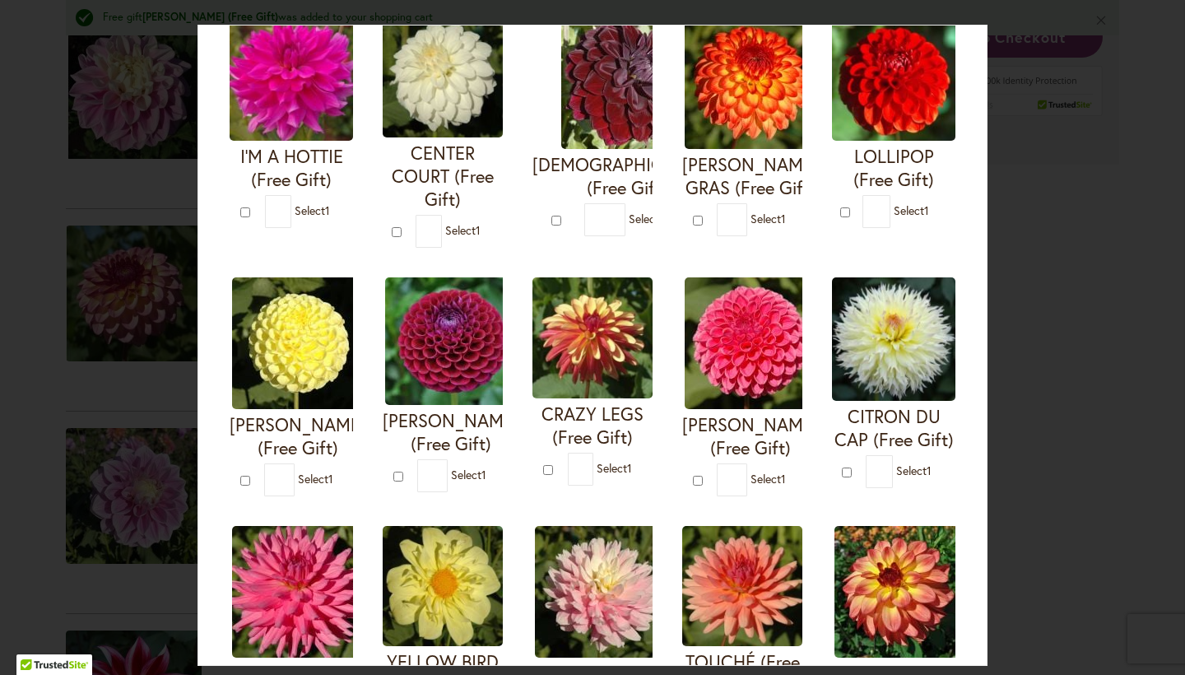
type input "*"
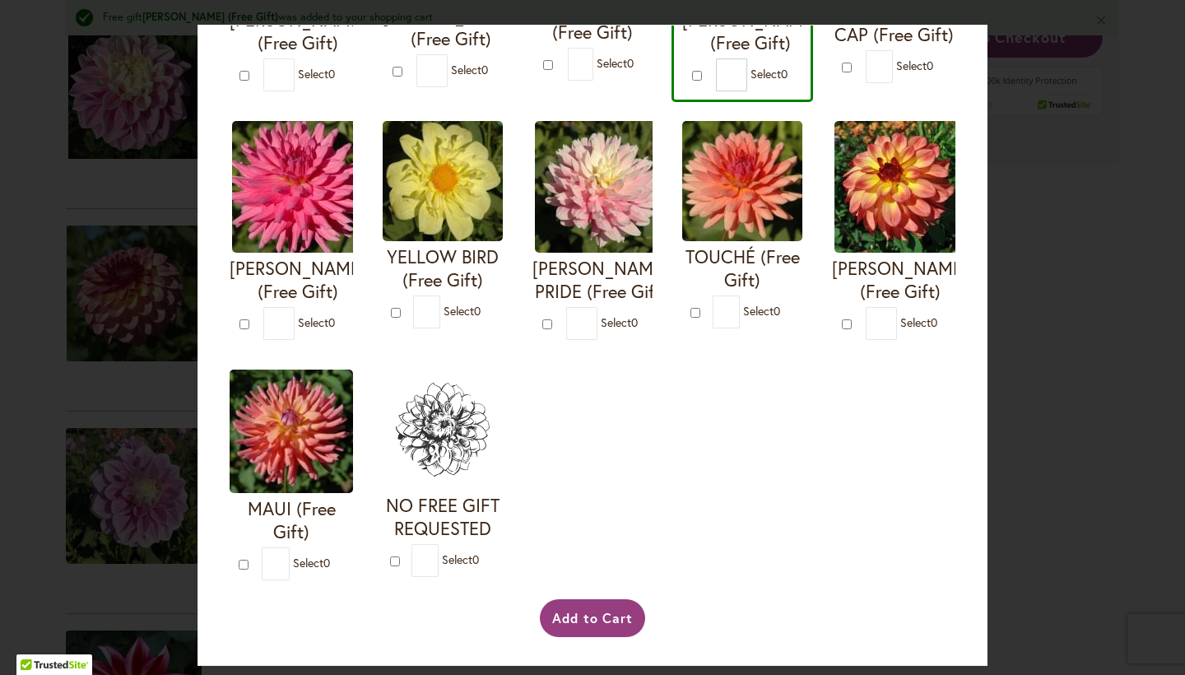
scroll to position [615, 0]
click at [722, 390] on div "I'M A HOTTIE (Free Gift) * 0 * 0 * 0 *" at bounding box center [592, 96] width 747 height 989
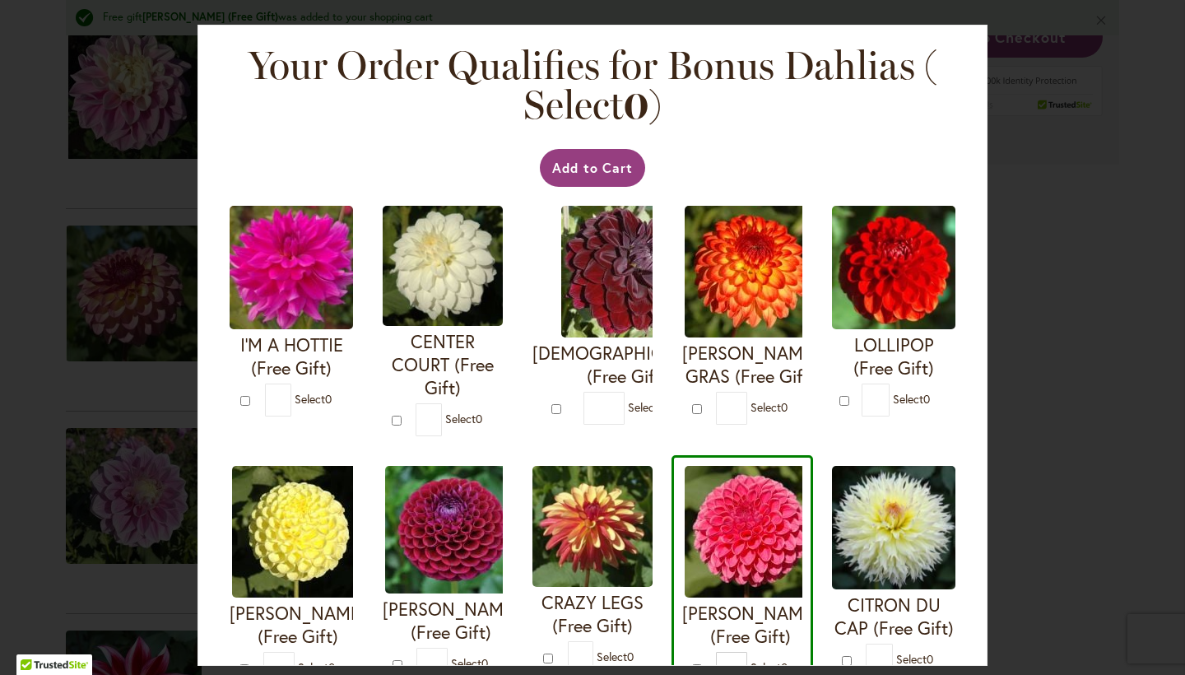
scroll to position [0, 0]
click at [626, 170] on button "Add to Cart" at bounding box center [593, 168] width 106 height 38
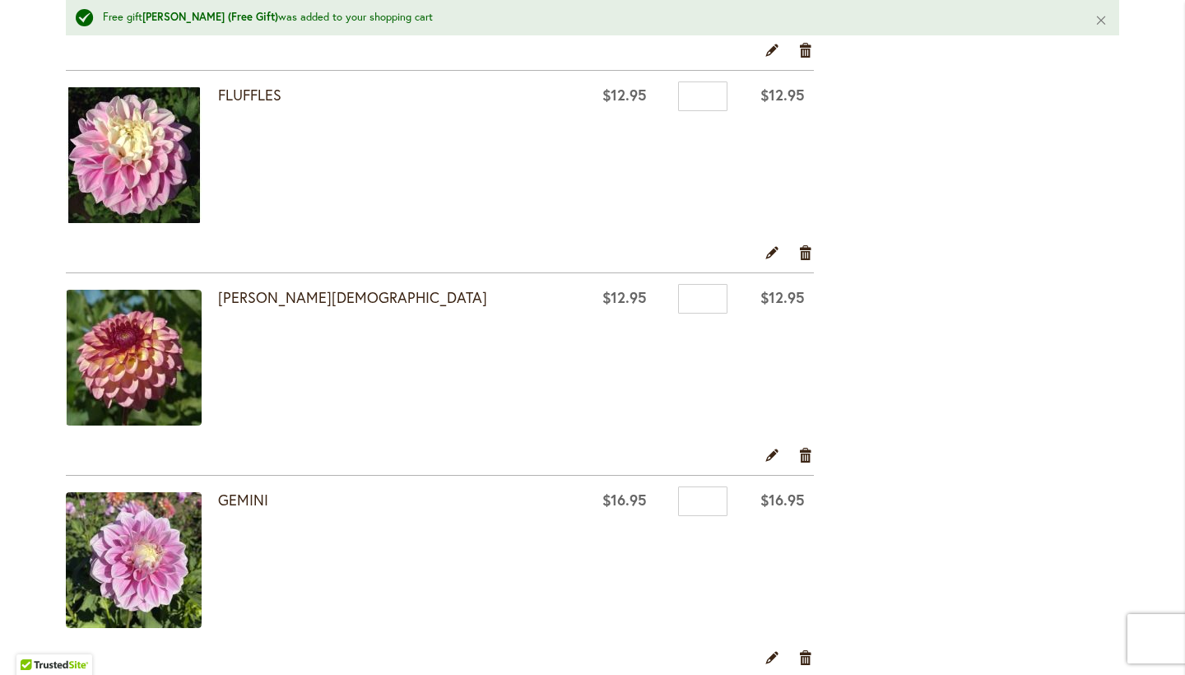
scroll to position [721, 0]
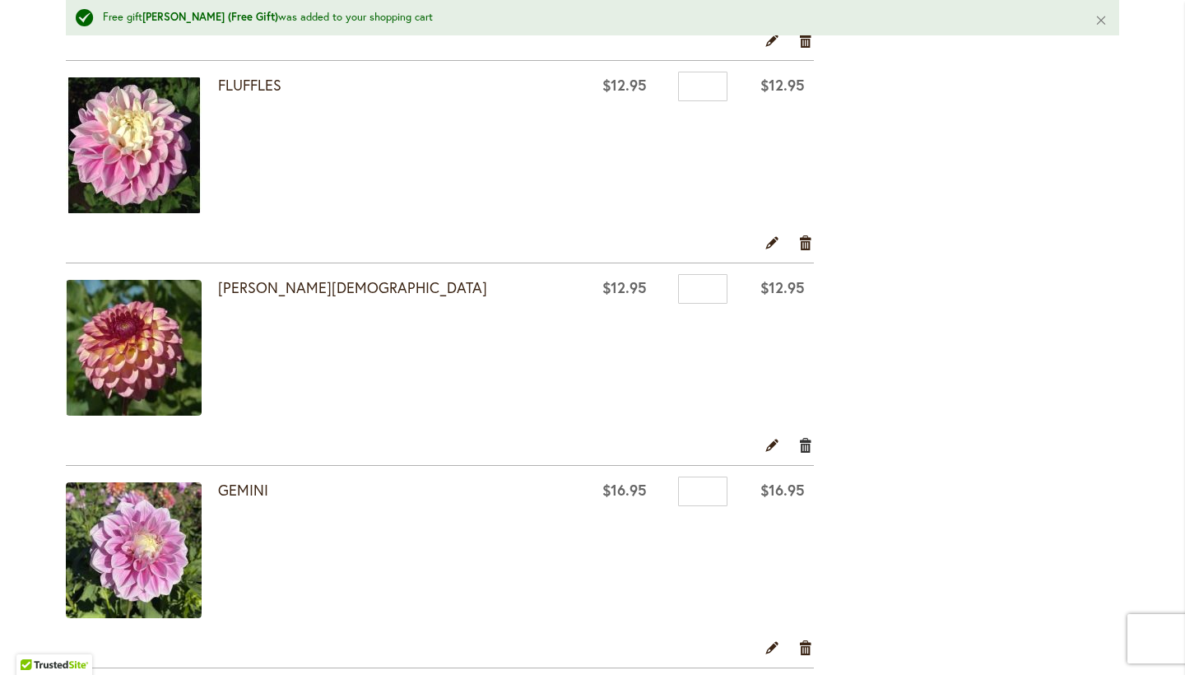
click at [806, 444] on link "Remove item" at bounding box center [806, 445] width 16 height 18
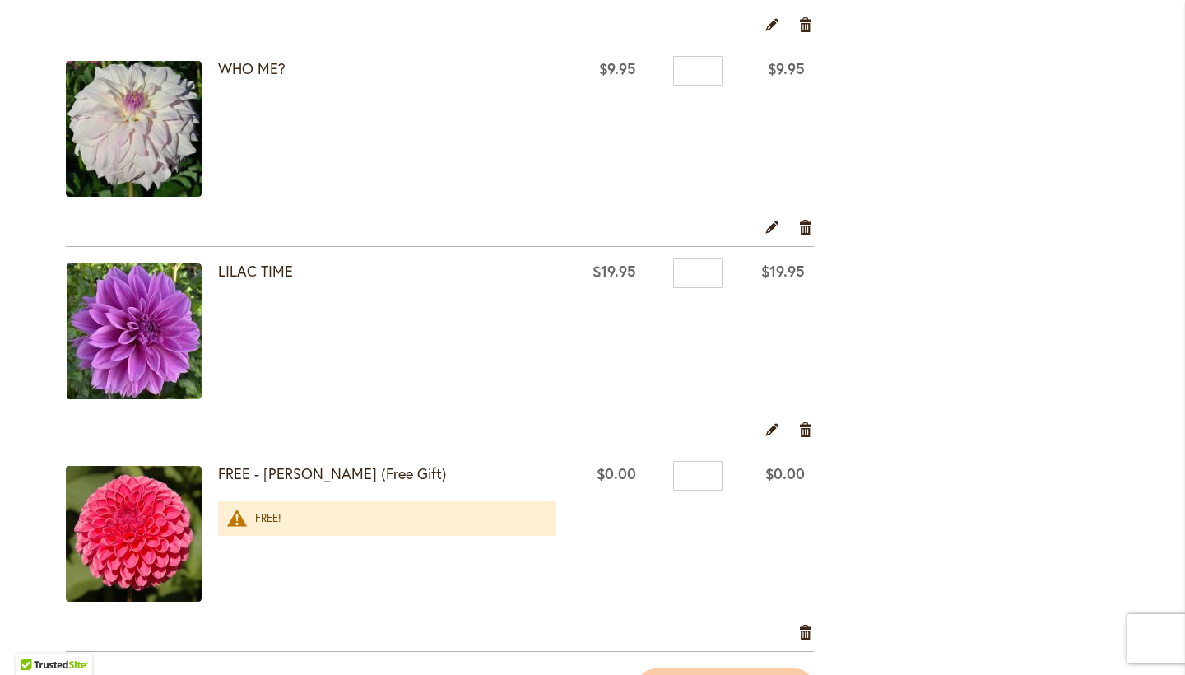
scroll to position [2718, 0]
click at [804, 222] on link "Remove item" at bounding box center [806, 226] width 16 height 18
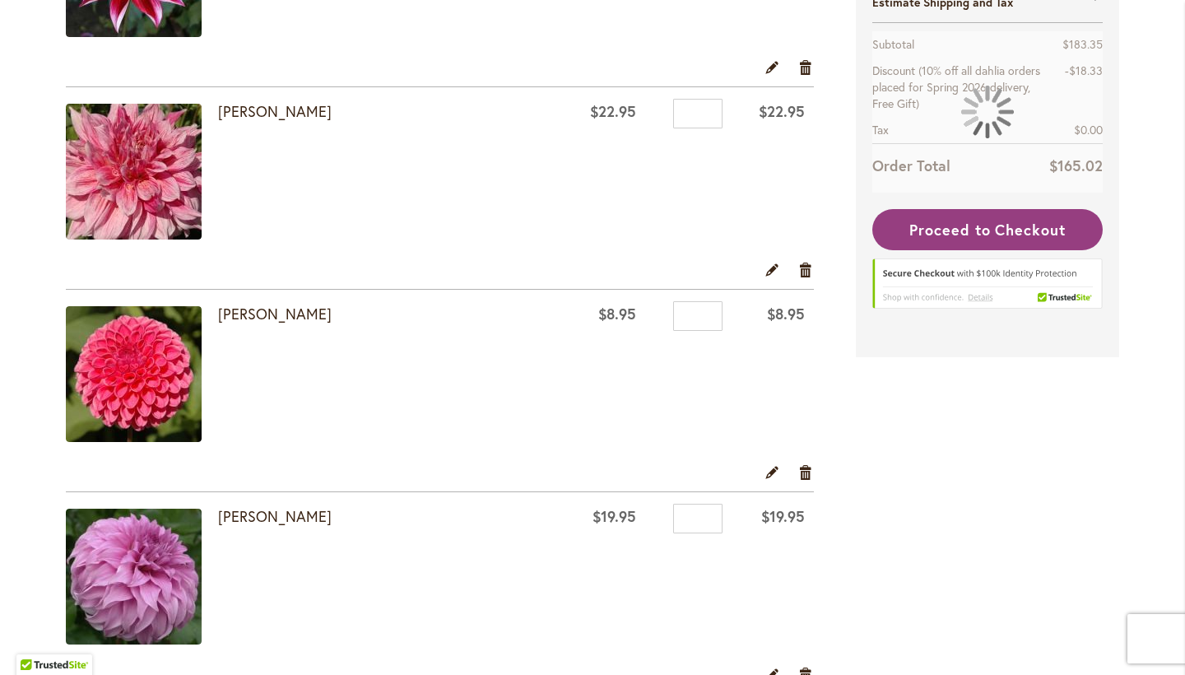
scroll to position [1275, 0]
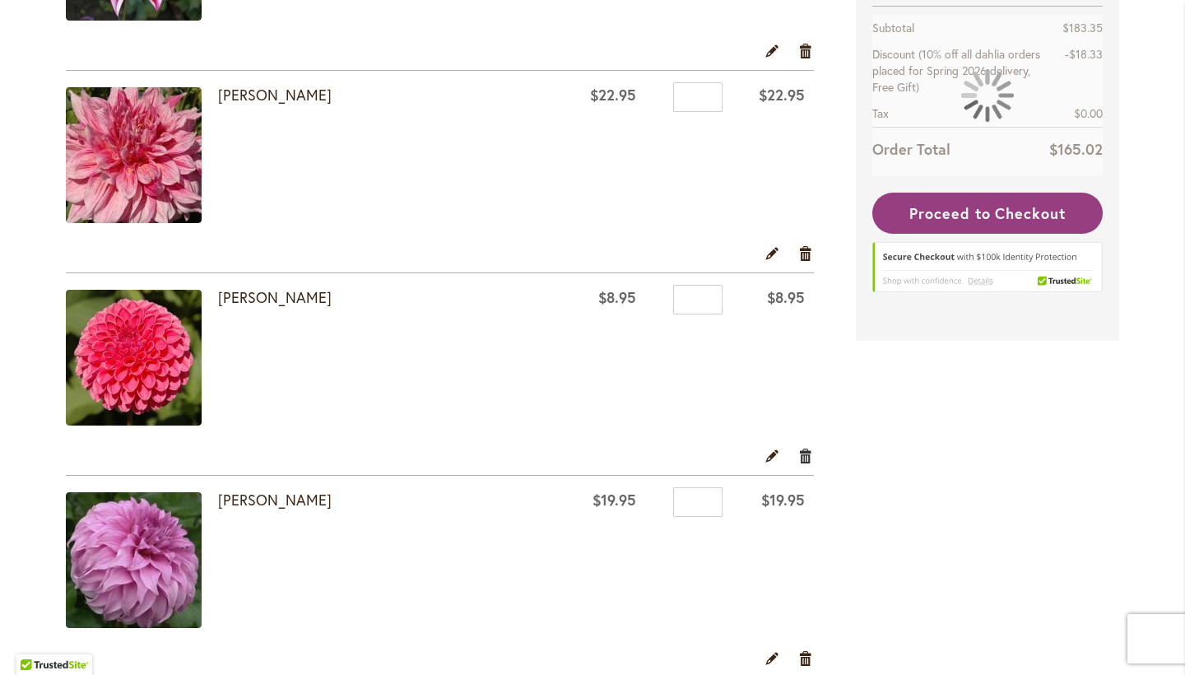
click at [806, 455] on link "Remove item" at bounding box center [806, 455] width 16 height 18
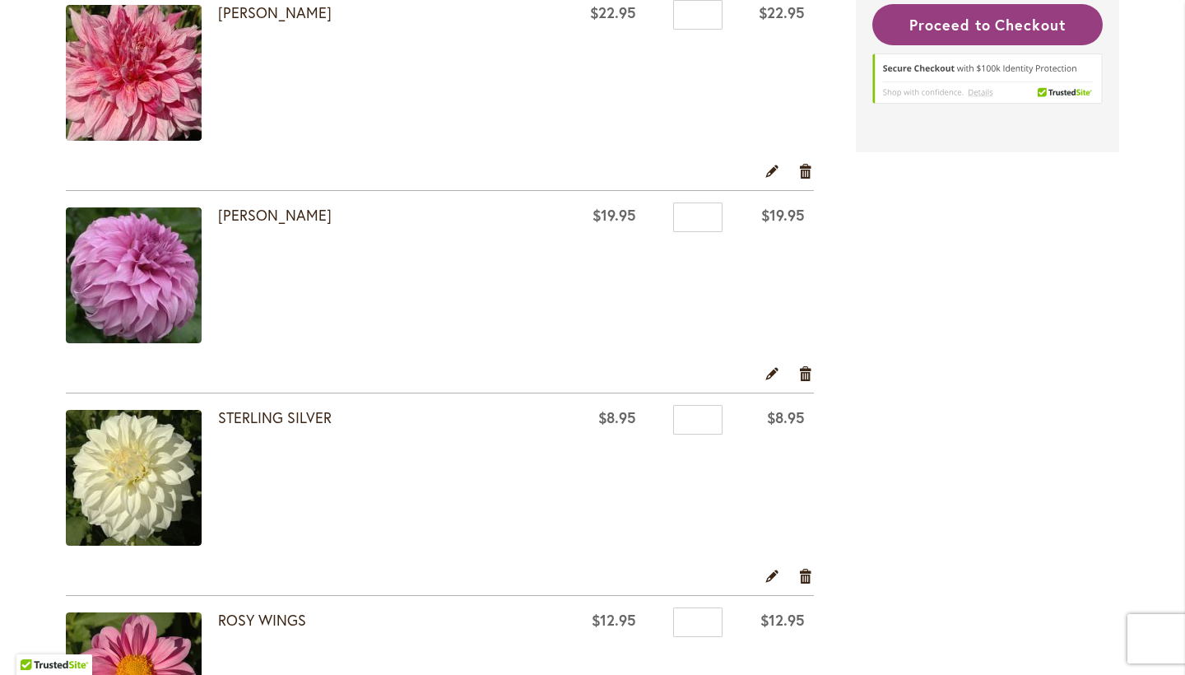
scroll to position [1373, 0]
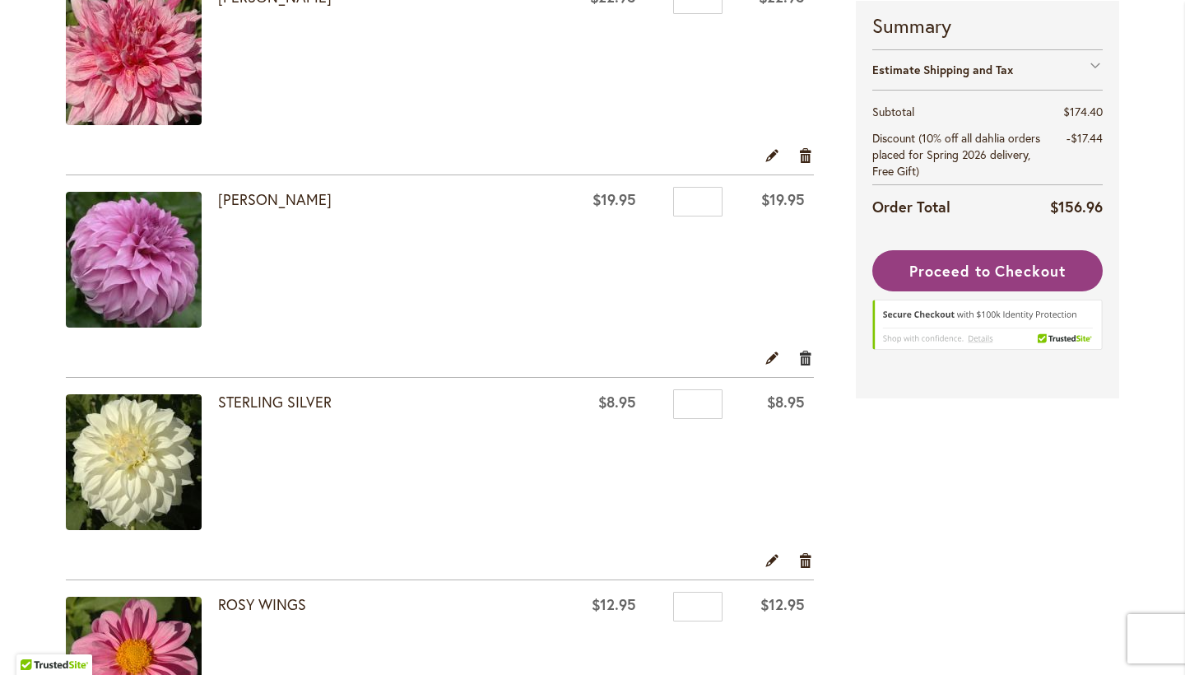
click at [805, 362] on link "Remove item" at bounding box center [806, 357] width 16 height 18
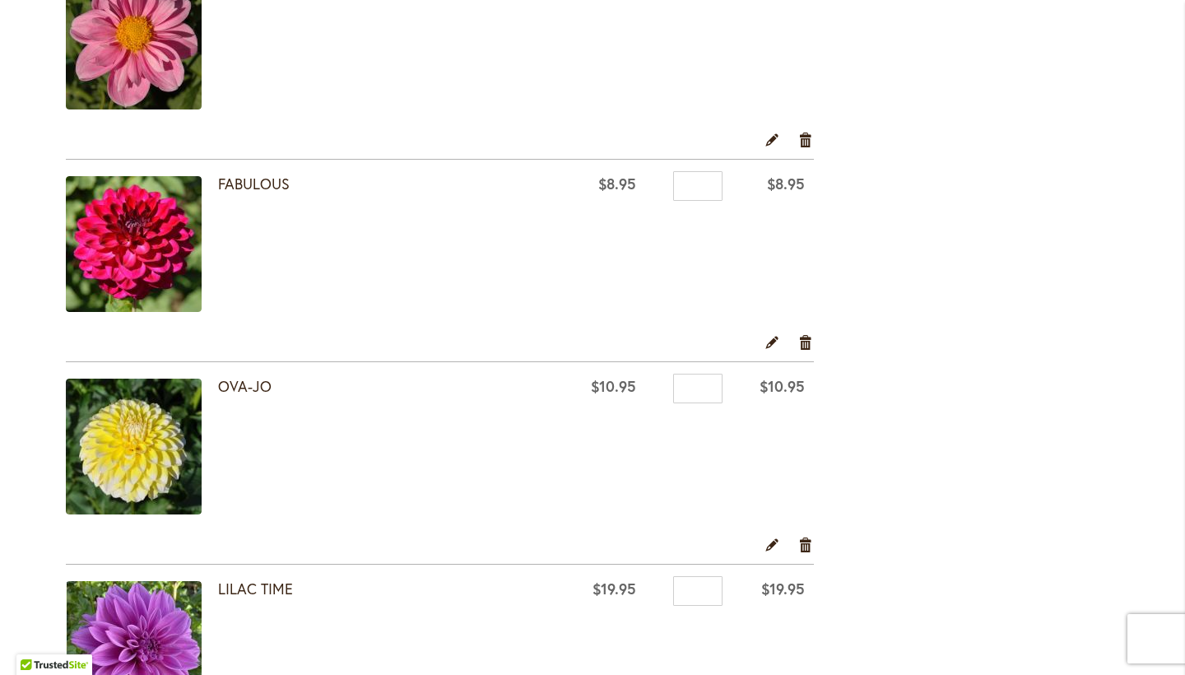
scroll to position [1796, 0]
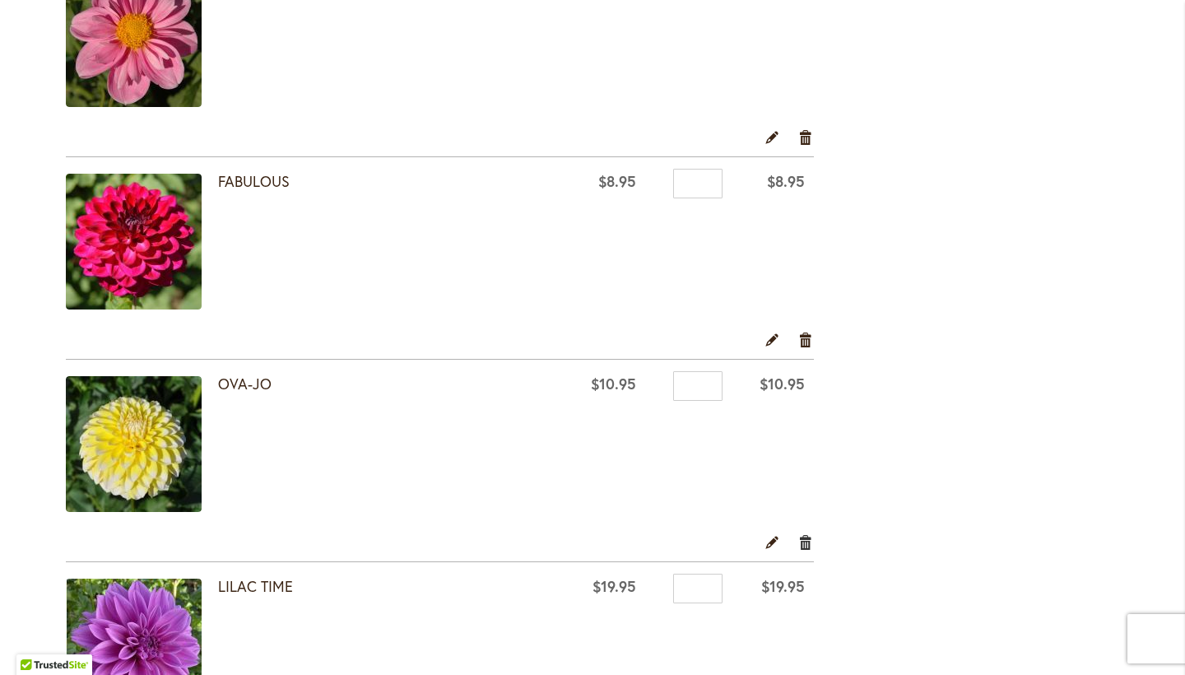
click at [805, 539] on link "Remove item" at bounding box center [806, 541] width 16 height 18
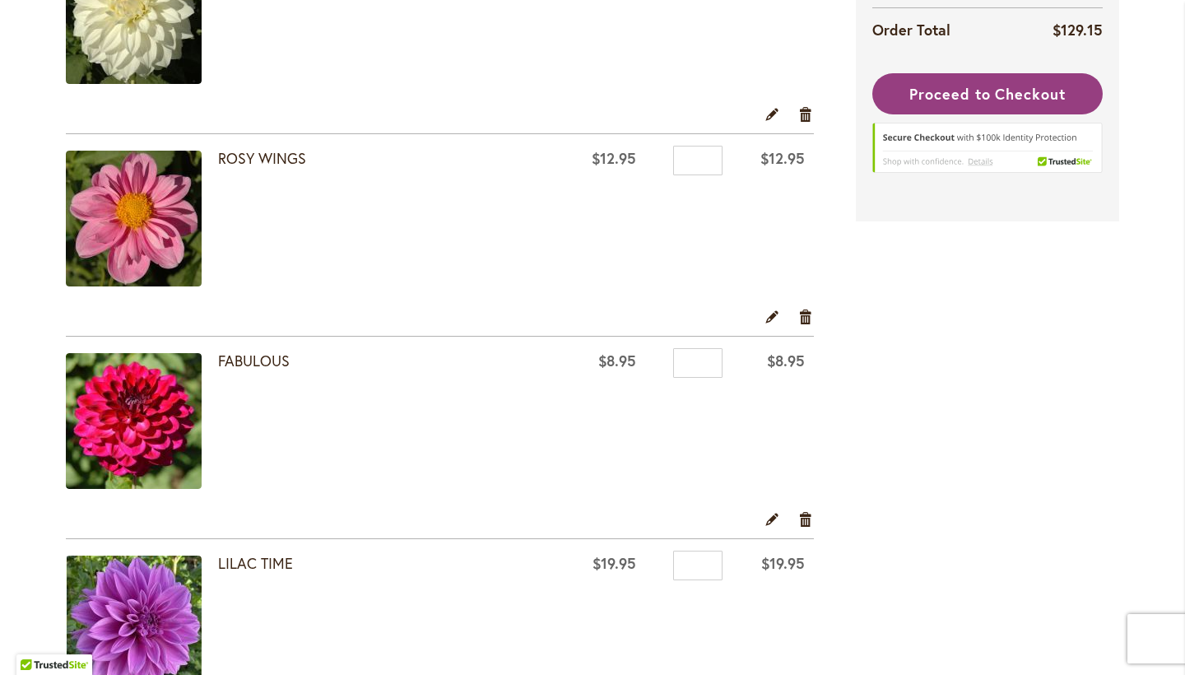
scroll to position [1642, 0]
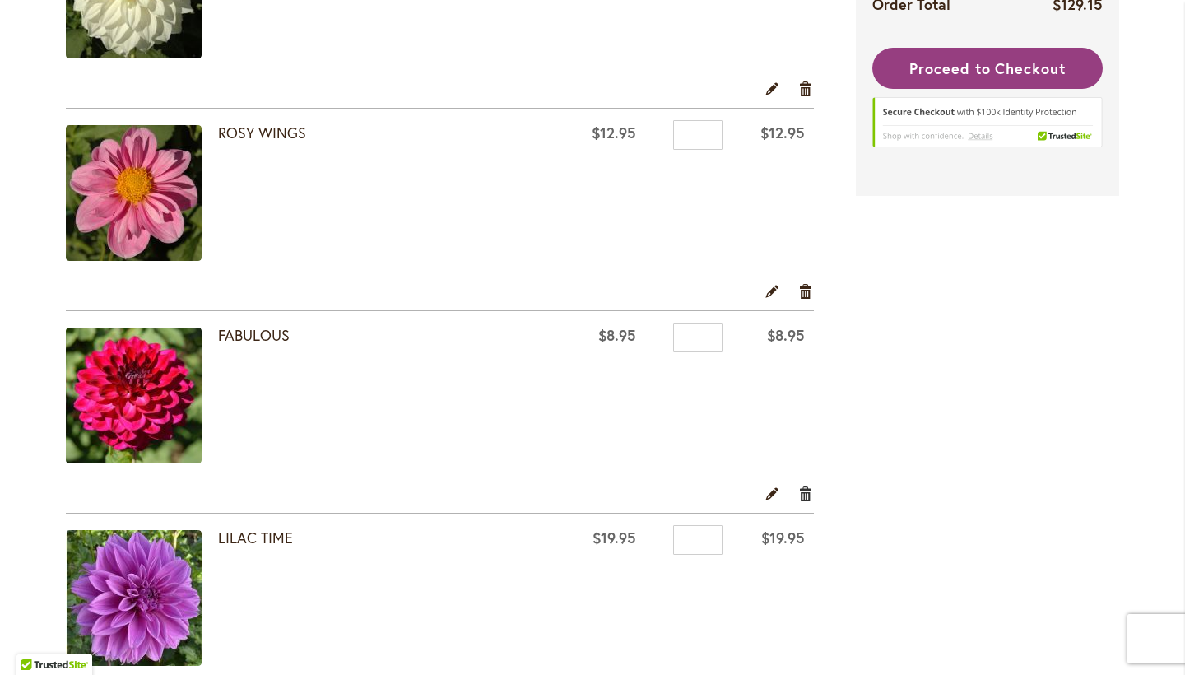
click at [803, 490] on link "Remove item" at bounding box center [806, 493] width 16 height 18
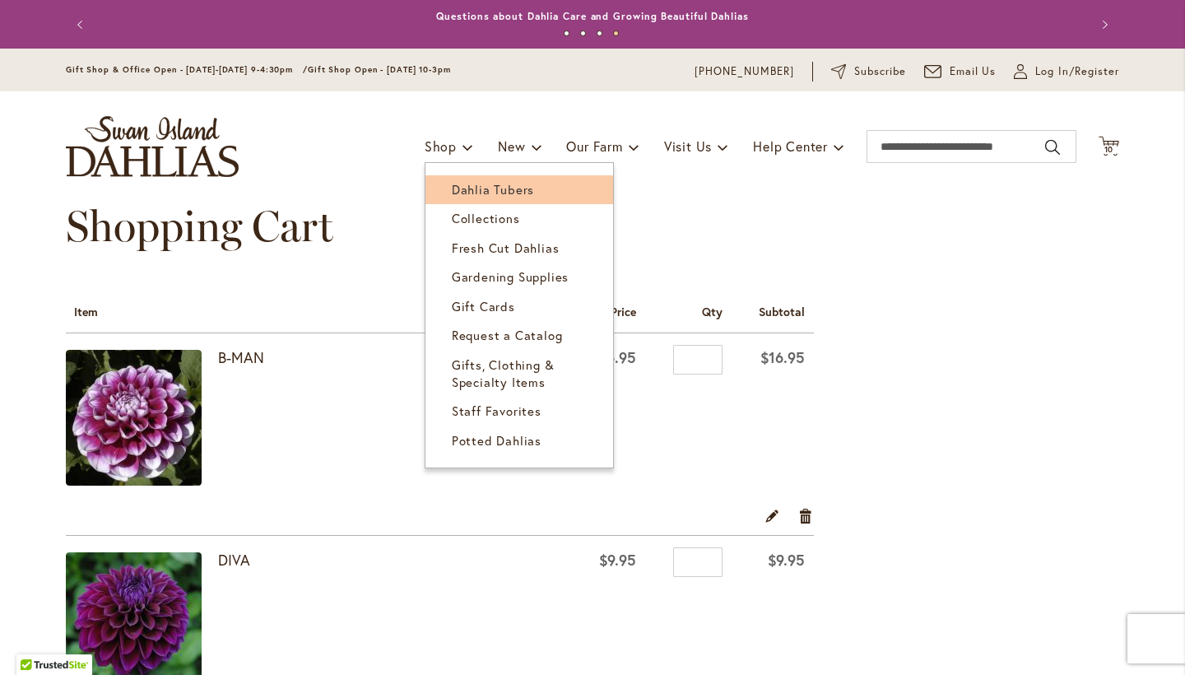
click at [466, 198] on link "Dahlia Tubers" at bounding box center [519, 189] width 188 height 29
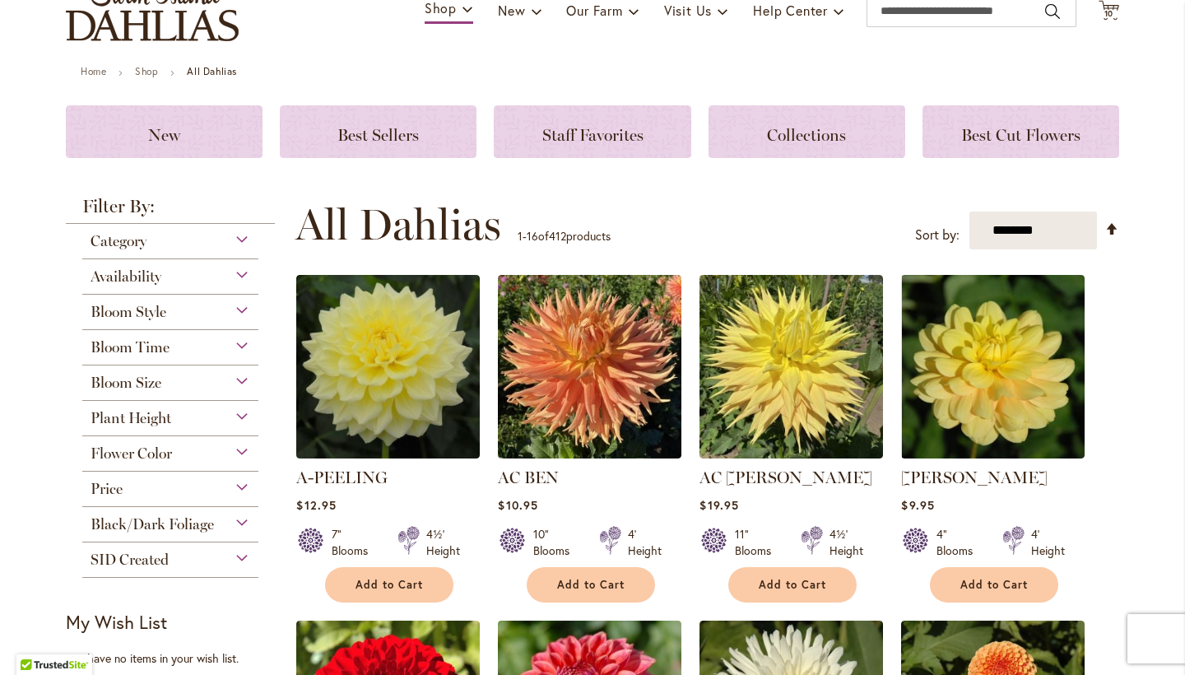
scroll to position [141, 0]
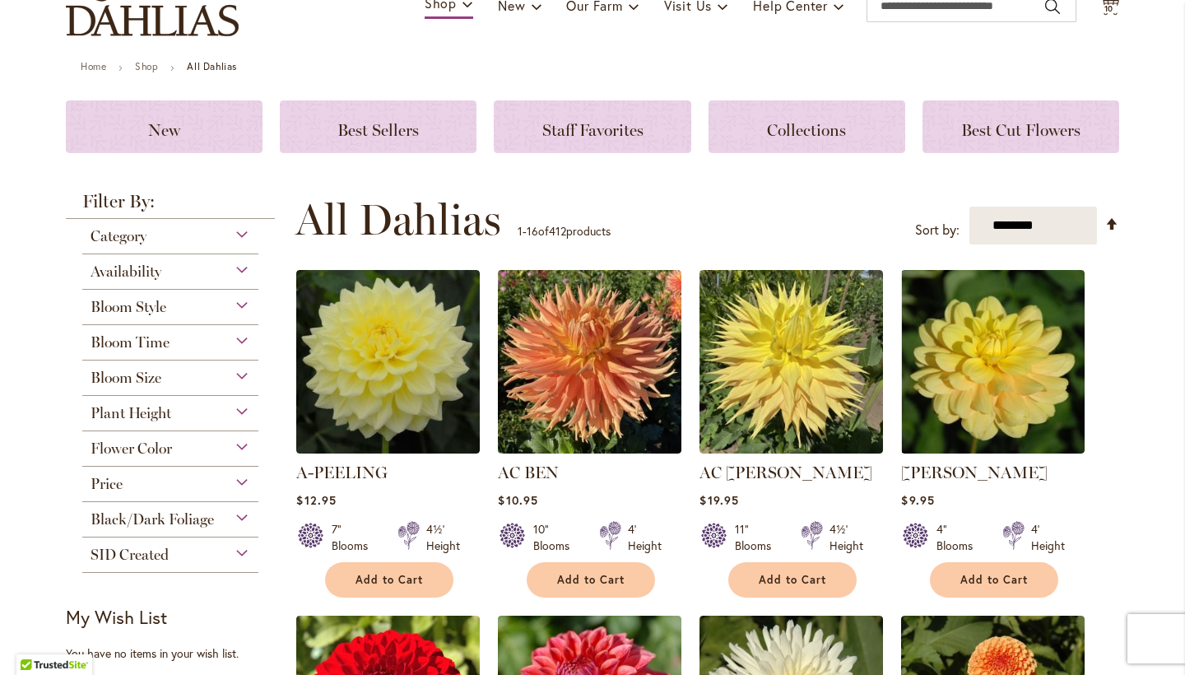
click at [132, 454] on span "Flower Color" at bounding box center [131, 448] width 81 height 18
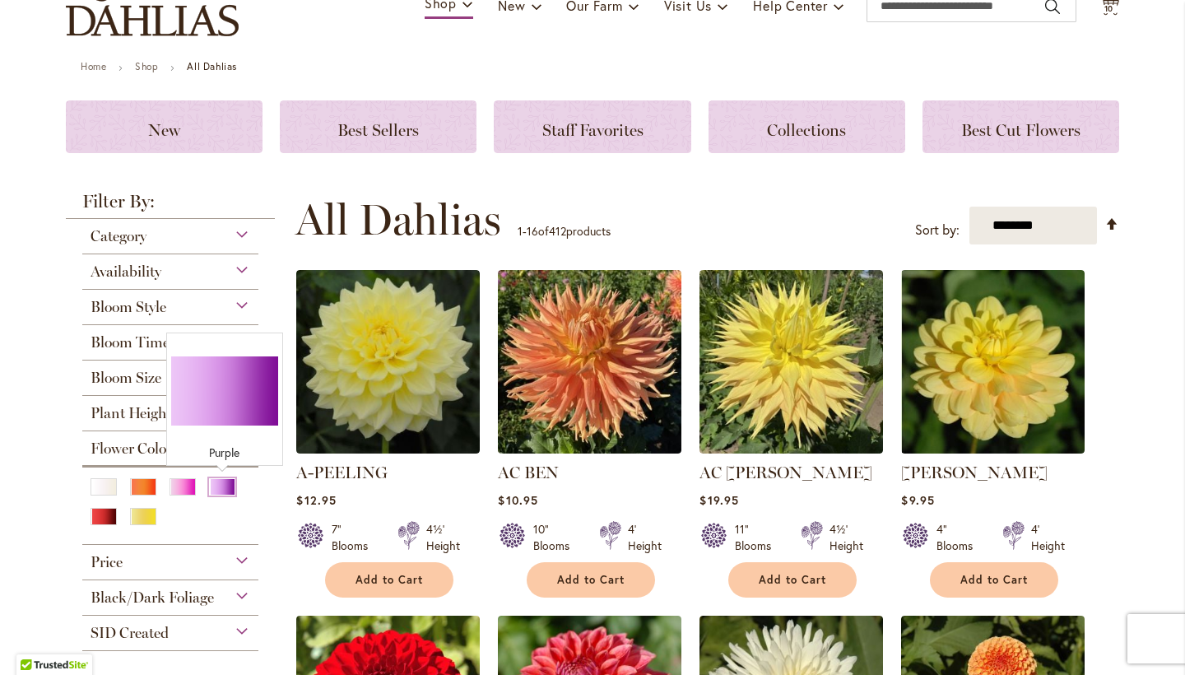
click at [230, 490] on div "Purple" at bounding box center [222, 486] width 26 height 17
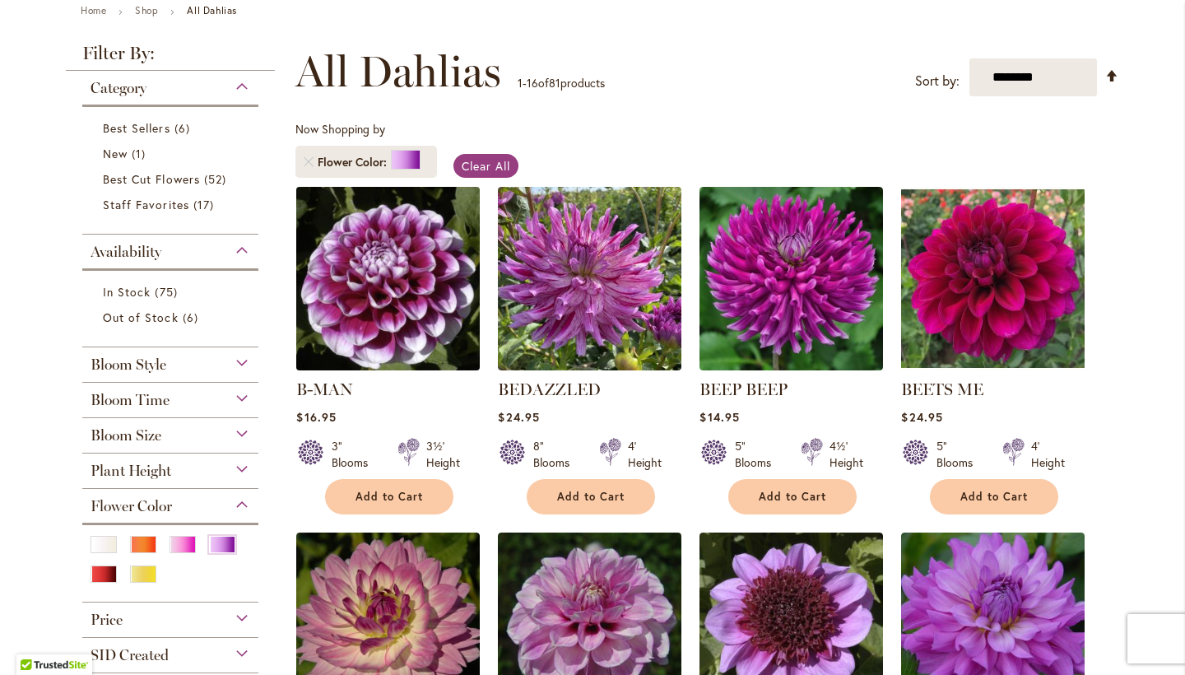
scroll to position [207, 0]
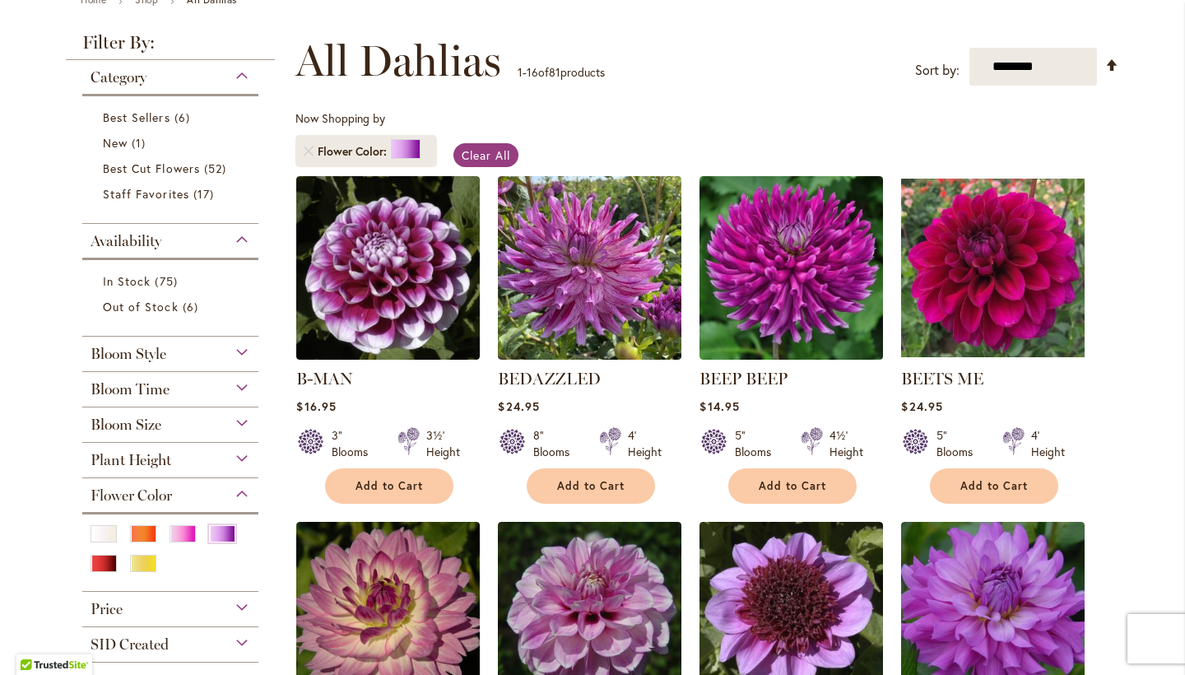
click at [247, 351] on div "Bloom Style" at bounding box center [170, 350] width 176 height 26
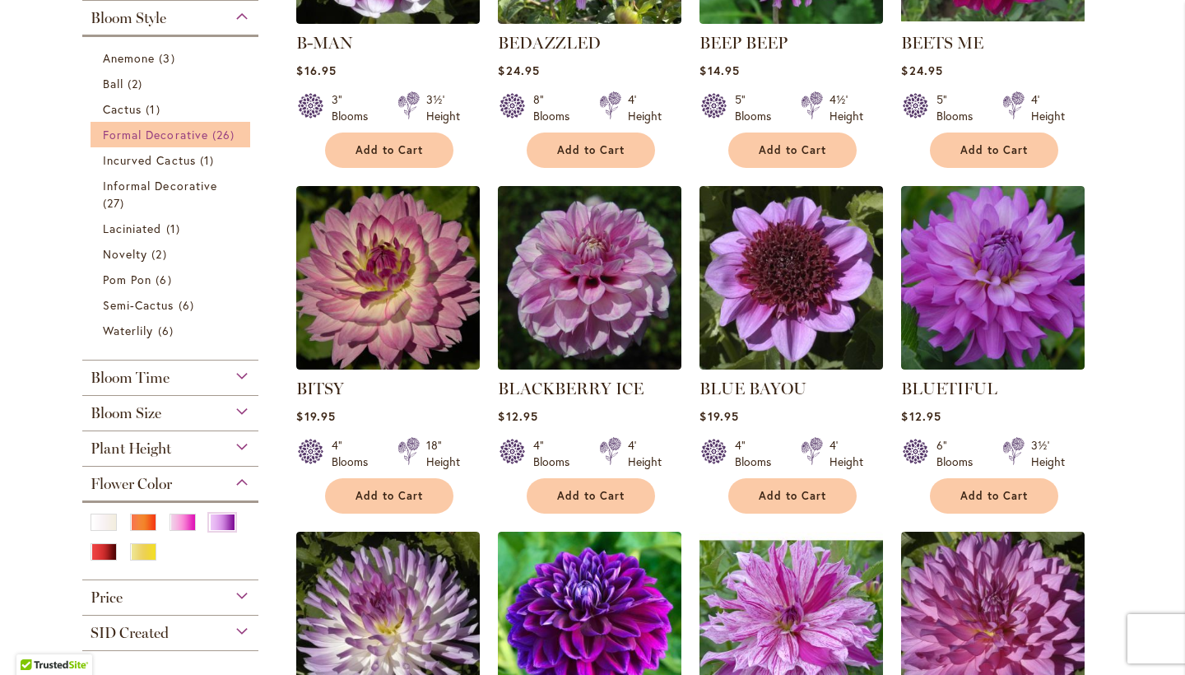
click at [195, 127] on span "Formal Decorative" at bounding box center [155, 135] width 105 height 16
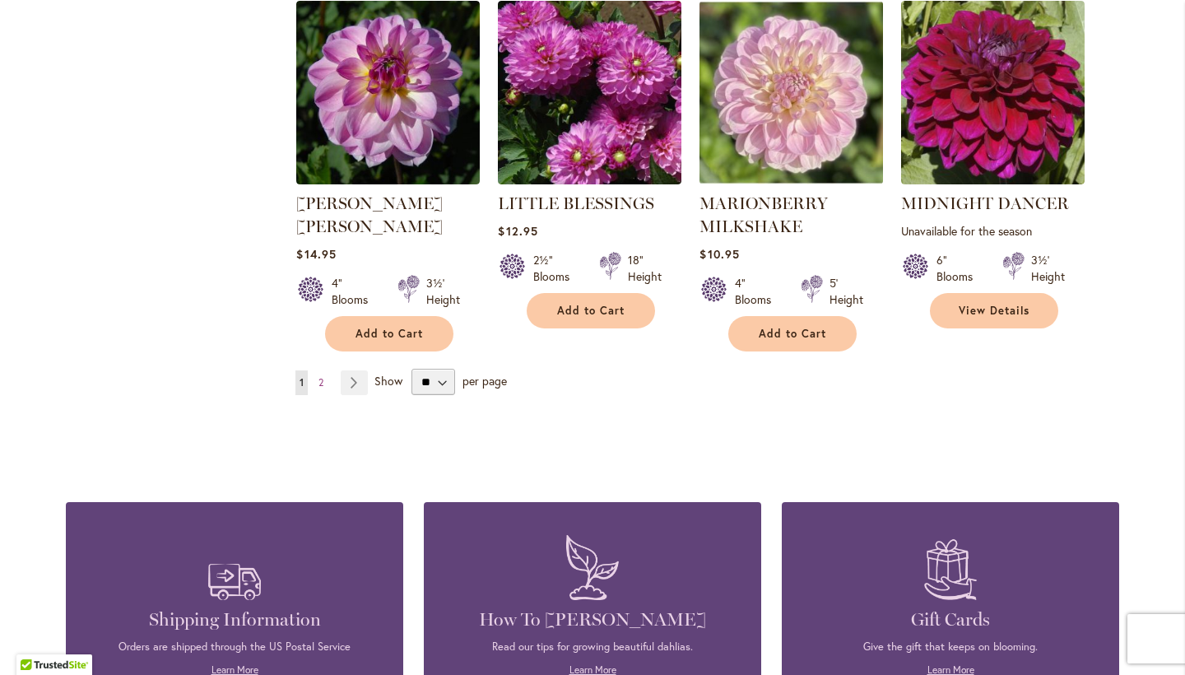
scroll to position [1447, 0]
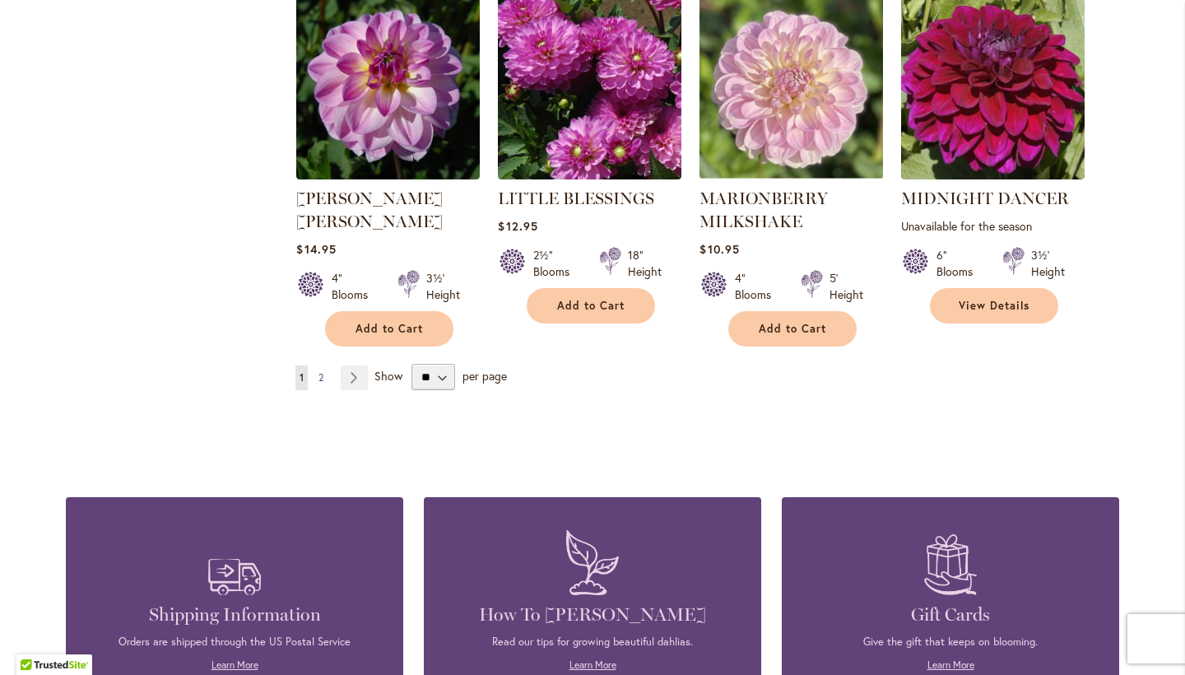
click at [325, 365] on link "Page 2" at bounding box center [320, 377] width 13 height 25
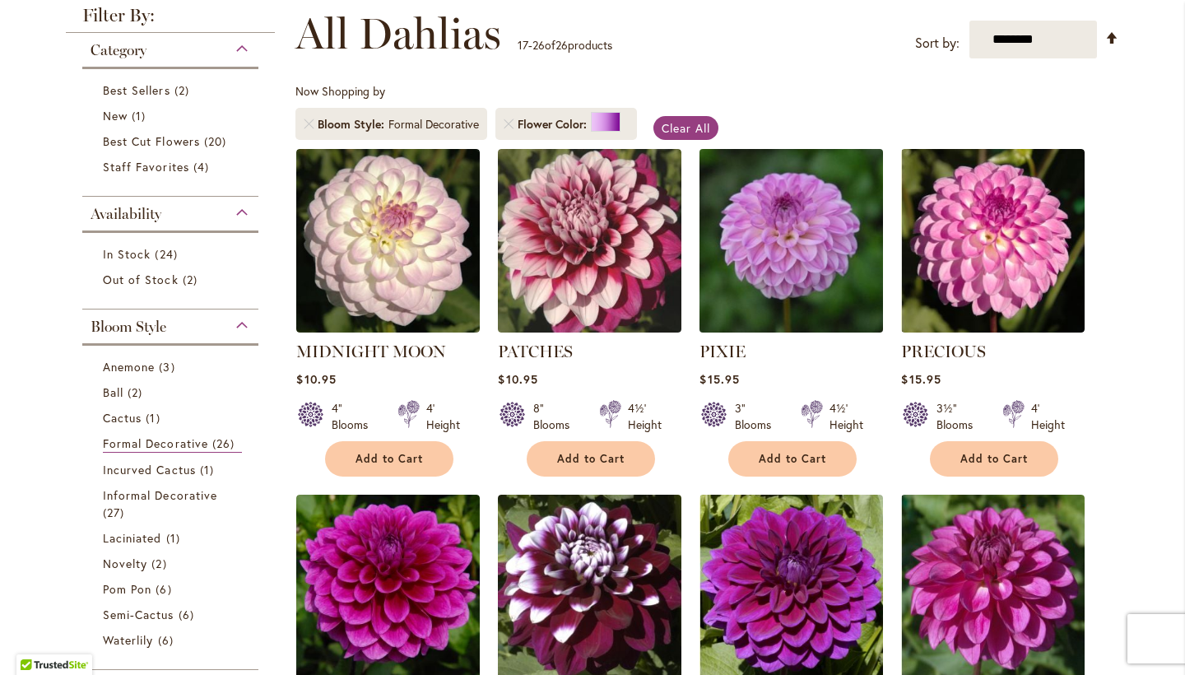
scroll to position [236, 0]
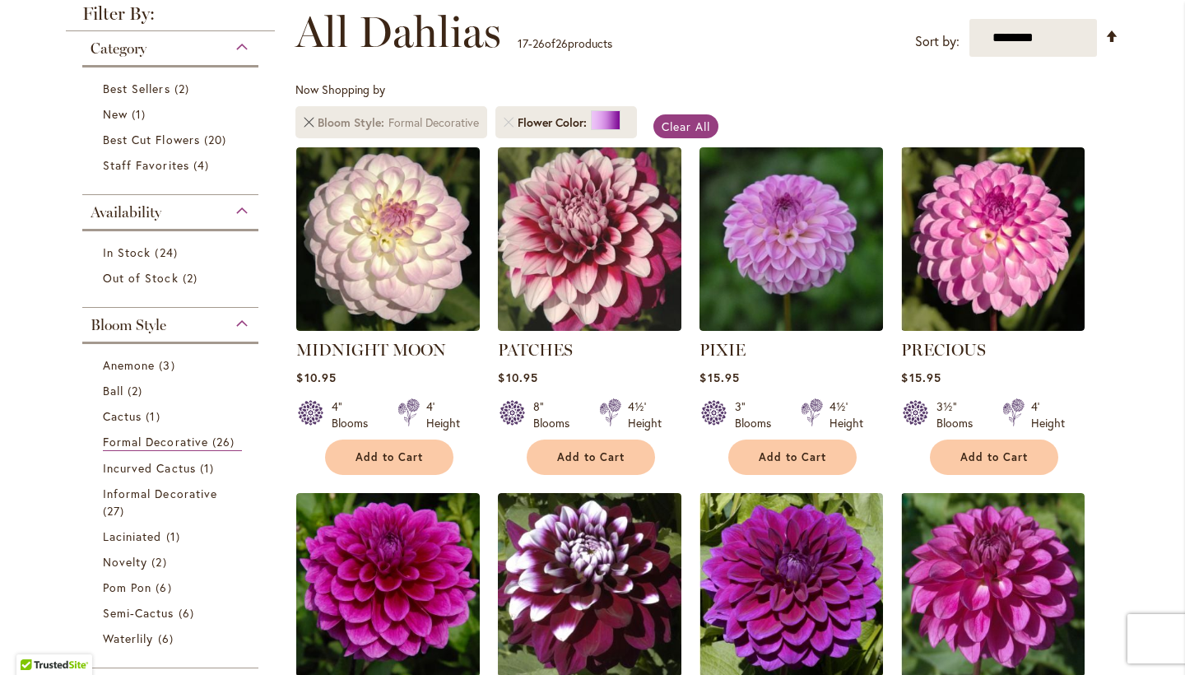
click at [310, 123] on link "Remove Bloom Style Formal Decorative" at bounding box center [309, 123] width 10 height 10
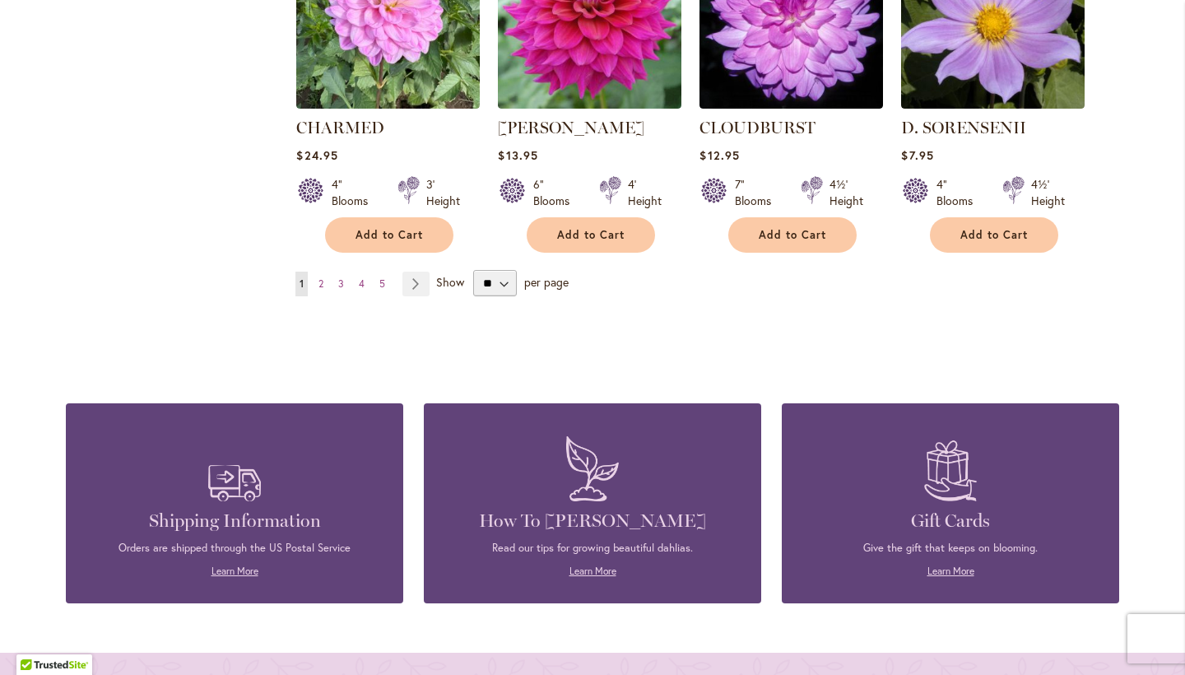
scroll to position [1518, 0]
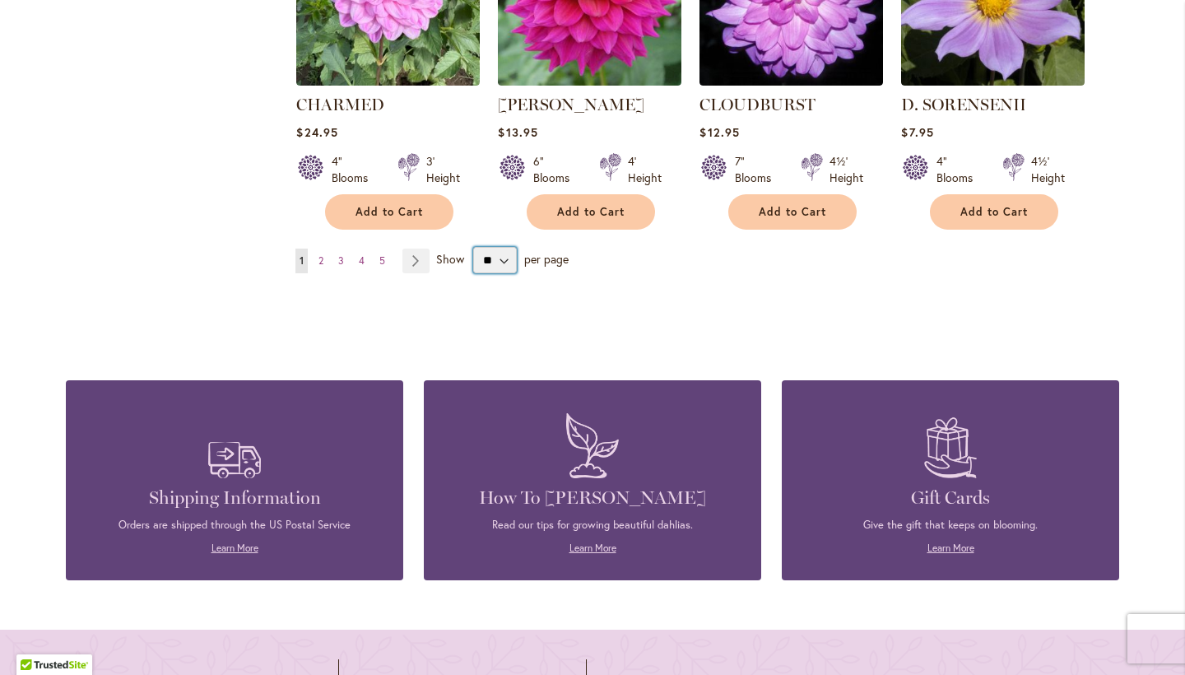
select select "**"
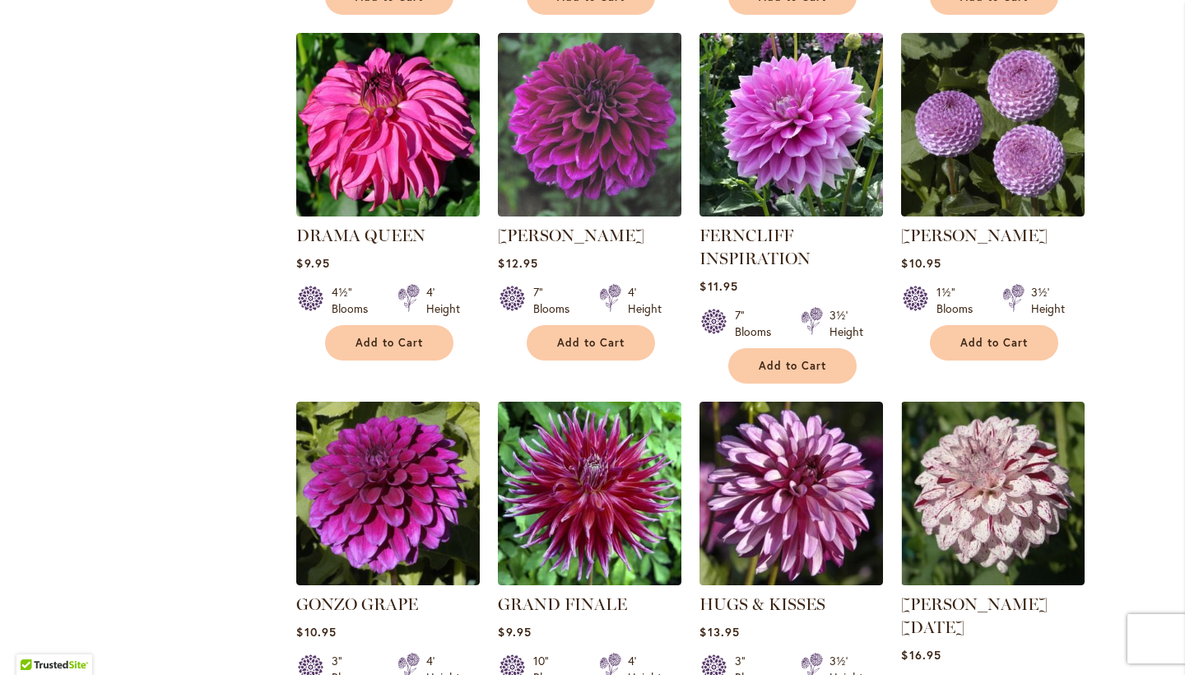
scroll to position [2079, 0]
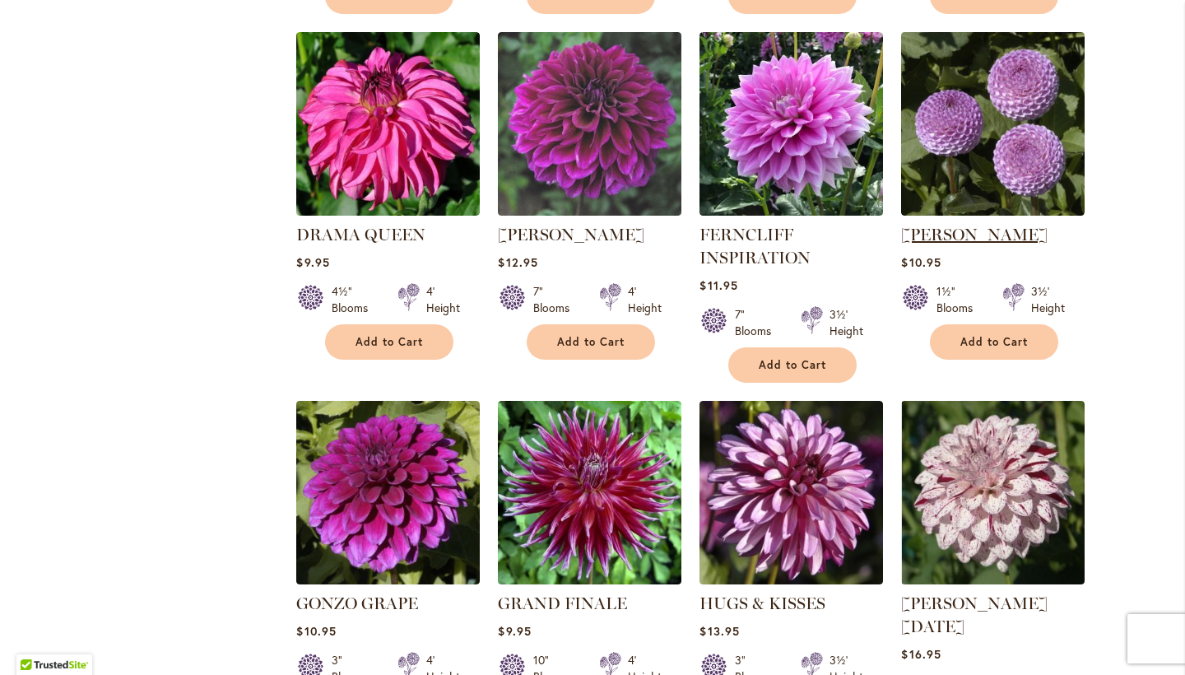
click at [1002, 230] on link "[PERSON_NAME]" at bounding box center [974, 235] width 146 height 20
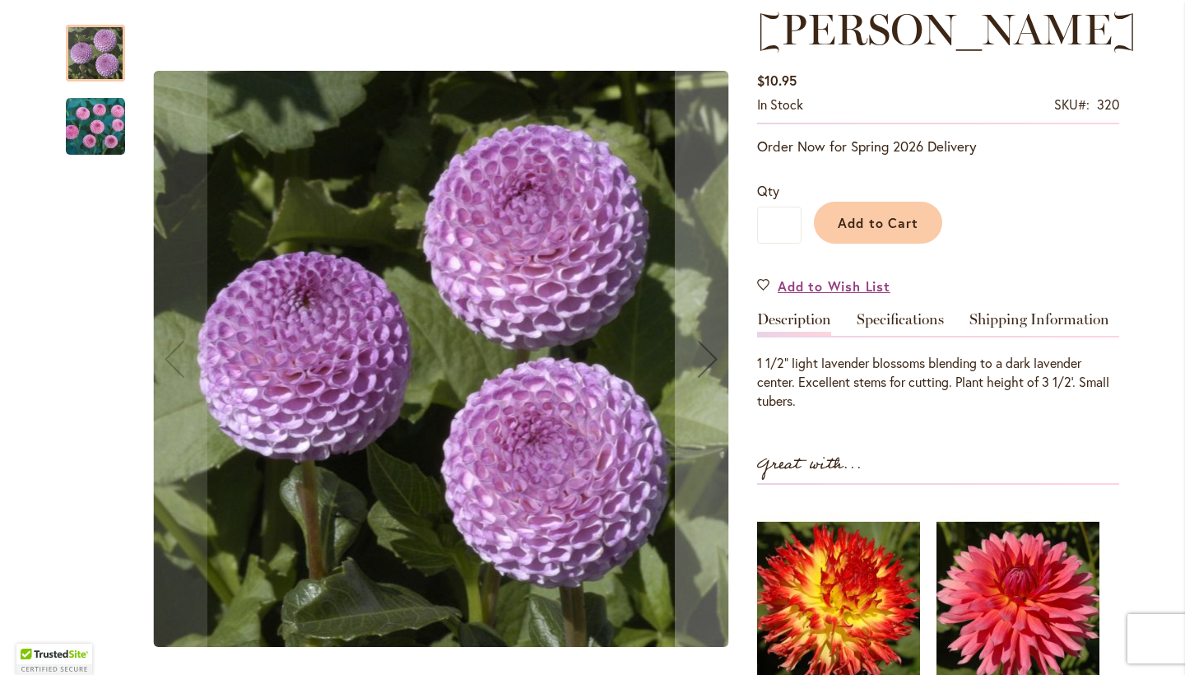
scroll to position [237, 0]
click at [94, 124] on img "FRANK HOLMES" at bounding box center [95, 126] width 59 height 59
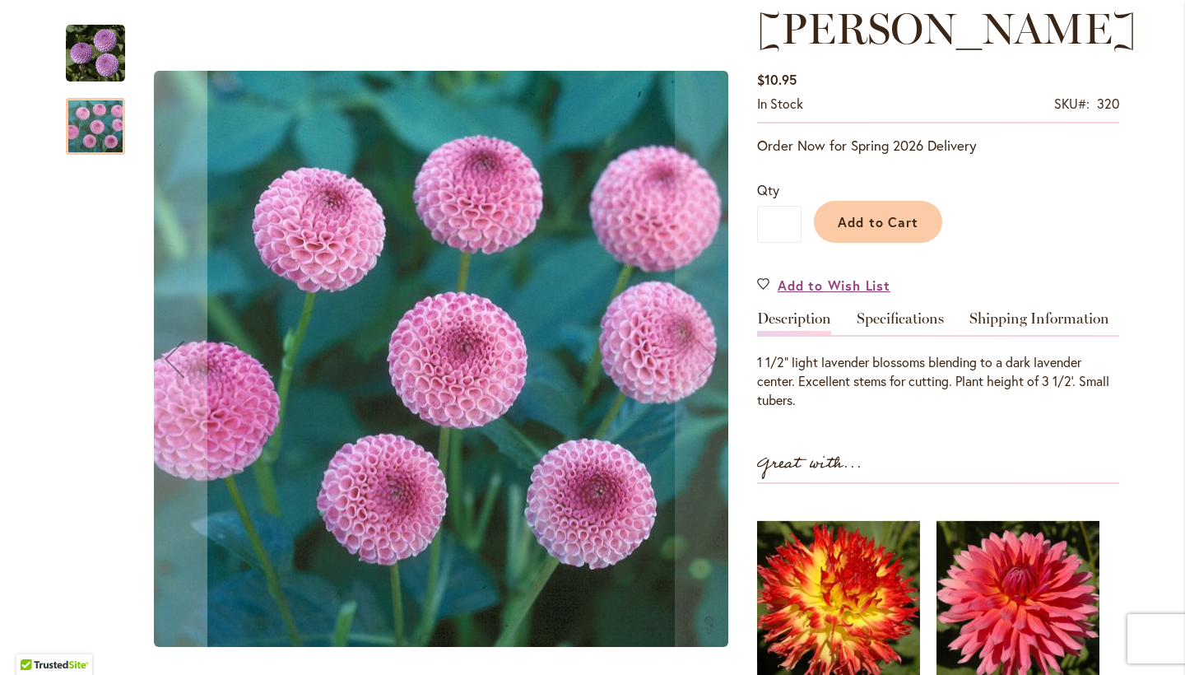
click at [91, 53] on img "FRANK HOLMES" at bounding box center [95, 53] width 59 height 59
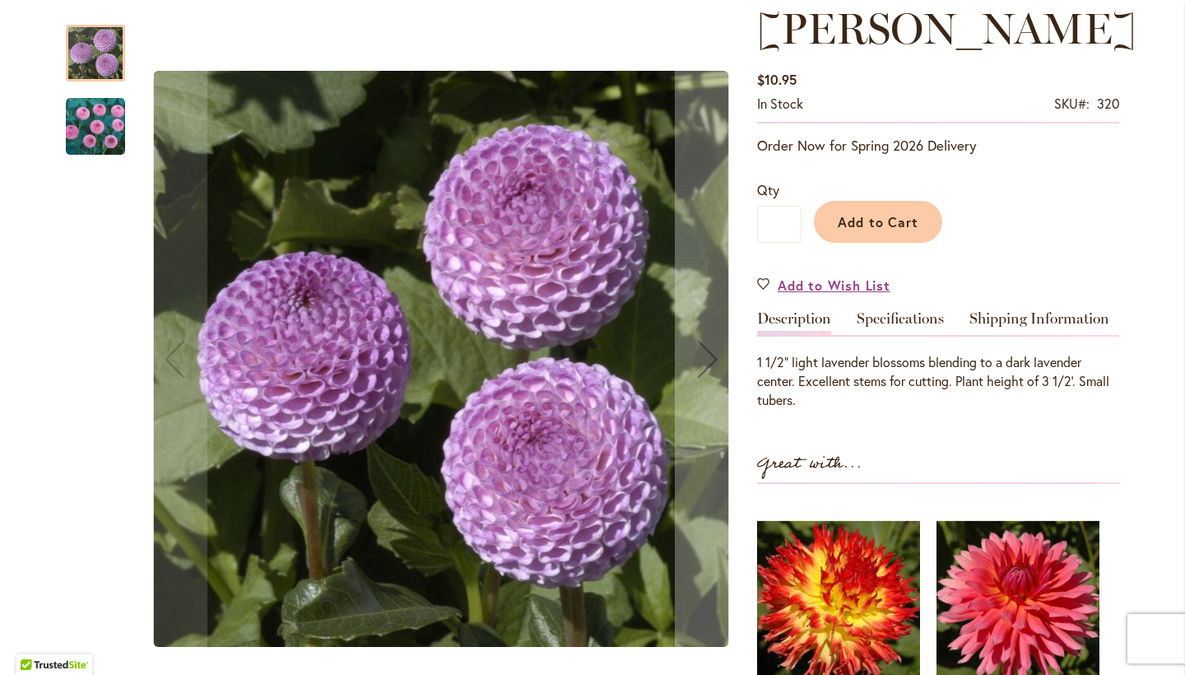
click at [84, 132] on img "FRANK HOLMES" at bounding box center [95, 126] width 59 height 59
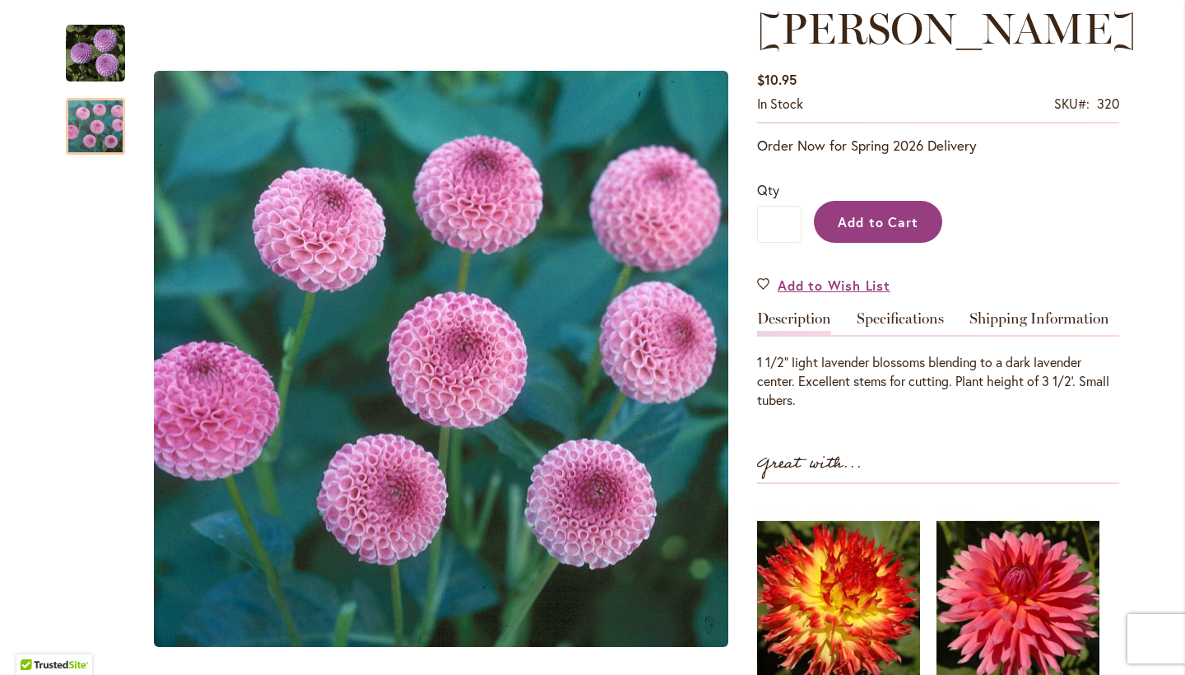
click at [874, 231] on button "Add to Cart" at bounding box center [878, 222] width 128 height 42
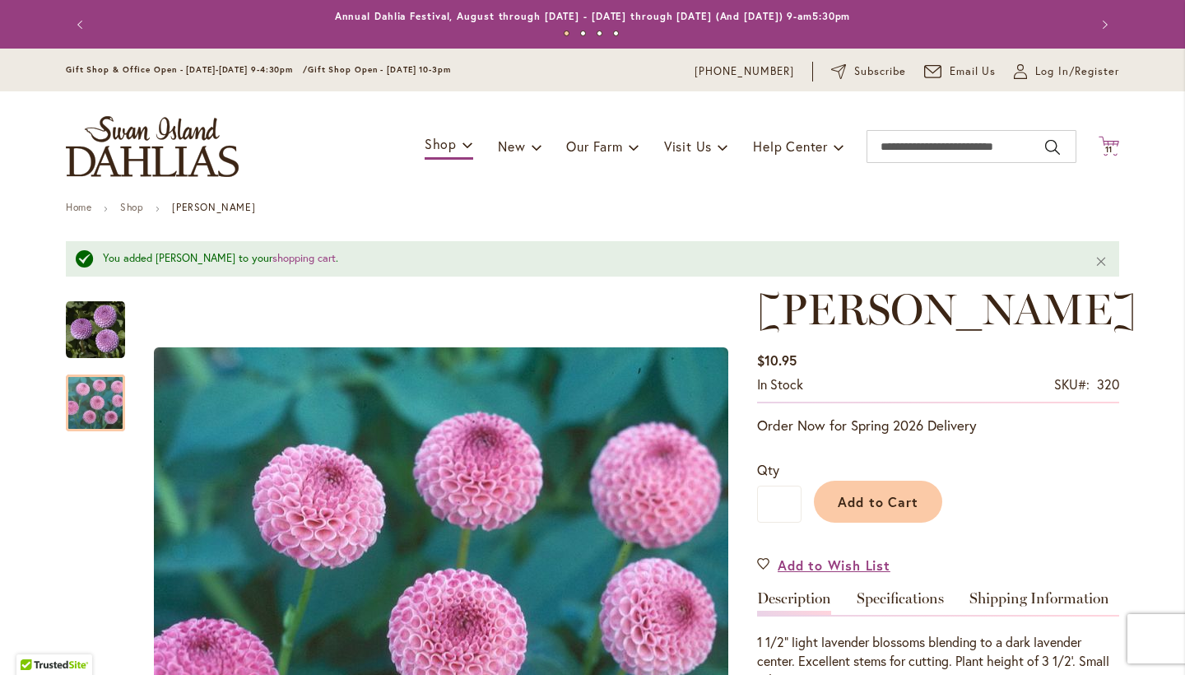
scroll to position [0, 0]
click at [1108, 144] on icon "Cart .cls-1 { fill: #231f20; }" at bounding box center [1109, 146] width 21 height 21
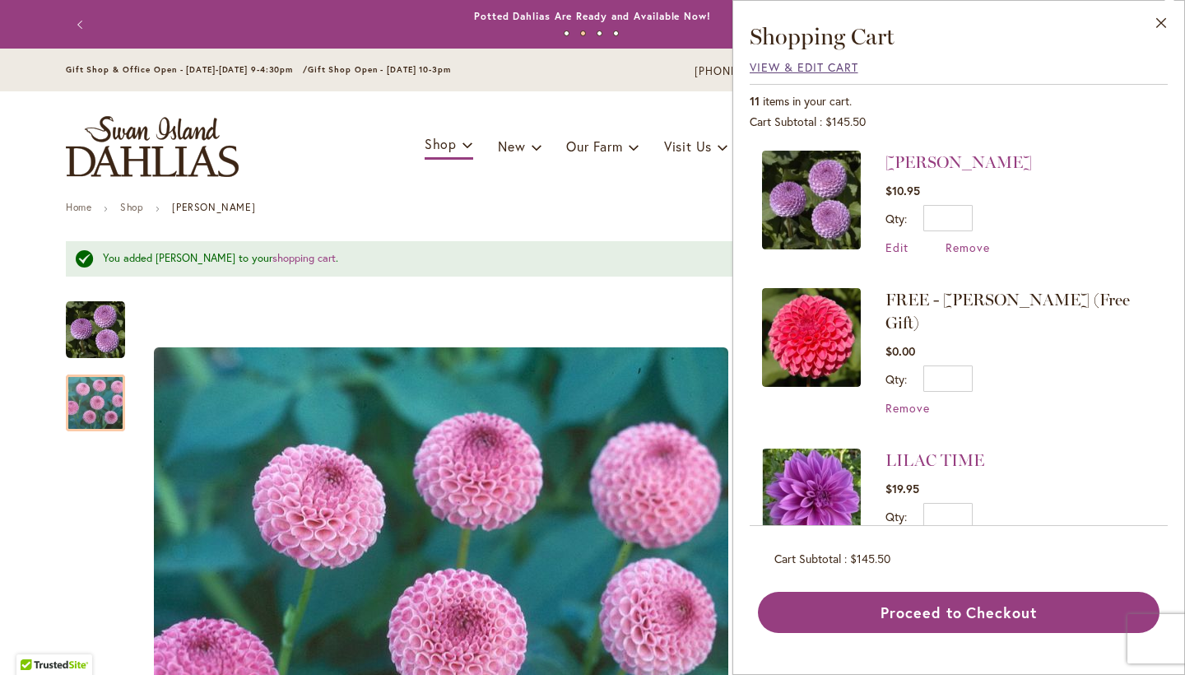
click at [843, 63] on span "View & Edit Cart" at bounding box center [804, 67] width 109 height 16
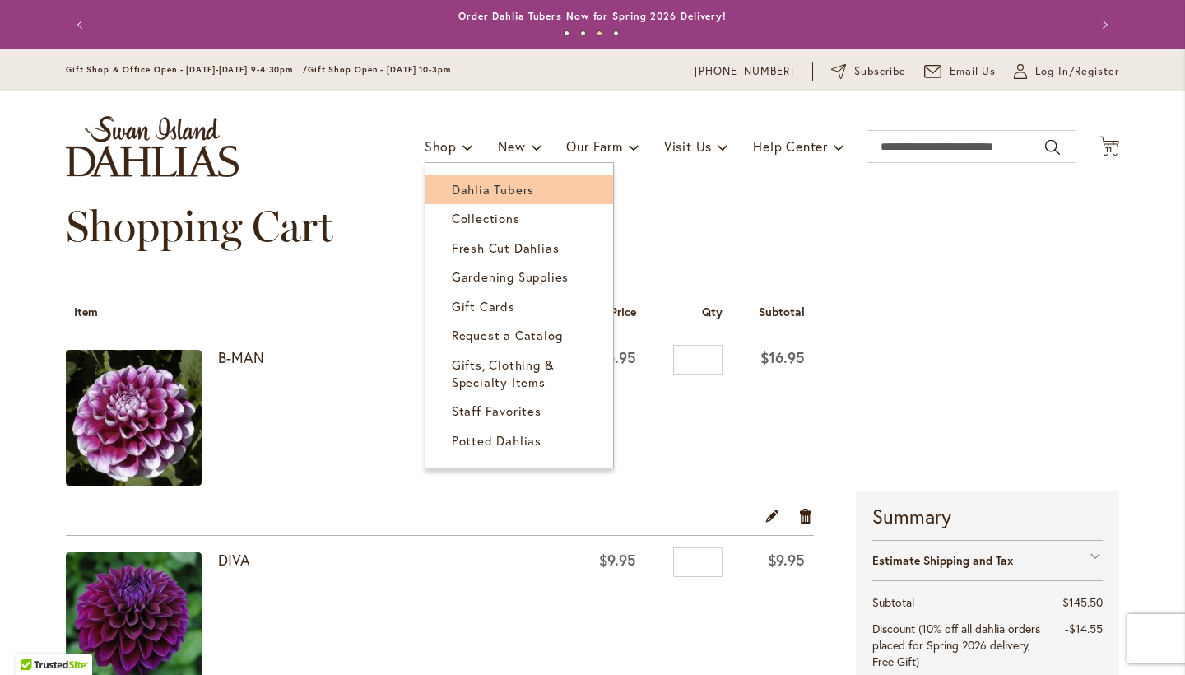
click at [479, 197] on link "Dahlia Tubers" at bounding box center [519, 189] width 188 height 29
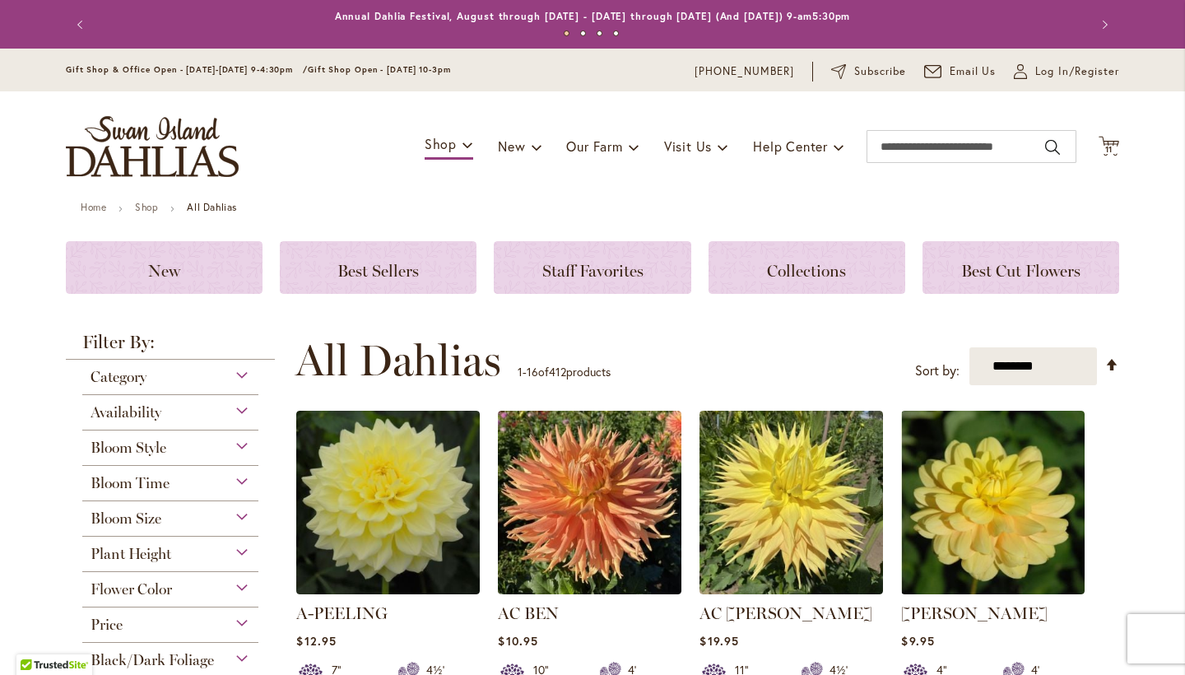
scroll to position [44, 0]
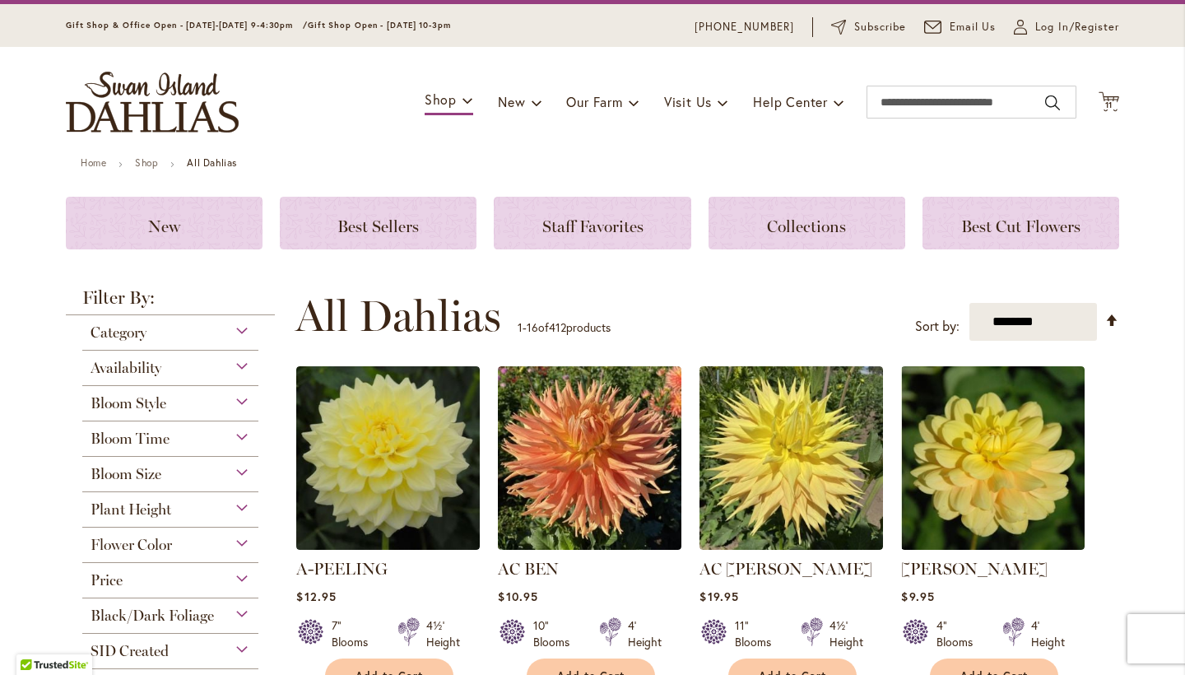
click at [239, 393] on div "Bloom Style" at bounding box center [170, 399] width 176 height 26
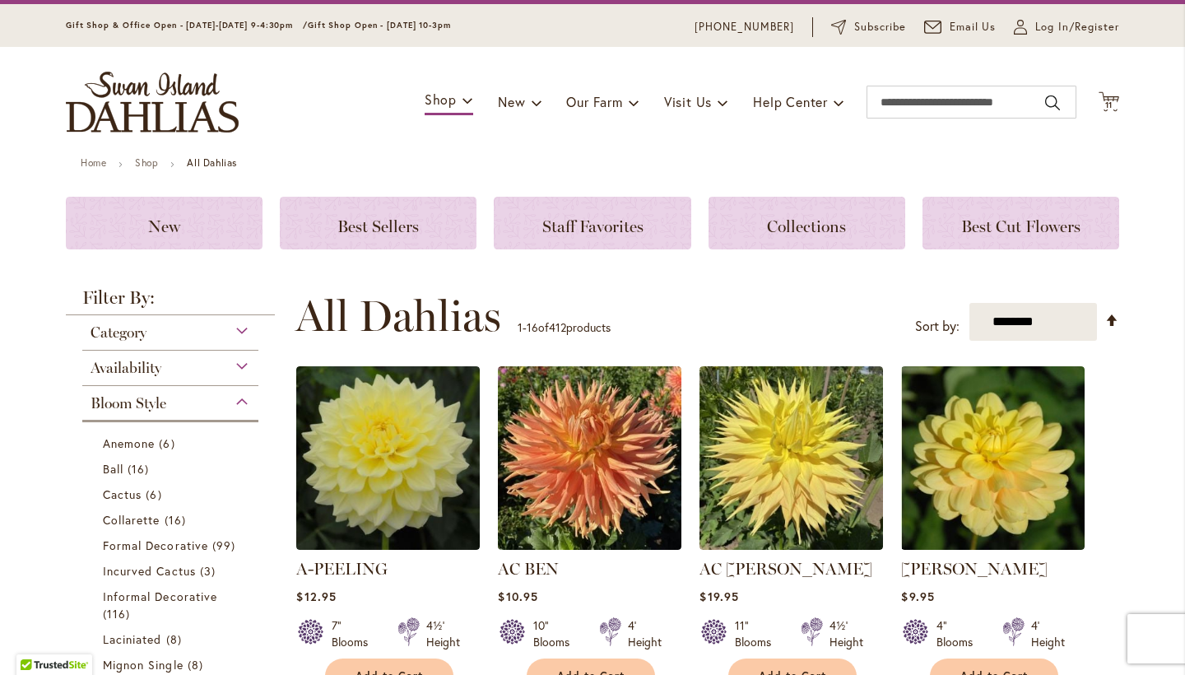
scroll to position [430, 0]
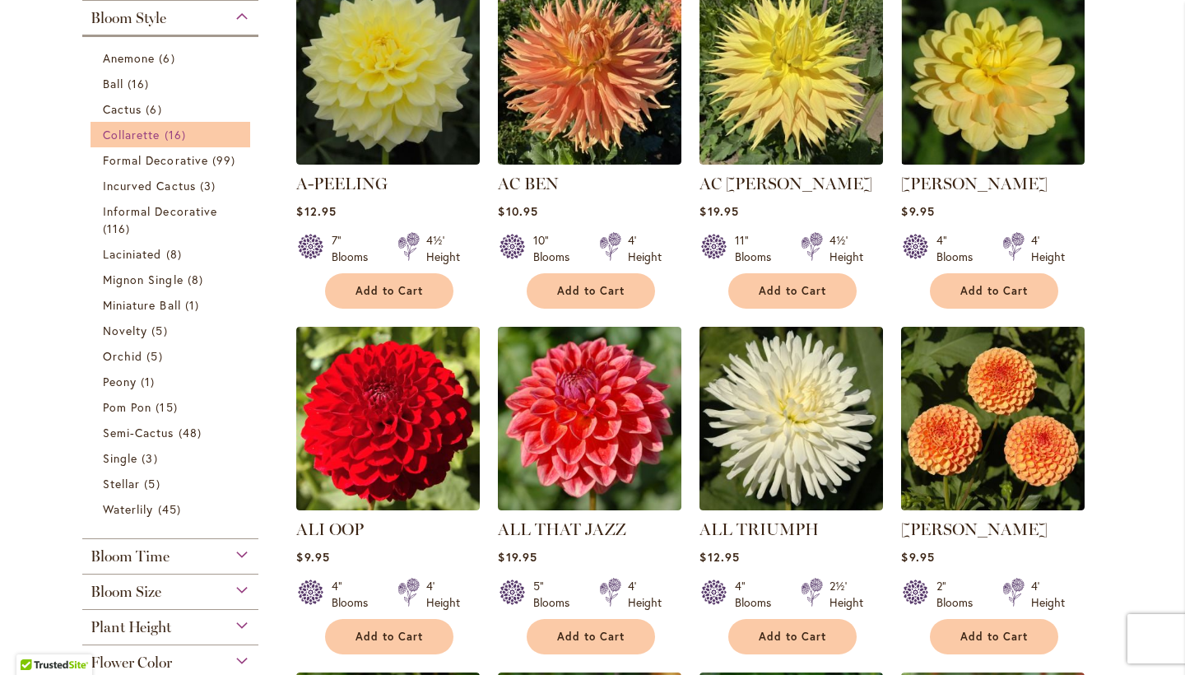
click at [160, 132] on span "Collarette" at bounding box center [132, 135] width 58 height 16
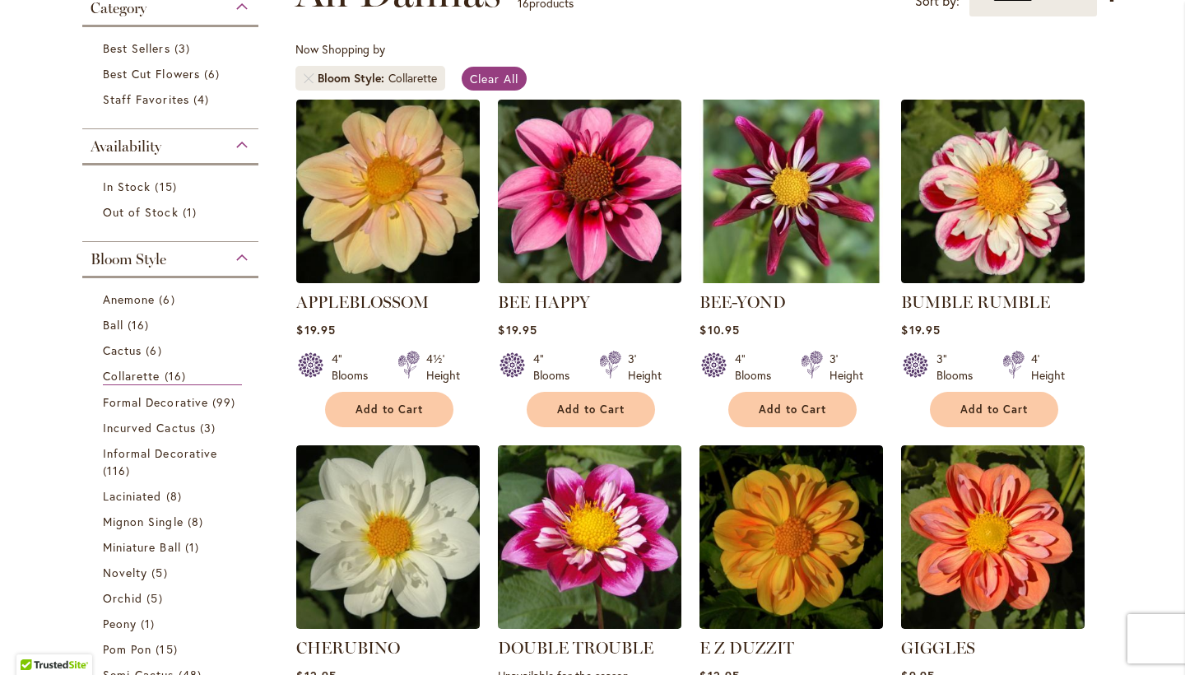
scroll to position [272, 0]
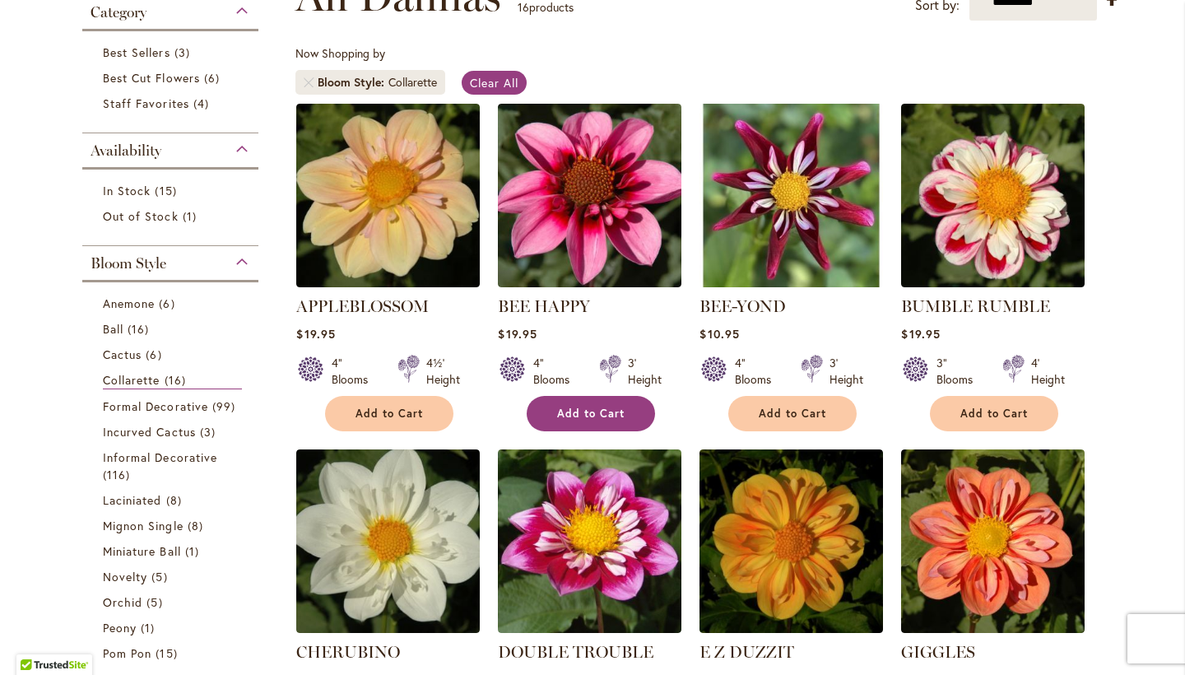
click at [603, 407] on span "Add to Cart" at bounding box center [590, 414] width 67 height 14
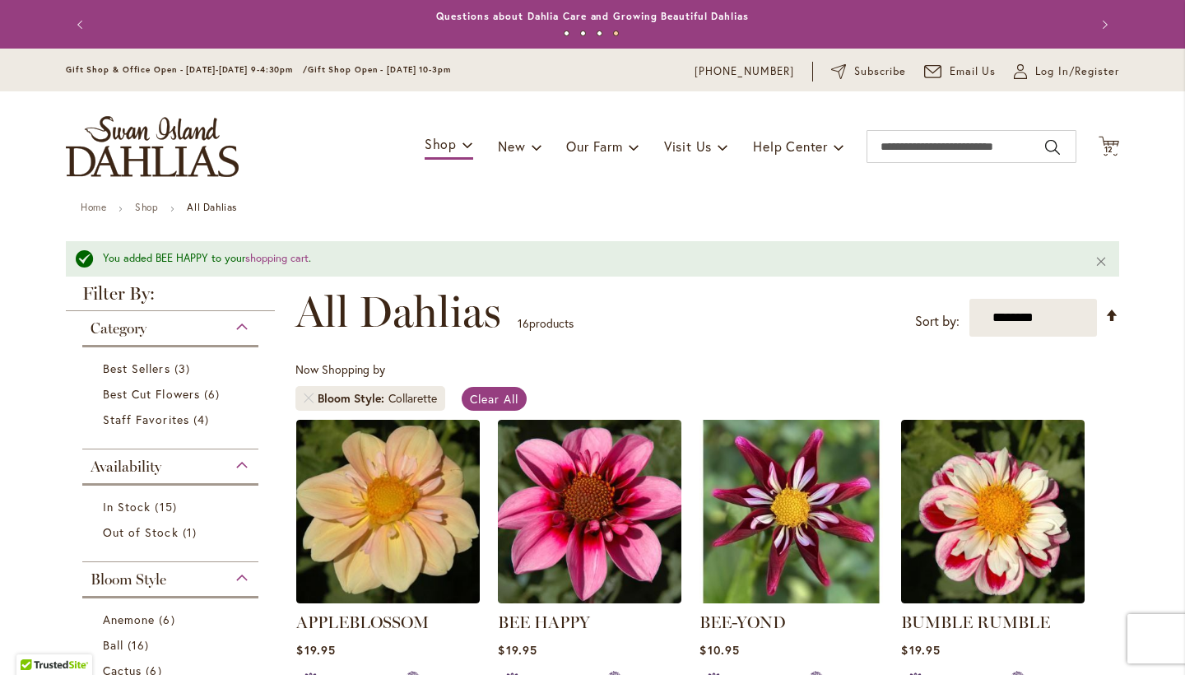
scroll to position [0, 0]
click at [1108, 144] on icon "Cart .cls-1 { fill: #231f20; }" at bounding box center [1109, 146] width 21 height 21
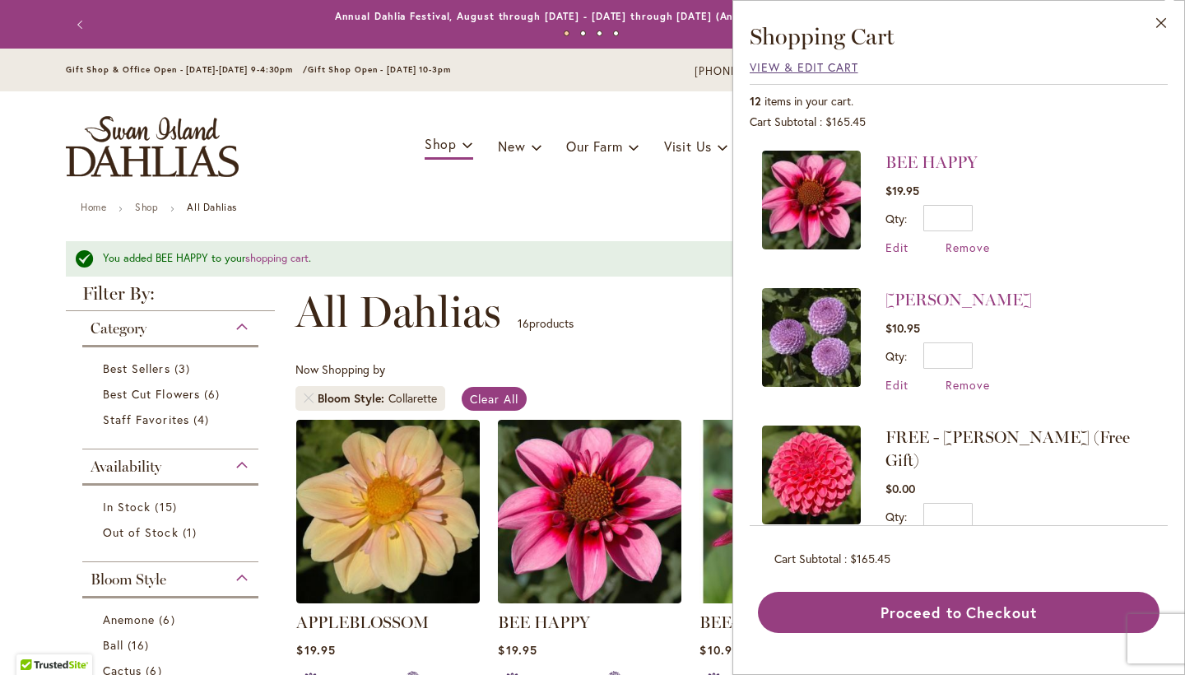
click at [837, 72] on span "View & Edit Cart" at bounding box center [804, 67] width 109 height 16
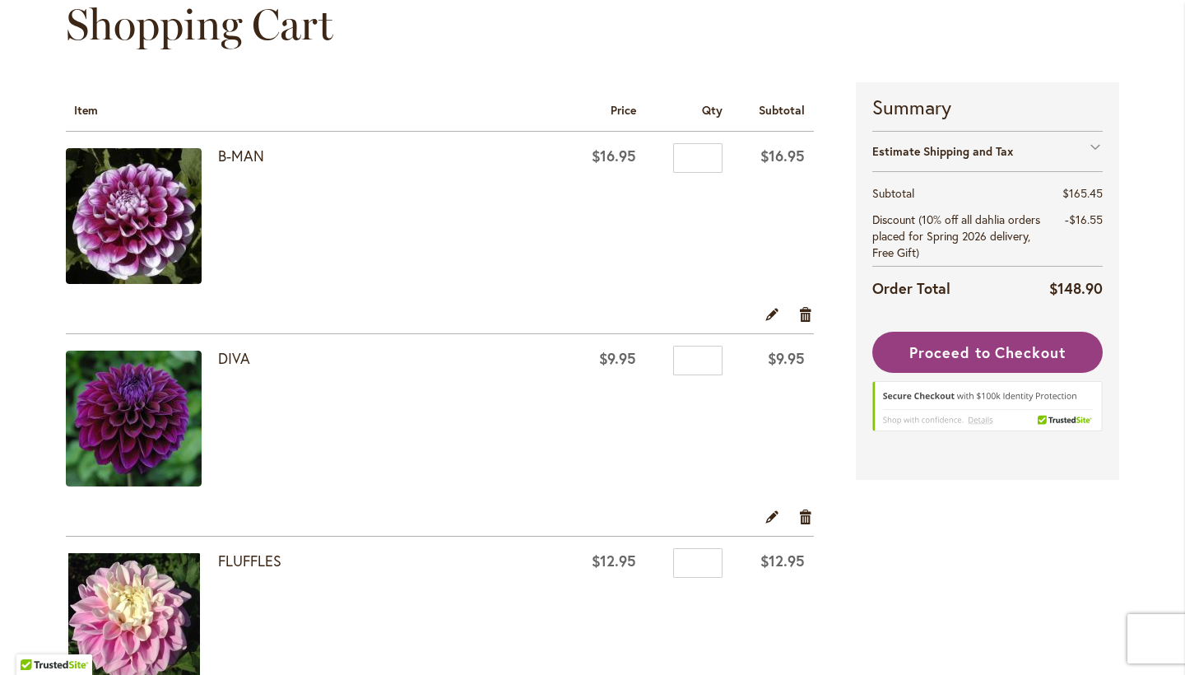
scroll to position [194, 0]
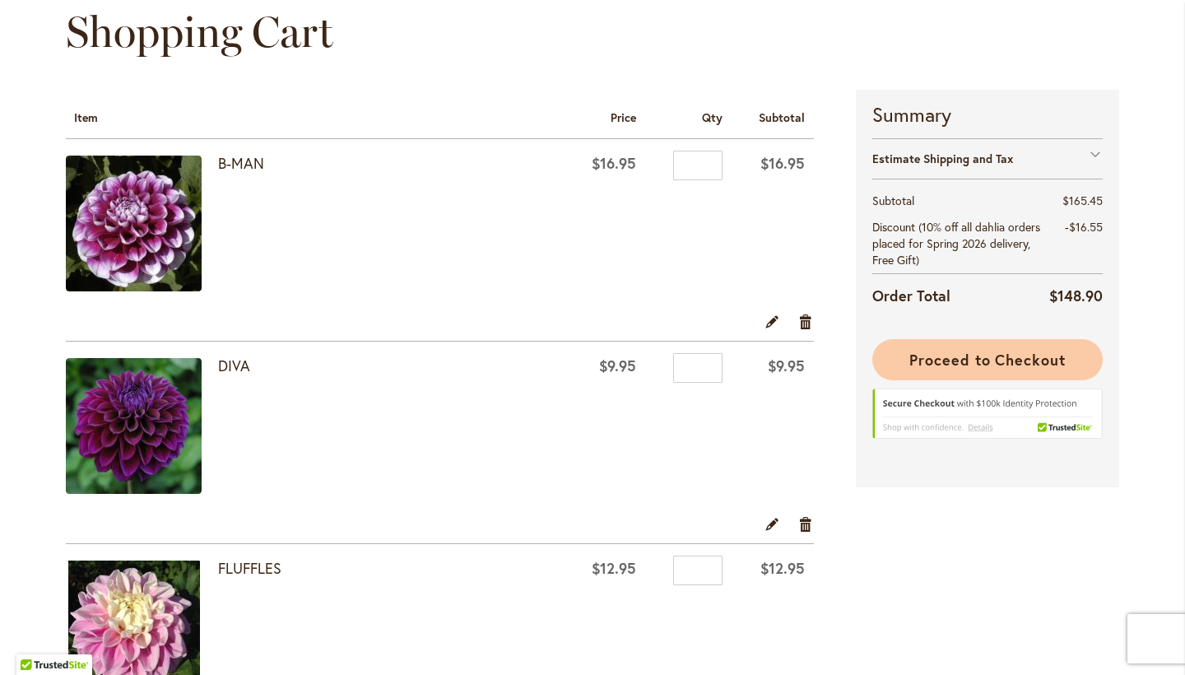
click at [983, 359] on span "Proceed to Checkout" at bounding box center [987, 360] width 156 height 20
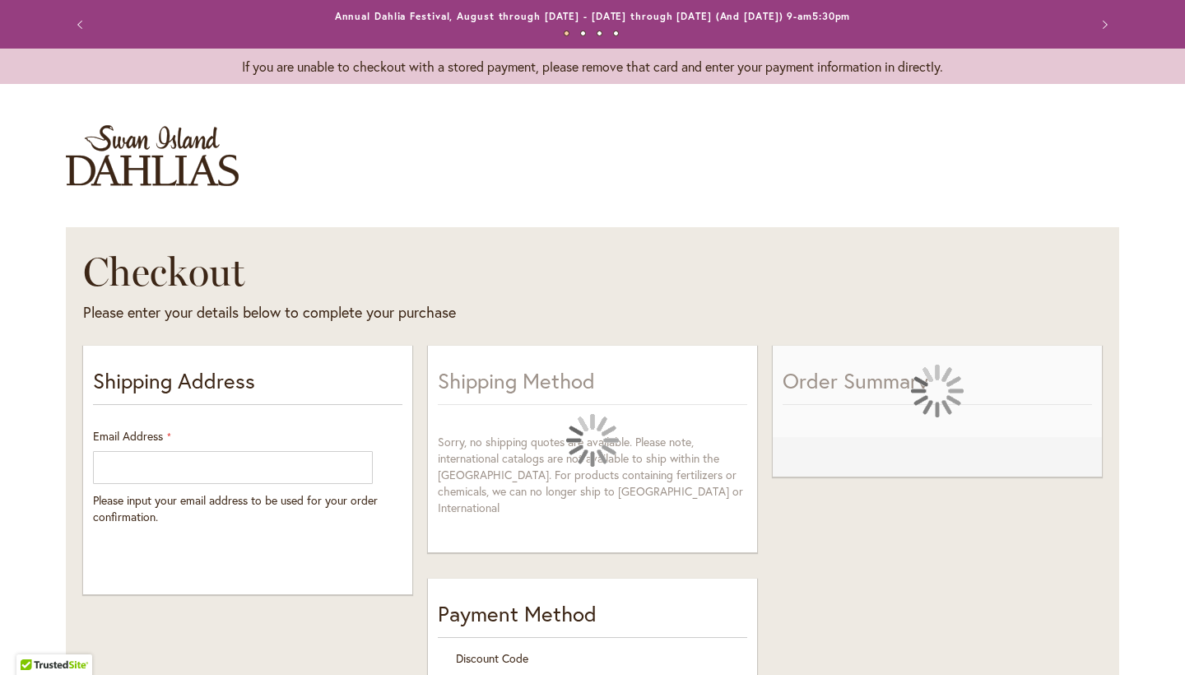
select select "**"
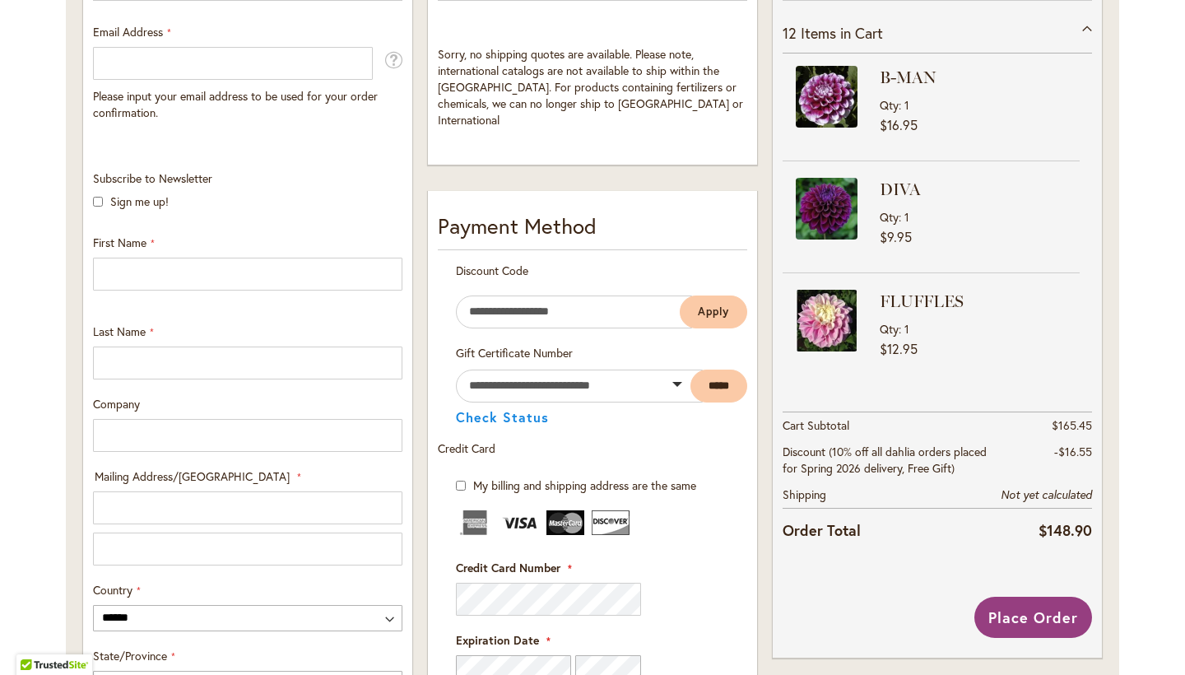
scroll to position [406, 0]
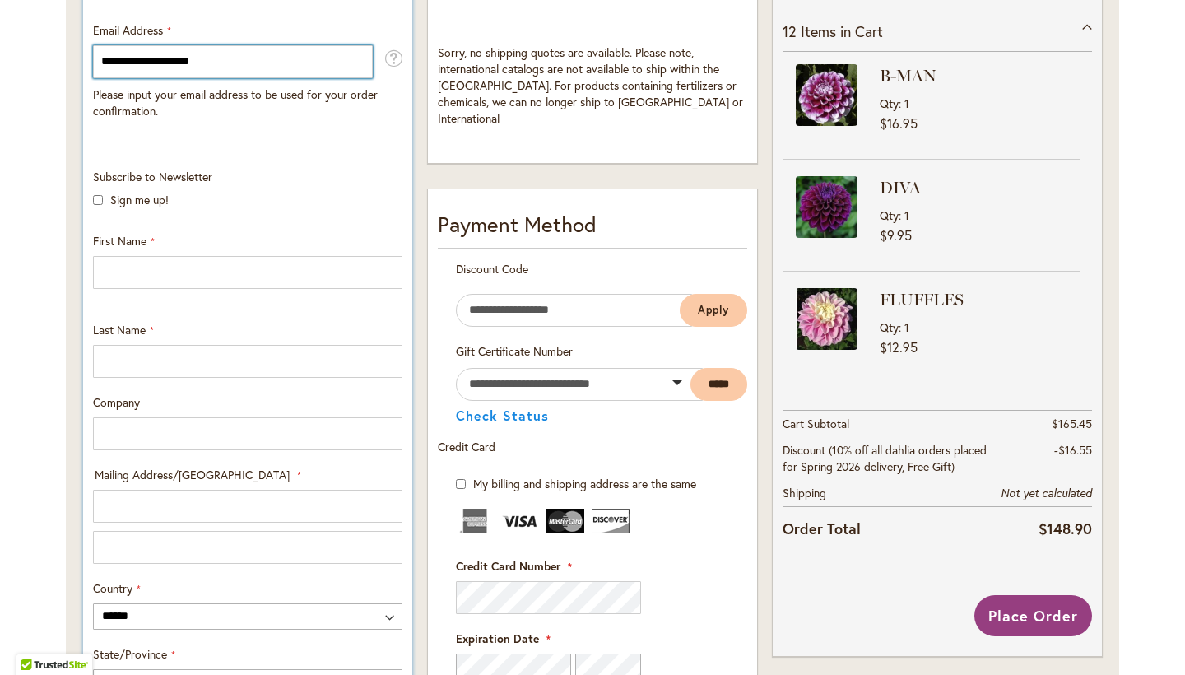
type input "**********"
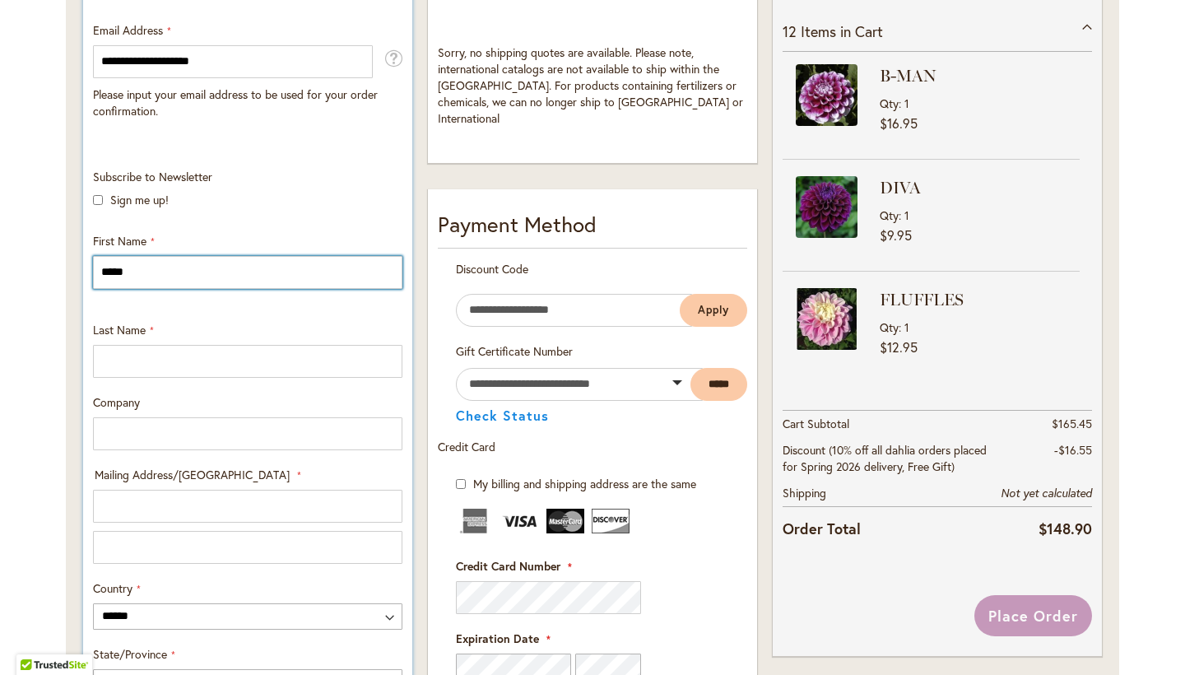
type input "*****"
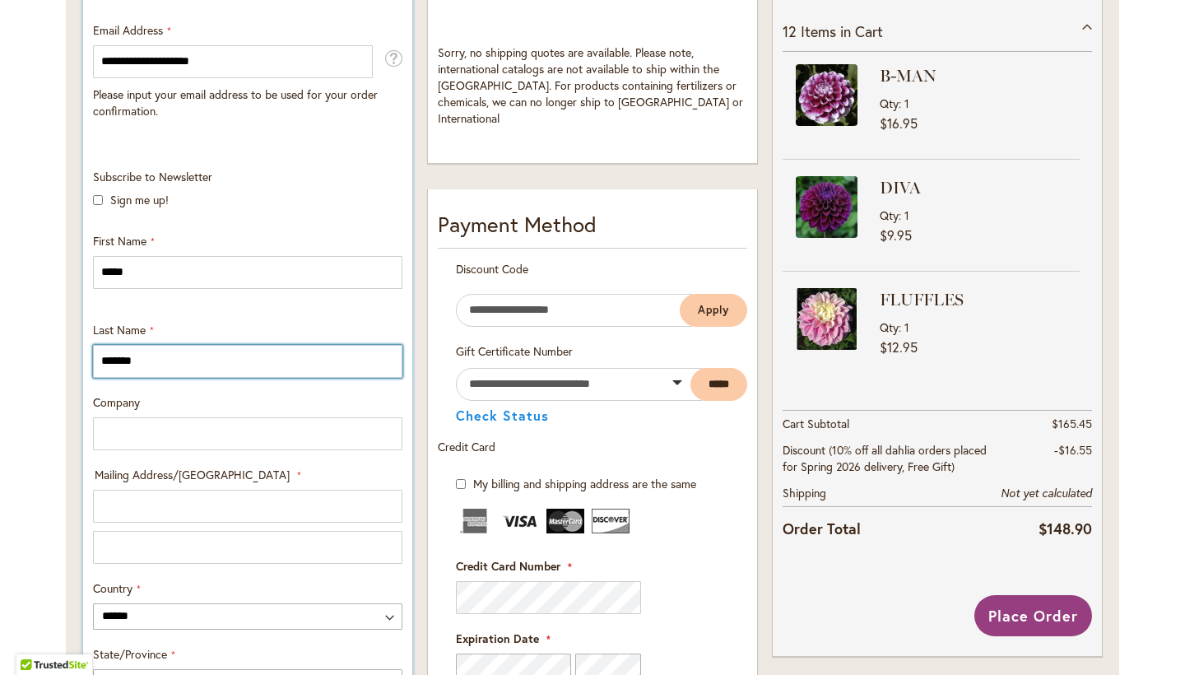
type input "*******"
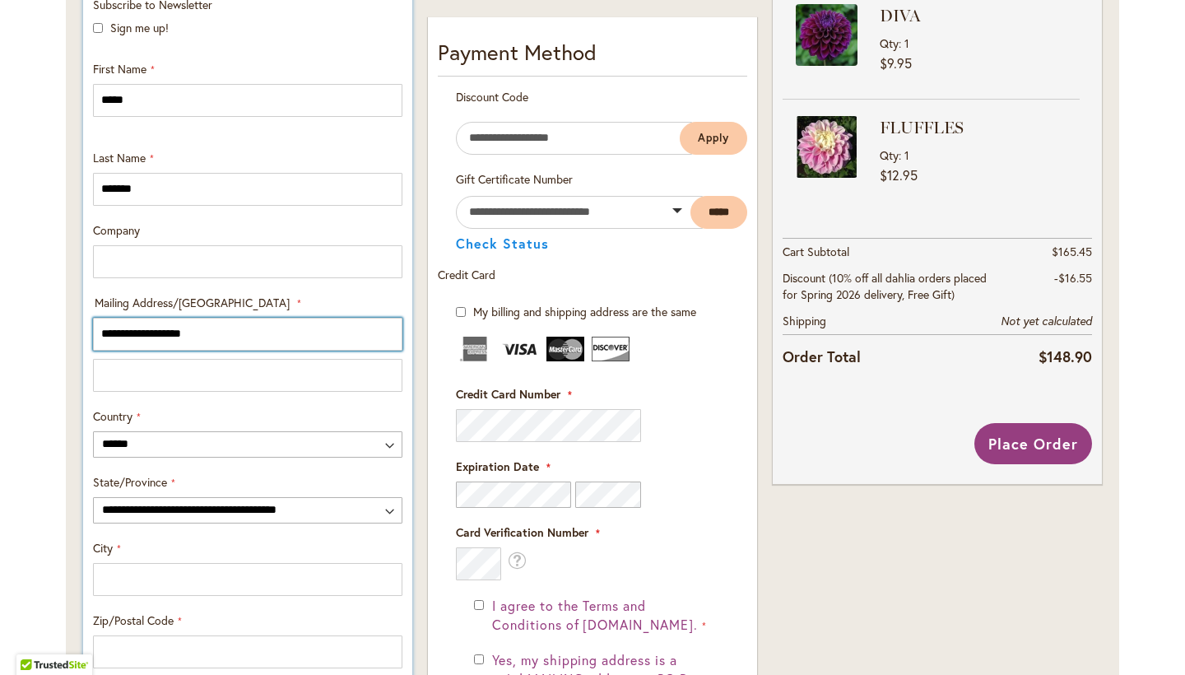
scroll to position [579, 0]
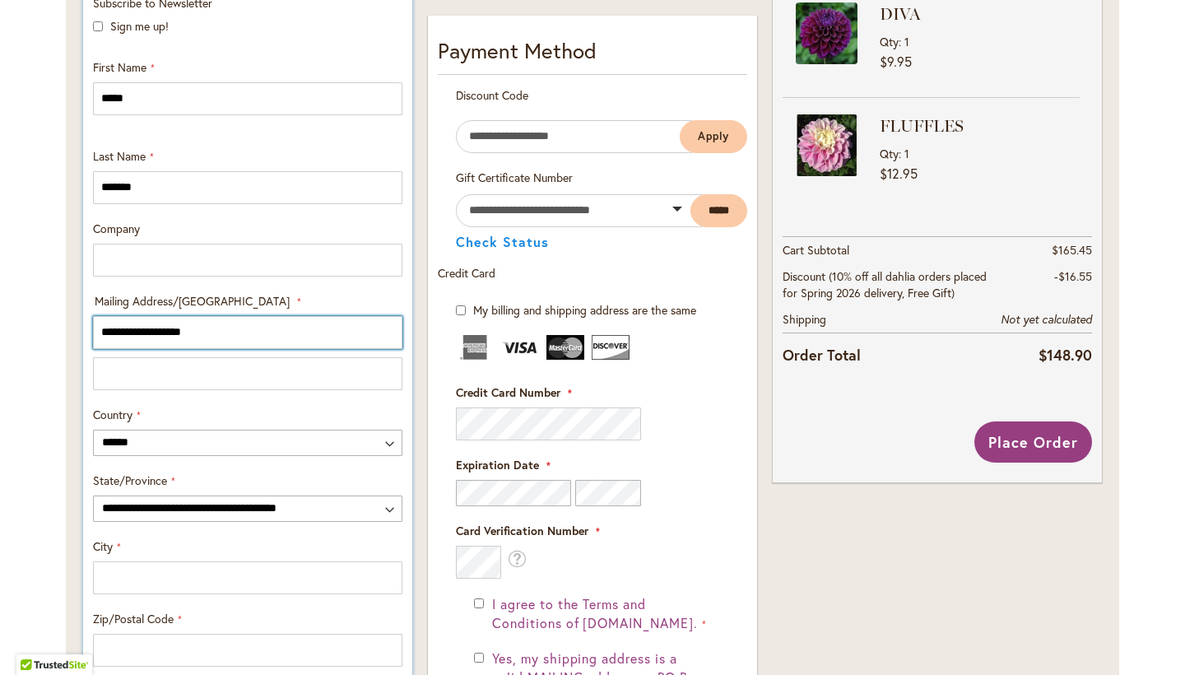
type input "**********"
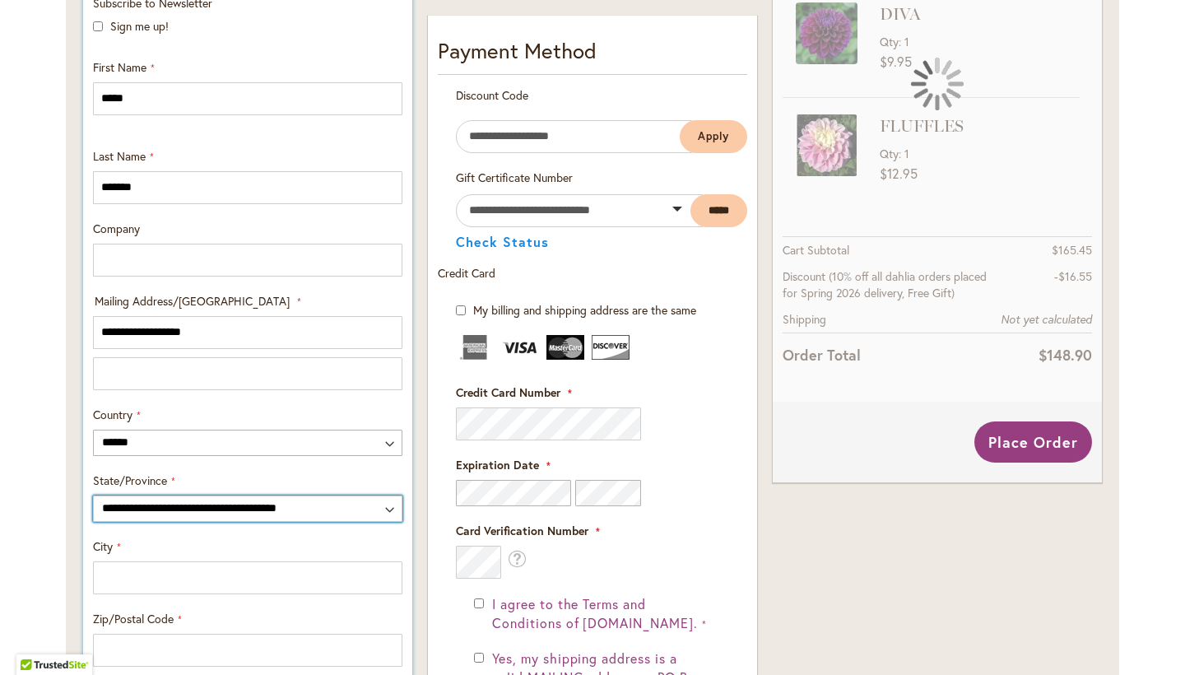
select select "*"
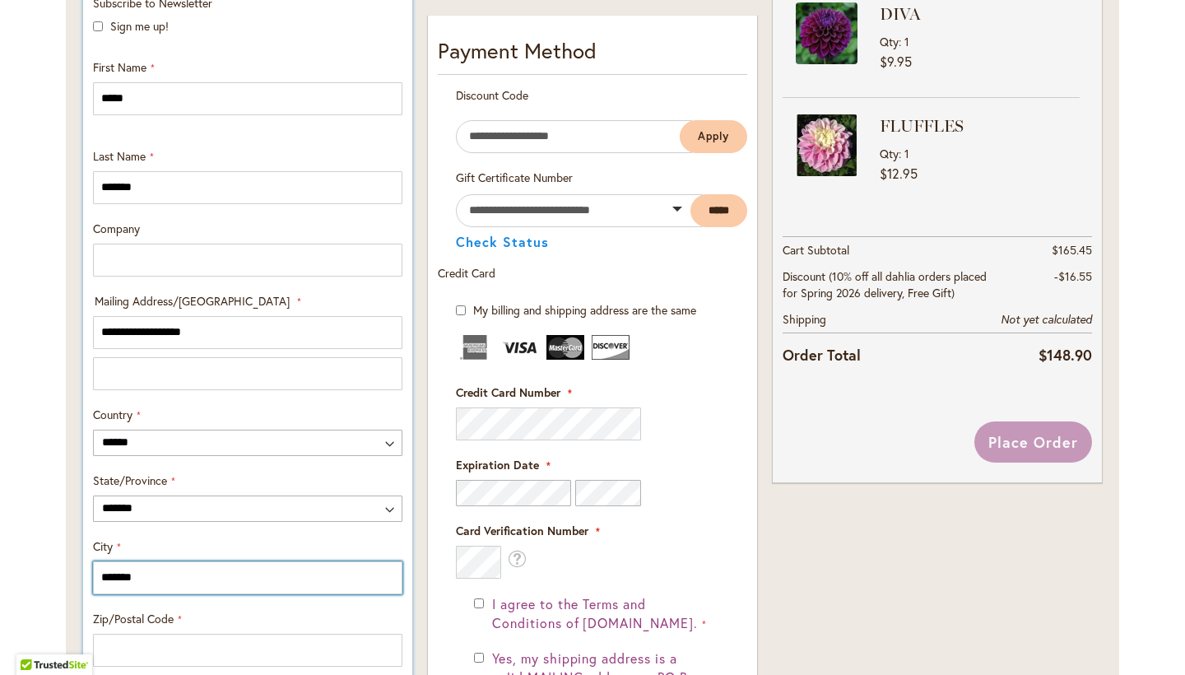
type input "*******"
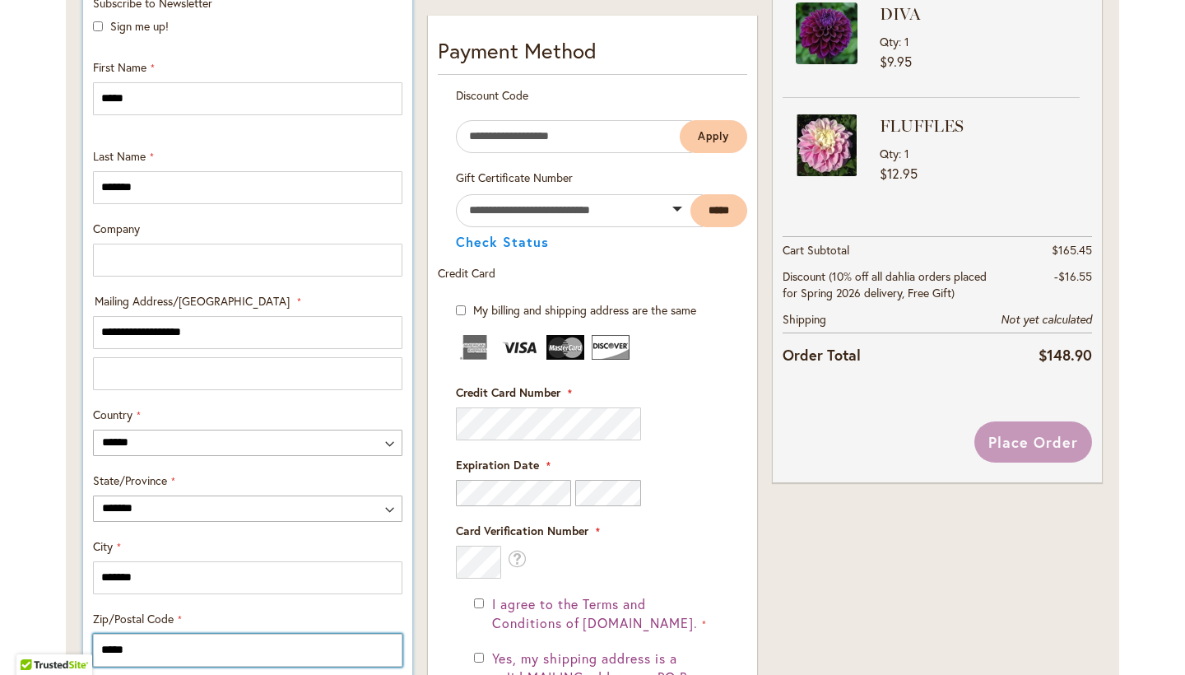
type input "*****"
click at [288, 527] on div "**********" at bounding box center [247, 367] width 321 height 744
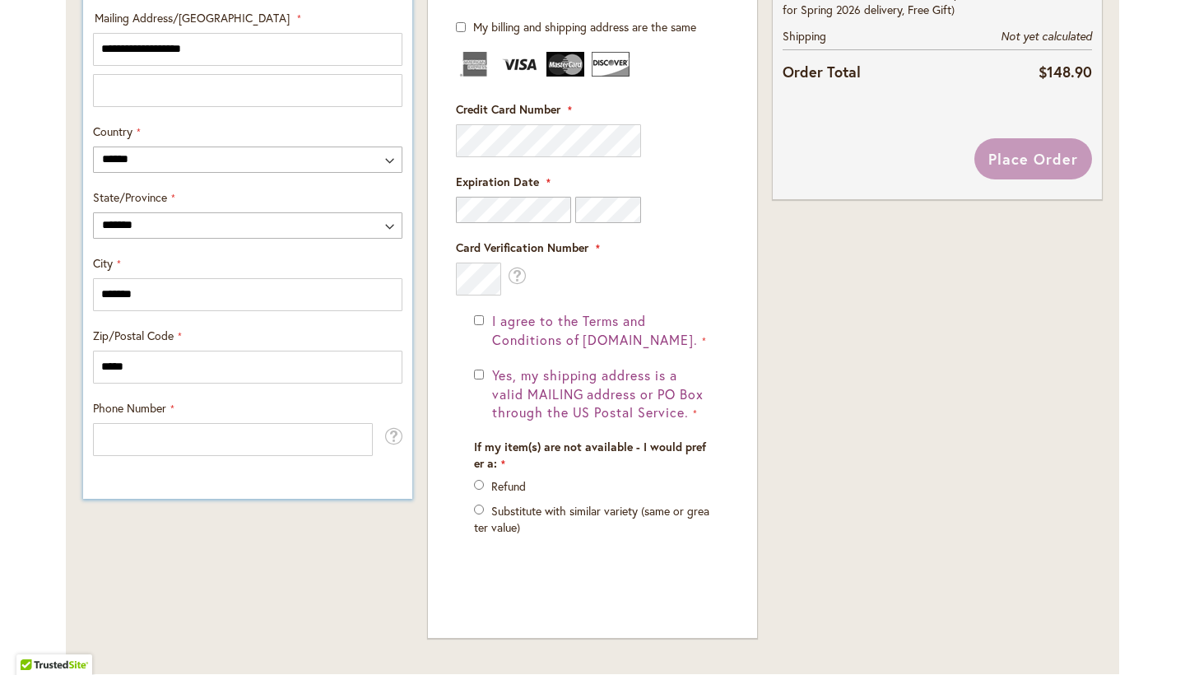
scroll to position [864, 0]
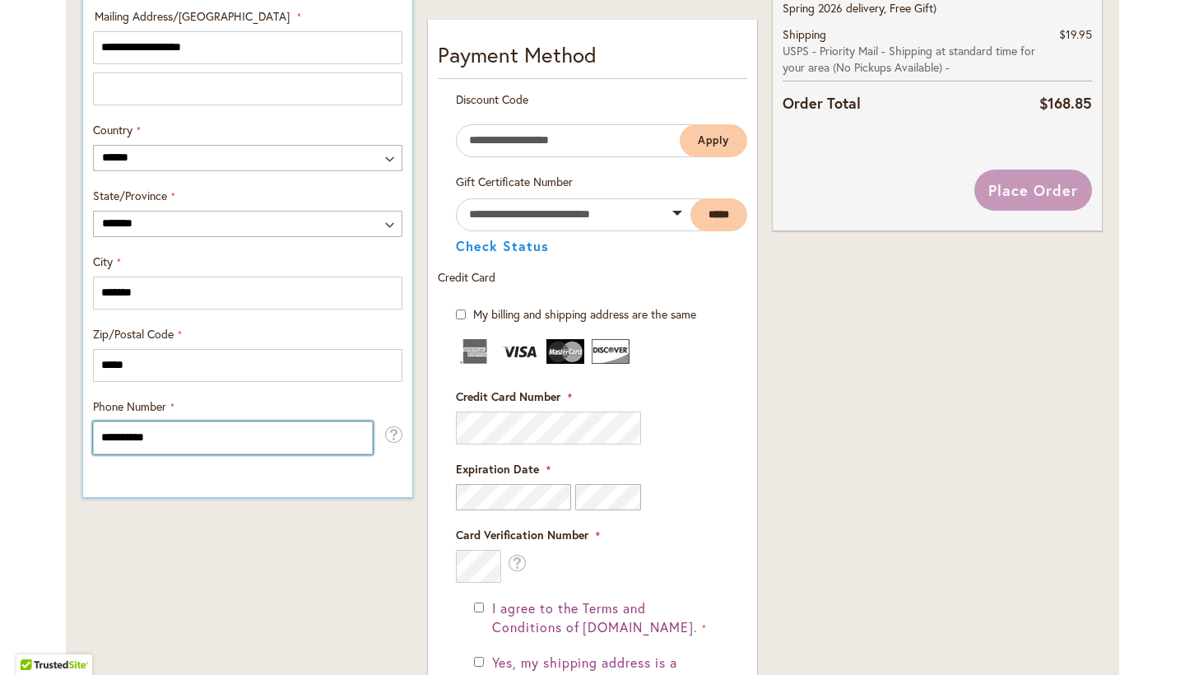
type input "**********"
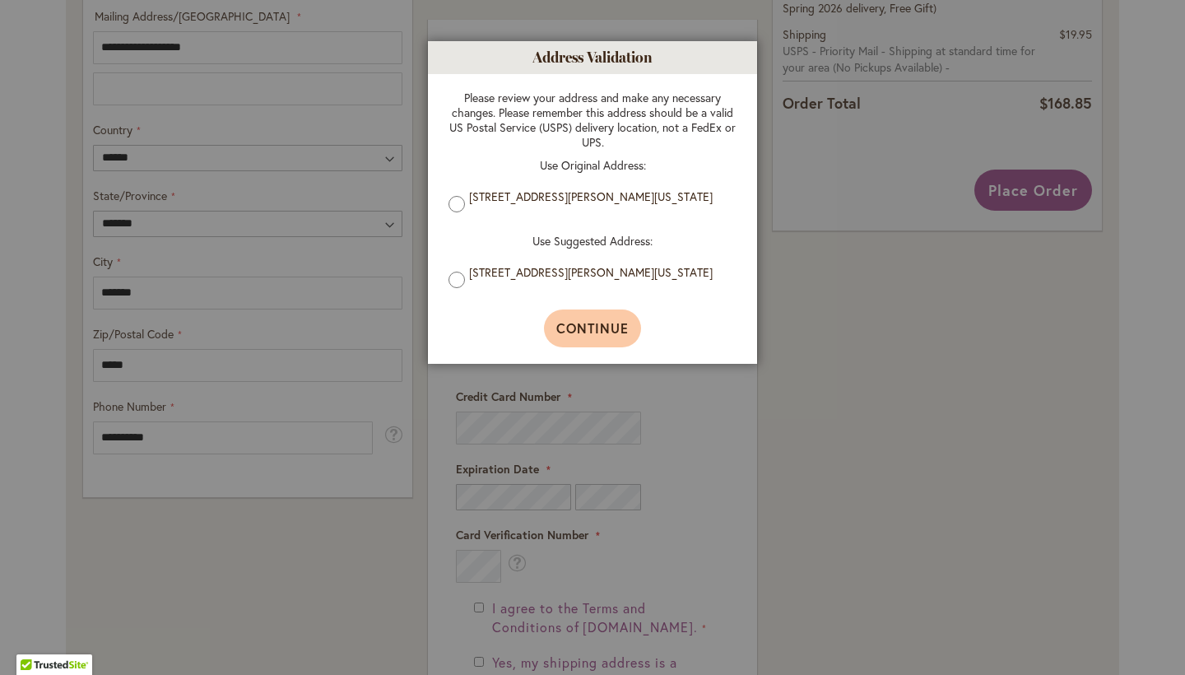
click at [575, 331] on span "Continue" at bounding box center [592, 327] width 73 height 17
type input "**********"
type input "*******"
type input "**********"
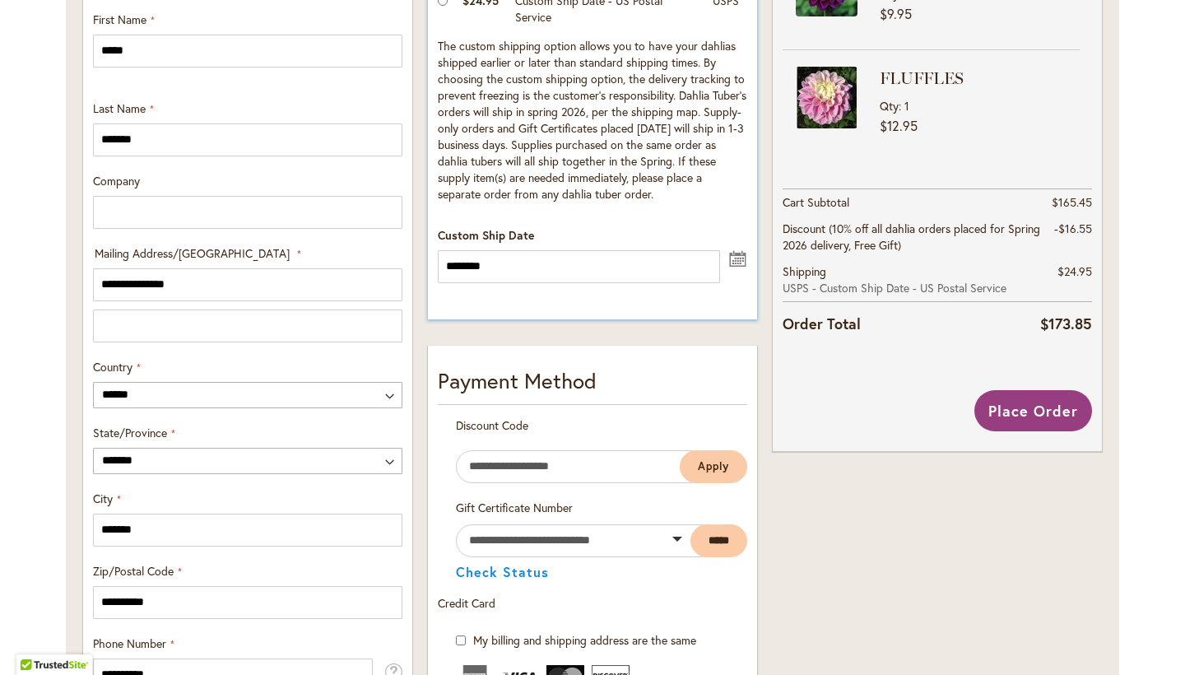
scroll to position [630, 0]
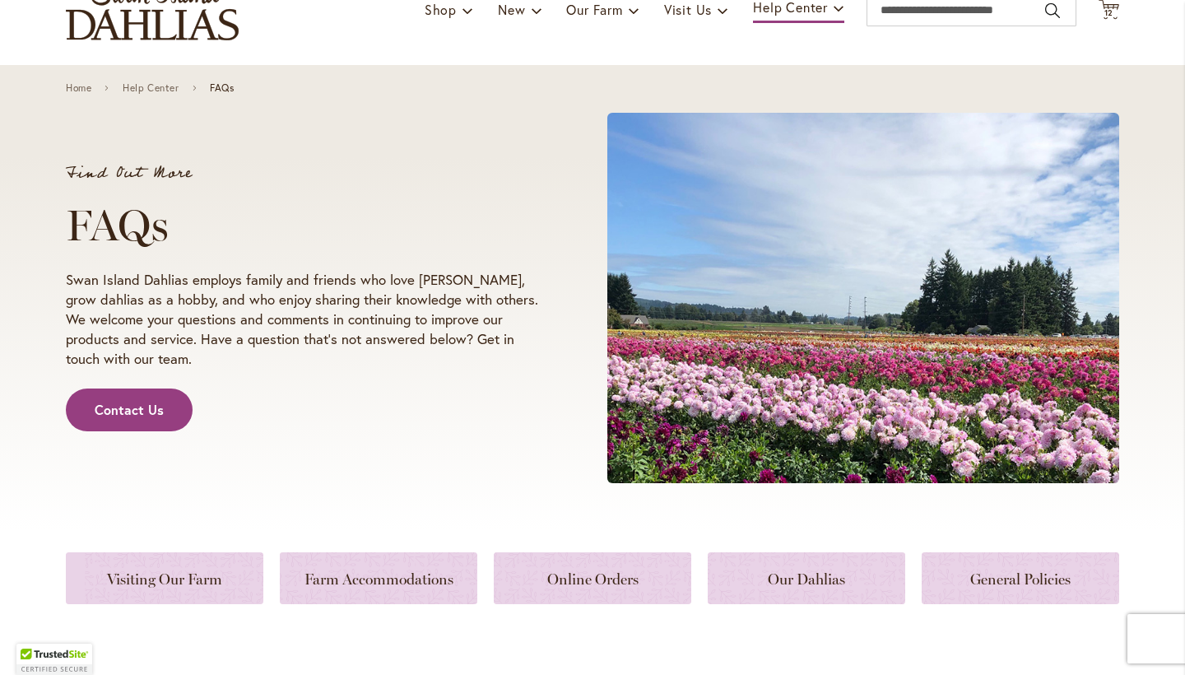
scroll to position [221, 0]
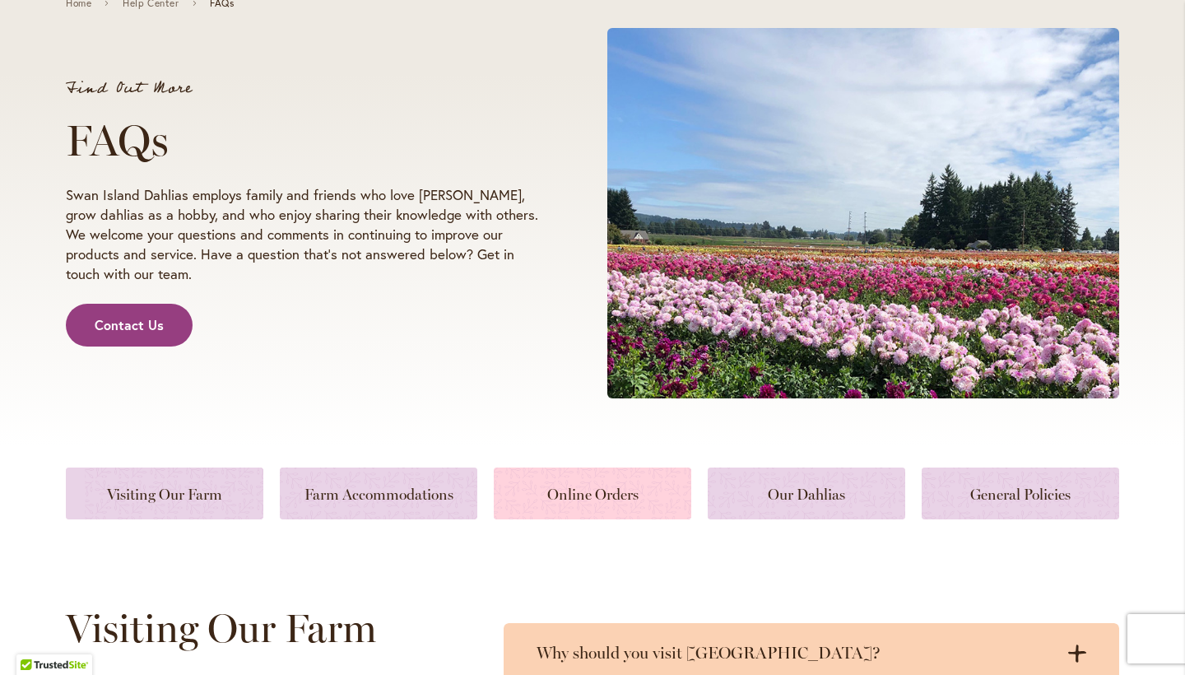
click at [562, 488] on link at bounding box center [592, 493] width 197 height 52
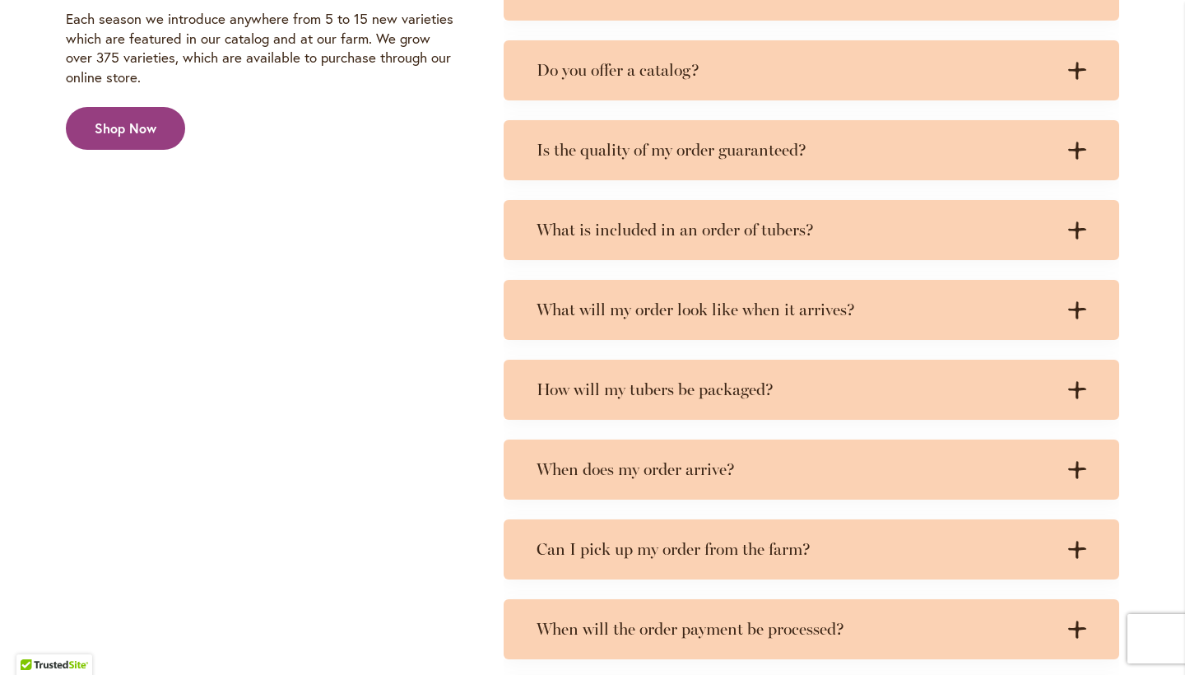
scroll to position [2890, 0]
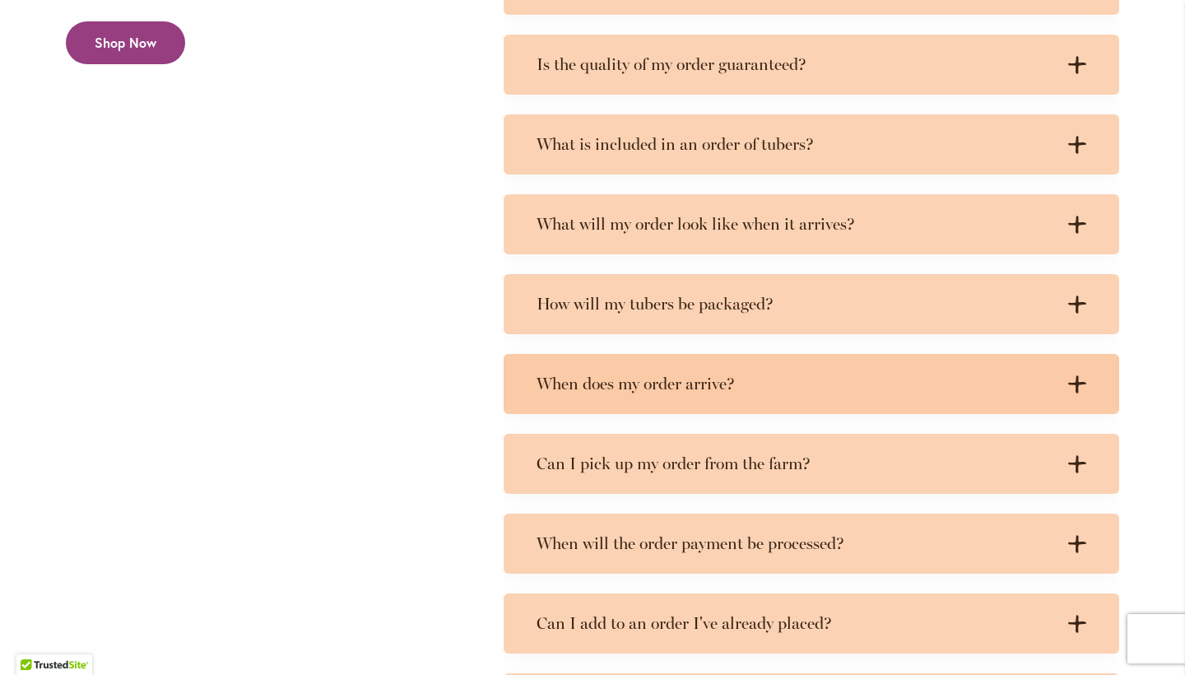
click at [1076, 383] on icon at bounding box center [1077, 383] width 18 height 17
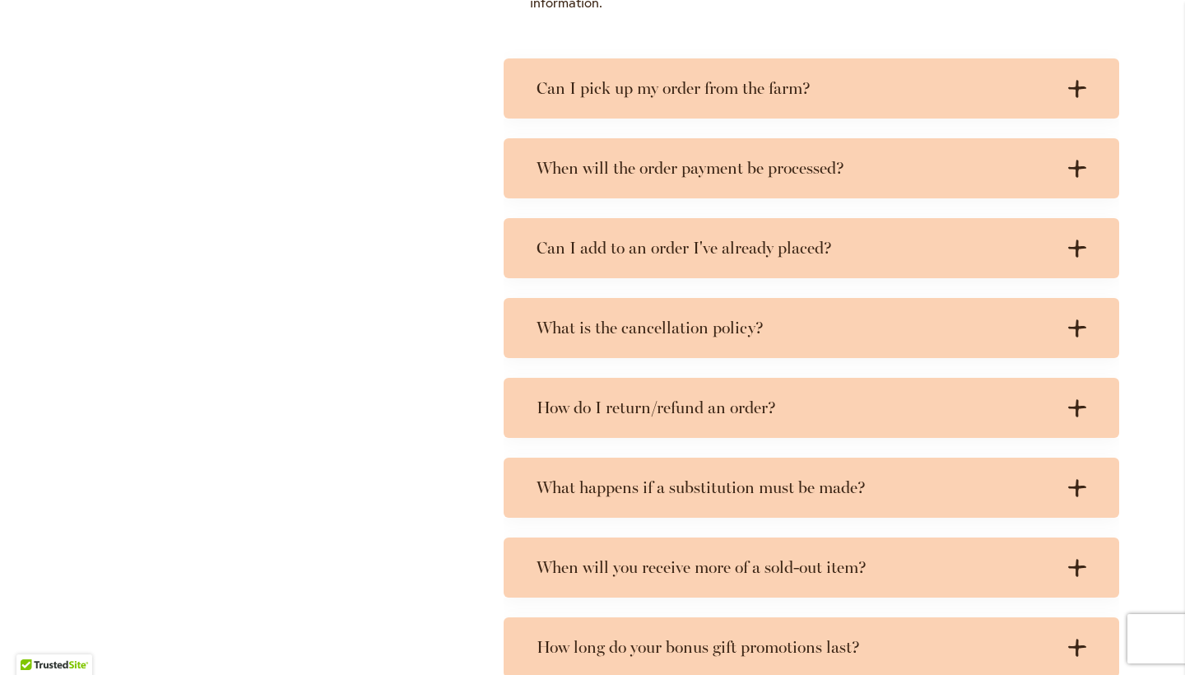
scroll to position [3386, 0]
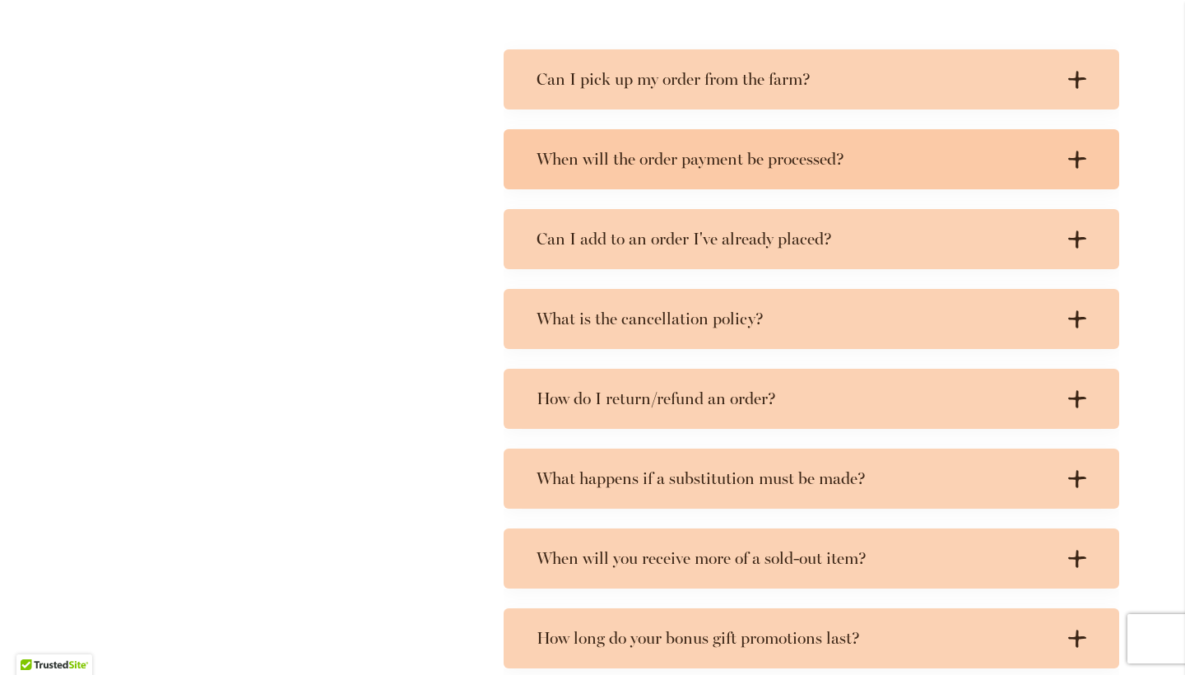
click at [1076, 152] on icon at bounding box center [1077, 159] width 18 height 17
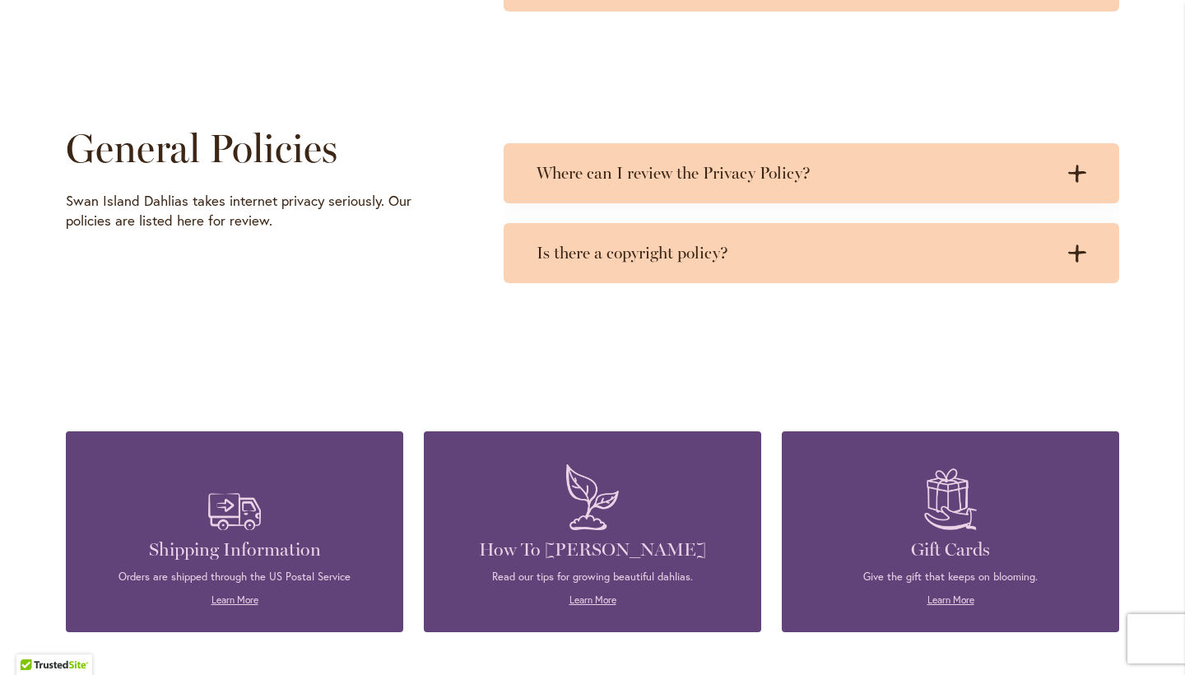
scroll to position [4794, 0]
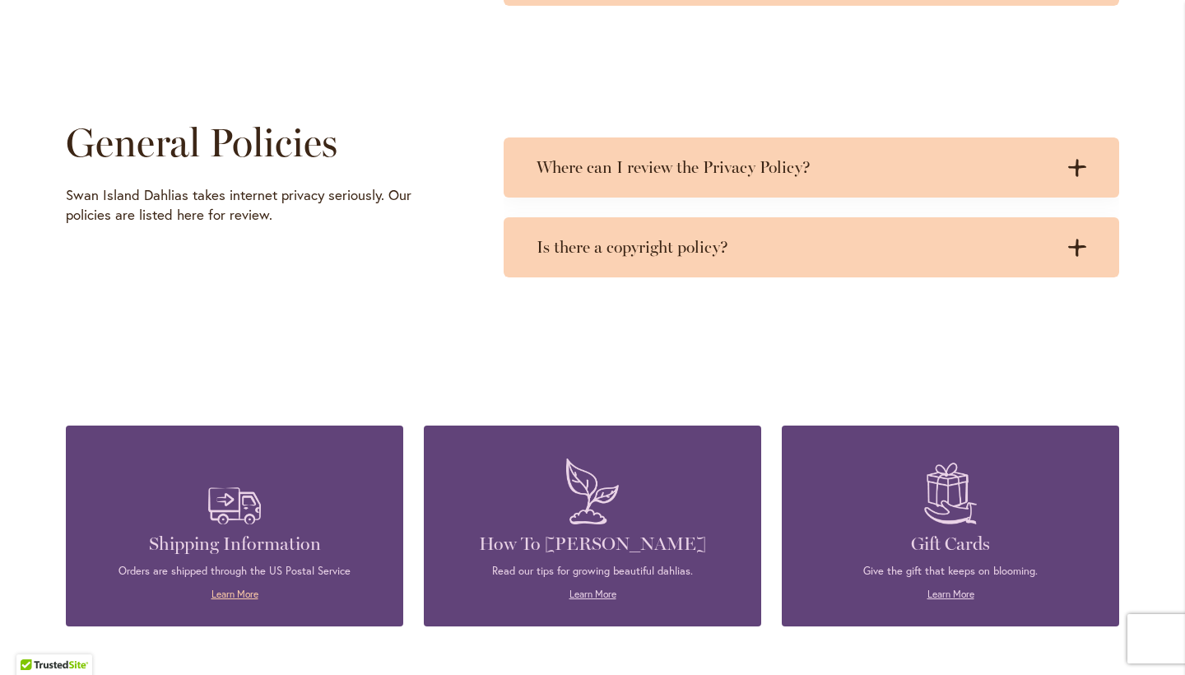
click at [240, 591] on link "Learn More" at bounding box center [234, 594] width 47 height 12
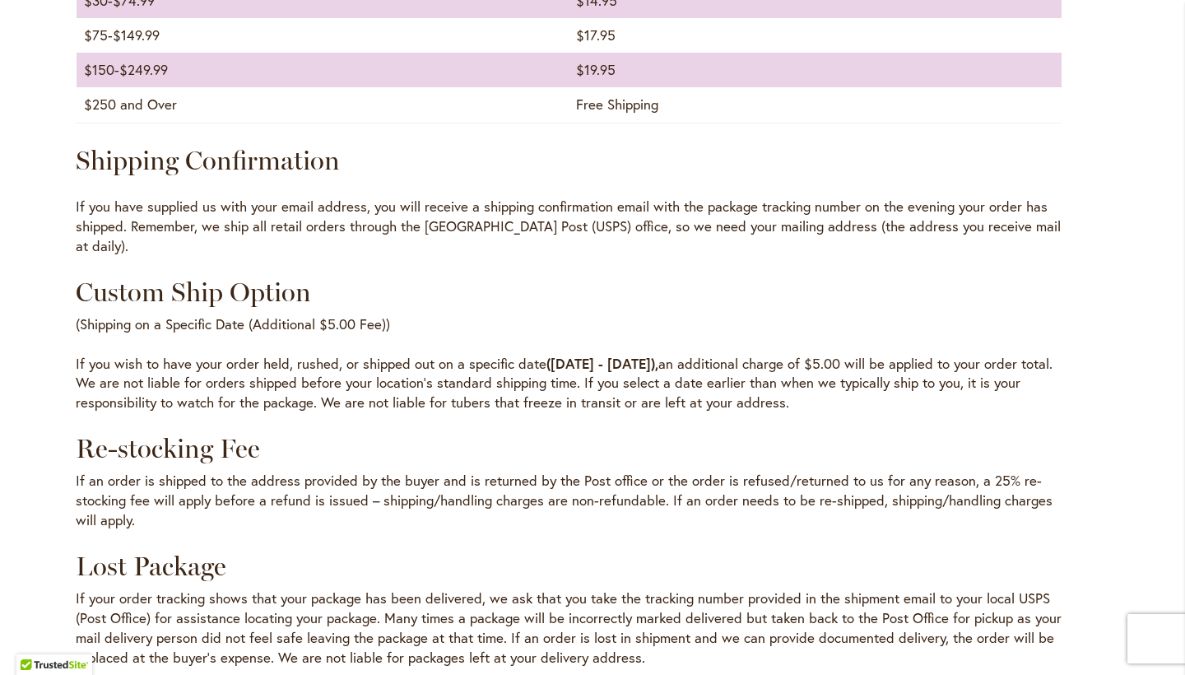
scroll to position [1988, 0]
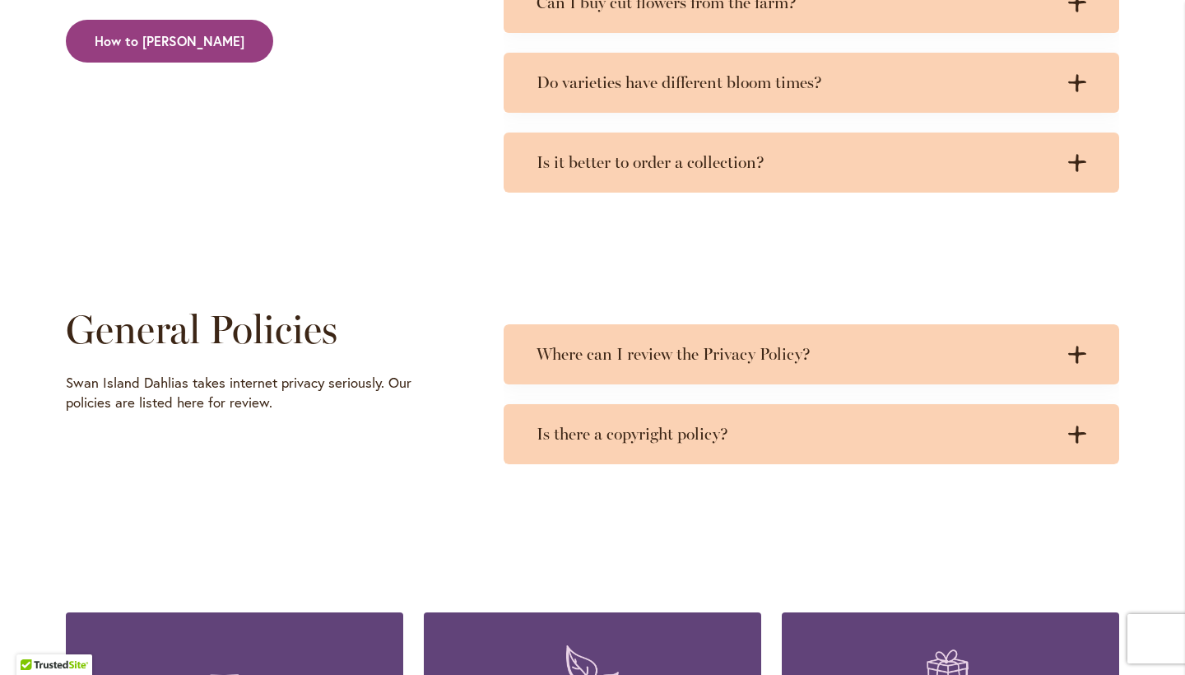
scroll to position [4542, 0]
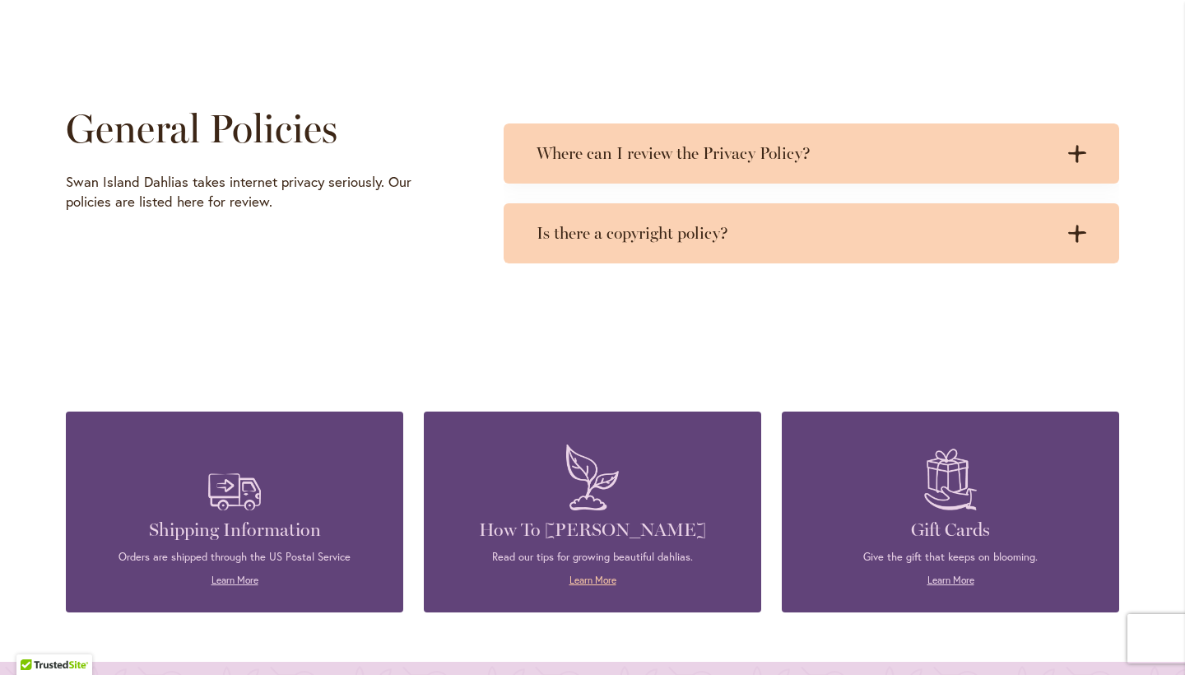
click at [607, 582] on link "Learn More" at bounding box center [592, 580] width 47 height 12
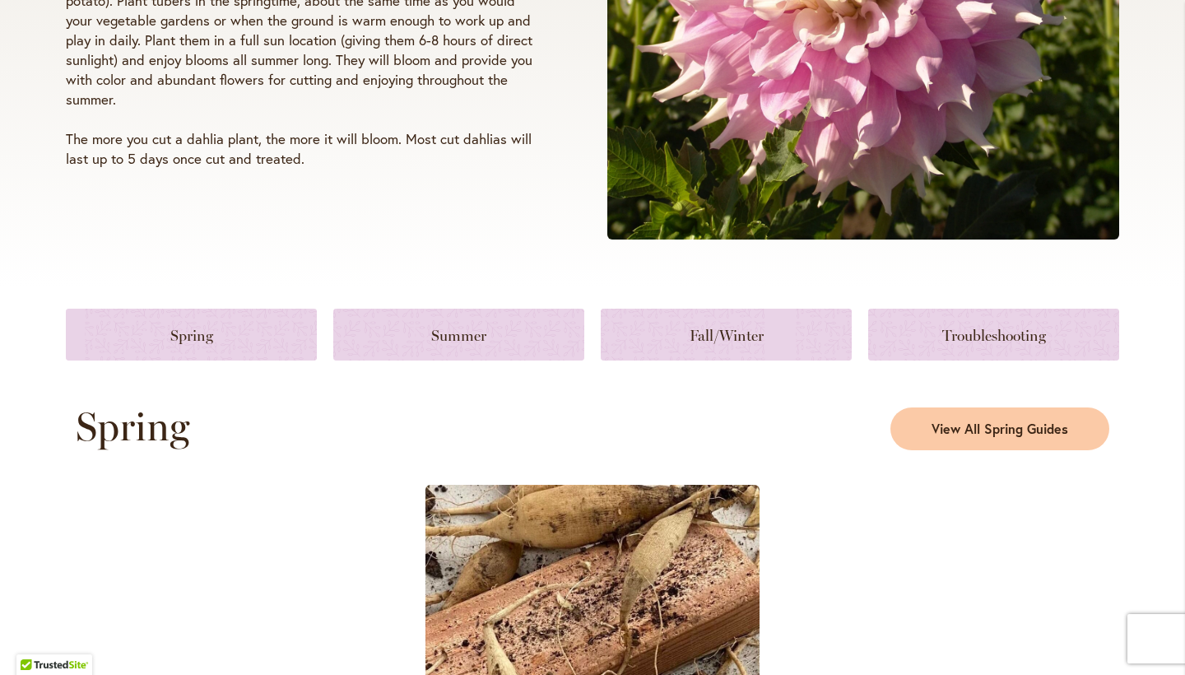
scroll to position [509, 0]
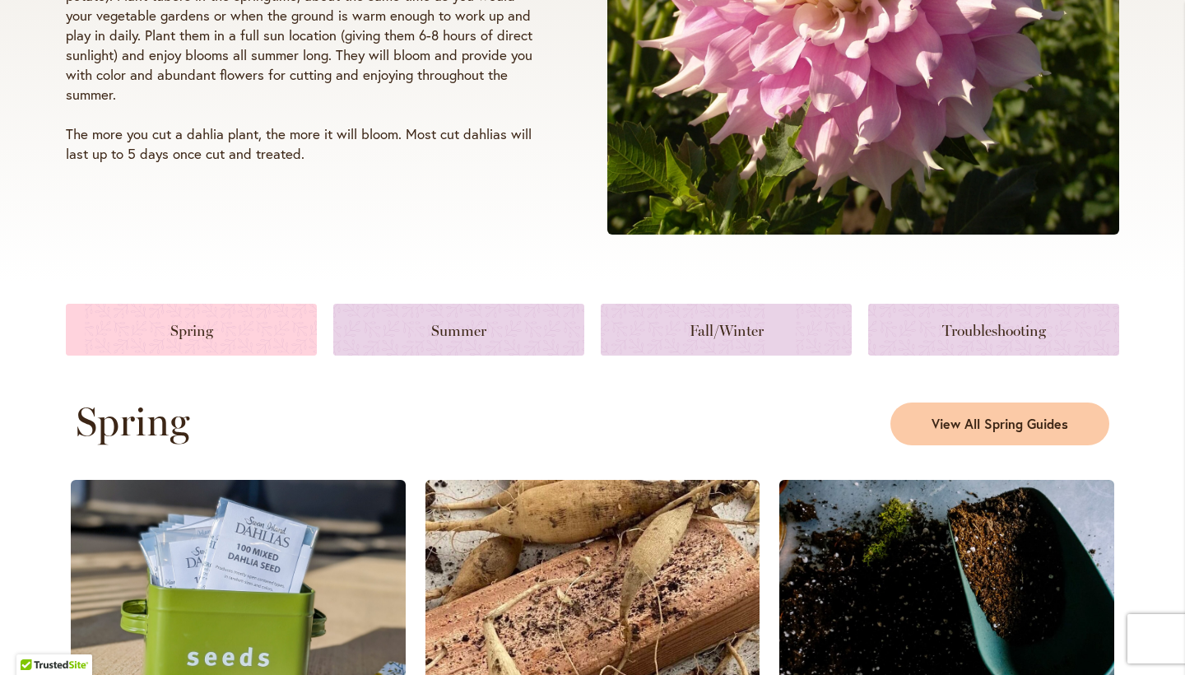
click at [197, 334] on link at bounding box center [191, 330] width 251 height 52
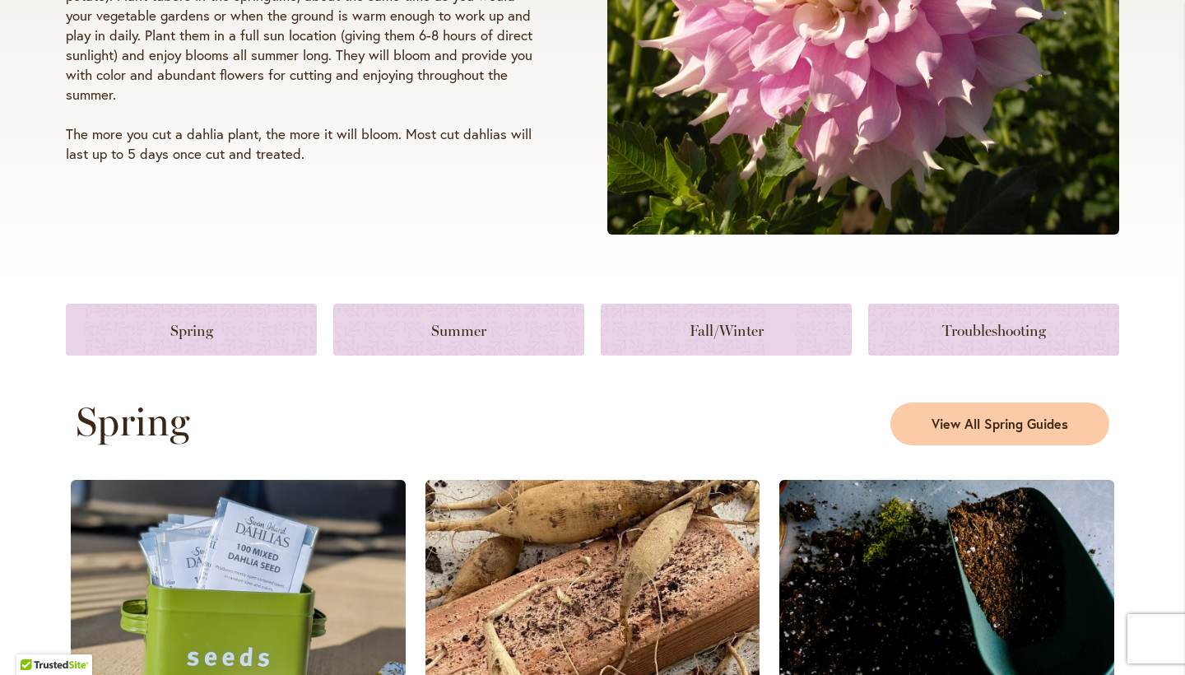
scroll to position [896, 0]
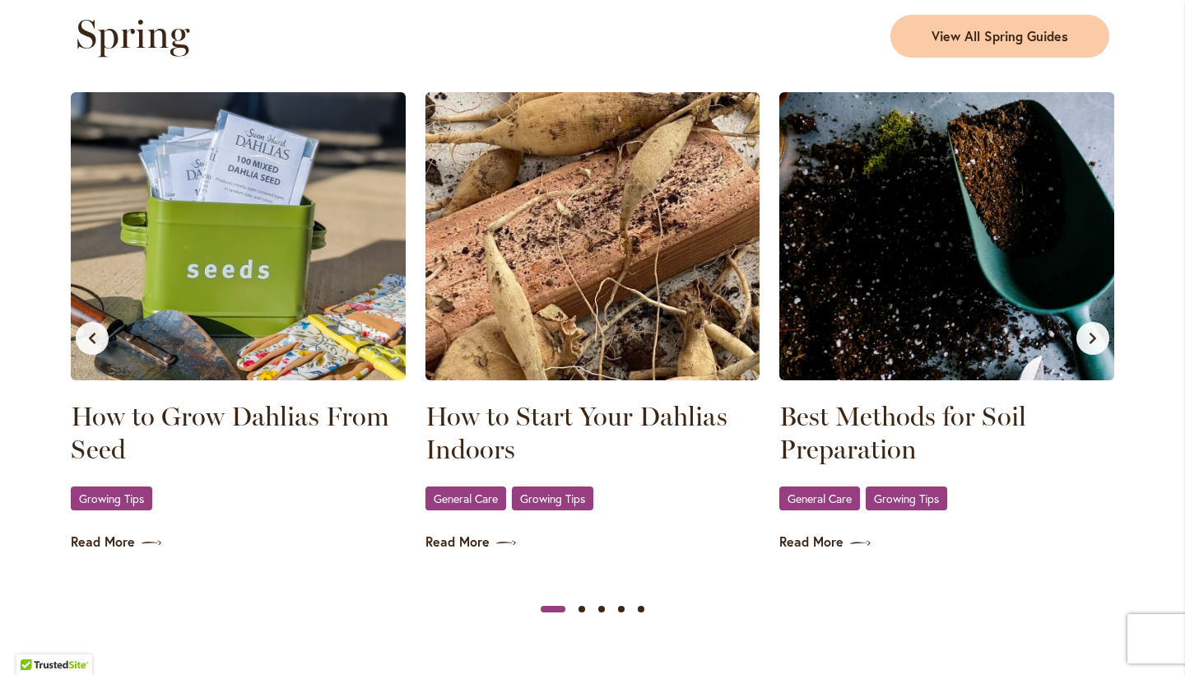
click at [1095, 335] on icon "Next slide" at bounding box center [1092, 338] width 13 height 13
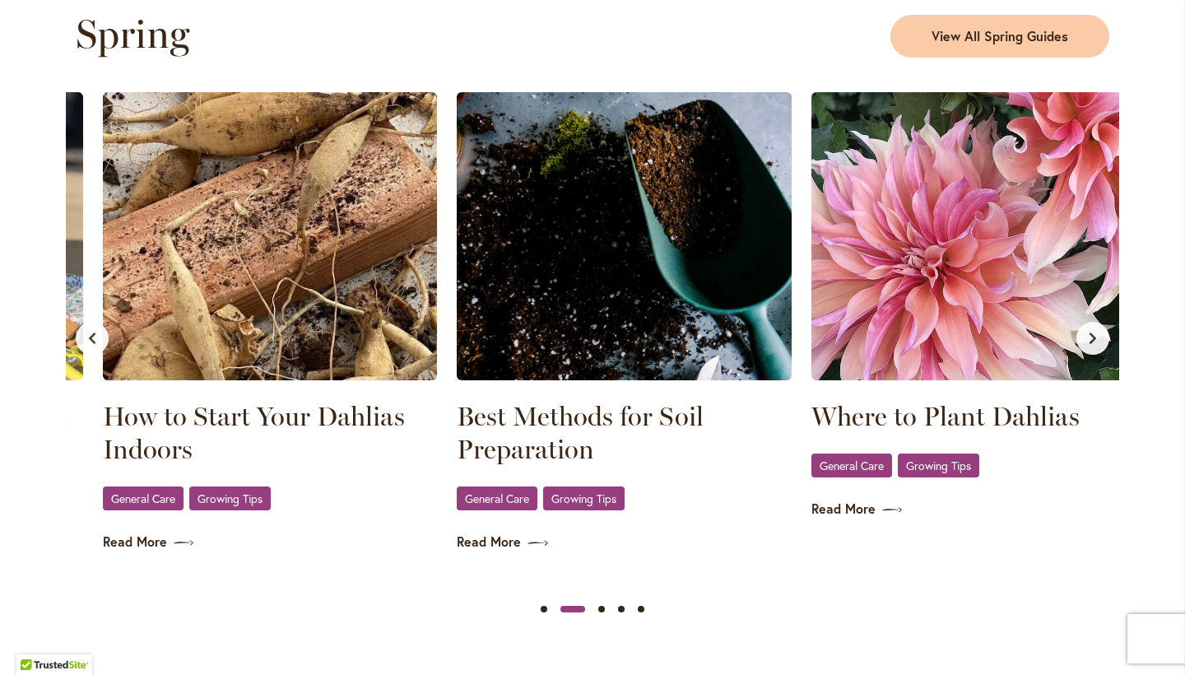
scroll to position [0, 355]
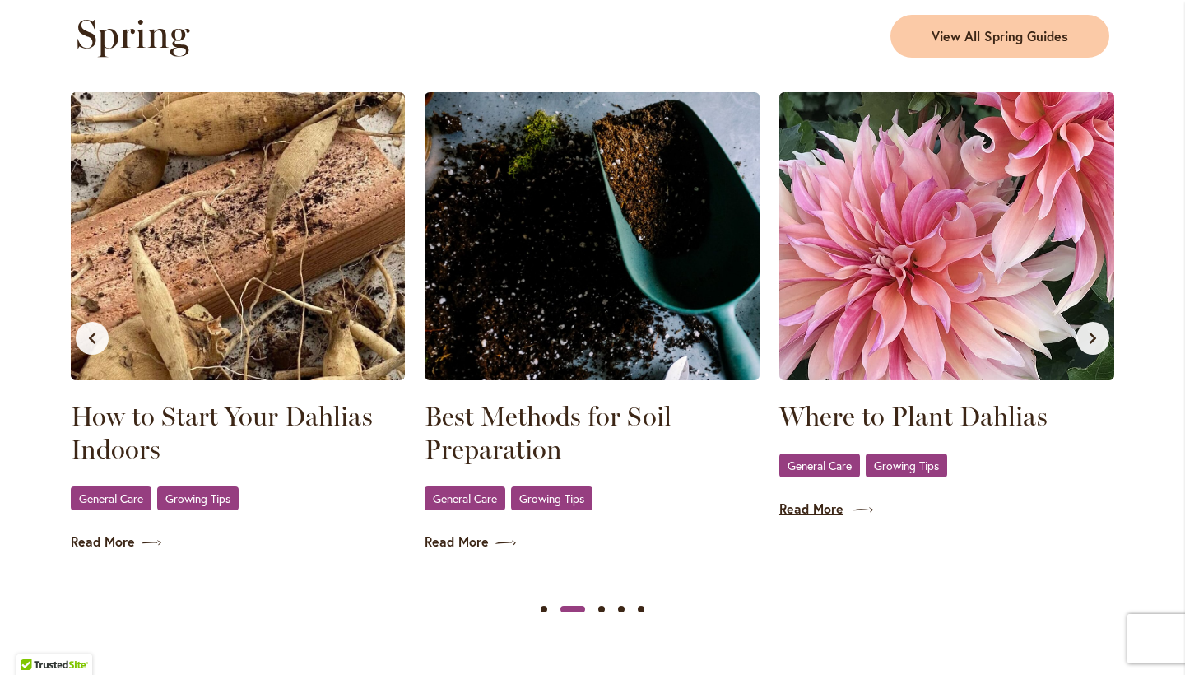
click at [838, 509] on link "Read More" at bounding box center [946, 509] width 335 height 19
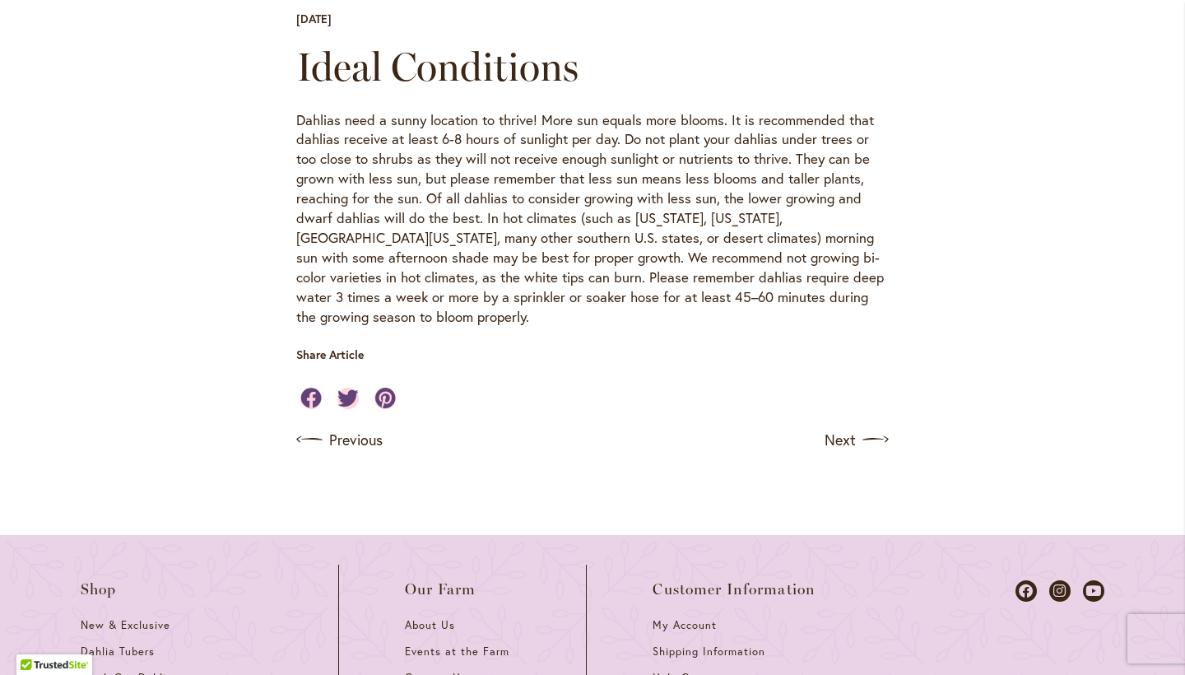
scroll to position [532, 0]
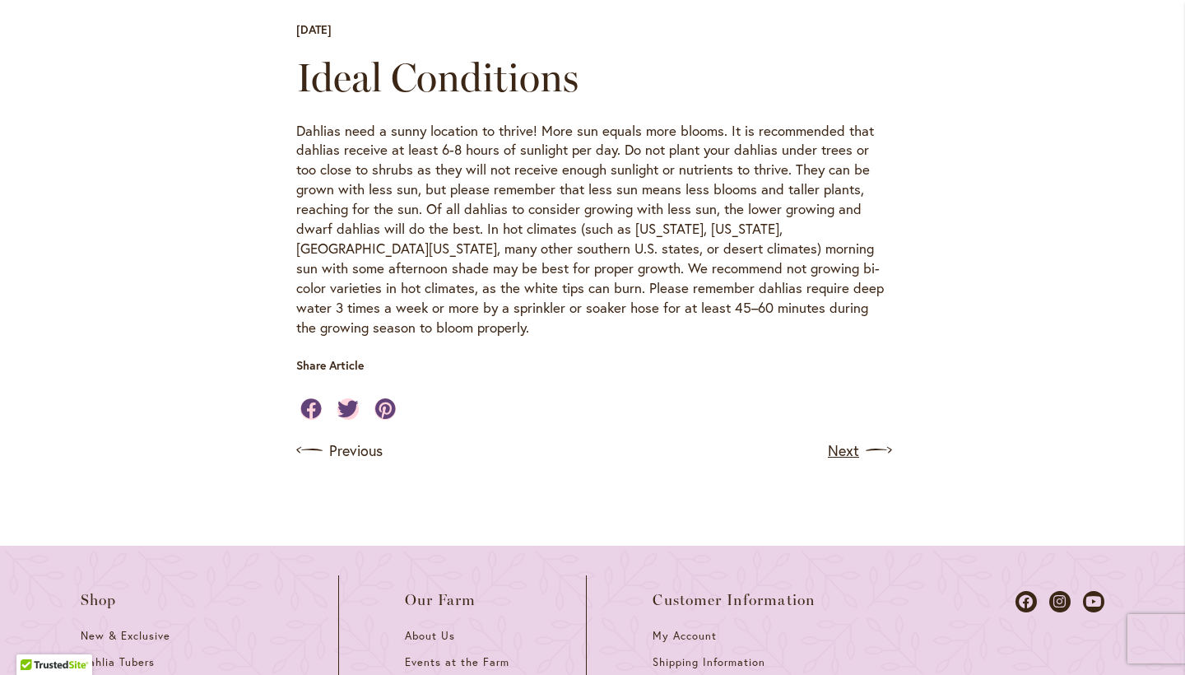
click at [839, 437] on link "Next" at bounding box center [858, 450] width 61 height 26
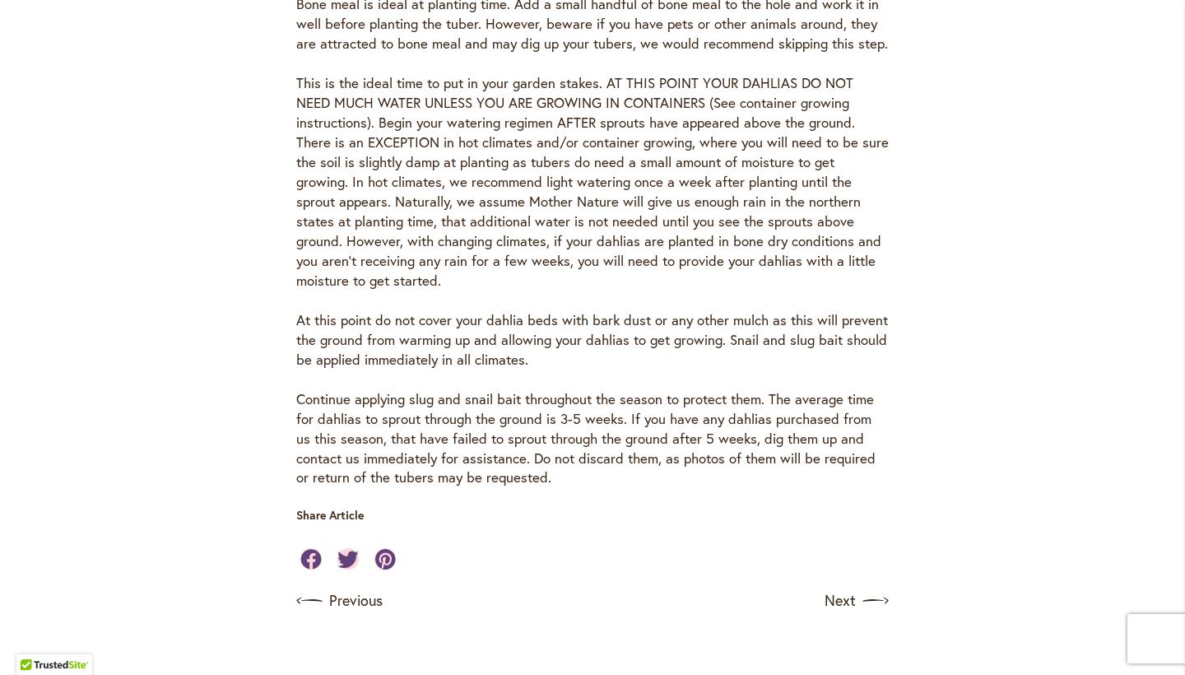
scroll to position [1121, 0]
click at [840, 586] on link "Next" at bounding box center [858, 599] width 61 height 26
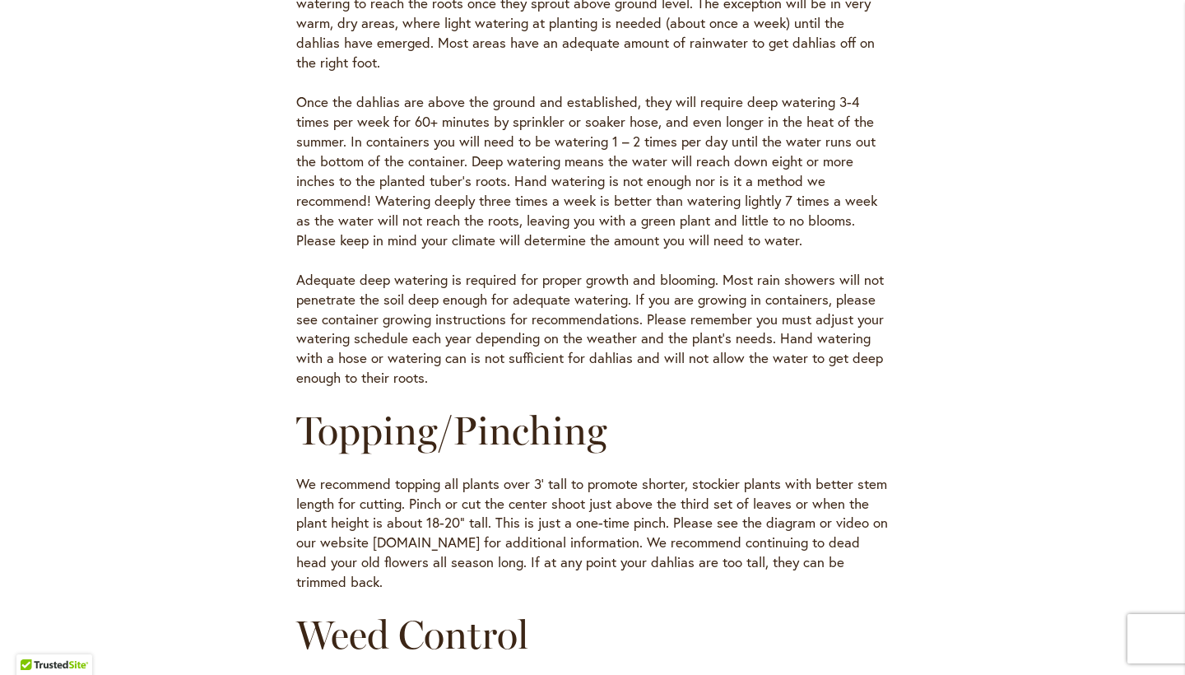
scroll to position [1155, 0]
